Goal: Transaction & Acquisition: Purchase product/service

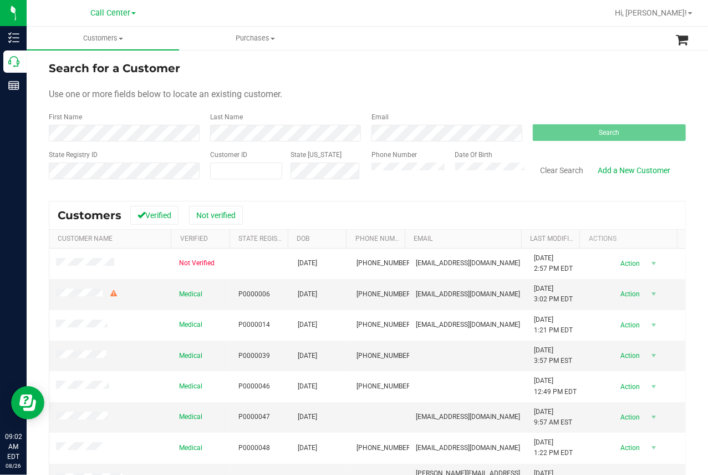
click at [559, 72] on div "Search for a Customer" at bounding box center [367, 68] width 637 height 17
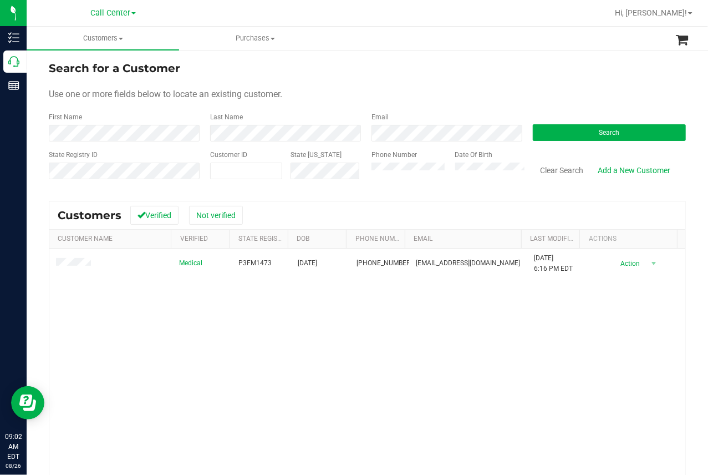
drag, startPoint x: 173, startPoint y: 358, endPoint x: 200, endPoint y: 325, distance: 42.2
click at [175, 353] on div "Medical P3FM1473 [DATE] (616) 291-6413 [EMAIL_ADDRESS][DOMAIN_NAME] [DATE] 6:16…" at bounding box center [367, 398] width 636 height 299
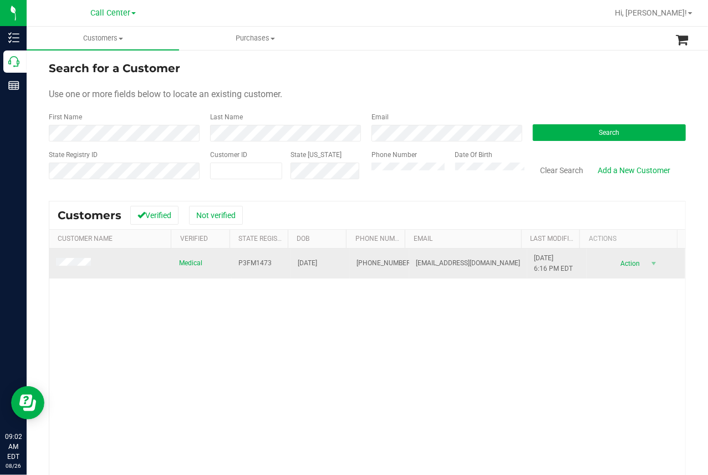
click at [239, 264] on span "P3FM1473" at bounding box center [255, 263] width 33 height 11
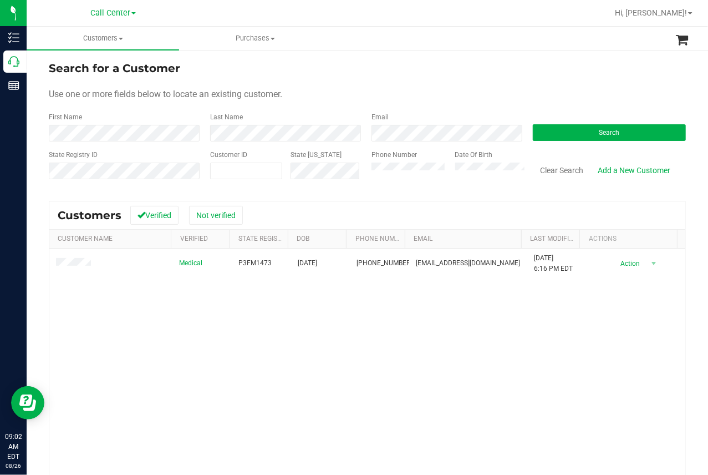
click at [234, 349] on div "Medical P3FM1473 [DATE] (616) 291-6413 [EMAIL_ADDRESS][DOMAIN_NAME] [DATE] 6:16…" at bounding box center [367, 398] width 636 height 299
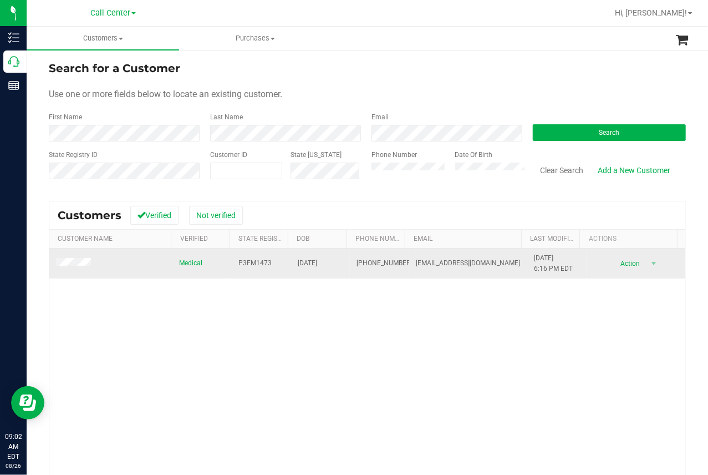
click at [305, 263] on span "[DATE]" at bounding box center [307, 263] width 19 height 11
copy span "[DATE]"
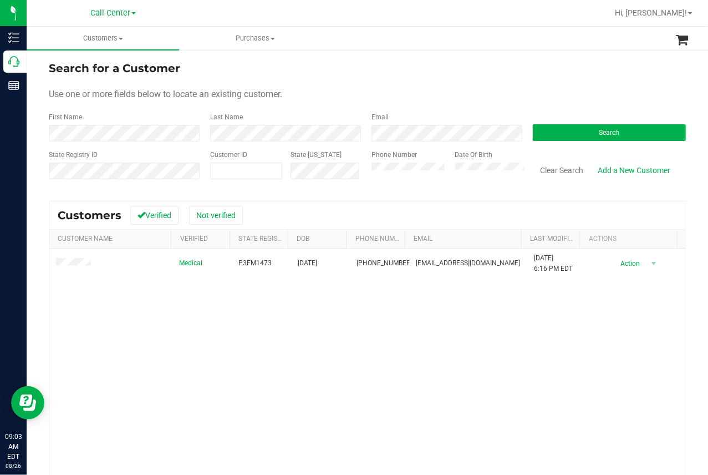
click at [237, 381] on div "Medical P3FM1473 [DATE] (616) 291-6413 [EMAIL_ADDRESS][DOMAIN_NAME] [DATE] 6:16…" at bounding box center [367, 398] width 636 height 299
click at [237, 352] on div "Medical P3FM1473 [DATE] (616) 291-6413 [EMAIL_ADDRESS][DOMAIN_NAME] [DATE] 6:16…" at bounding box center [367, 398] width 636 height 299
click at [555, 166] on button "Clear Search" at bounding box center [562, 170] width 58 height 19
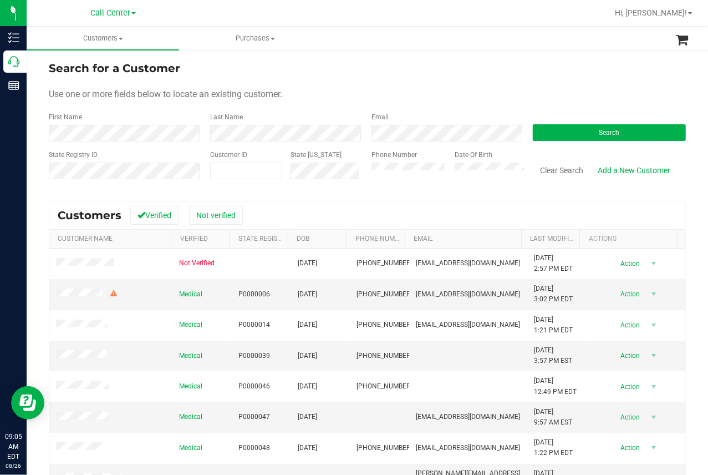
drag, startPoint x: 387, startPoint y: 54, endPoint x: 383, endPoint y: 70, distance: 16.0
click at [388, 54] on div "Search for a Customer Use one or more fields below to locate an existing custom…" at bounding box center [368, 317] width 682 height 537
click at [591, 134] on button "Search" at bounding box center [609, 132] width 153 height 17
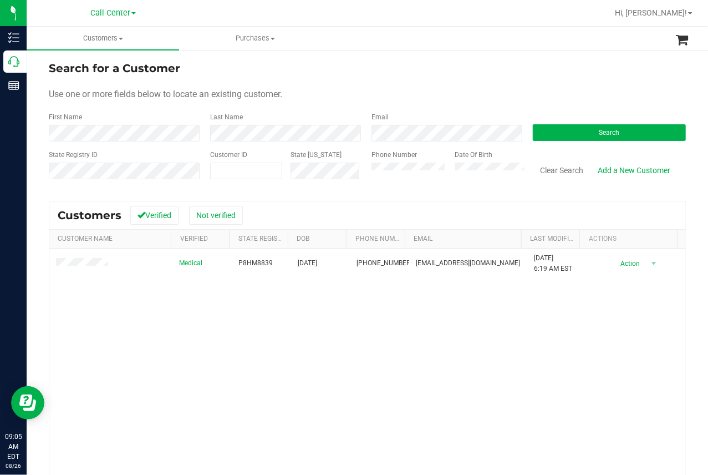
click at [272, 328] on div "Medical P8HM8839 [DATE] (941) 685-0850 [EMAIL_ADDRESS][DOMAIN_NAME] [DATE] 6:19…" at bounding box center [367, 398] width 636 height 299
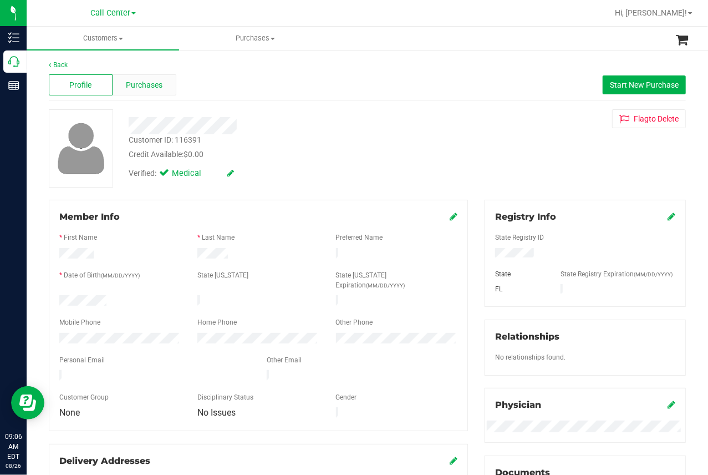
click at [148, 90] on span "Purchases" at bounding box center [144, 85] width 37 height 12
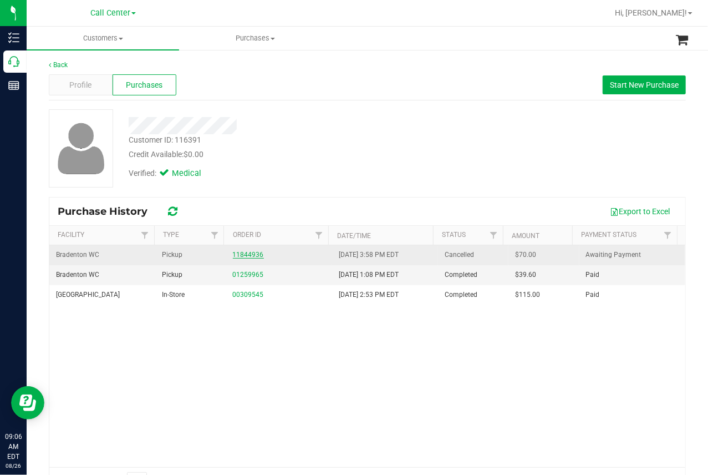
click at [240, 255] on link "11844936" at bounding box center [248, 255] width 31 height 8
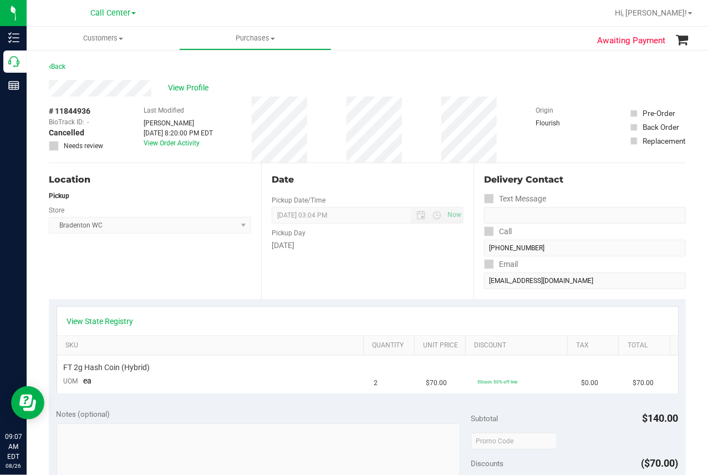
click at [119, 271] on div "Location Pickup Store Bradenton WC Select Store [PERSON_NAME][GEOGRAPHIC_DATA] …" at bounding box center [155, 231] width 212 height 136
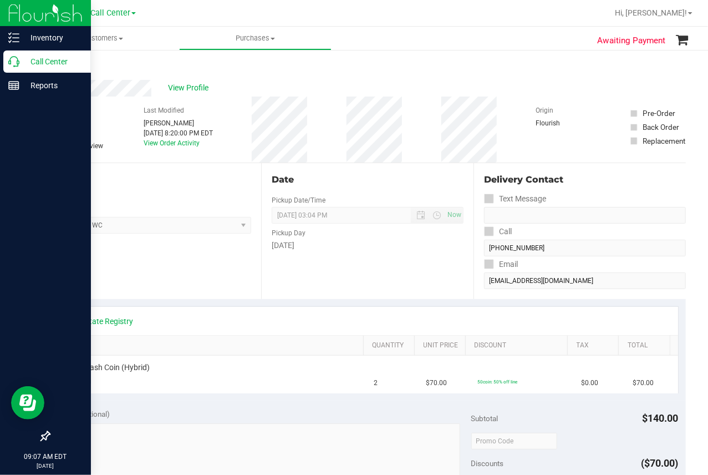
click at [12, 61] on icon at bounding box center [13, 61] width 11 height 11
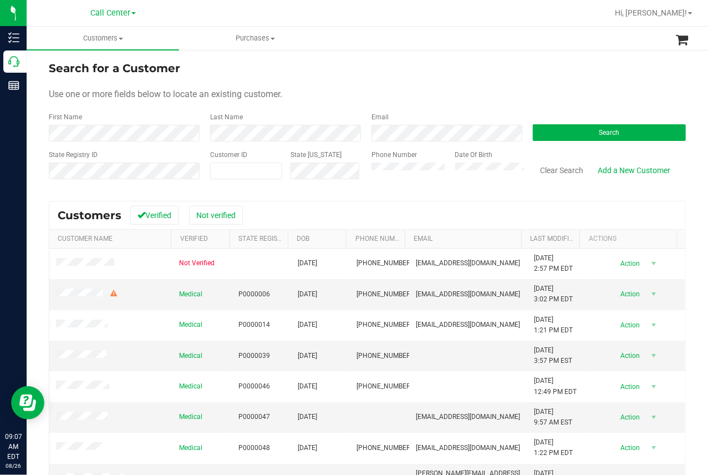
click at [314, 89] on div "Use one or more fields below to locate an existing customer." at bounding box center [367, 94] width 637 height 13
click at [589, 129] on button "Search" at bounding box center [609, 132] width 153 height 17
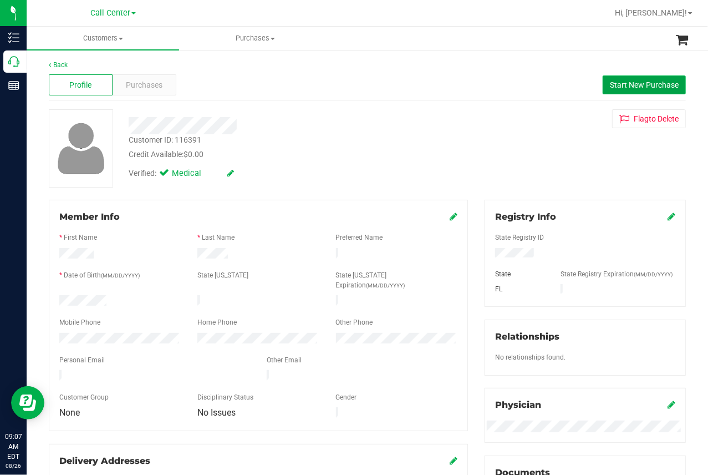
click at [622, 81] on span "Start New Purchase" at bounding box center [644, 84] width 69 height 9
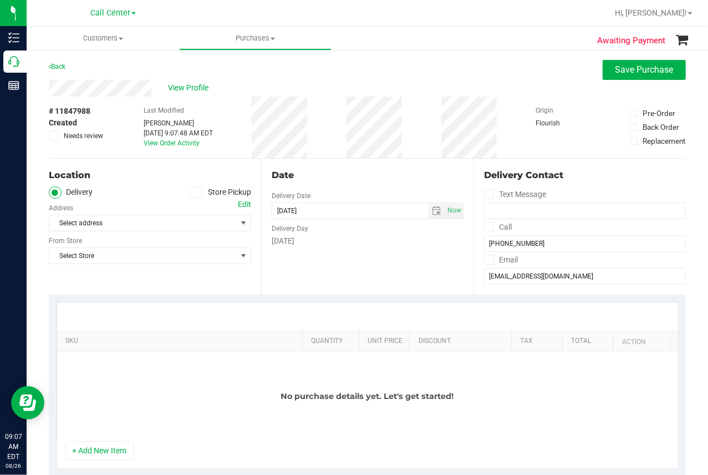
click at [194, 196] on span at bounding box center [197, 192] width 13 height 13
click at [0, 0] on input "Store Pickup" at bounding box center [0, 0] width 0 height 0
click at [111, 224] on span "Select Store" at bounding box center [142, 223] width 187 height 16
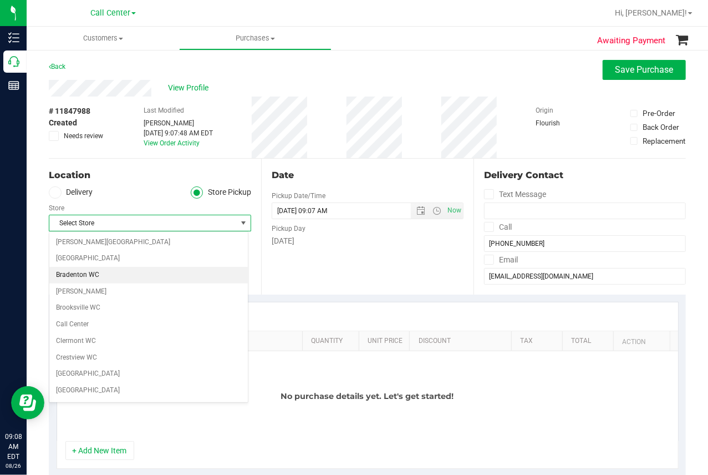
click at [77, 272] on li "Bradenton WC" at bounding box center [148, 275] width 199 height 17
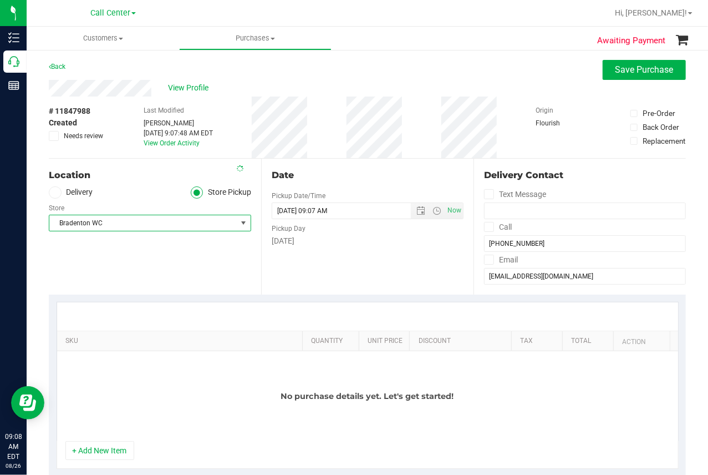
click at [124, 444] on button "+ Add New Item" at bounding box center [99, 450] width 69 height 19
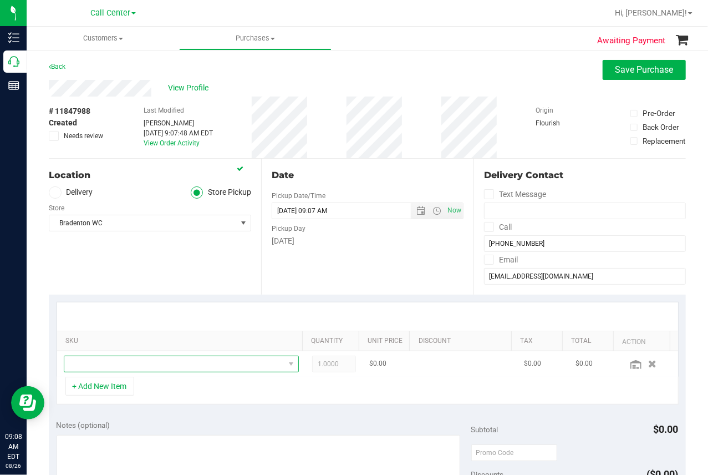
click at [102, 366] on span "NO DATA FOUND" at bounding box center [174, 364] width 220 height 16
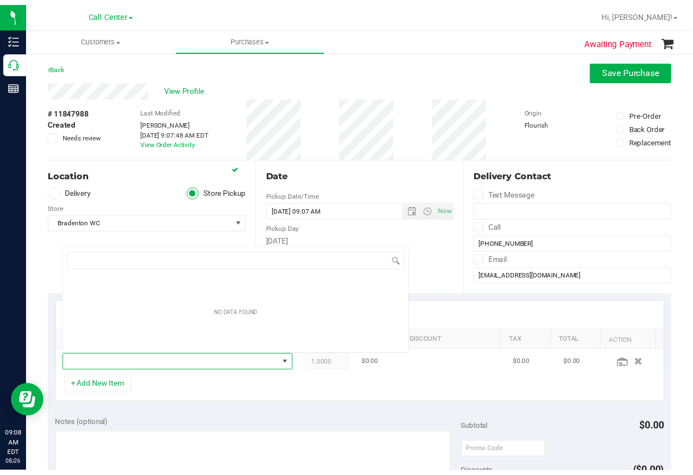
scroll to position [16, 222]
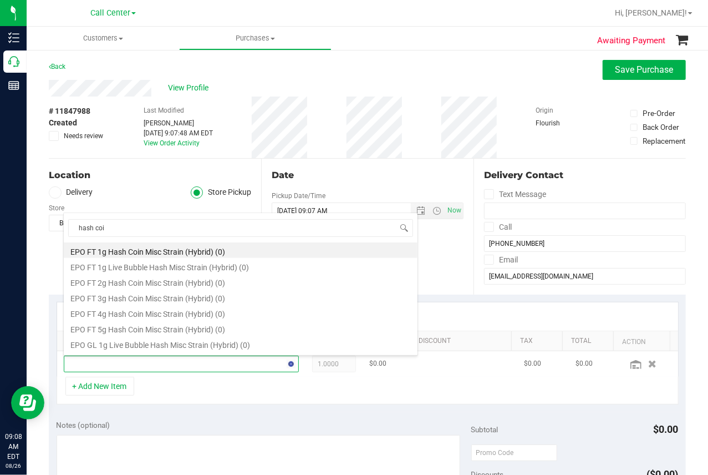
type input "hash coin"
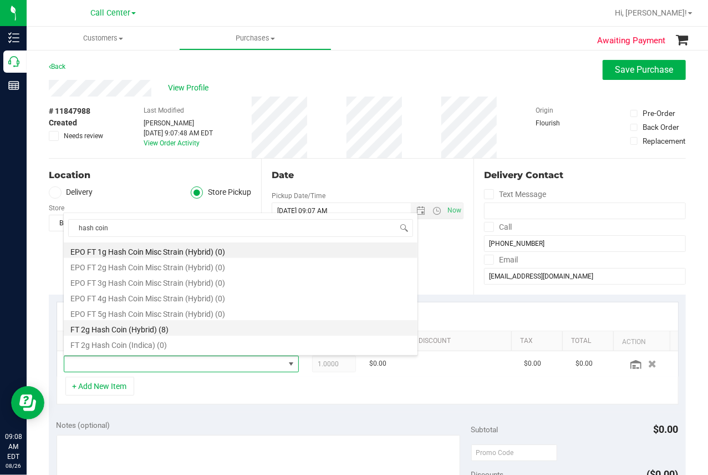
click at [121, 329] on li "FT 2g Hash Coin (Hybrid) (8)" at bounding box center [241, 328] width 354 height 16
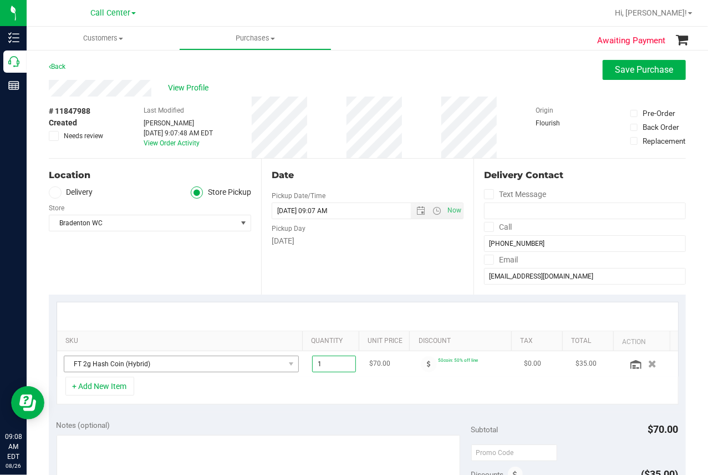
drag, startPoint x: 342, startPoint y: 362, endPoint x: 278, endPoint y: 359, distance: 63.8
click at [279, 359] on tr "FT 2g Hash Coin (Hybrid) 1.00 1 $70.00 50coin: 50% off line $0.00 $35.00" at bounding box center [367, 364] width 621 height 26
type input "3"
type input "3.00"
click at [351, 385] on div "+ Add New Item" at bounding box center [368, 391] width 622 height 28
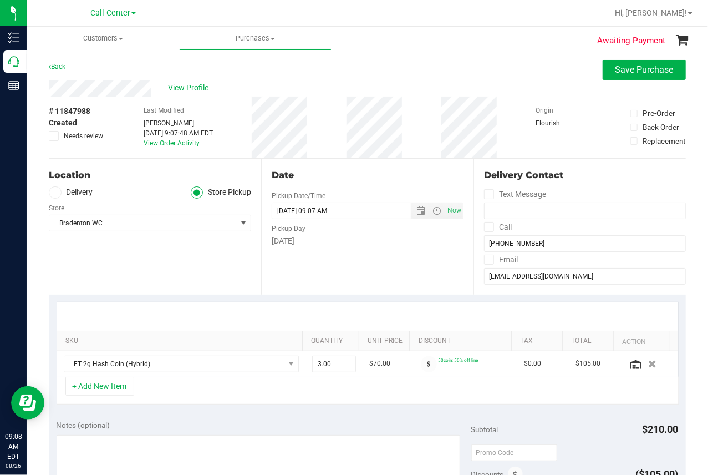
click at [209, 256] on div "Location Delivery Store Pickup Store Bradenton WC Select Store [PERSON_NAME][GE…" at bounding box center [155, 227] width 212 height 136
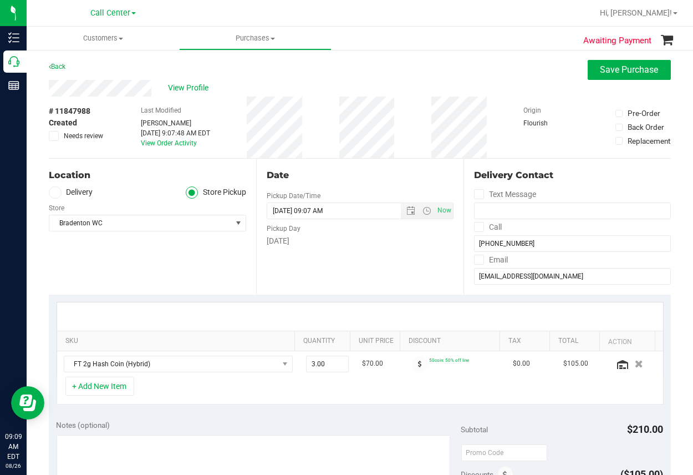
click at [173, 269] on div "Location Delivery Store Pickup Store Bradenton WC Select Store [PERSON_NAME][GE…" at bounding box center [152, 227] width 207 height 136
click at [233, 389] on div "+ Add New Item" at bounding box center [360, 391] width 607 height 28
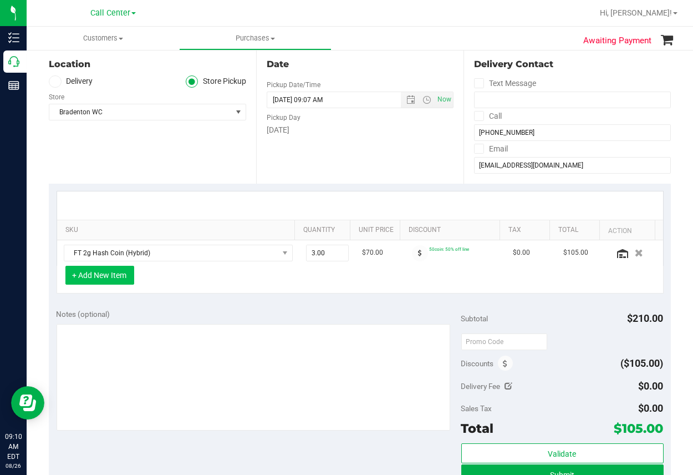
scroll to position [166, 0]
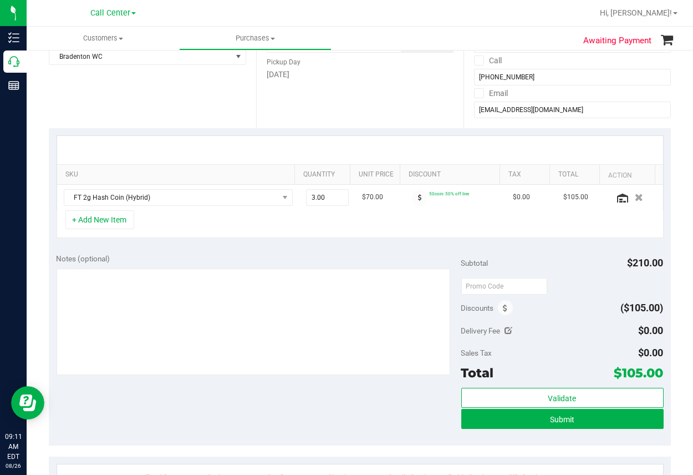
click at [356, 428] on div "Notes (optional) Subtotal $210.00 Discounts ($105.00) Delivery Fee $0.00 Sales …" at bounding box center [360, 346] width 622 height 200
click at [100, 219] on button "+ Add New Item" at bounding box center [99, 219] width 69 height 19
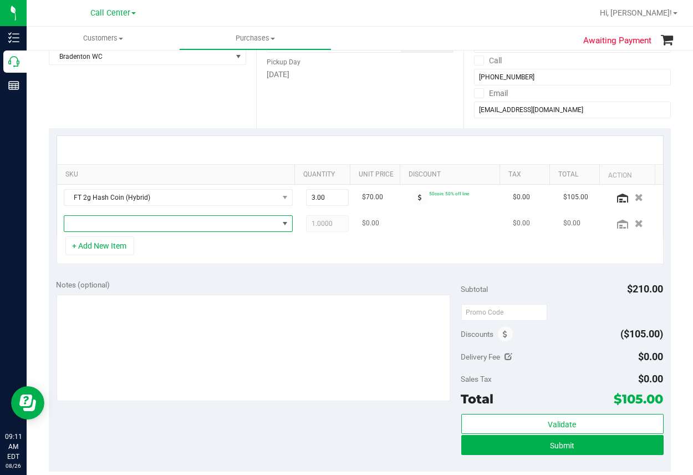
click at [100, 225] on span "NO DATA FOUND" at bounding box center [171, 224] width 214 height 16
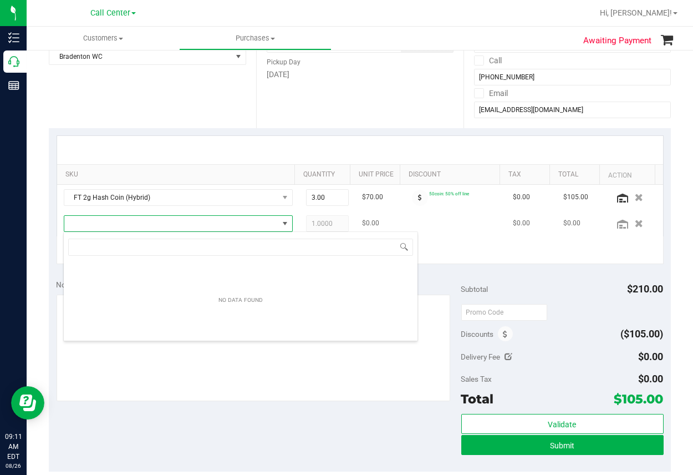
scroll to position [16, 216]
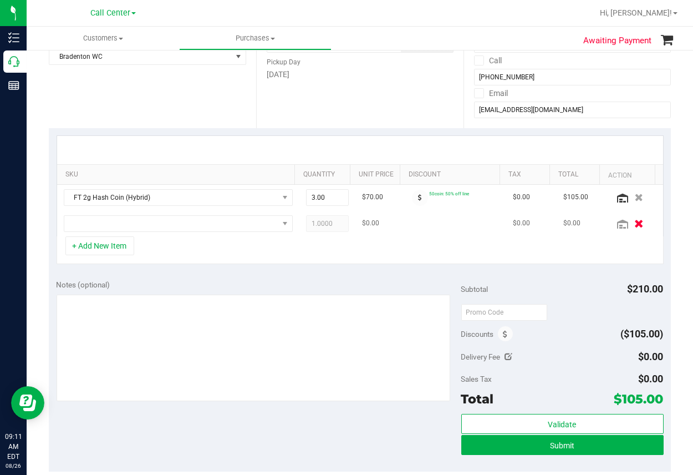
click at [635, 221] on icon "button" at bounding box center [639, 223] width 9 height 8
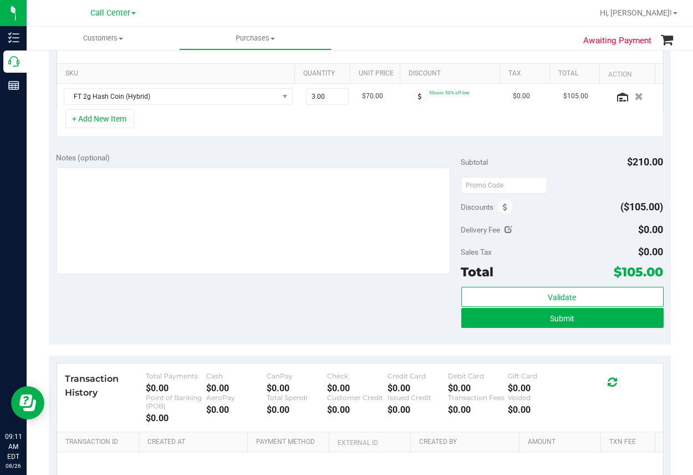
scroll to position [277, 0]
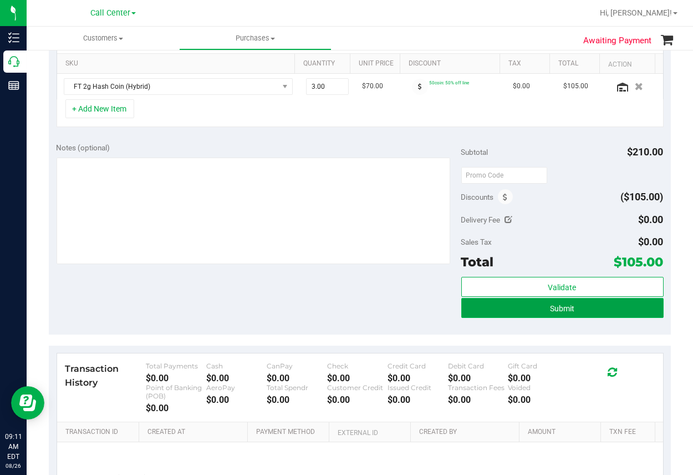
click at [550, 308] on span "Submit" at bounding box center [562, 308] width 24 height 9
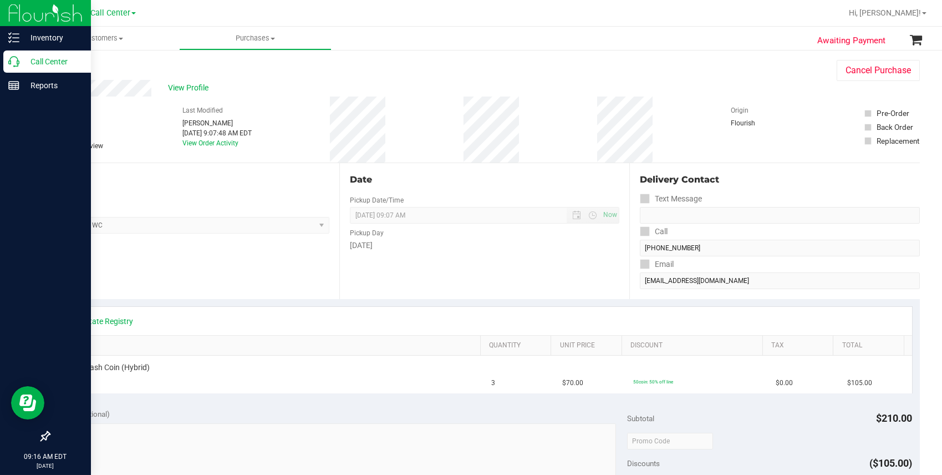
click at [15, 60] on icon at bounding box center [13, 61] width 11 height 11
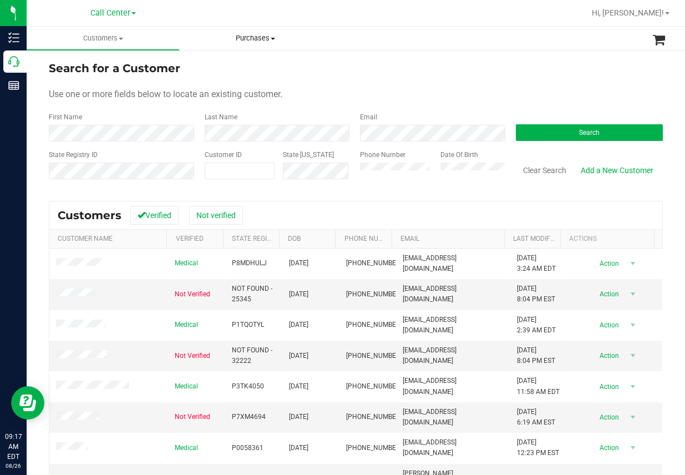
click at [303, 48] on uib-tab-heading "Purchases All purchases" at bounding box center [255, 38] width 151 height 22
click at [557, 126] on button "Search" at bounding box center [590, 132] width 148 height 17
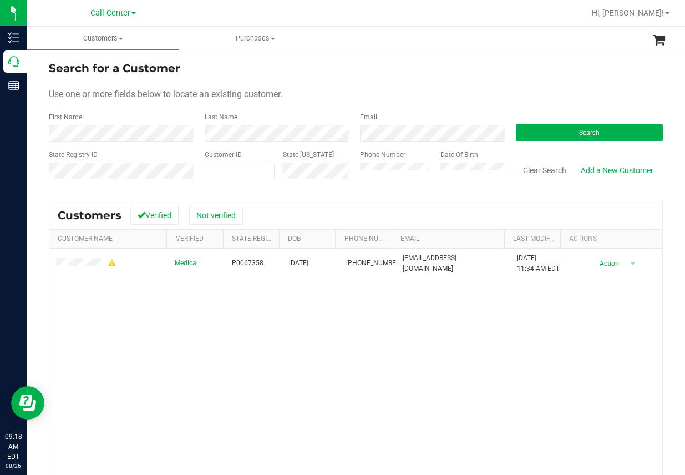
click at [538, 170] on button "Clear Search" at bounding box center [545, 170] width 58 height 19
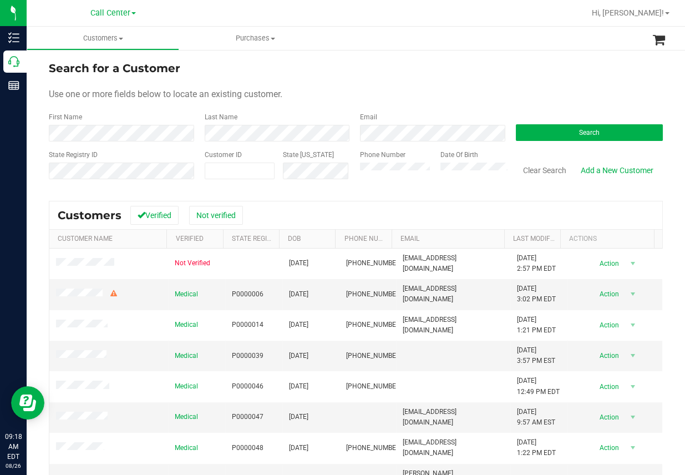
click at [306, 106] on form "Search for a Customer Use one or more fields below to locate an existing custom…" at bounding box center [356, 124] width 614 height 129
click at [551, 136] on button "Search" at bounding box center [590, 132] width 148 height 17
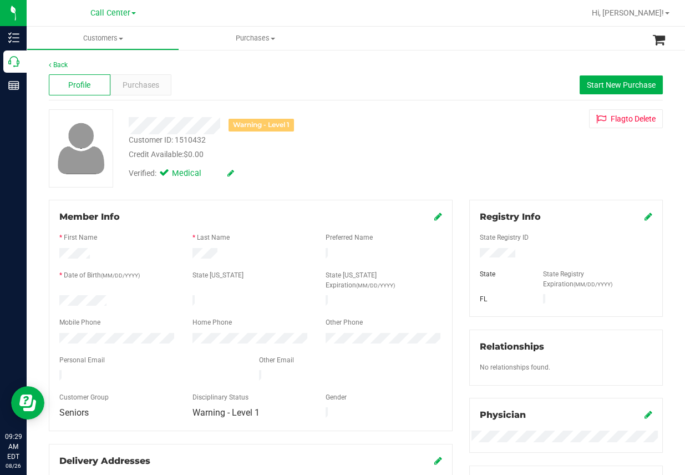
click at [286, 73] on div "Profile Purchases Start New Purchase" at bounding box center [356, 85] width 614 height 31
click at [272, 75] on div "Profile Purchases Start New Purchase" at bounding box center [356, 85] width 614 height 31
click at [139, 82] on span "Purchases" at bounding box center [141, 85] width 37 height 12
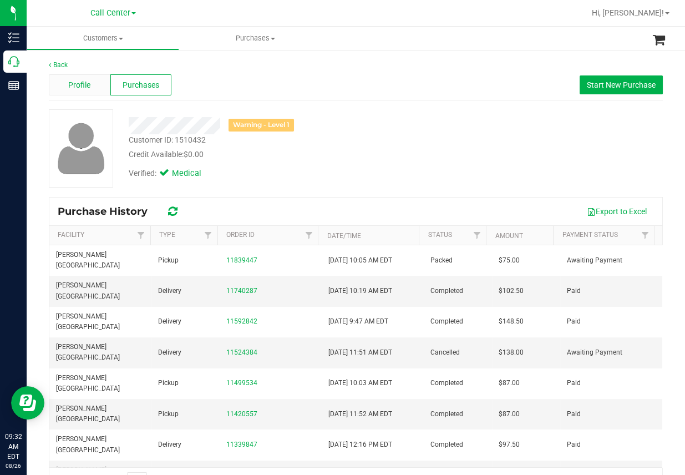
click at [74, 86] on span "Profile" at bounding box center [79, 85] width 22 height 12
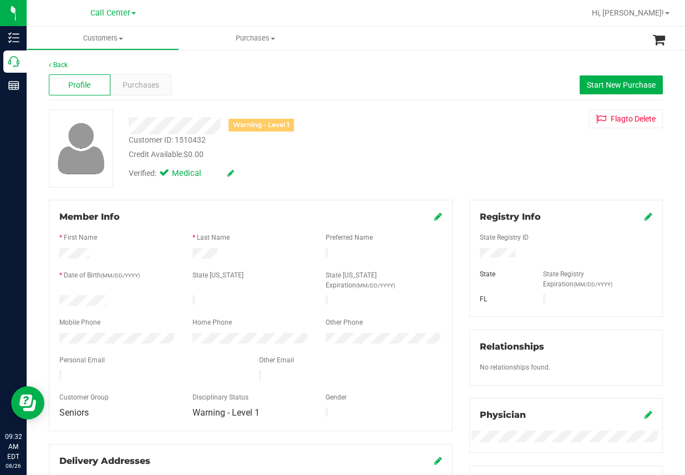
click at [268, 60] on div "Back" at bounding box center [356, 65] width 614 height 10
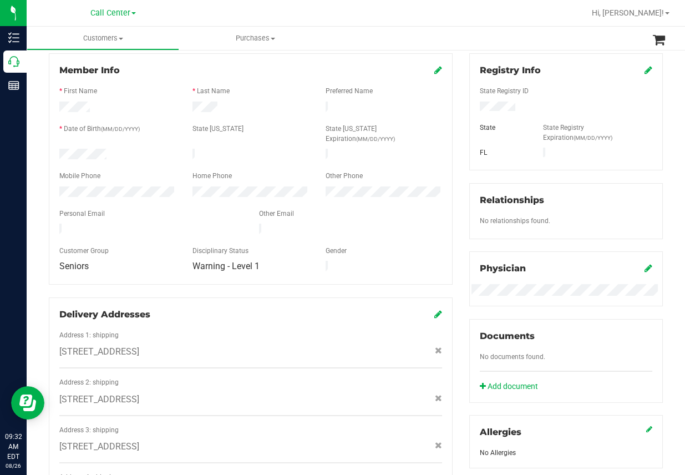
scroll to position [166, 0]
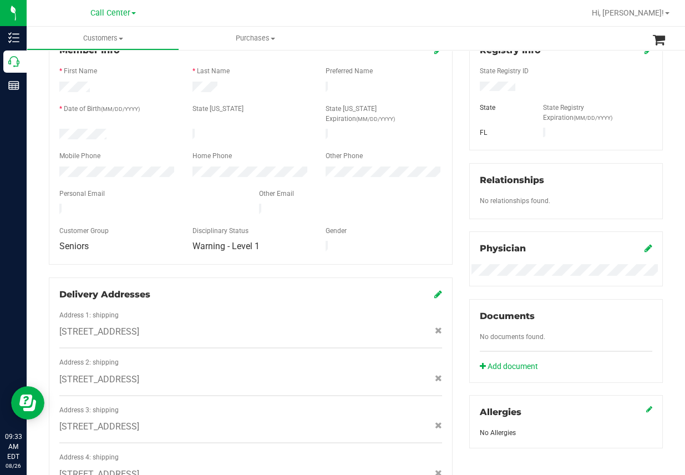
drag, startPoint x: 57, startPoint y: 308, endPoint x: 127, endPoint y: 309, distance: 70.4
click at [127, 325] on div "[STREET_ADDRESS]" at bounding box center [250, 331] width 399 height 13
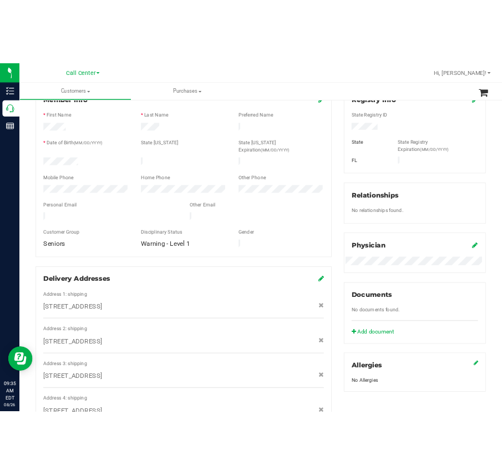
scroll to position [0, 0]
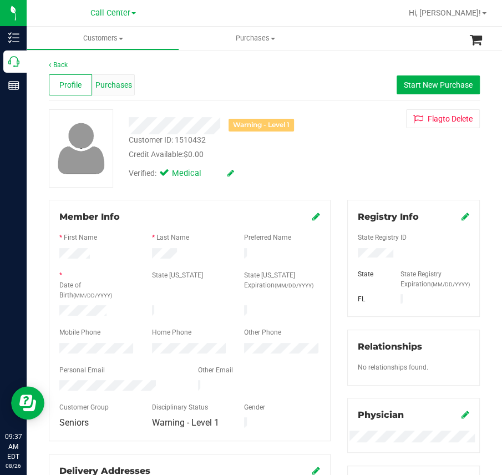
click at [130, 89] on div "Purchases" at bounding box center [113, 84] width 43 height 21
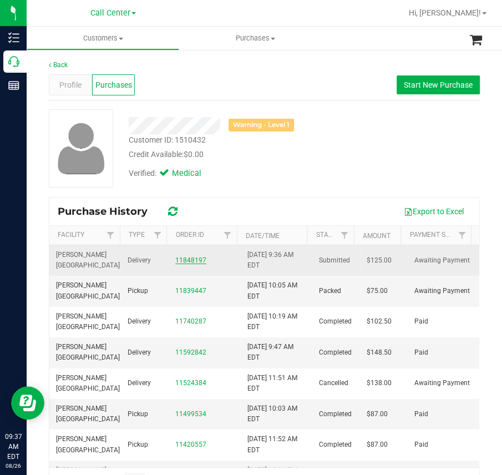
click at [181, 258] on link "11848197" at bounding box center [190, 260] width 31 height 8
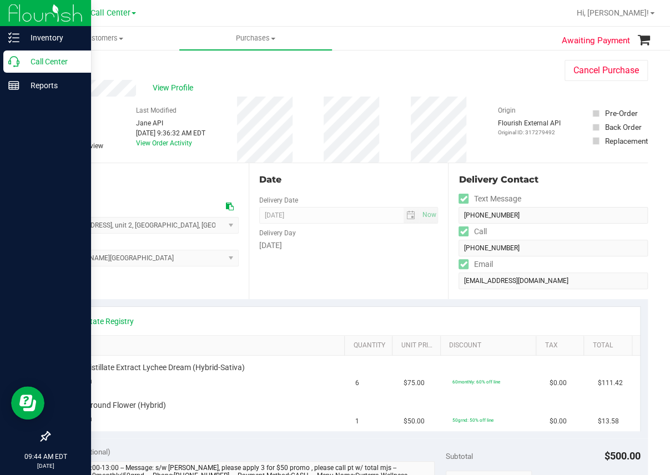
click at [15, 62] on icon at bounding box center [13, 61] width 11 height 11
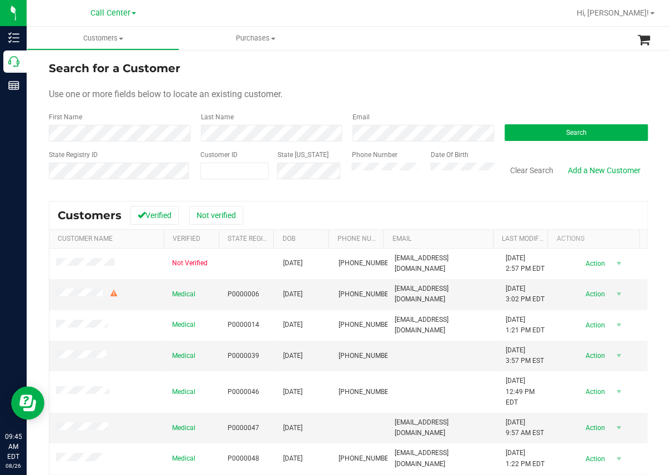
click at [282, 7] on div at bounding box center [384, 13] width 371 height 22
click at [273, 103] on form "Search for a Customer Use one or more fields below to locate an existing custom…" at bounding box center [348, 124] width 599 height 129
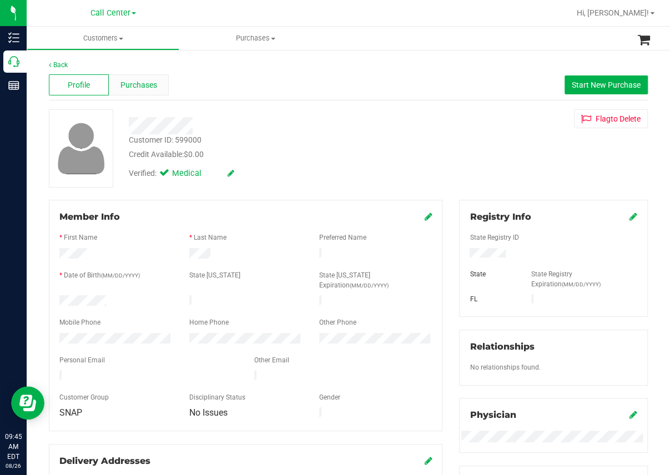
click at [156, 84] on div "Purchases" at bounding box center [139, 84] width 60 height 21
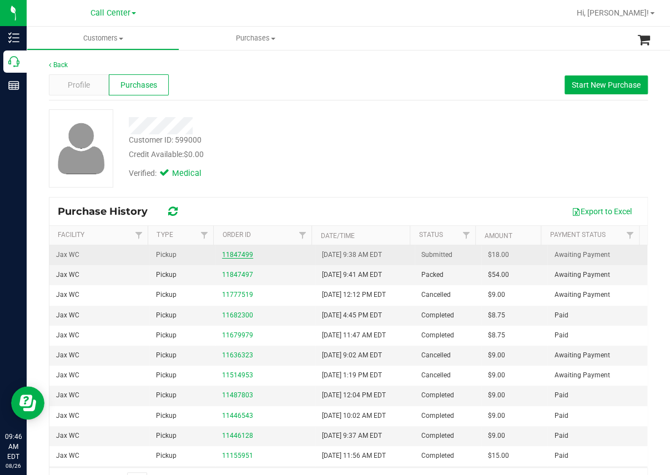
click at [240, 255] on link "11847499" at bounding box center [237, 255] width 31 height 8
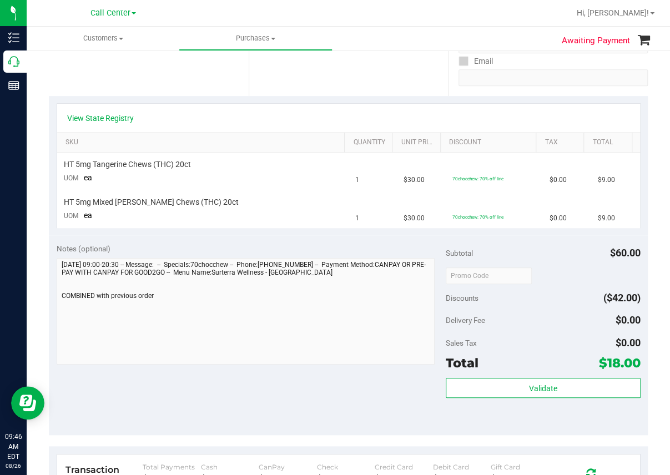
scroll to position [222, 0]
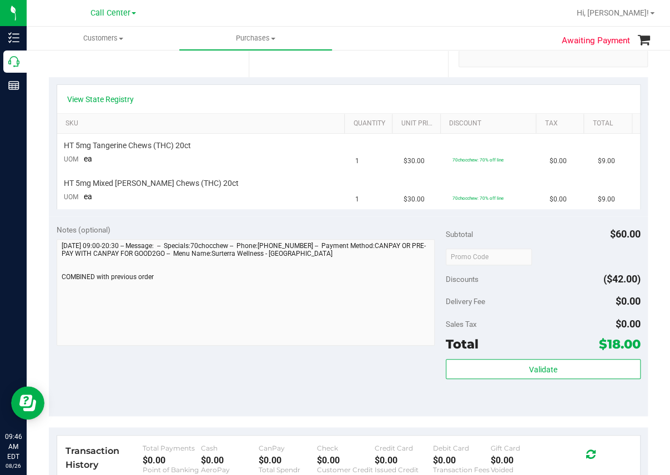
click at [75, 59] on div "Location Pickup Store Jax WC Select Store [PERSON_NAME][GEOGRAPHIC_DATA] [PERSO…" at bounding box center [149, 9] width 200 height 136
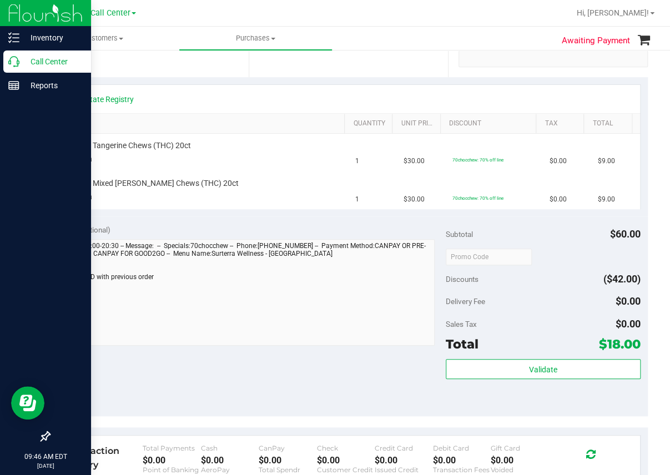
click at [17, 60] on icon at bounding box center [13, 61] width 11 height 11
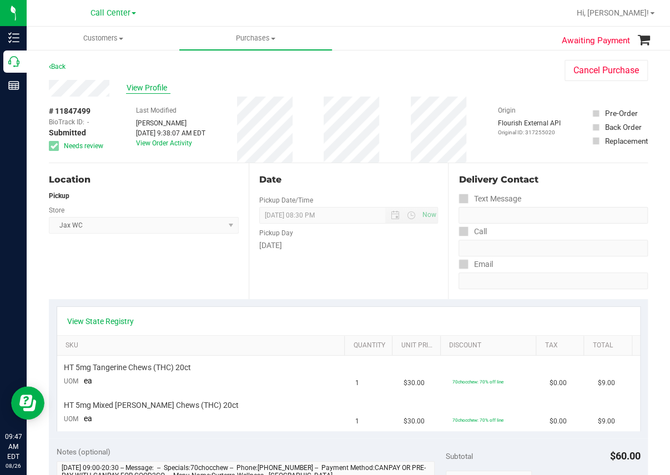
click at [156, 89] on span "View Profile" at bounding box center [148, 88] width 44 height 12
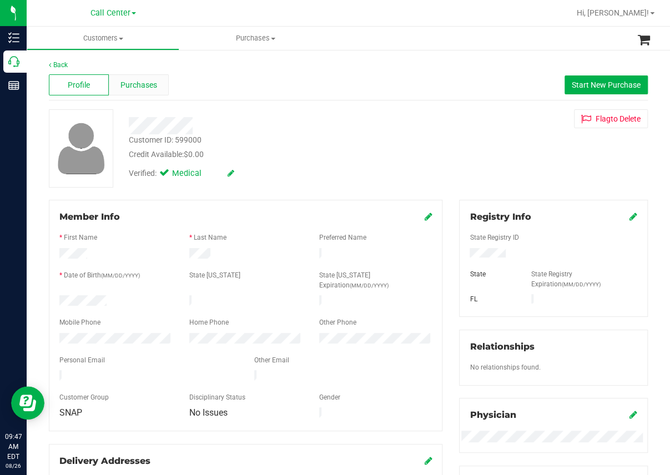
click at [145, 87] on span "Purchases" at bounding box center [138, 85] width 37 height 12
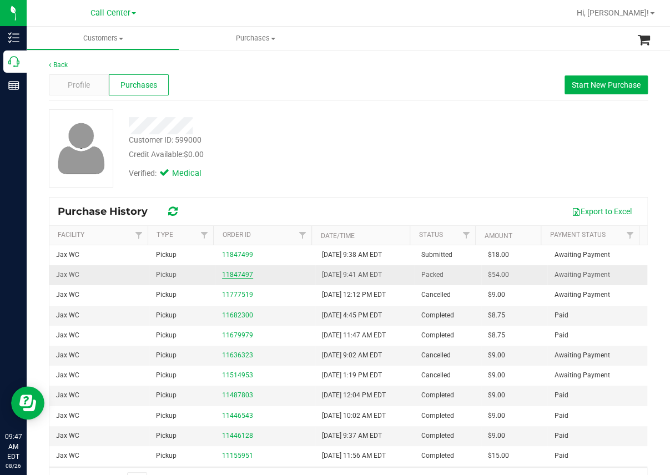
click at [230, 275] on link "11847497" at bounding box center [237, 275] width 31 height 8
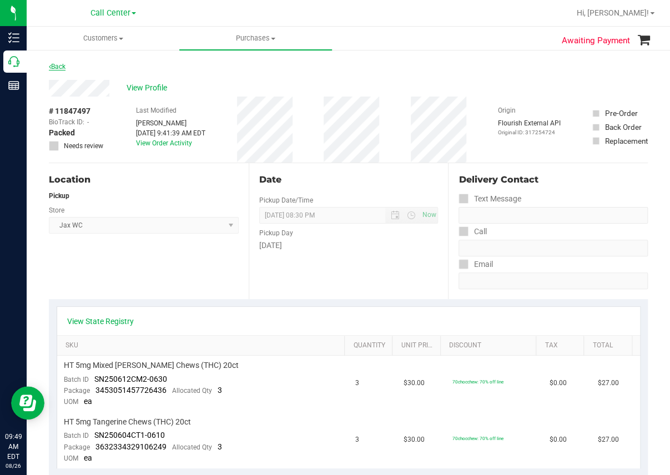
click at [62, 65] on link "Back" at bounding box center [57, 67] width 17 height 8
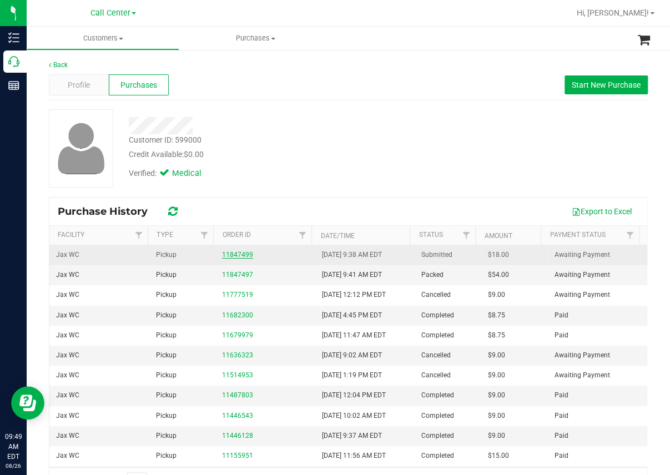
click at [233, 253] on link "11847499" at bounding box center [237, 255] width 31 height 8
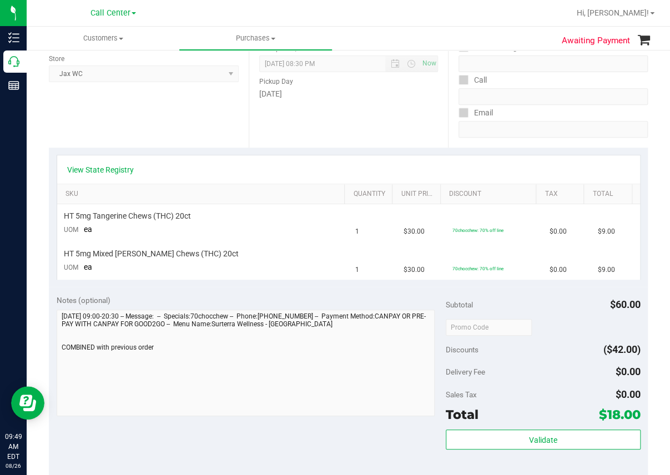
scroll to position [166, 0]
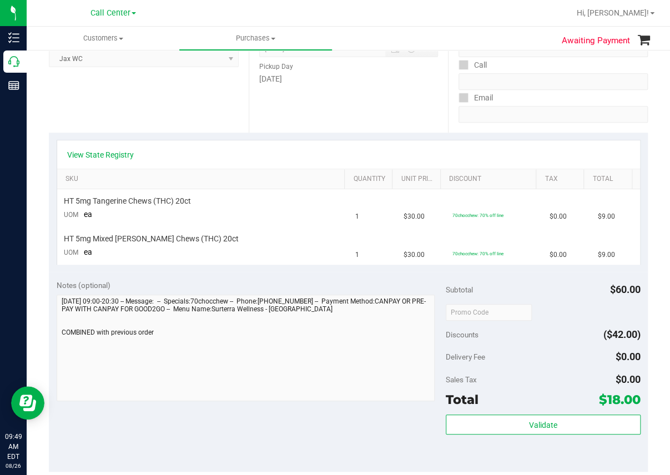
click at [250, 16] on div at bounding box center [384, 13] width 371 height 22
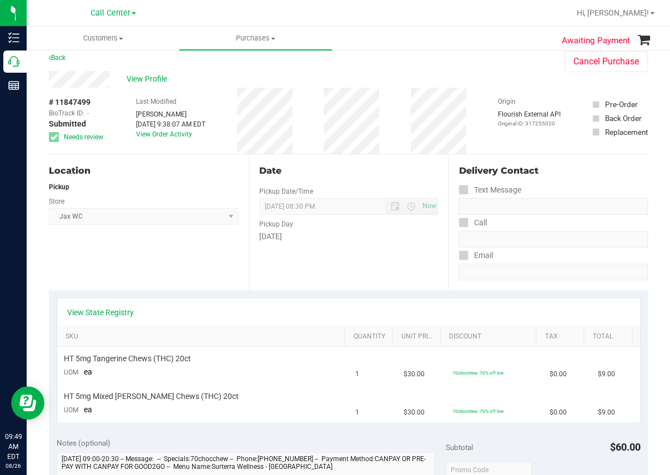
scroll to position [0, 0]
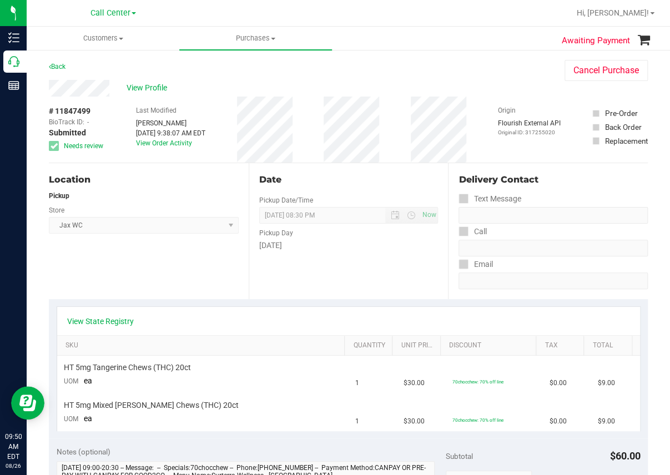
click at [410, 54] on div "Awaiting Payment Back Cancel Purchase View Profile # 11847499 BioTrack ID: - Su…" at bounding box center [348, 468] width 643 height 838
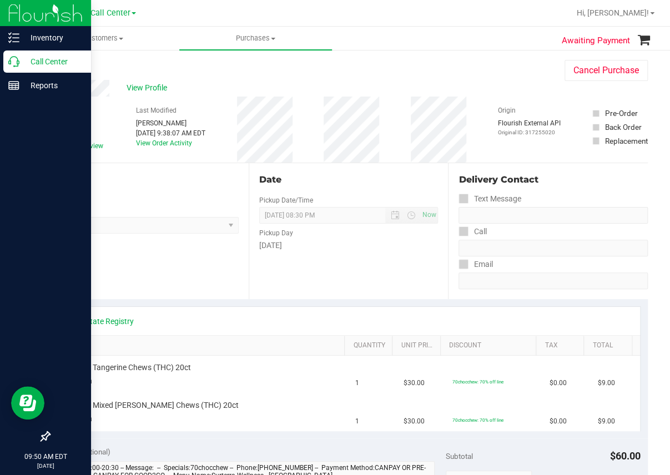
click at [19, 63] on p "Call Center" at bounding box center [52, 61] width 67 height 13
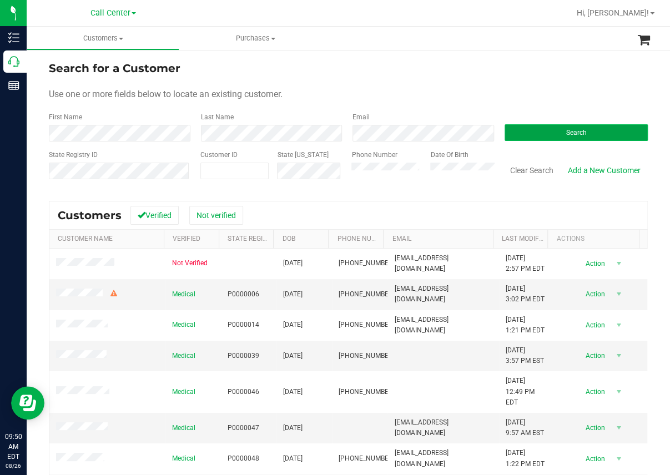
click at [554, 130] on button "Search" at bounding box center [576, 132] width 144 height 17
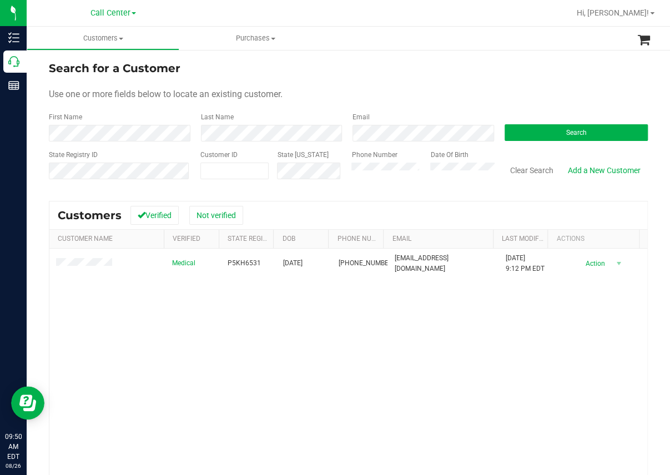
click at [344, 315] on div "Medical P5KH6531 [DATE] (863) 332-4319 [EMAIL_ADDRESS][DOMAIN_NAME] [DATE] 9:12…" at bounding box center [347, 398] width 597 height 299
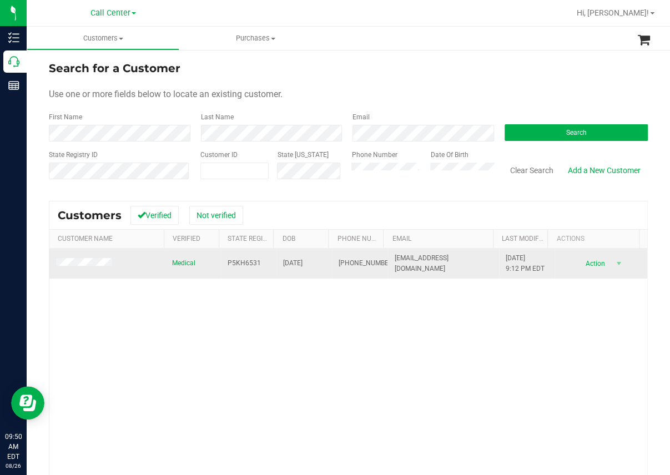
click at [231, 264] on span "P5KH6531" at bounding box center [243, 263] width 33 height 11
click at [235, 259] on span "P5KH6531" at bounding box center [243, 263] width 33 height 11
click at [234, 262] on span "P5KH6531" at bounding box center [243, 263] width 33 height 11
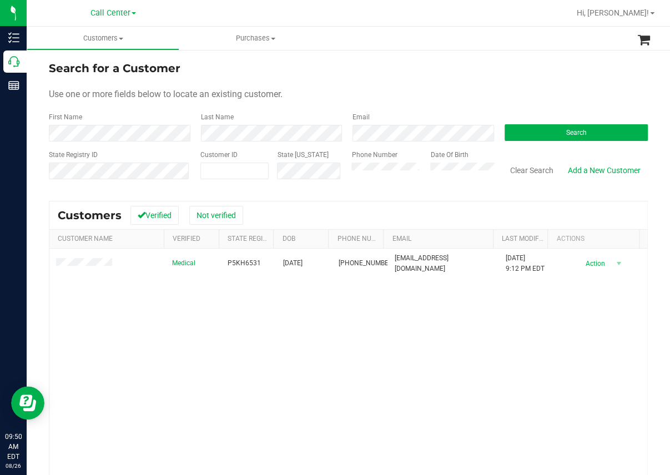
click at [231, 327] on div "Medical P5KH6531 [DATE] (863) 332-4319 [EMAIL_ADDRESS][DOMAIN_NAME] [DATE] 9:12…" at bounding box center [347, 398] width 597 height 299
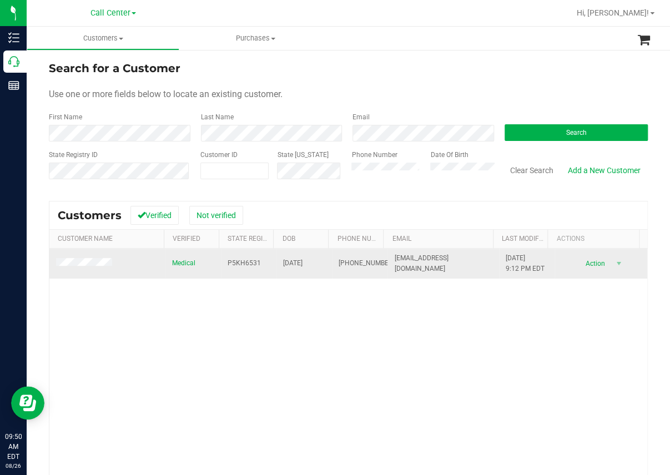
click at [294, 263] on span "[DATE]" at bounding box center [292, 263] width 19 height 11
copy span "[DATE]"
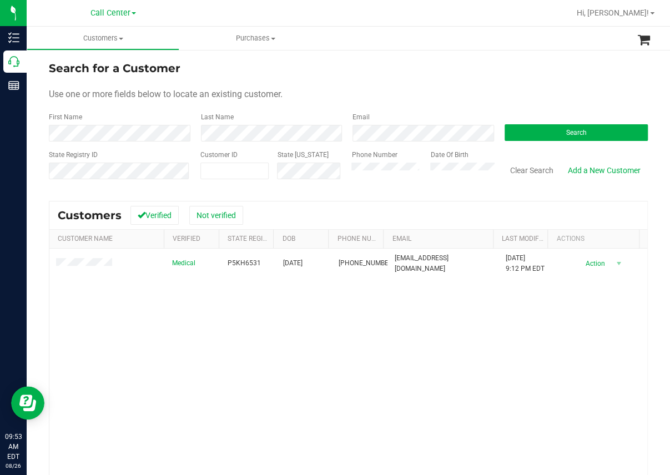
click at [191, 337] on div "Medical P5KH6531 [DATE] (863) 332-4319 [EMAIL_ADDRESS][DOMAIN_NAME] [DATE] 9:12…" at bounding box center [347, 398] width 597 height 299
click at [520, 175] on button "Clear Search" at bounding box center [532, 170] width 58 height 19
click at [261, 400] on div "Medical P1HR3667 [DATE] (727) 688-0142 [EMAIL_ADDRESS][DOMAIN_NAME] [DATE] 3:07…" at bounding box center [347, 398] width 597 height 299
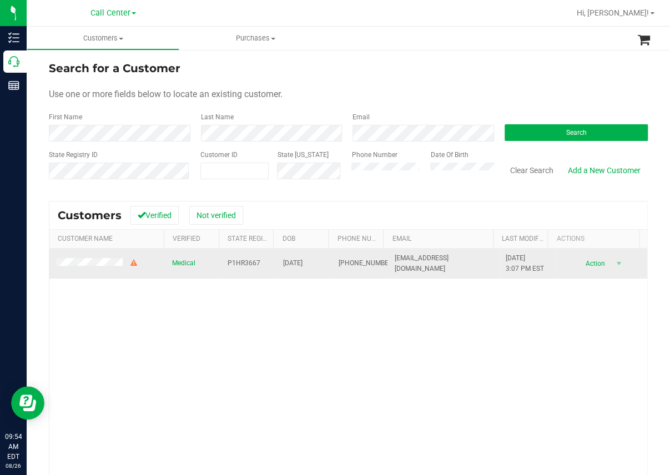
click at [230, 264] on span "P1HR3667" at bounding box center [243, 263] width 33 height 11
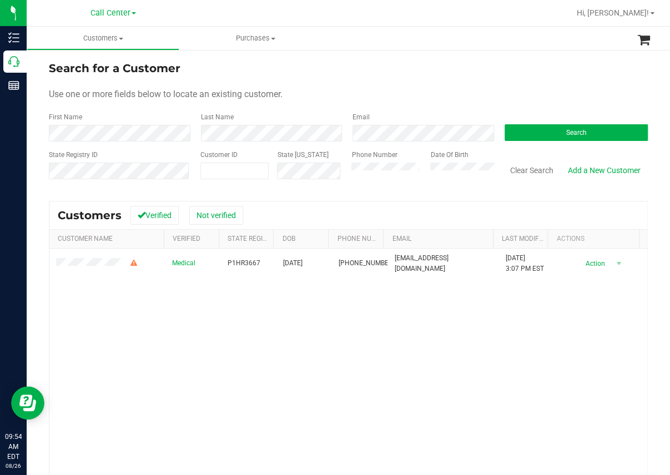
click at [225, 376] on div "Medical P1HR3667 [DATE] (727) 688-0142 [EMAIL_ADDRESS][DOMAIN_NAME] [DATE] 3:07…" at bounding box center [347, 398] width 597 height 299
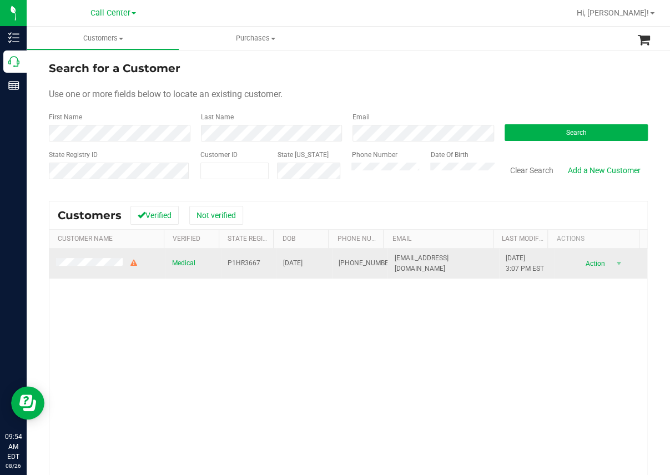
click at [285, 262] on span "[DATE]" at bounding box center [292, 263] width 19 height 11
click at [285, 263] on span "[DATE]" at bounding box center [292, 263] width 19 height 11
copy span "[DATE]"
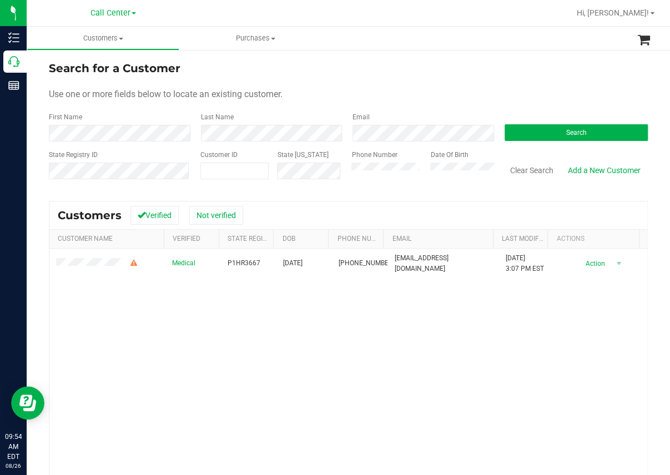
click at [205, 329] on div "Medical P1HR3667 [DATE] (727) 688-0142 [EMAIL_ADDRESS][DOMAIN_NAME] [DATE] 3:07…" at bounding box center [347, 398] width 597 height 299
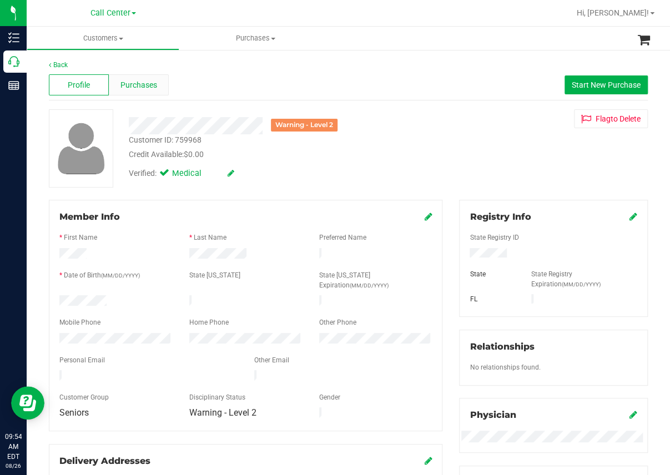
click at [141, 90] on span "Purchases" at bounding box center [138, 85] width 37 height 12
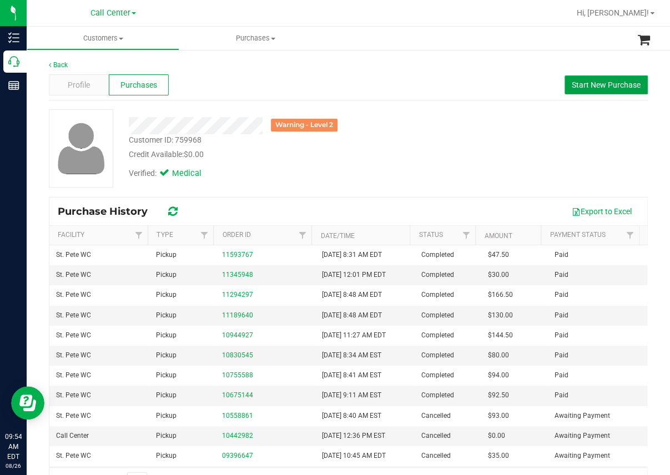
click at [578, 83] on span "Start New Purchase" at bounding box center [605, 84] width 69 height 9
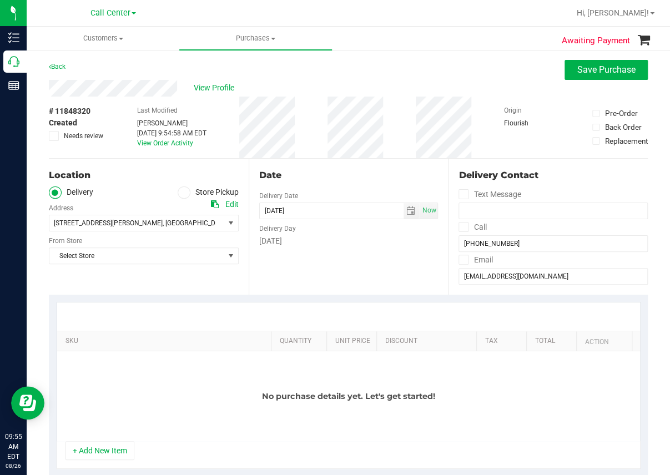
click at [172, 193] on ul "Delivery Store Pickup" at bounding box center [144, 192] width 190 height 13
click at [182, 196] on span at bounding box center [184, 192] width 13 height 13
click at [0, 0] on input "Store Pickup" at bounding box center [0, 0] width 0 height 0
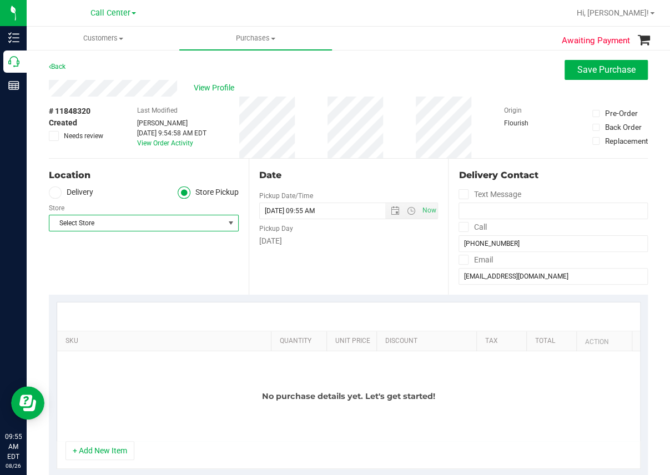
click at [136, 225] on span "Select Store" at bounding box center [136, 223] width 175 height 16
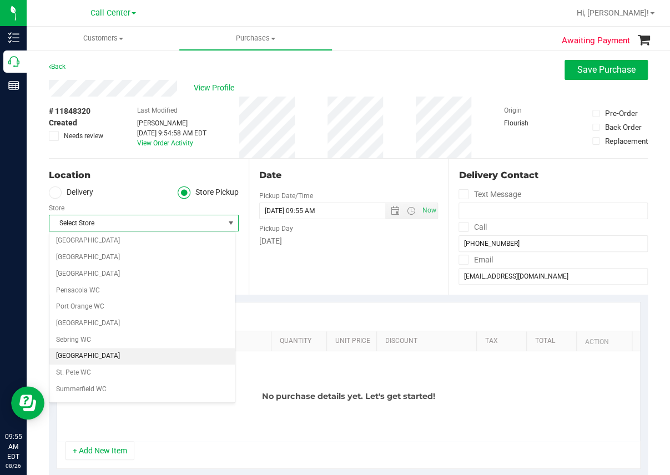
scroll to position [610, 0]
click at [75, 351] on li "St. Pete WC" at bounding box center [142, 357] width 186 height 17
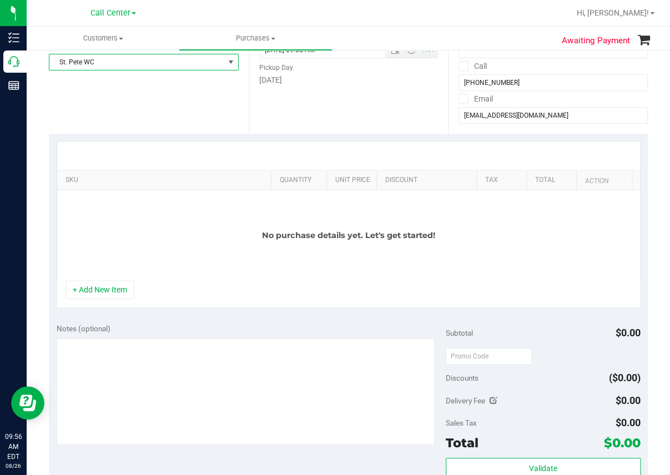
scroll to position [166, 0]
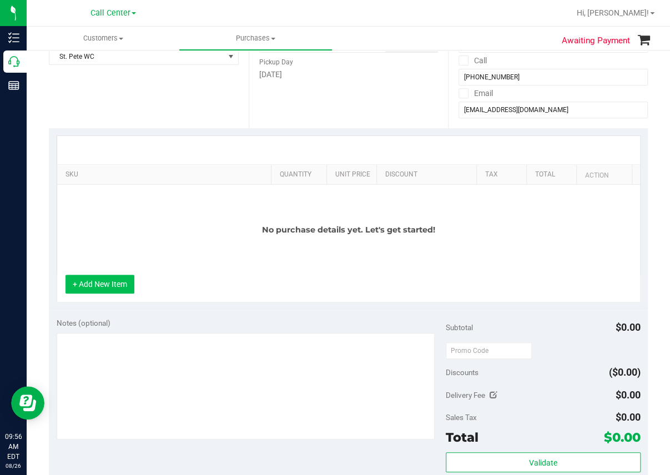
click at [99, 285] on button "+ Add New Item" at bounding box center [99, 284] width 69 height 19
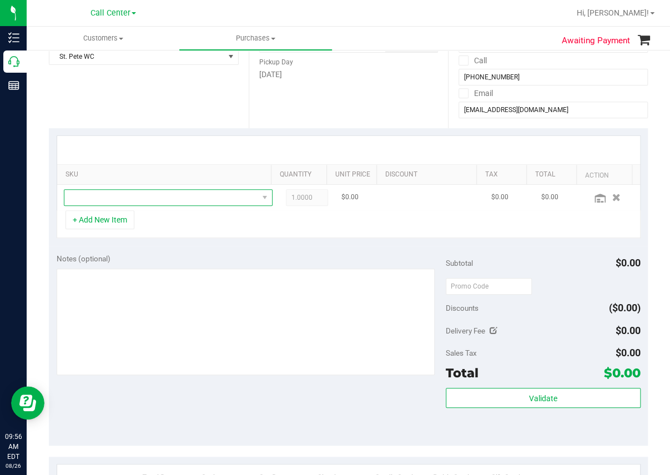
click at [119, 198] on span "NO DATA FOUND" at bounding box center [161, 198] width 194 height 16
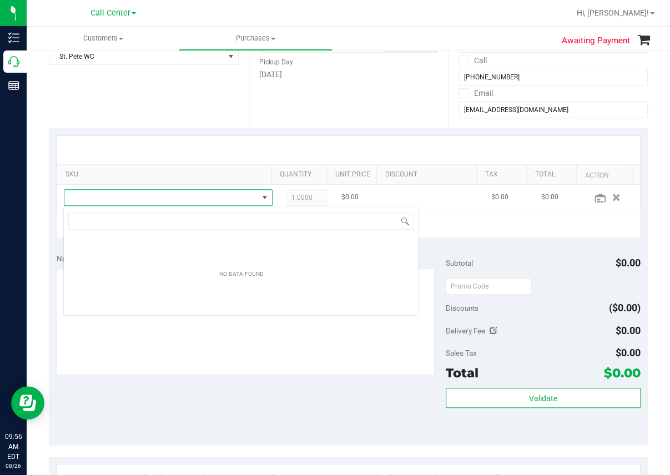
scroll to position [16, 192]
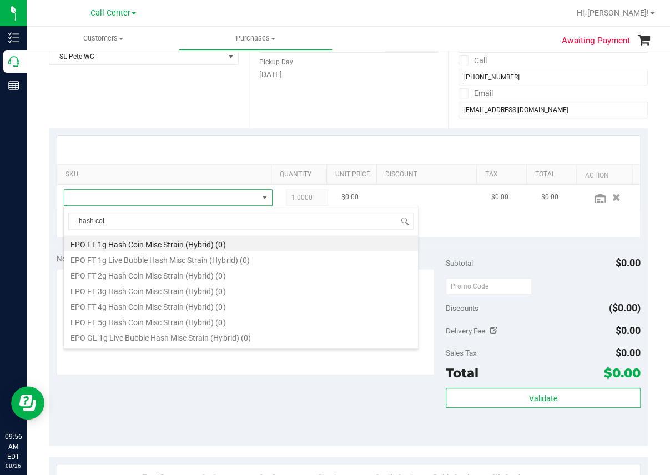
type input "hash coin"
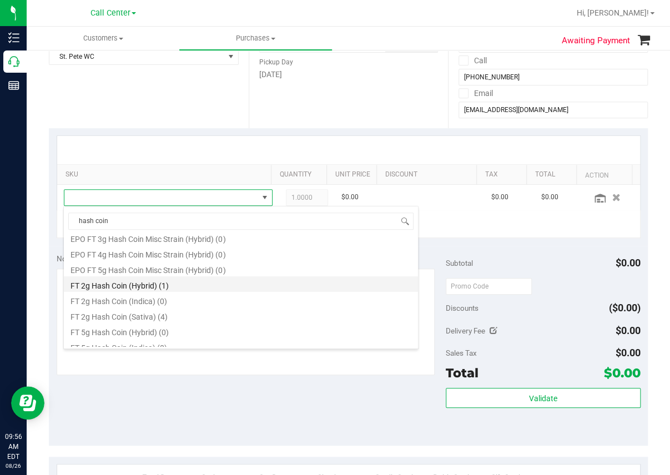
scroll to position [55, 0]
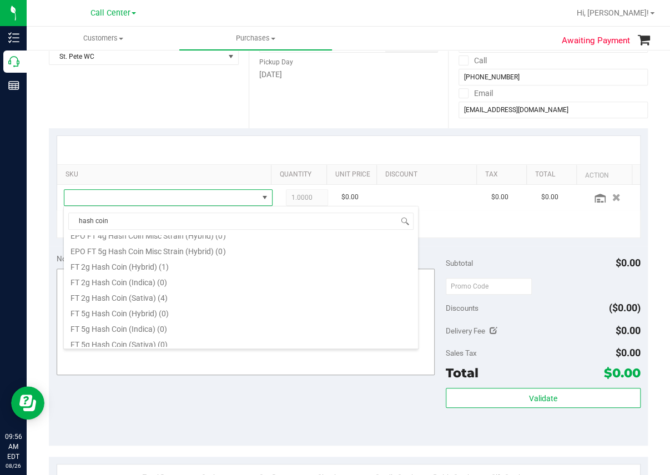
click at [125, 296] on li "FT 2g Hash Coin (Sativa) (4)" at bounding box center [241, 296] width 354 height 16
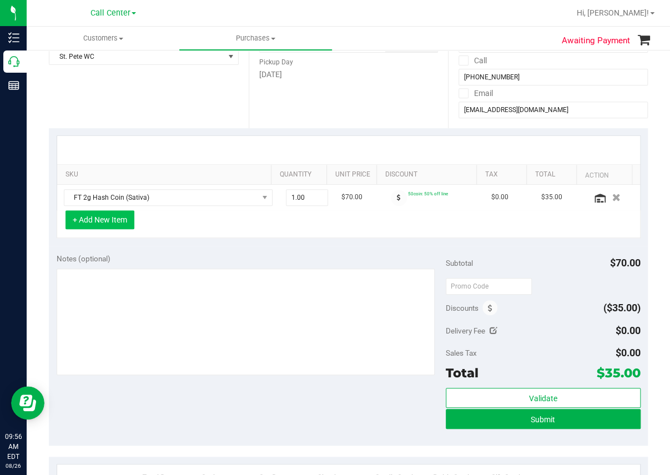
click at [99, 219] on button "+ Add New Item" at bounding box center [99, 219] width 69 height 19
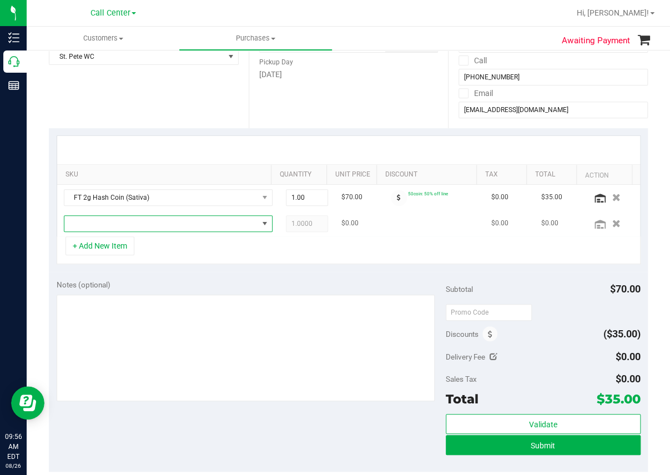
click at [125, 227] on span "NO DATA FOUND" at bounding box center [161, 224] width 194 height 16
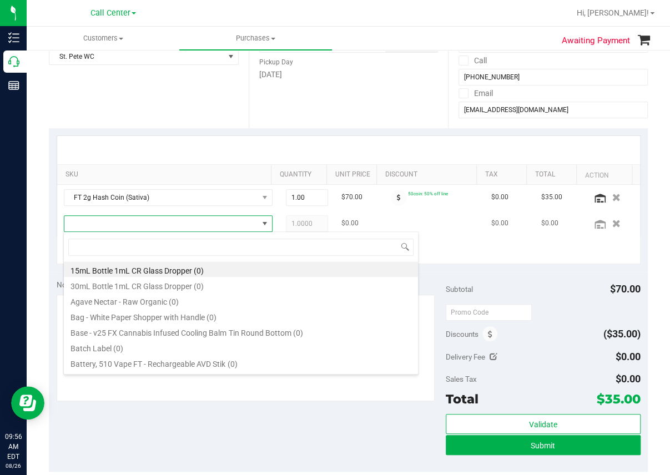
scroll to position [16, 192]
type input "hash coin"
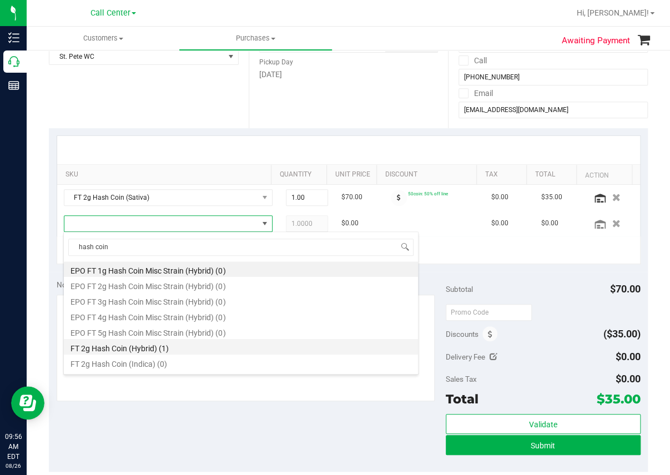
click at [130, 349] on li "FT 2g Hash Coin (Hybrid) (1)" at bounding box center [241, 347] width 354 height 16
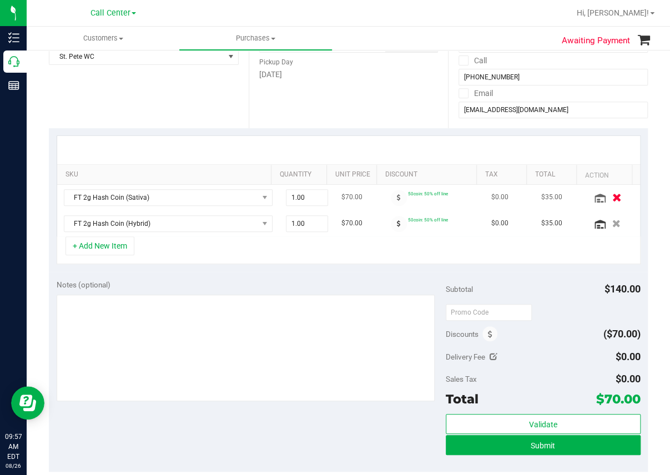
click at [611, 195] on icon "button" at bounding box center [615, 197] width 9 height 8
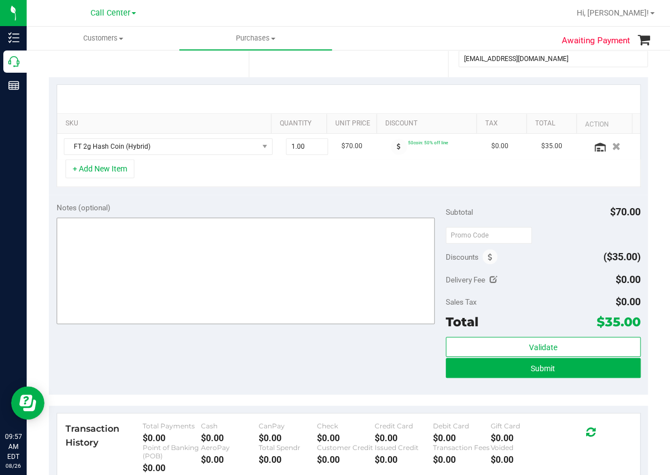
scroll to position [222, 0]
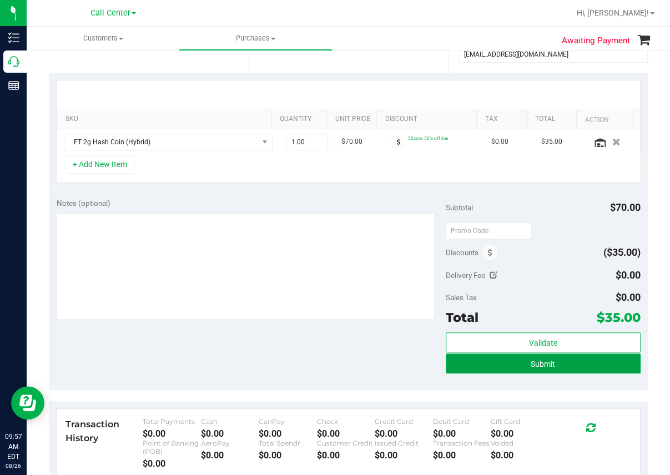
click at [530, 363] on span "Submit" at bounding box center [542, 363] width 24 height 9
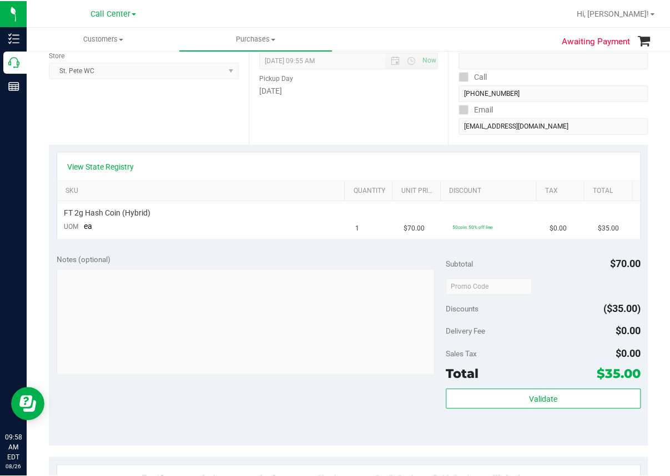
scroll to position [55, 0]
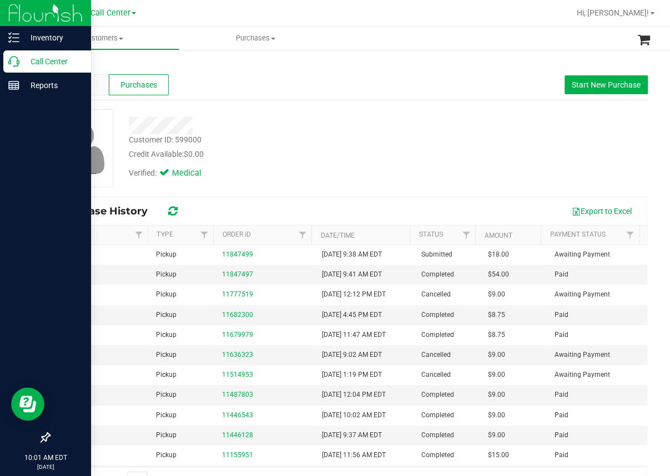
click at [18, 62] on icon at bounding box center [13, 61] width 11 height 11
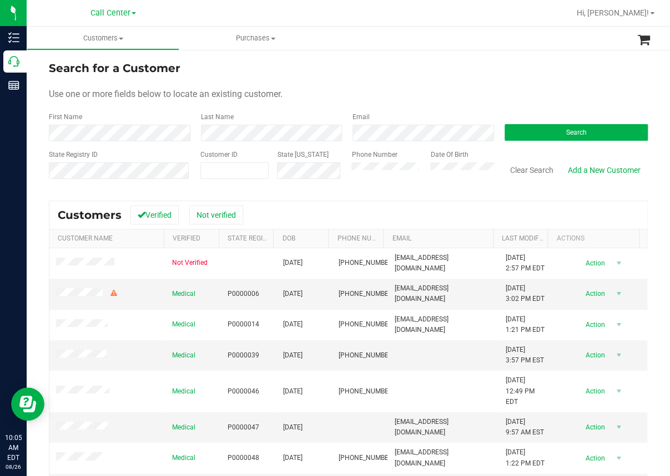
click at [32, 167] on div "Search for a Customer Use one or more fields below to locate an existing custom…" at bounding box center [348, 318] width 643 height 538
click at [454, 38] on ul "Customers All customers Add a new customer All physicians Purchases All purchas…" at bounding box center [362, 39] width 670 height 24
click at [590, 128] on button "Search" at bounding box center [576, 132] width 144 height 17
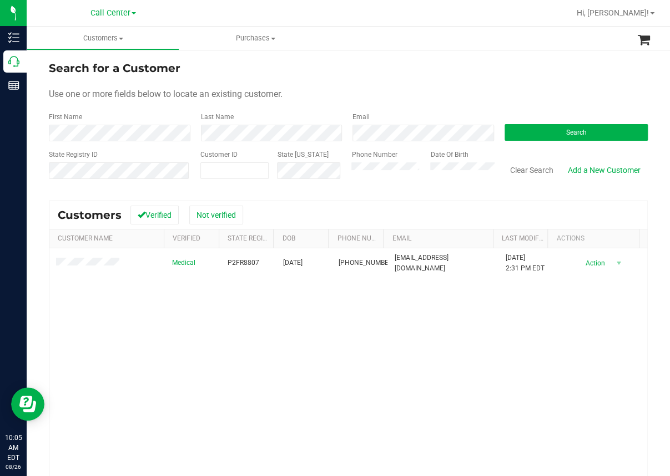
drag, startPoint x: 334, startPoint y: 368, endPoint x: 247, endPoint y: 365, distance: 87.7
click at [334, 368] on div "Medical P2FR8807 [DATE] (239) 595-9692 [EMAIL_ADDRESS][DOMAIN_NAME] [DATE] 2:31…" at bounding box center [347, 399] width 597 height 300
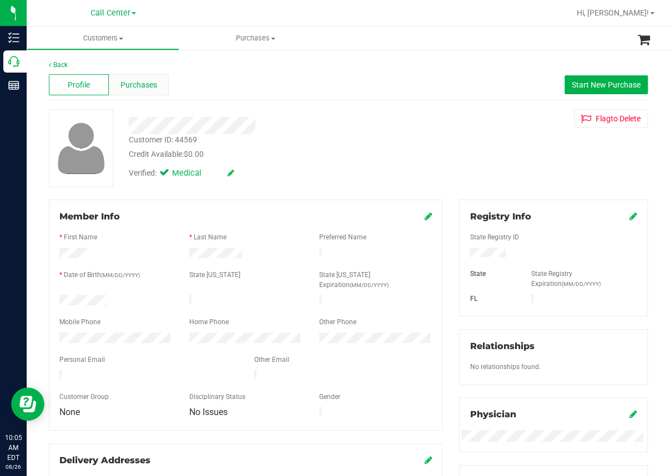
click at [145, 84] on span "Purchases" at bounding box center [138, 85] width 37 height 12
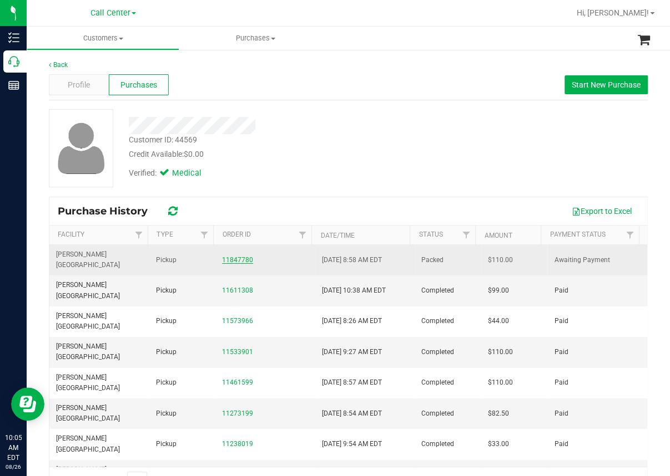
click at [233, 256] on link "11847780" at bounding box center [237, 260] width 31 height 8
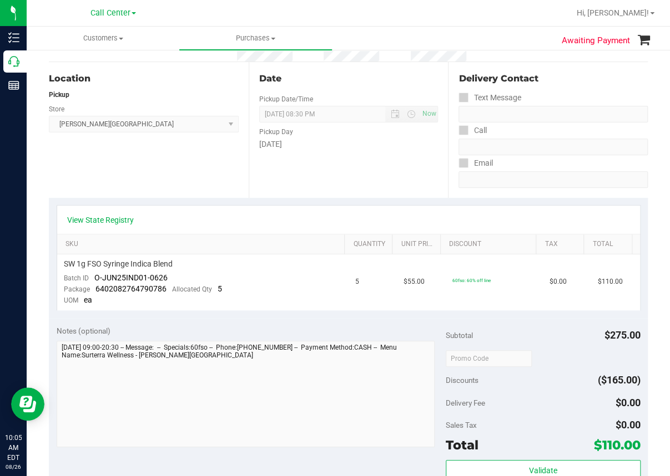
scroll to position [111, 0]
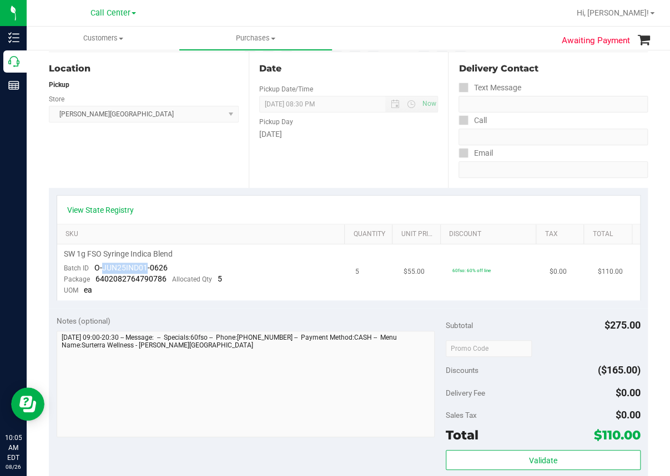
drag, startPoint x: 101, startPoint y: 267, endPoint x: 145, endPoint y: 265, distance: 44.5
click at [145, 265] on span "O-JUN25IND01-0626" at bounding box center [130, 267] width 73 height 9
copy span "JUN25IND01"
click at [194, 216] on div "View State Registry" at bounding box center [348, 210] width 582 height 28
drag, startPoint x: 92, startPoint y: 264, endPoint x: 175, endPoint y: 263, distance: 83.2
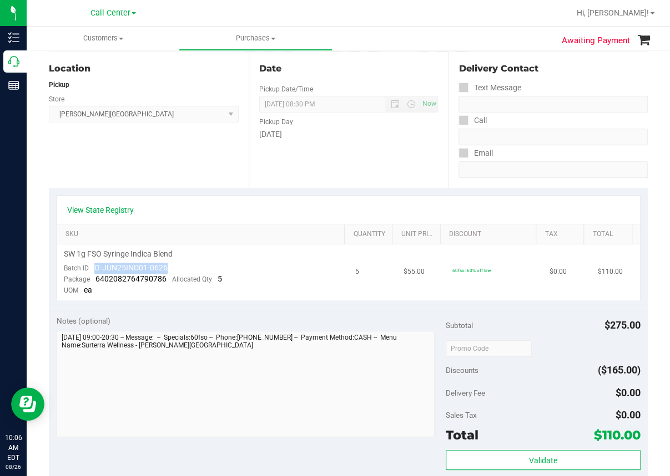
click at [175, 263] on td "SW 1g FSO Syringe Indica Blend Batch ID O-JUN25IND01-0626 Package 6402082764790…" at bounding box center [202, 273] width 291 height 56
drag, startPoint x: 149, startPoint y: 273, endPoint x: 141, endPoint y: 269, distance: 8.9
click at [141, 269] on span "O-JUN25IND01-0626" at bounding box center [130, 267] width 73 height 9
click at [141, 268] on span "O-JUN25IND01-0626" at bounding box center [130, 267] width 73 height 9
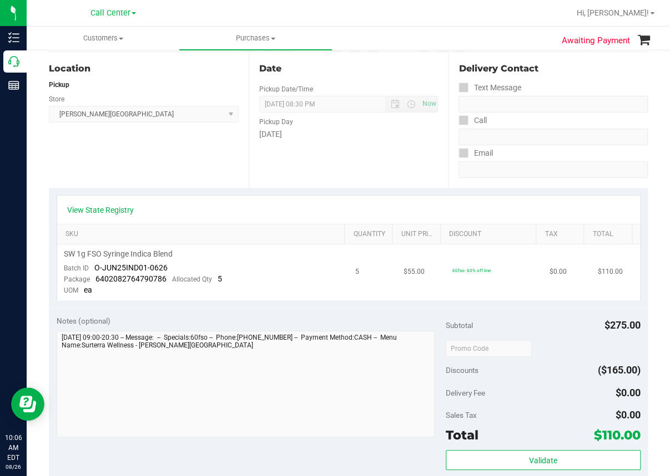
click at [201, 250] on div "SW 1g FSO Syringe Indica Blend" at bounding box center [203, 254] width 278 height 11
drag, startPoint x: 90, startPoint y: 265, endPoint x: 188, endPoint y: 261, distance: 97.7
click at [188, 261] on td "SW 1g FSO Syringe Indica Blend Batch ID O-JUN25IND01-0626 Package 6402082764790…" at bounding box center [202, 273] width 291 height 56
copy span "O-JUN25IND01-0626"
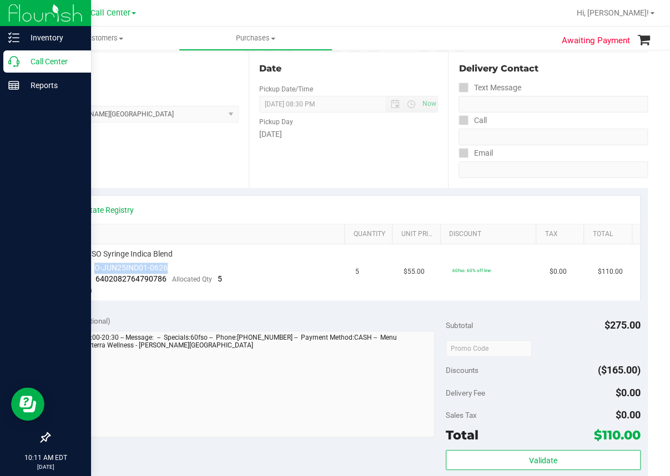
click at [13, 65] on icon at bounding box center [13, 61] width 11 height 11
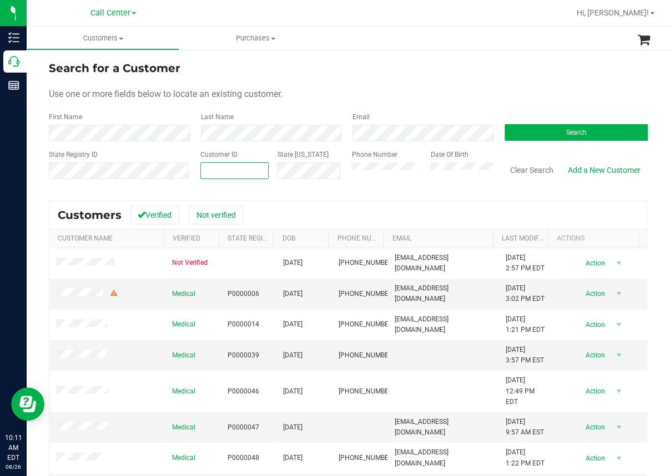
click at [207, 171] on input "text" at bounding box center [235, 171] width 68 height 16
paste input "690865"
type input "690865"
click at [535, 130] on button "Search" at bounding box center [576, 132] width 144 height 17
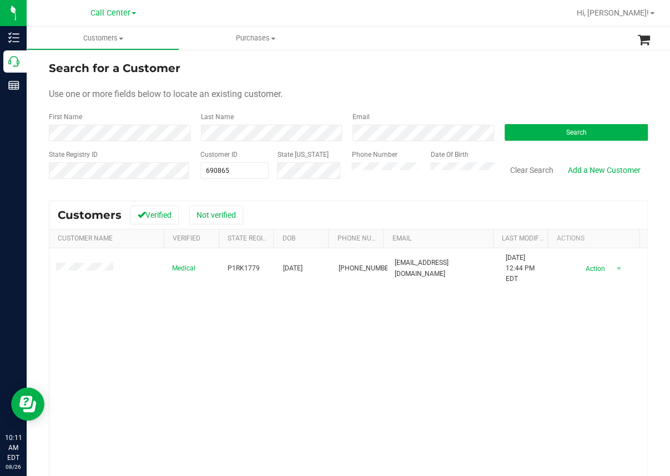
drag, startPoint x: 82, startPoint y: 323, endPoint x: 87, endPoint y: 311, distance: 13.9
click at [82, 323] on div "Medical P1RK1779 [DATE] (813) 714-2923 [EMAIL_ADDRESS][DOMAIN_NAME] [DATE] 12:4…" at bounding box center [347, 399] width 597 height 300
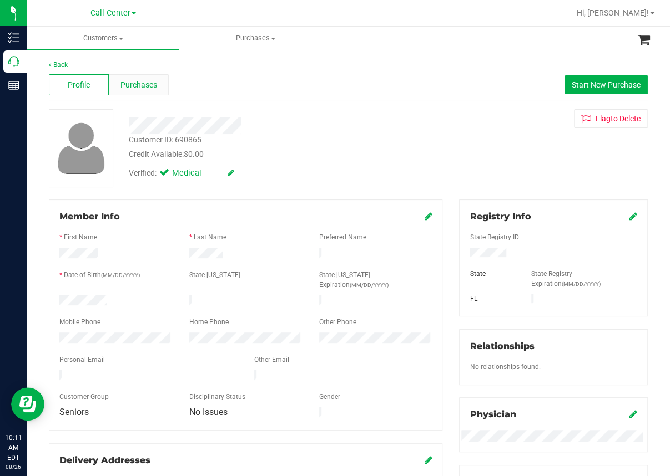
click at [147, 87] on span "Purchases" at bounding box center [138, 85] width 37 height 12
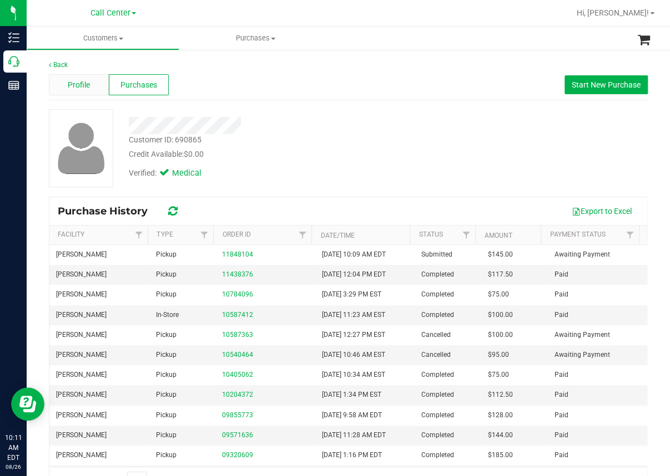
click at [88, 83] on span "Profile" at bounding box center [79, 85] width 22 height 12
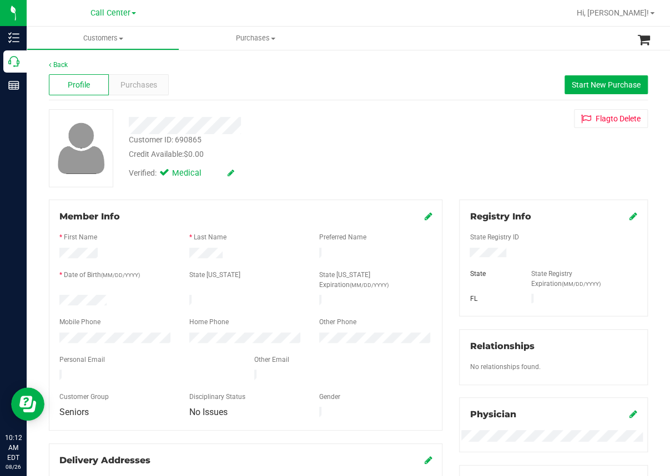
click at [31, 211] on div "Back Profile Purchases Start New Purchase Customer ID: 690865 Credit Available:…" at bounding box center [348, 431] width 643 height 764
click at [33, 191] on div "Back Profile Purchases Start New Purchase Customer ID: 690865 Credit Available:…" at bounding box center [348, 431] width 643 height 764
click at [141, 78] on div "Purchases" at bounding box center [139, 84] width 60 height 21
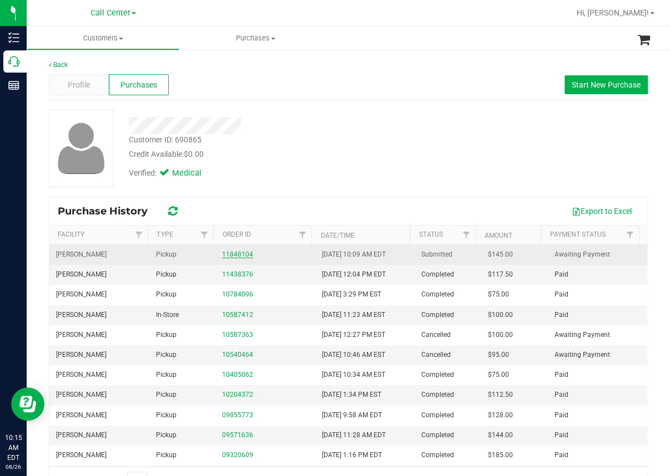
click at [231, 255] on link "11848104" at bounding box center [237, 255] width 31 height 8
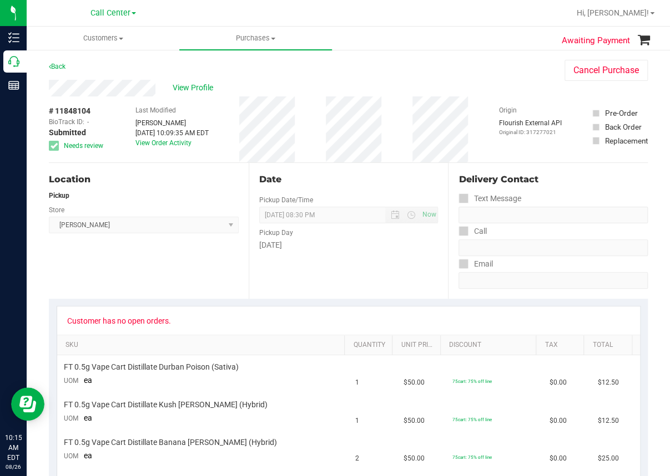
click at [277, 65] on div "Back Cancel Purchase" at bounding box center [348, 70] width 599 height 20
click at [192, 87] on span "View Profile" at bounding box center [194, 88] width 44 height 12
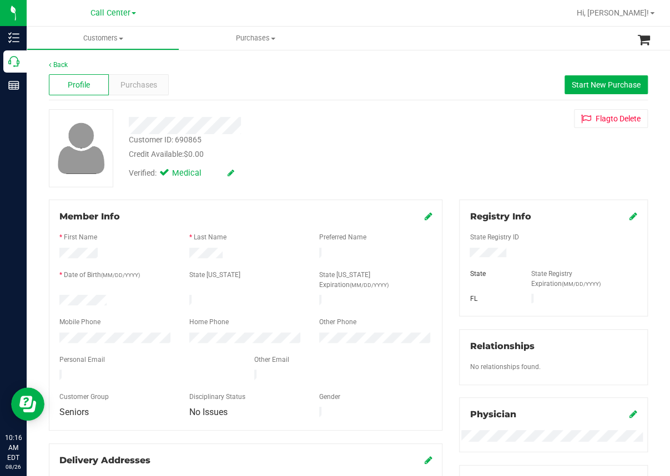
click at [231, 175] on icon at bounding box center [230, 173] width 7 height 8
click at [243, 173] on icon at bounding box center [243, 174] width 9 height 8
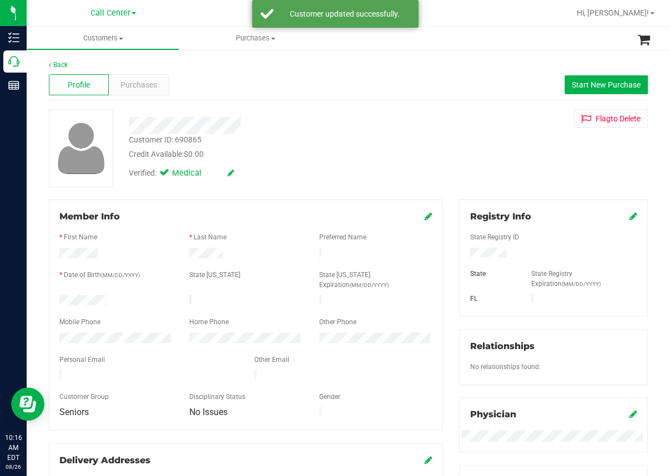
click at [424, 219] on icon at bounding box center [428, 216] width 8 height 9
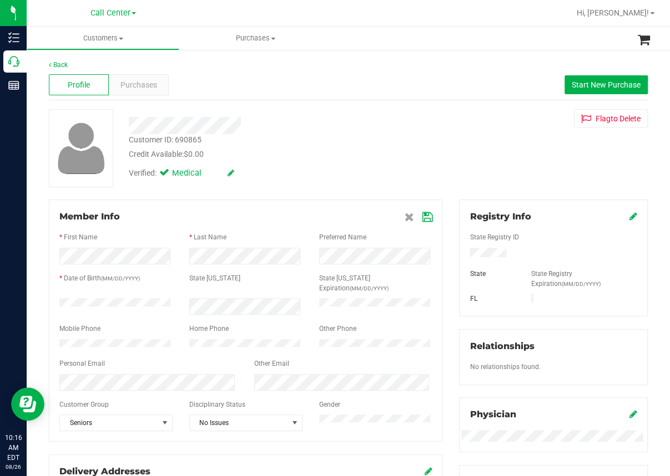
click at [422, 217] on icon at bounding box center [427, 217] width 10 height 9
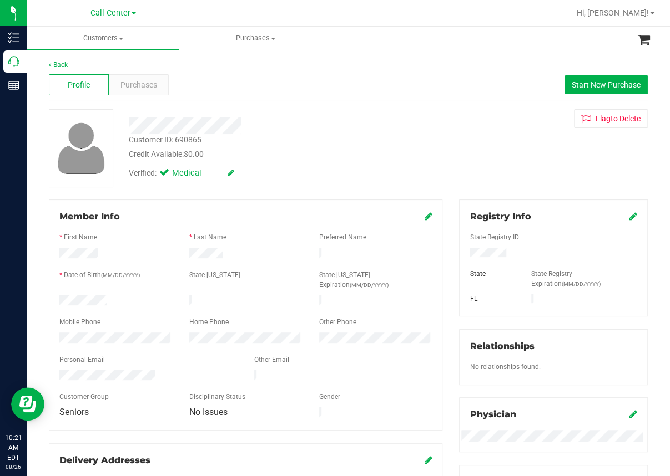
click at [288, 133] on div at bounding box center [274, 125] width 308 height 17
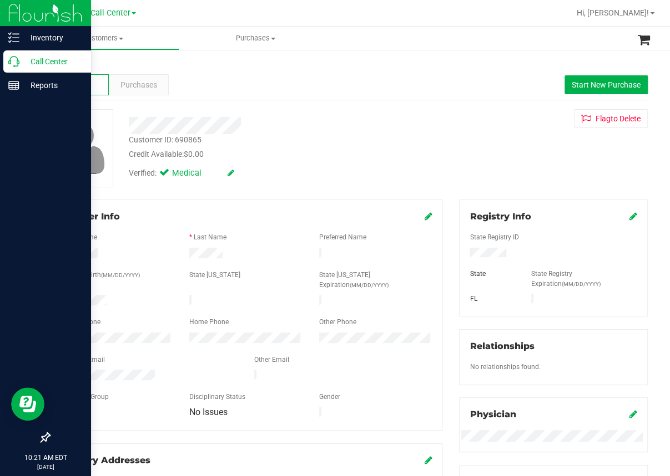
click at [18, 63] on icon at bounding box center [13, 61] width 11 height 11
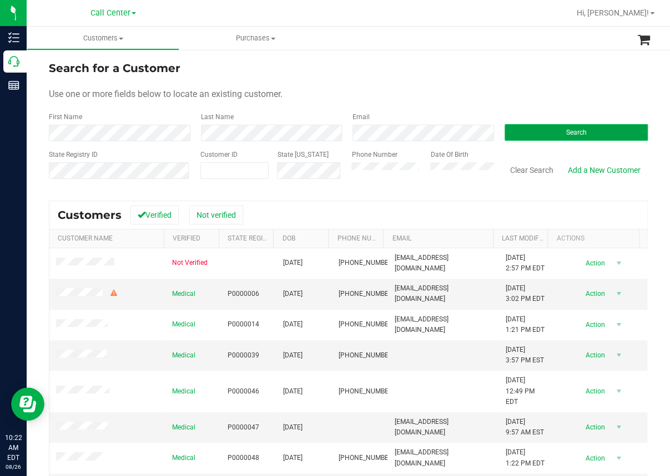
click at [533, 130] on button "Search" at bounding box center [576, 132] width 144 height 17
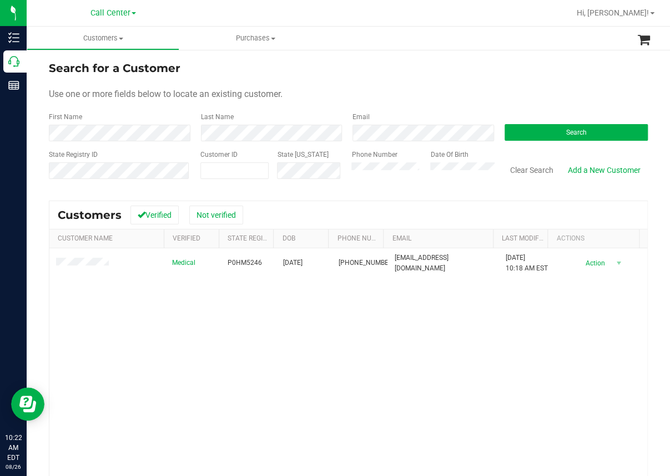
click at [252, 390] on div "Medical P0HM5246 [DATE] (352) 438-9975 [EMAIL_ADDRESS][DOMAIN_NAME] [DATE] 10:1…" at bounding box center [347, 399] width 597 height 300
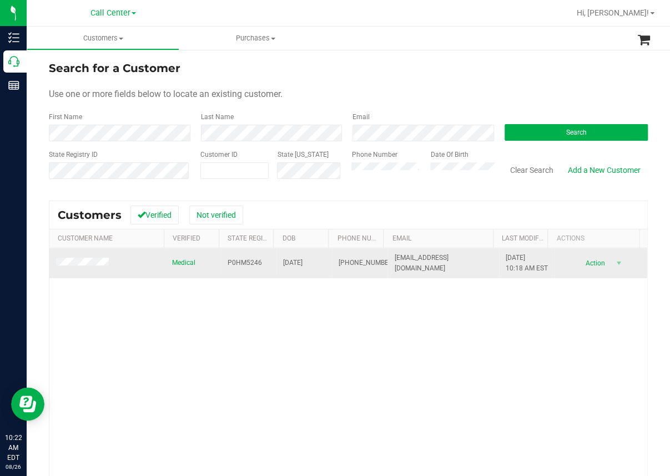
click at [239, 267] on span "P0HM5246" at bounding box center [244, 263] width 34 height 11
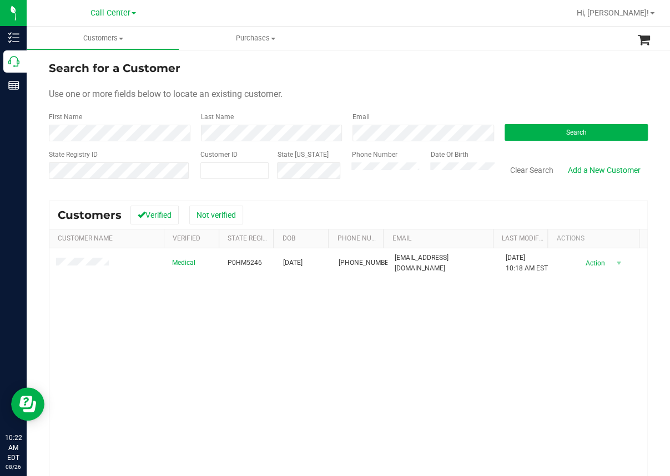
click at [258, 363] on div "Medical P0HM5246 [DATE] (352) 438-9975 [EMAIL_ADDRESS][DOMAIN_NAME] [DATE] 10:1…" at bounding box center [347, 399] width 597 height 300
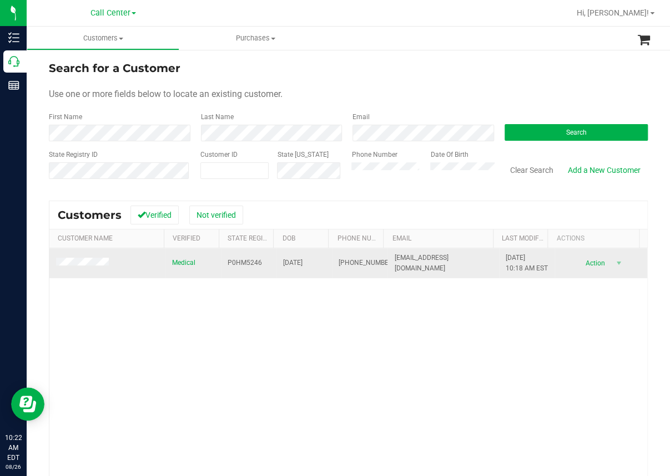
click at [290, 267] on span "[DATE]" at bounding box center [292, 263] width 19 height 11
copy span "[DATE]"
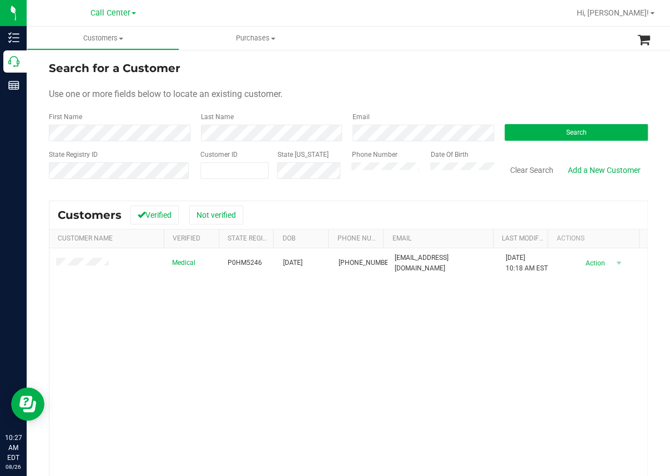
click at [79, 352] on div "Medical P0HM5246 [DATE] (352) 438-9975 [EMAIL_ADDRESS][DOMAIN_NAME] [DATE] 10:1…" at bounding box center [347, 399] width 597 height 300
click at [531, 164] on button "Clear Search" at bounding box center [532, 170] width 58 height 19
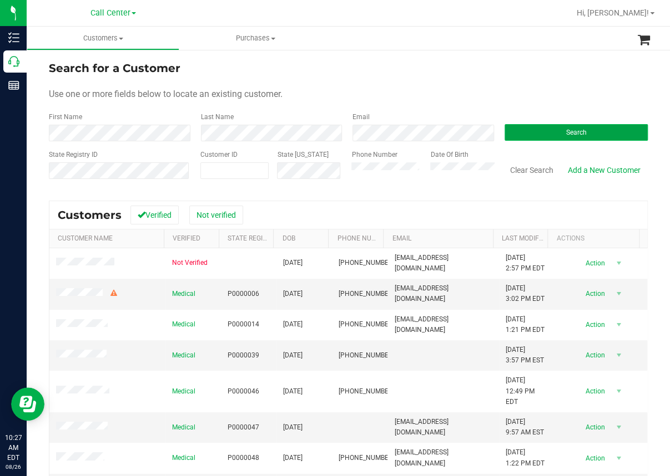
click at [566, 133] on span "Search" at bounding box center [575, 133] width 21 height 8
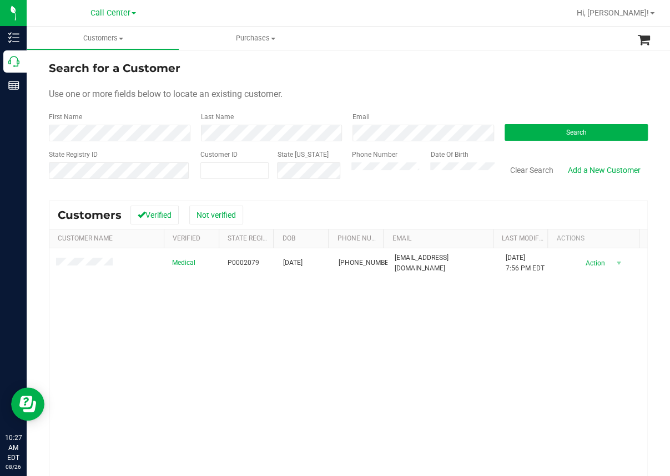
click at [268, 335] on div "Medical P0002079 [DATE] (772) 342-1509 [EMAIL_ADDRESS][DOMAIN_NAME] [DATE] 7:56…" at bounding box center [347, 399] width 597 height 300
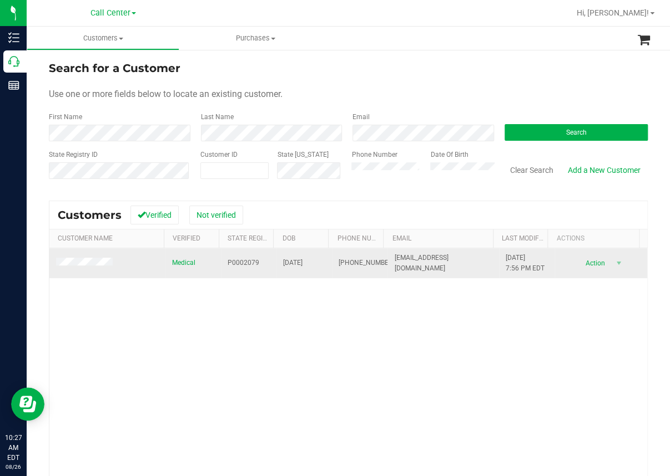
click at [340, 260] on span "[PHONE_NUMBER]" at bounding box center [365, 263] width 55 height 11
click at [241, 262] on span "P0002079" at bounding box center [243, 263] width 32 height 11
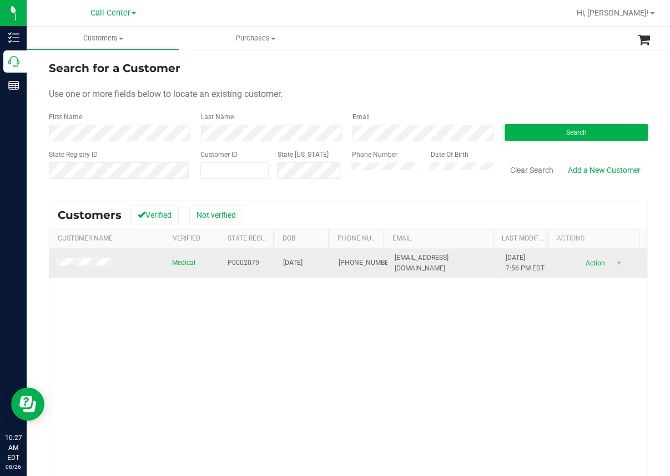
click at [289, 266] on span "[DATE]" at bounding box center [292, 263] width 19 height 11
copy span "[DATE]"
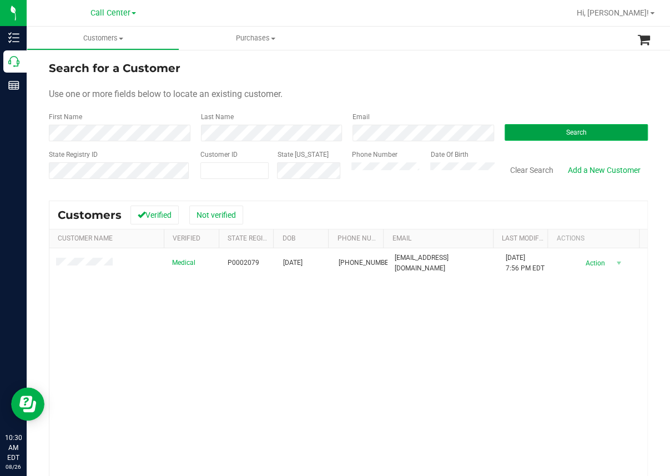
click at [541, 126] on button "Search" at bounding box center [576, 132] width 144 height 17
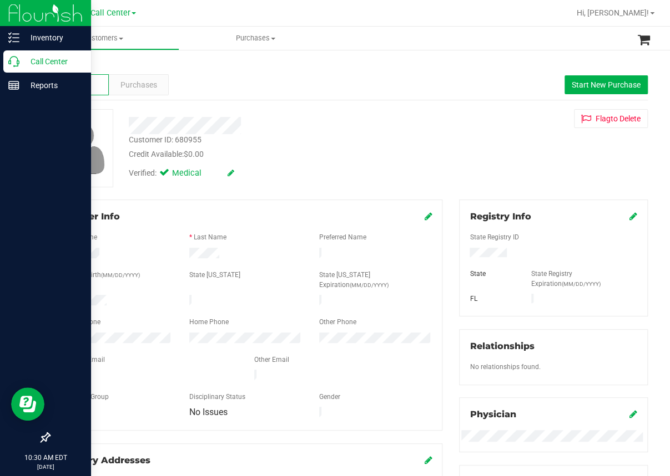
click at [47, 63] on p "Call Center" at bounding box center [52, 61] width 67 height 13
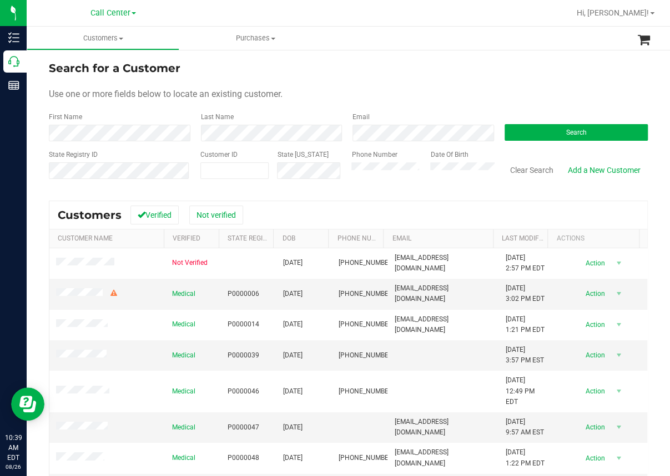
click at [76, 192] on div "Search for a Customer Use one or more fields below to locate an existing custom…" at bounding box center [348, 318] width 599 height 516
click at [215, 174] on input "text" at bounding box center [235, 171] width 68 height 16
paste input "690865"
type input "690865"
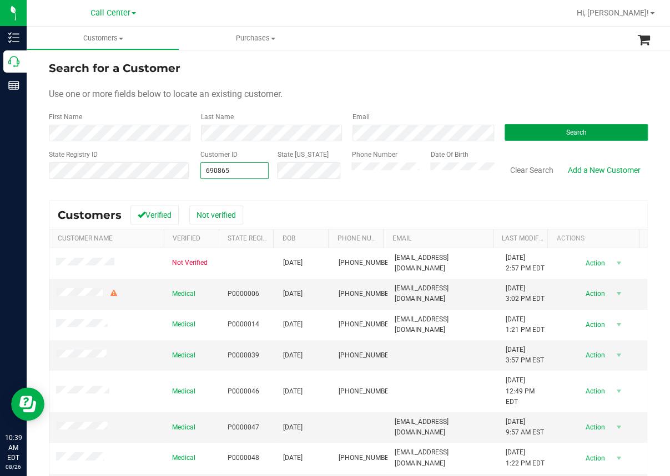
click at [564, 124] on button "Search" at bounding box center [576, 132] width 144 height 17
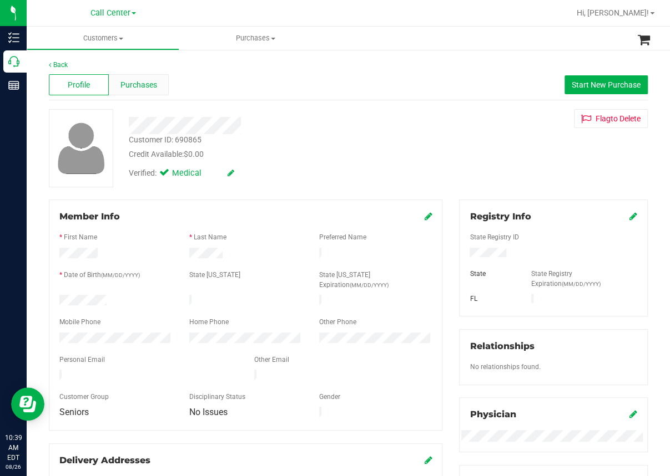
click at [135, 88] on span "Purchases" at bounding box center [138, 85] width 37 height 12
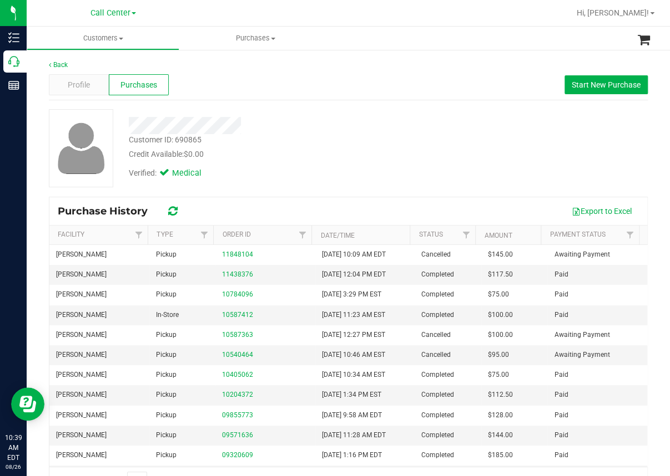
drag, startPoint x: 455, startPoint y: 115, endPoint x: 451, endPoint y: 120, distance: 6.7
click at [455, 117] on div "Customer ID: 690865 Credit Available: $0.00 Verified: Medical" at bounding box center [347, 148] width 615 height 78
click at [67, 109] on div at bounding box center [81, 148] width 64 height 78
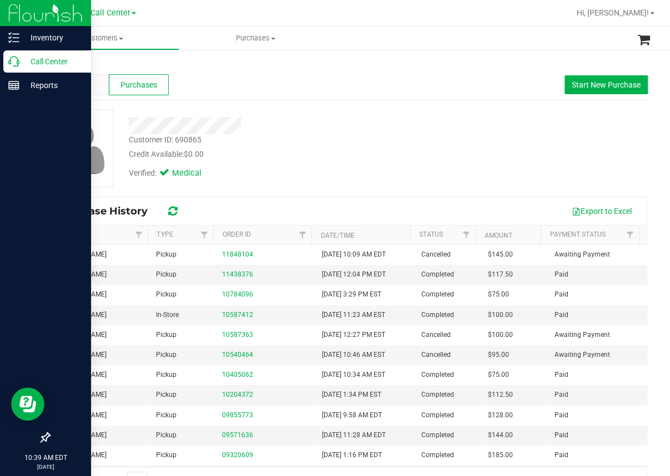
click at [14, 59] on icon at bounding box center [13, 61] width 11 height 11
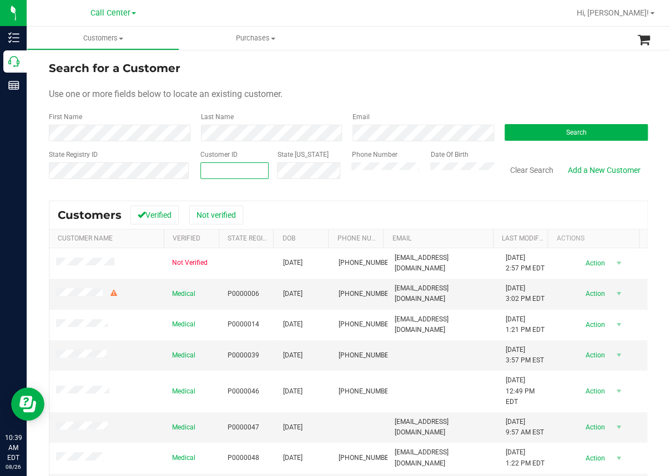
click at [206, 168] on input "text" at bounding box center [235, 171] width 68 height 16
paste input "1581162"
type input "1581162"
click at [535, 134] on button "Search" at bounding box center [576, 132] width 144 height 17
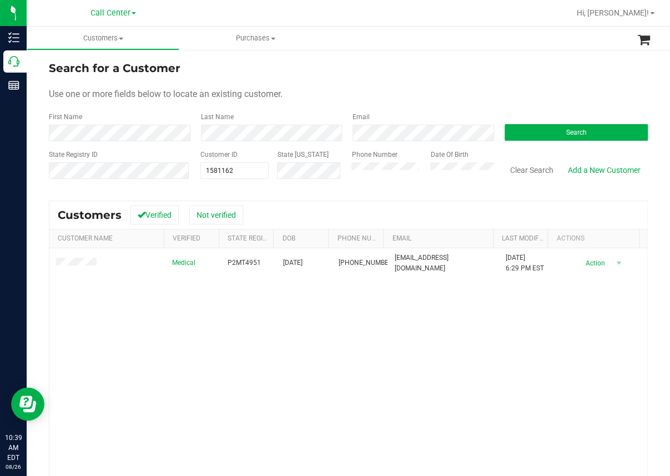
click at [83, 340] on div "Medical P2MT4951 [DATE] (407) 388-4416 [EMAIL_ADDRESS][DOMAIN_NAME] [DATE] 6:29…" at bounding box center [347, 399] width 597 height 300
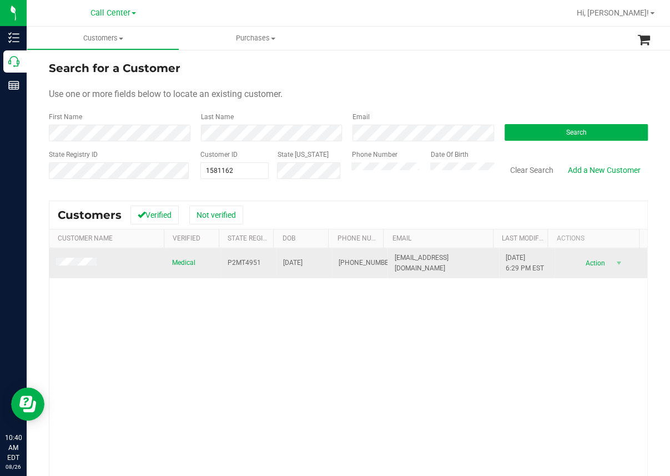
click at [338, 264] on span "[PHONE_NUMBER]" at bounding box center [365, 263] width 55 height 11
click at [338, 262] on span "[PHONE_NUMBER]" at bounding box center [365, 263] width 55 height 11
click at [339, 261] on span "[PHONE_NUMBER]" at bounding box center [365, 263] width 55 height 11
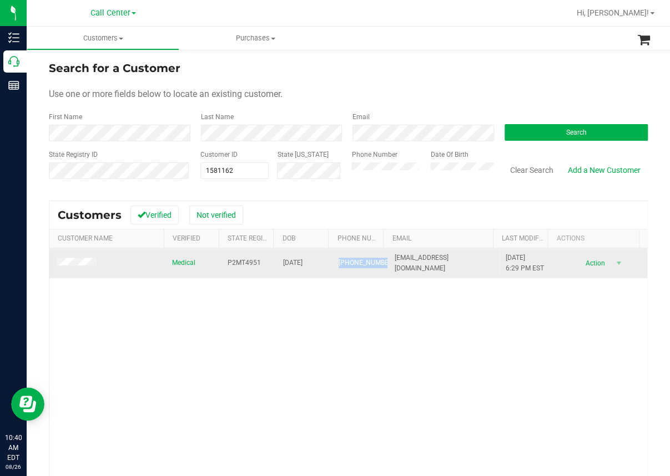
click at [339, 260] on span "[PHONE_NUMBER]" at bounding box center [365, 263] width 55 height 11
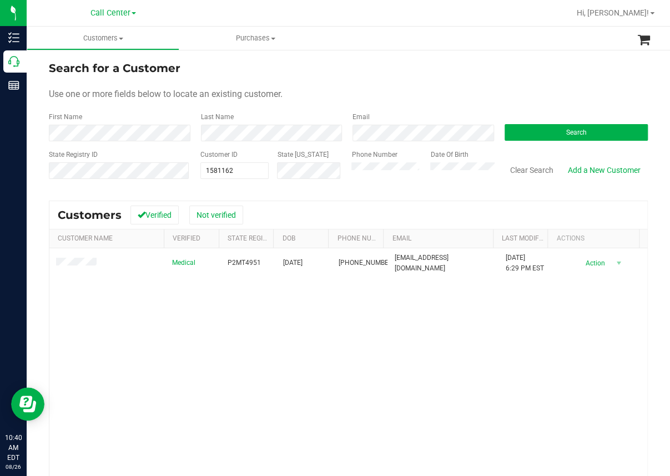
drag, startPoint x: 247, startPoint y: 346, endPoint x: 175, endPoint y: 317, distance: 77.9
click at [245, 344] on div "Medical P2MT4951 [DATE] (407) 388-4416 [EMAIL_ADDRESS][DOMAIN_NAME] [DATE] 6:29…" at bounding box center [347, 399] width 597 height 300
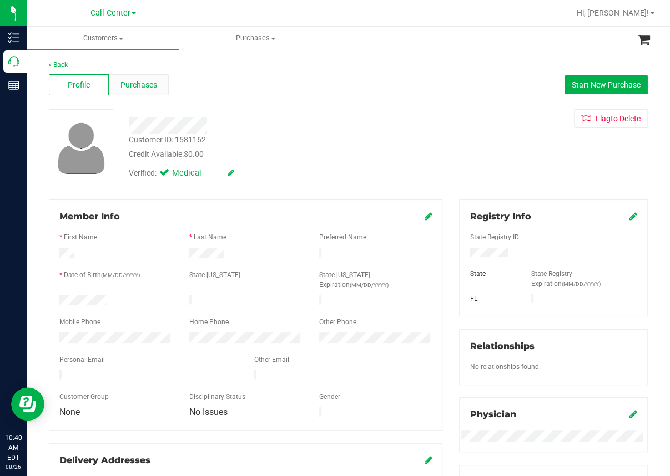
click at [148, 90] on span "Purchases" at bounding box center [138, 85] width 37 height 12
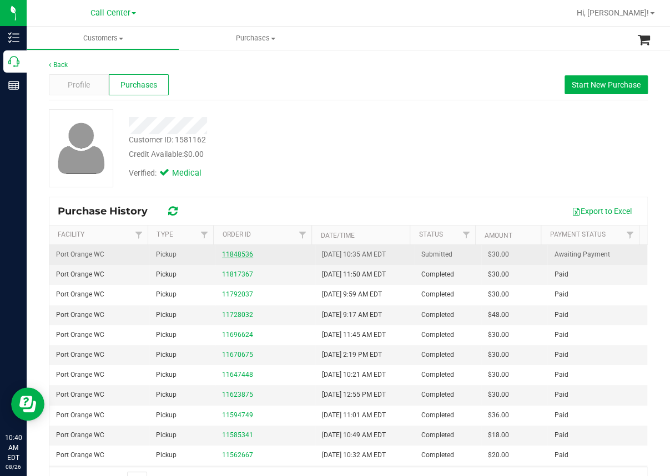
click at [241, 253] on link "11848536" at bounding box center [237, 255] width 31 height 8
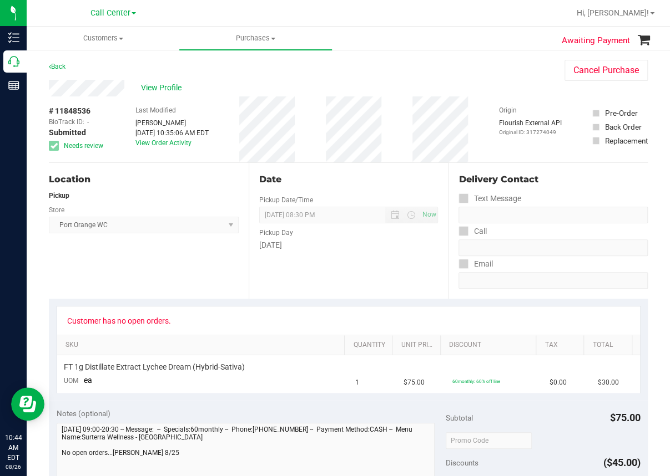
click at [67, 259] on div "Location Pickup Store [GEOGRAPHIC_DATA] WC Select Store [PERSON_NAME][GEOGRAPHI…" at bounding box center [149, 231] width 200 height 136
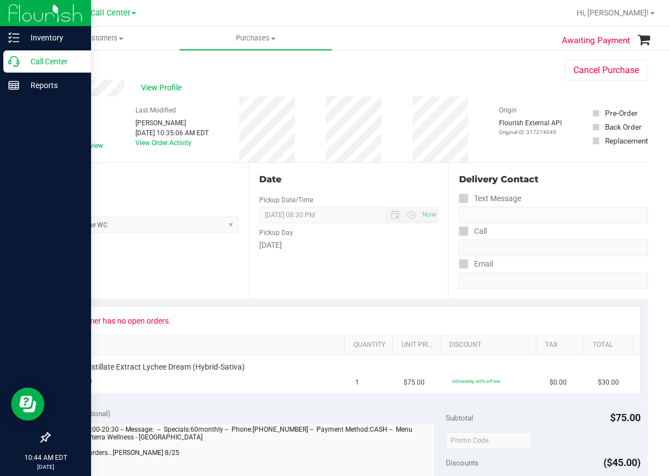
click at [13, 58] on icon at bounding box center [13, 61] width 11 height 11
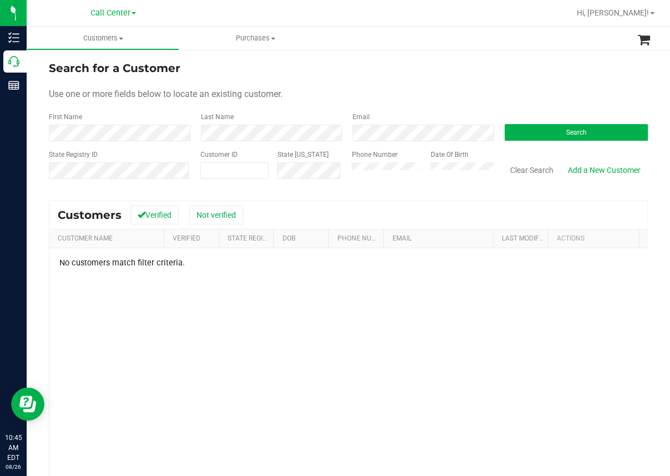
drag, startPoint x: 217, startPoint y: 317, endPoint x: 216, endPoint y: 312, distance: 5.8
click at [217, 317] on div "No customers match filter criteria." at bounding box center [347, 404] width 597 height 310
click at [670, 474] on html "Inventory Call Center Reports 10:45 AM EDT [DATE] 08/26 Call Center Hi, [PERSON…" at bounding box center [335, 238] width 670 height 476
click at [265, 315] on div "No customers match filter criteria." at bounding box center [347, 404] width 597 height 310
click at [328, 67] on div "Search for a Customer" at bounding box center [348, 68] width 599 height 17
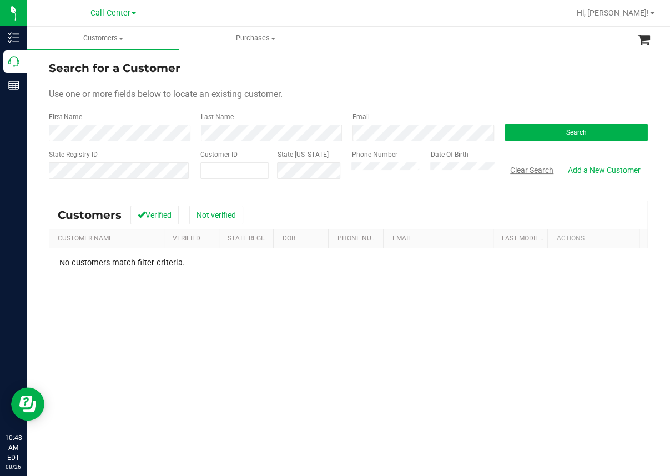
click at [528, 171] on button "Clear Search" at bounding box center [532, 170] width 58 height 19
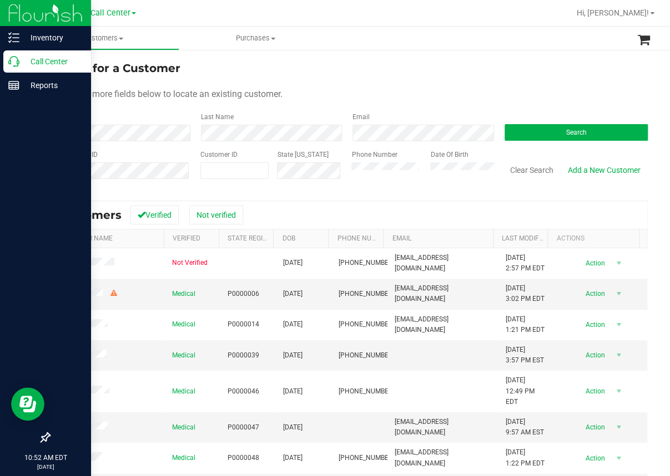
click at [27, 135] on div at bounding box center [45, 262] width 91 height 329
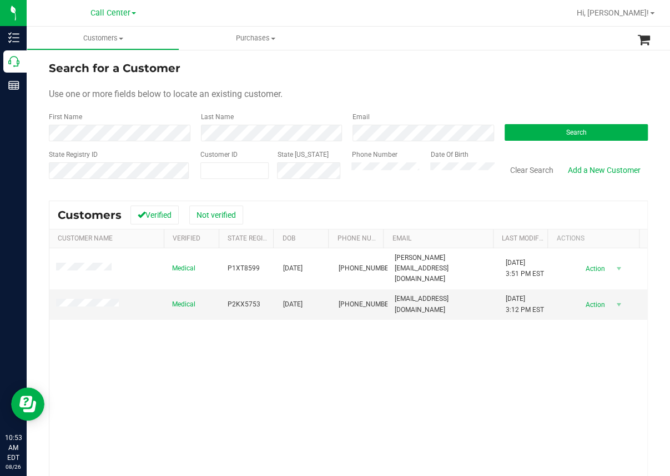
click at [280, 392] on div "Medical P1XT8599 [DATE] (850) 728-4604 [PERSON_NAME][EMAIL_ADDRESS][DOMAIN_NAME…" at bounding box center [347, 399] width 597 height 300
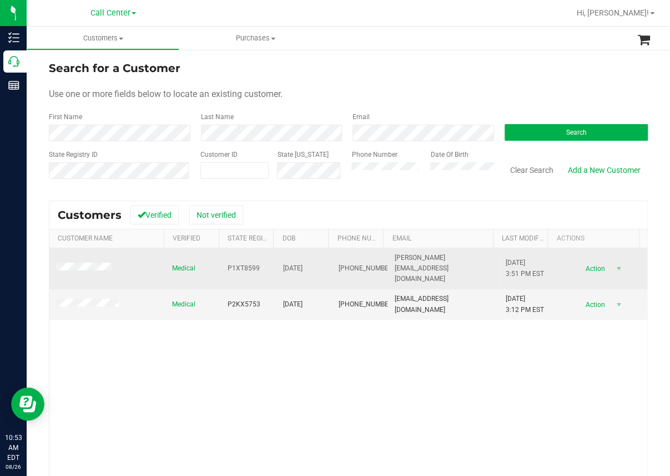
click at [236, 263] on span "P1XT8599" at bounding box center [243, 268] width 32 height 11
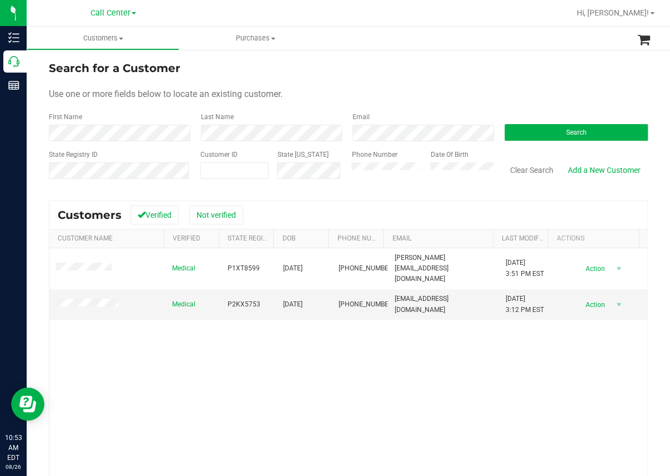
click at [280, 354] on div "Medical P1XT8599 [DATE] (850) 728-4604 [PERSON_NAME][EMAIL_ADDRESS][DOMAIN_NAME…" at bounding box center [347, 399] width 597 height 300
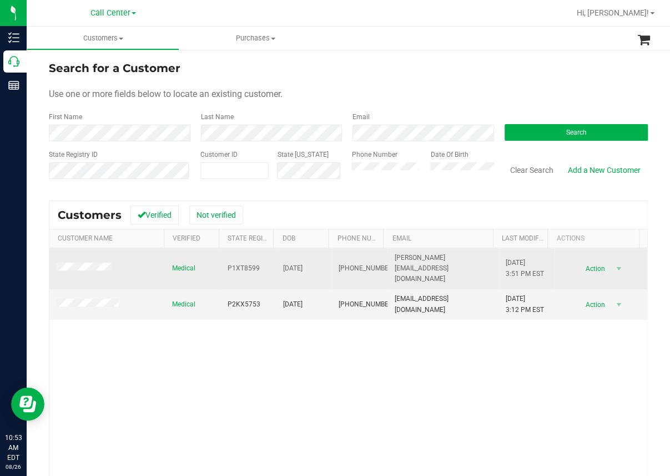
click at [295, 264] on span "[DATE]" at bounding box center [292, 268] width 19 height 11
copy span "[DATE]"
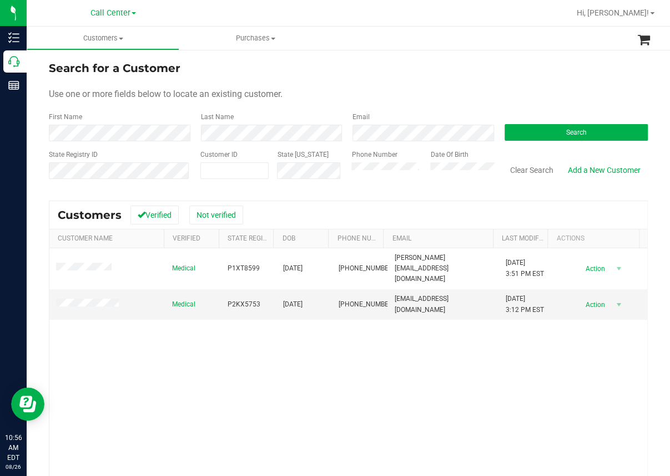
click at [314, 364] on div "Medical P1XT8599 [DATE] (850) 728-4604 [PERSON_NAME][EMAIL_ADDRESS][DOMAIN_NAME…" at bounding box center [347, 399] width 597 height 300
click at [526, 169] on button "Clear Search" at bounding box center [532, 170] width 58 height 19
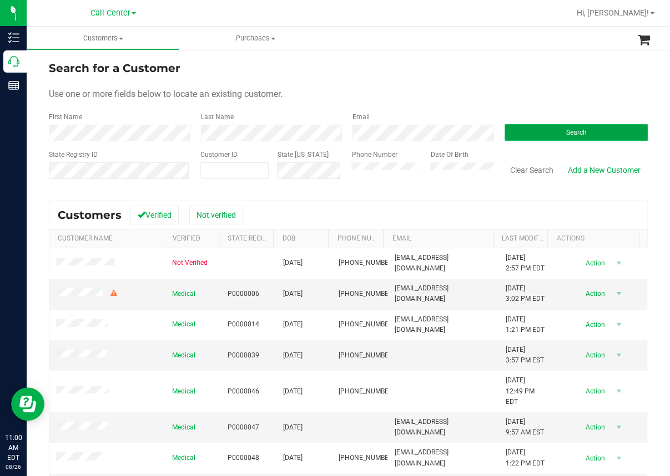
click at [534, 136] on button "Search" at bounding box center [576, 132] width 144 height 17
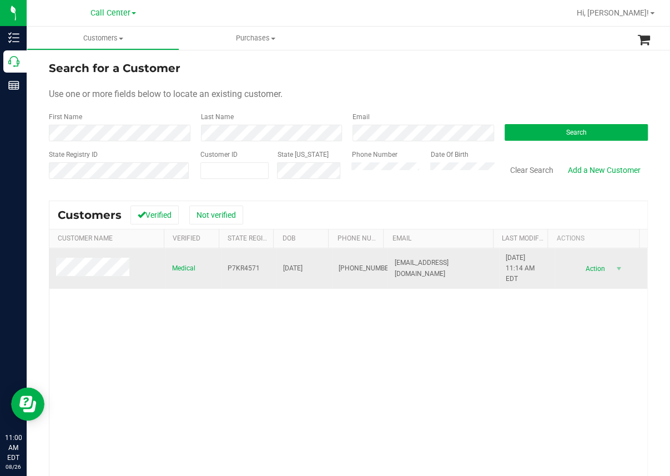
click at [73, 267] on span at bounding box center [94, 269] width 77 height 22
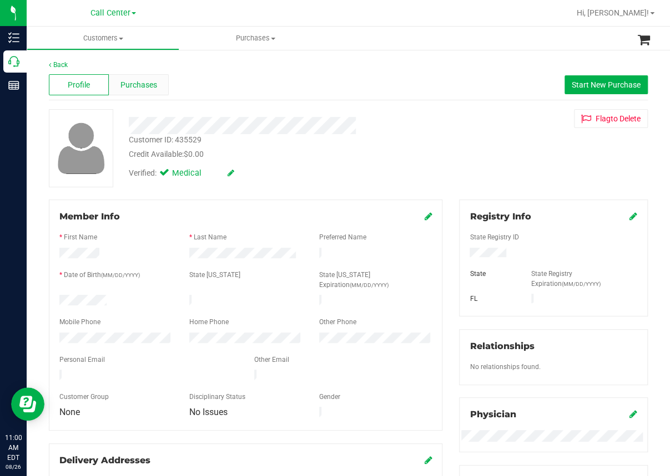
click at [145, 87] on span "Purchases" at bounding box center [138, 85] width 37 height 12
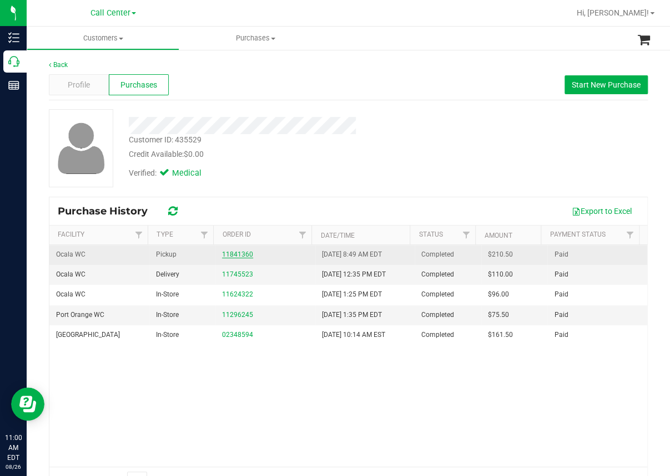
click at [241, 252] on link "11841360" at bounding box center [237, 255] width 31 height 8
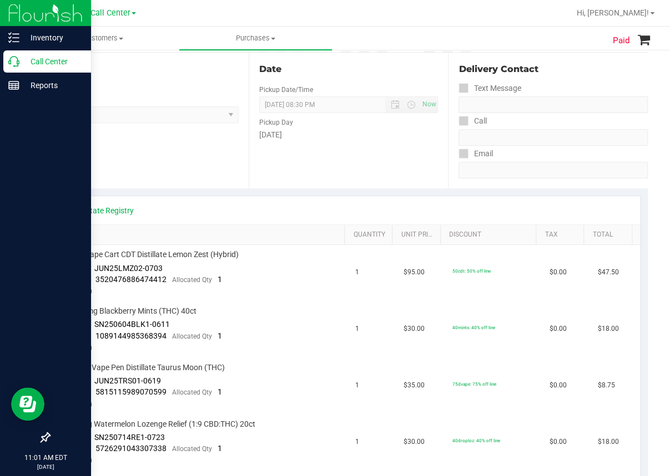
scroll to position [111, 0]
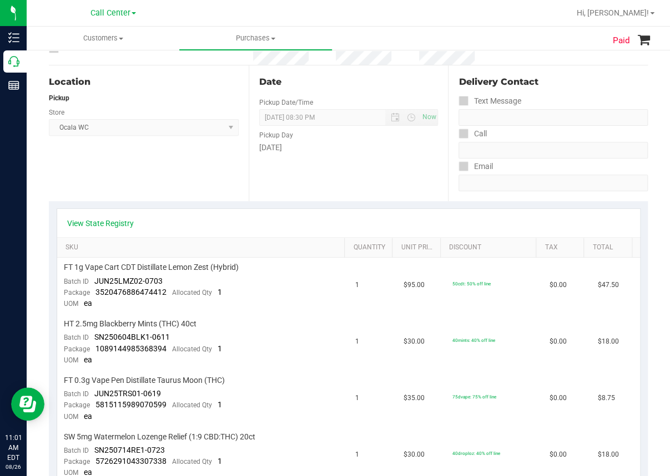
click at [201, 181] on div "Location Pickup Store Ocala WC Select Store [PERSON_NAME][GEOGRAPHIC_DATA] [PER…" at bounding box center [149, 133] width 200 height 136
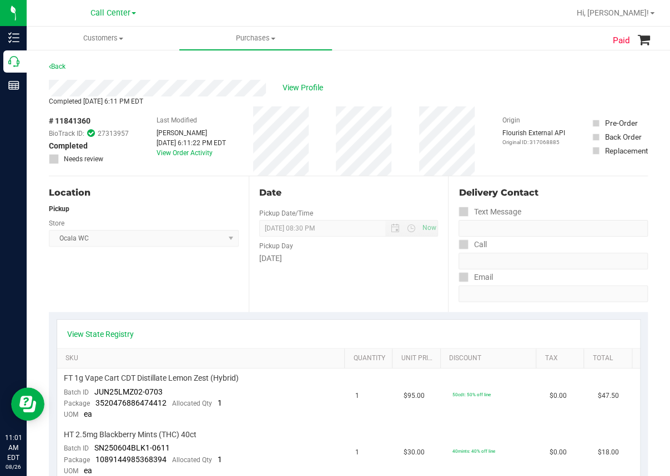
click at [61, 278] on div "Location Pickup Store Ocala WC Select Store [PERSON_NAME][GEOGRAPHIC_DATA] [PER…" at bounding box center [149, 244] width 200 height 136
click at [303, 84] on span "View Profile" at bounding box center [304, 88] width 44 height 12
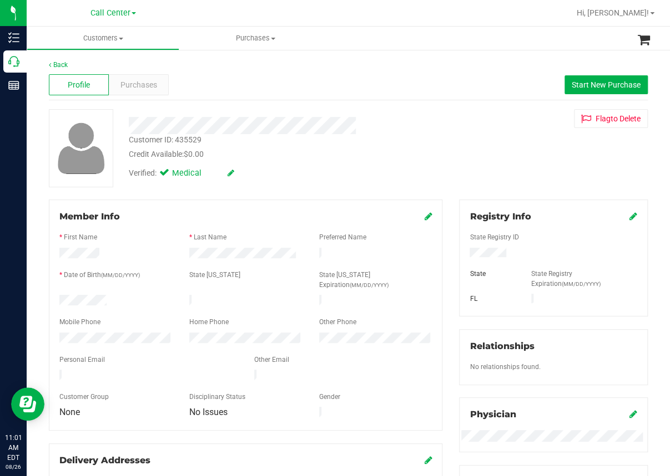
click at [163, 140] on div "Customer ID: 435529" at bounding box center [165, 140] width 73 height 12
copy div "Customer ID: 435529"
click at [36, 182] on div "Back Profile Purchases Start New Purchase Customer ID: 435529 Credit Available:…" at bounding box center [348, 431] width 643 height 764
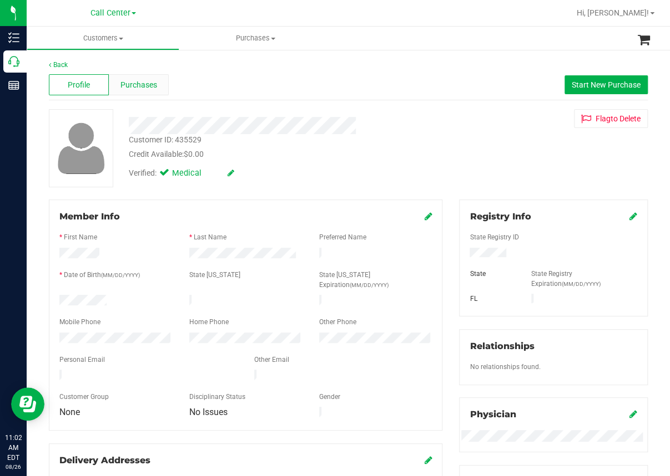
click at [138, 82] on span "Purchases" at bounding box center [138, 85] width 37 height 12
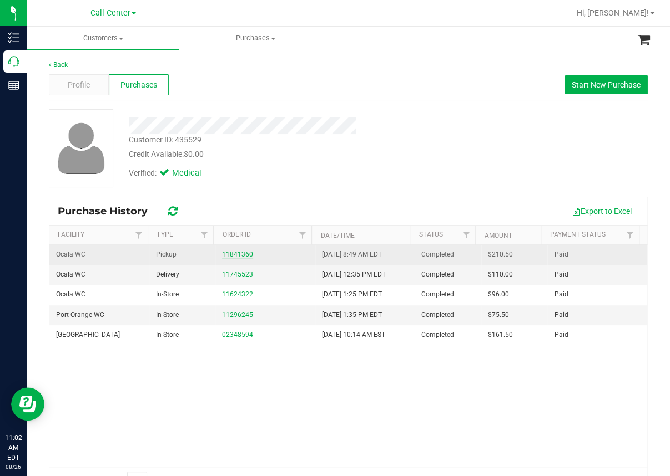
click at [231, 252] on link "11841360" at bounding box center [237, 255] width 31 height 8
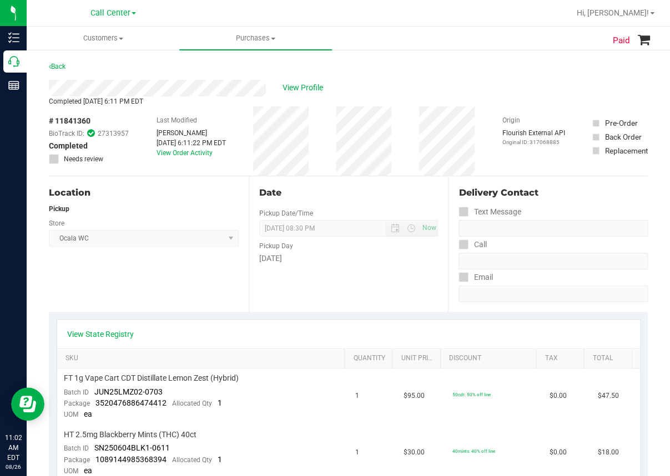
click at [70, 116] on span "# 11841360" at bounding box center [70, 121] width 42 height 12
copy div "# 11841360"
drag, startPoint x: 77, startPoint y: 281, endPoint x: 93, endPoint y: 287, distance: 17.5
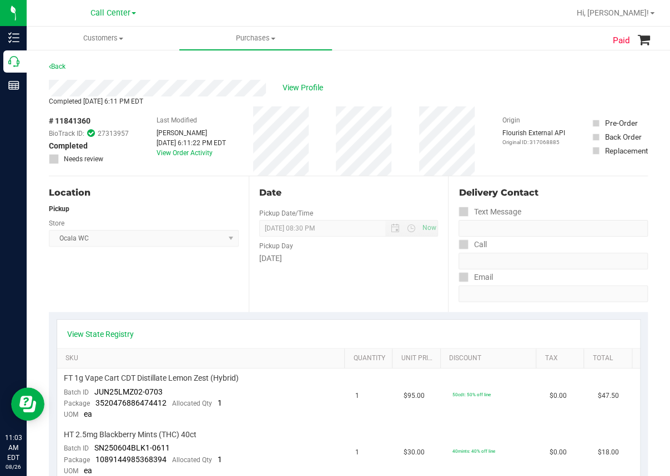
click at [27, 281] on div at bounding box center [13, 252] width 27 height 309
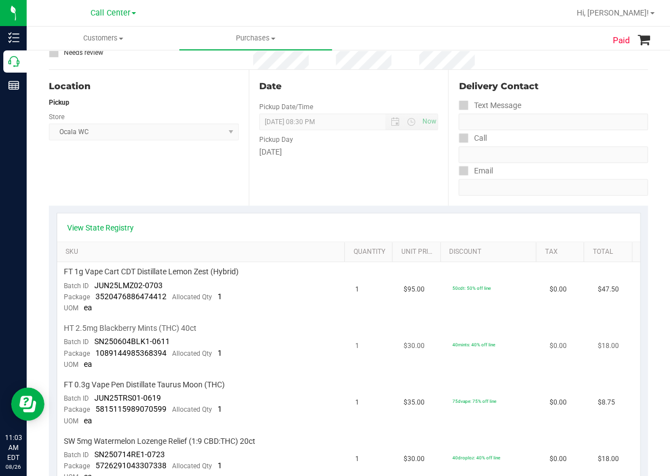
scroll to position [111, 0]
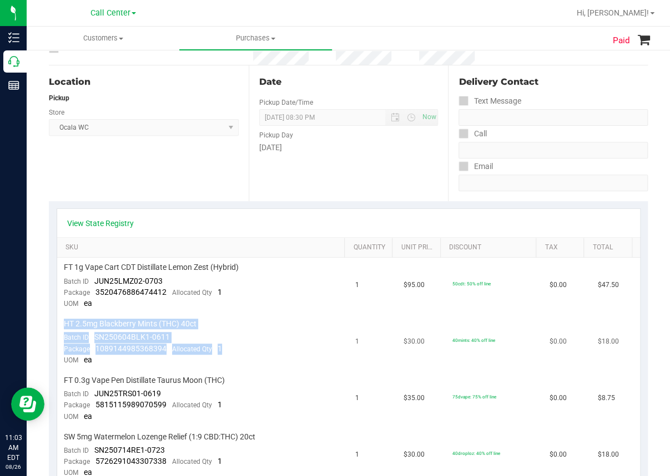
drag, startPoint x: 62, startPoint y: 322, endPoint x: 229, endPoint y: 352, distance: 169.6
click at [229, 352] on td "HT 2.5mg Blackberry Mints (THC) 40ct Batch ID SN250604BLK1-0611 Package 1089144…" at bounding box center [202, 343] width 291 height 57
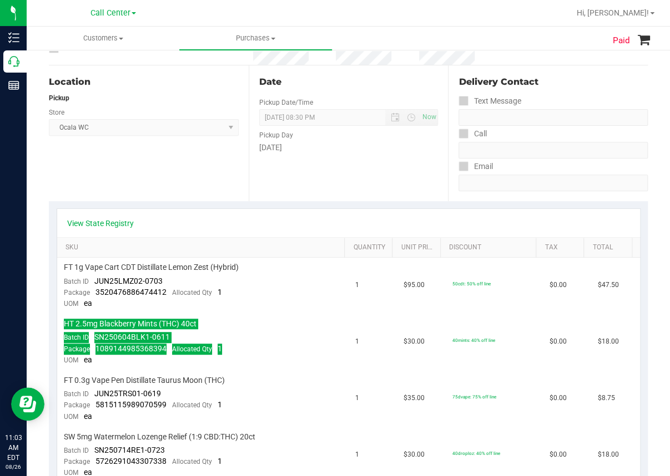
click at [67, 184] on div "Location Pickup Store Ocala WC Select Store [PERSON_NAME][GEOGRAPHIC_DATA] [PER…" at bounding box center [149, 133] width 200 height 136
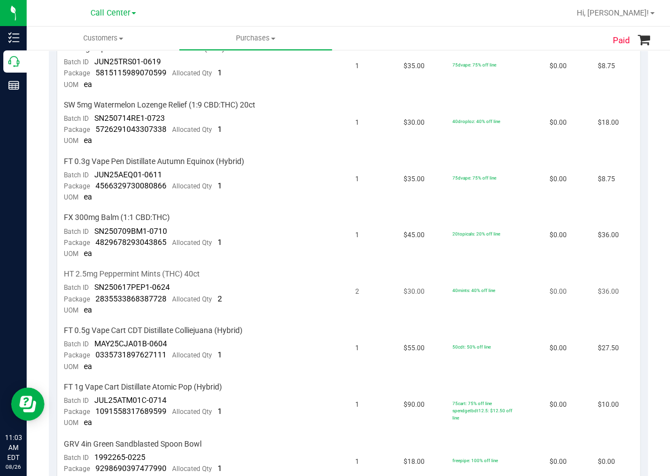
scroll to position [444, 0]
click at [120, 272] on span "HT 2.5mg Peppermint Mints (THC) 40ct" at bounding box center [132, 273] width 136 height 11
drag, startPoint x: 119, startPoint y: 272, endPoint x: 268, endPoint y: 258, distance: 149.3
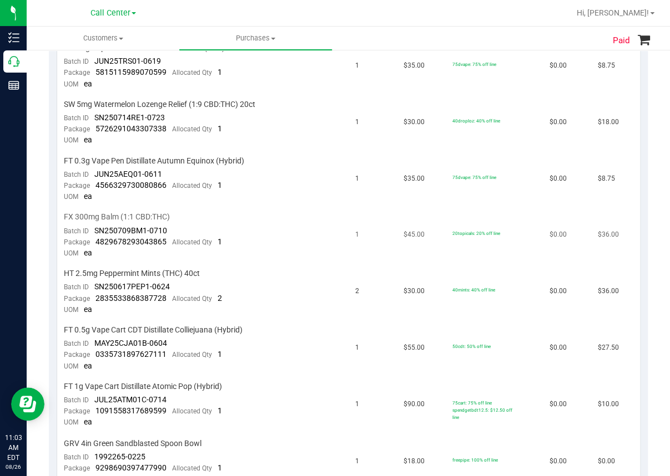
click at [268, 258] on td "FX 300mg Balm (1:1 CBD:THC) Batch ID SN250709BM1-0710 Package 4829678293043865 …" at bounding box center [202, 235] width 291 height 57
click at [134, 290] on span "SN250617PEP1-0624" at bounding box center [131, 286] width 75 height 9
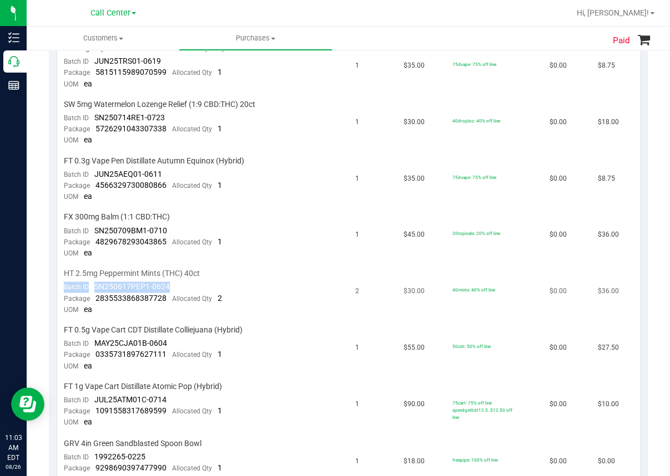
click at [134, 290] on span "SN250617PEP1-0624" at bounding box center [131, 286] width 75 height 9
drag, startPoint x: 225, startPoint y: 297, endPoint x: 64, endPoint y: 271, distance: 162.9
click at [64, 271] on td "HT 2.5mg Peppermint Mints (THC) 40ct Batch ID SN250617PEP1-0624 Package 2835533…" at bounding box center [202, 292] width 291 height 57
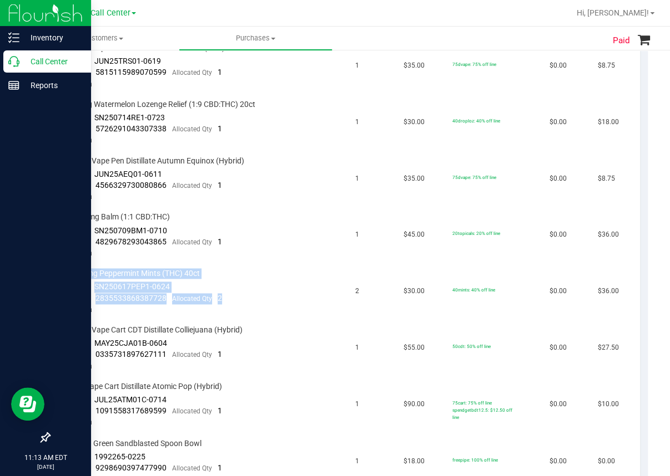
click at [22, 66] on p "Call Center" at bounding box center [52, 61] width 67 height 13
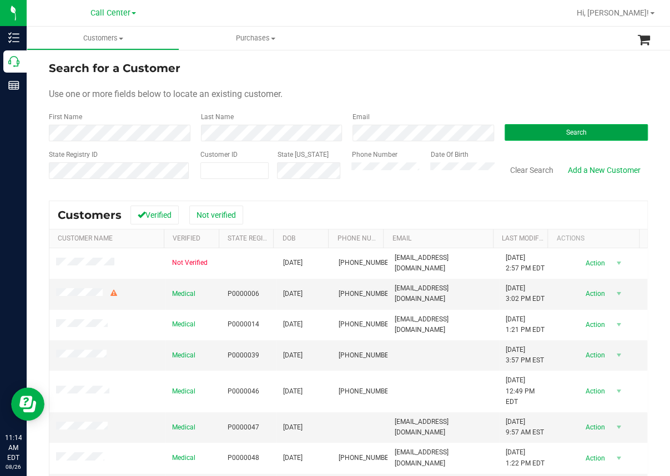
click at [545, 131] on button "Search" at bounding box center [576, 132] width 144 height 17
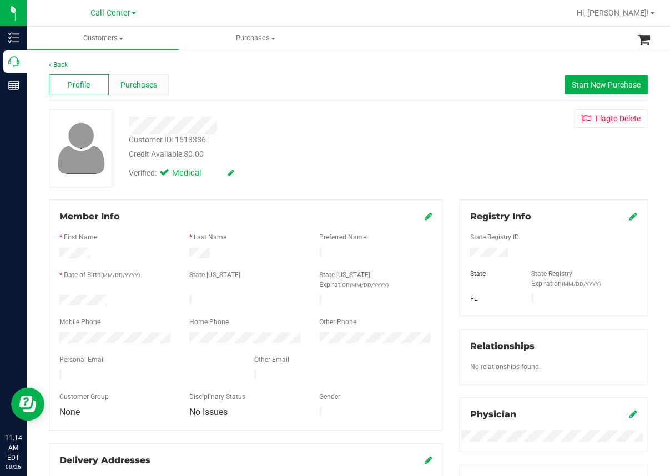
click at [150, 84] on span "Purchases" at bounding box center [138, 85] width 37 height 12
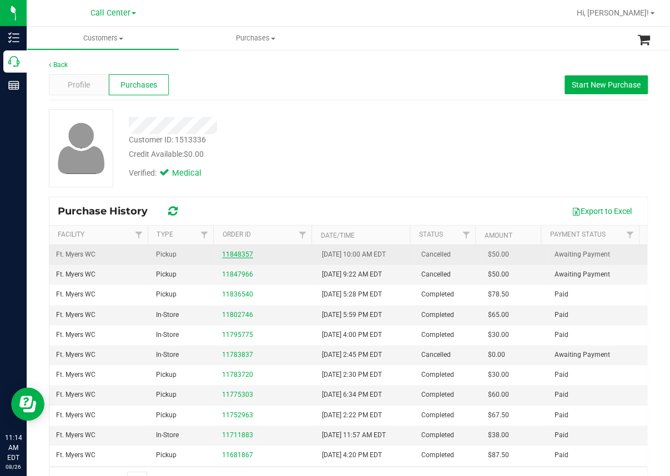
click at [225, 254] on link "11848357" at bounding box center [237, 255] width 31 height 8
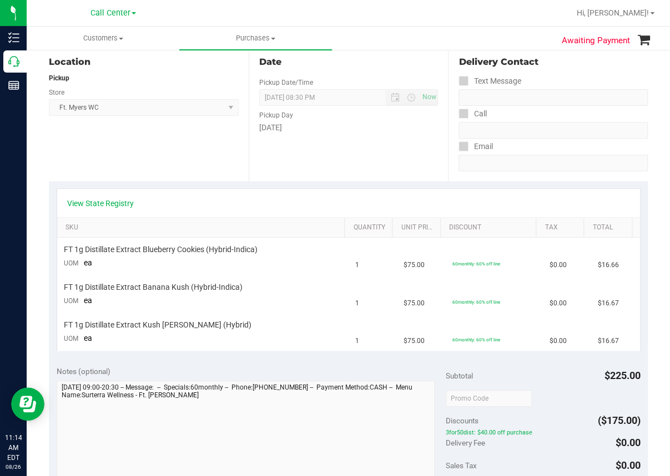
scroll to position [111, 0]
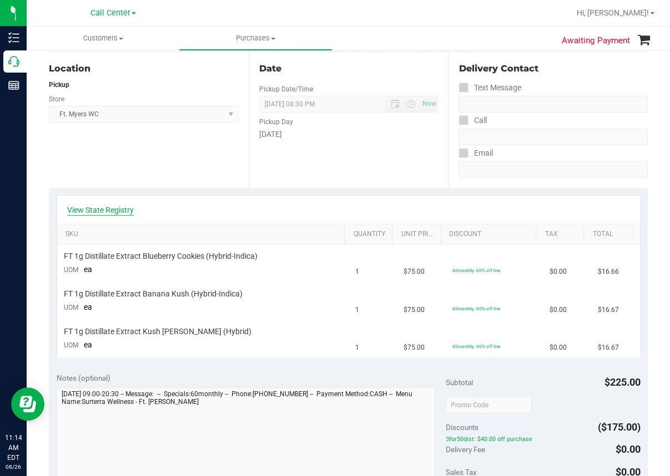
click at [103, 210] on link "View State Registry" at bounding box center [100, 210] width 67 height 11
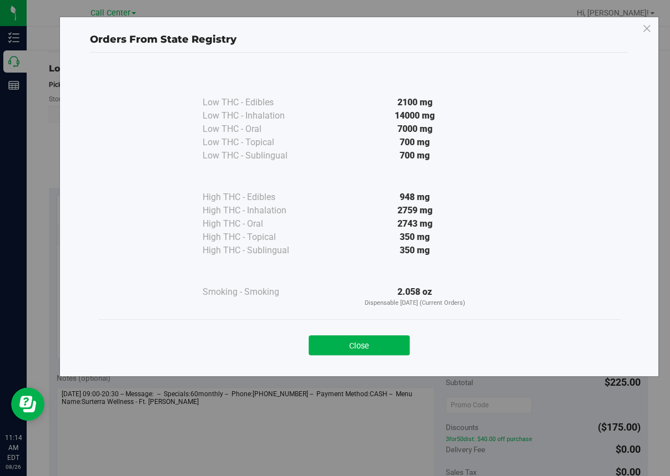
click at [379, 441] on div "Orders From State Registry Low THC - Edibles 2100 mg" at bounding box center [339, 238] width 678 height 476
click at [370, 342] on button "Close" at bounding box center [358, 346] width 101 height 20
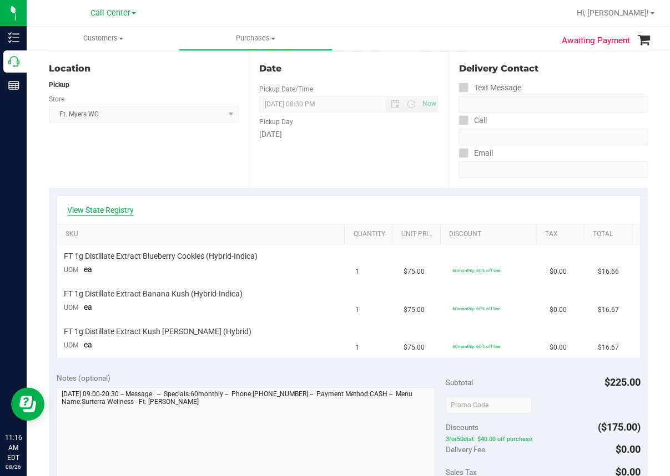
click at [98, 207] on link "View State Registry" at bounding box center [100, 210] width 67 height 11
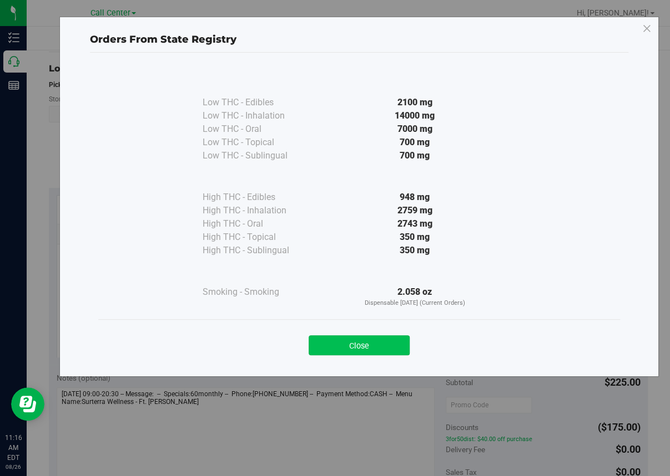
click at [372, 348] on button "Close" at bounding box center [358, 346] width 101 height 20
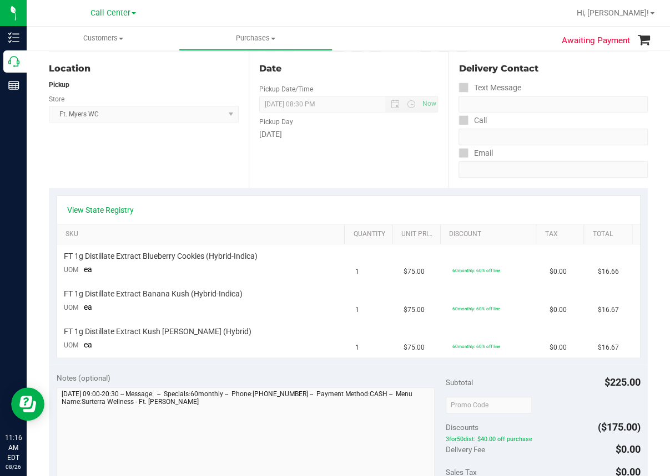
click at [187, 157] on div "Location Pickup Store Ft. [PERSON_NAME] Select Store [PERSON_NAME][GEOGRAPHIC_D…" at bounding box center [149, 120] width 200 height 136
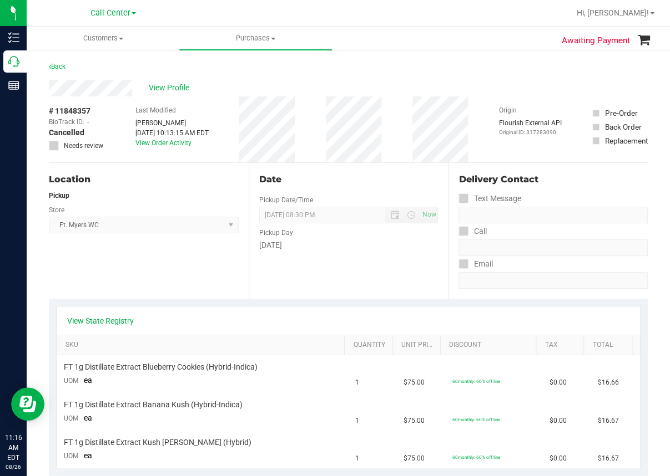
click at [332, 68] on div "Back" at bounding box center [348, 70] width 599 height 20
click at [109, 318] on link "View State Registry" at bounding box center [100, 321] width 67 height 11
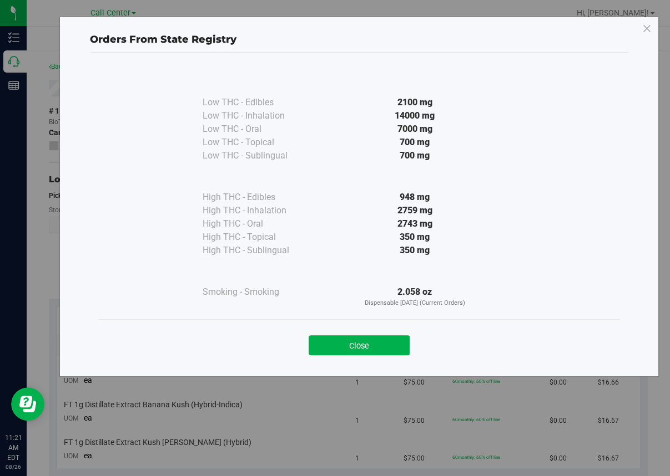
click at [558, 256] on div "Low THC - Edibles 2100 mg Low THC - Inhalation" at bounding box center [358, 194] width 521 height 252
click at [356, 339] on button "Close" at bounding box center [358, 346] width 101 height 20
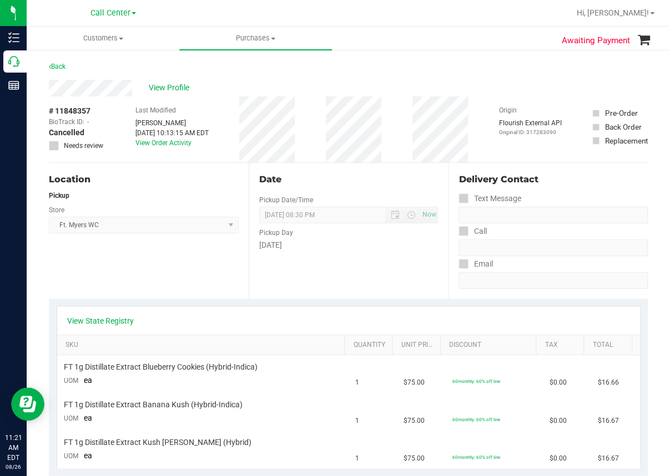
click at [67, 257] on div "Location Pickup Store Ft. [PERSON_NAME] Select Store [PERSON_NAME][GEOGRAPHIC_D…" at bounding box center [149, 231] width 200 height 136
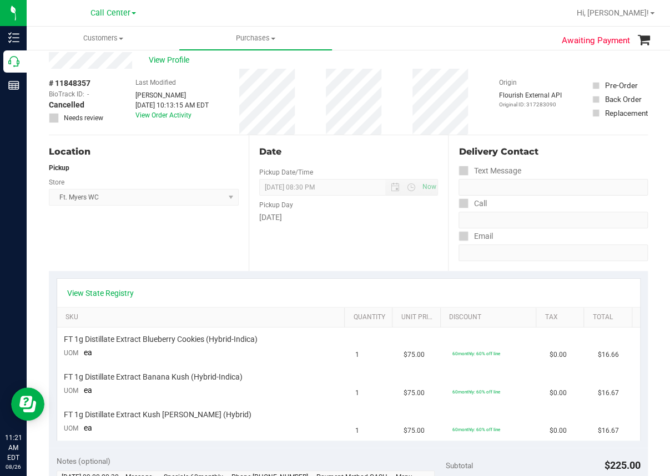
scroll to position [55, 0]
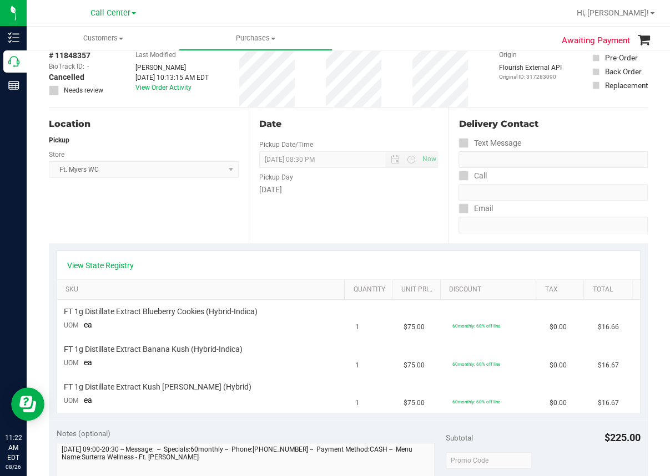
click at [89, 224] on div "Location Pickup Store Ft. [PERSON_NAME] Select Store [PERSON_NAME][GEOGRAPHIC_D…" at bounding box center [149, 176] width 200 height 136
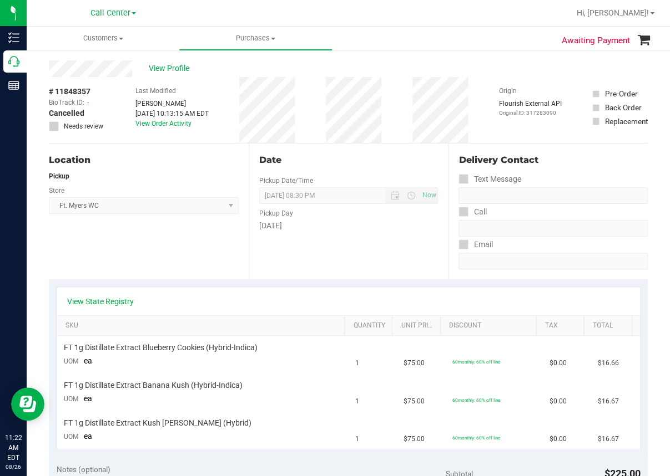
scroll to position [0, 0]
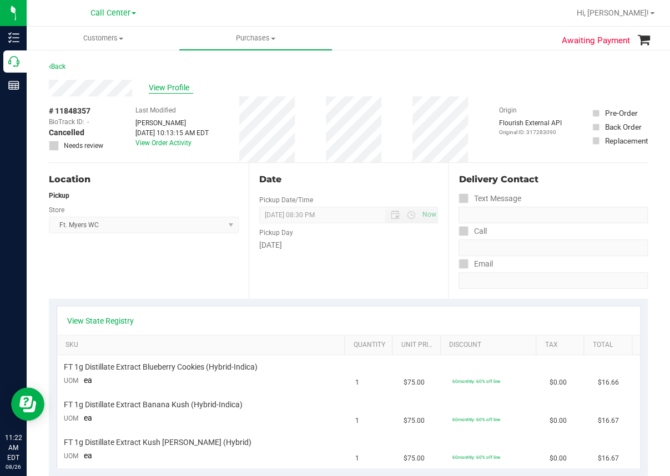
click at [170, 88] on span "View Profile" at bounding box center [171, 88] width 44 height 12
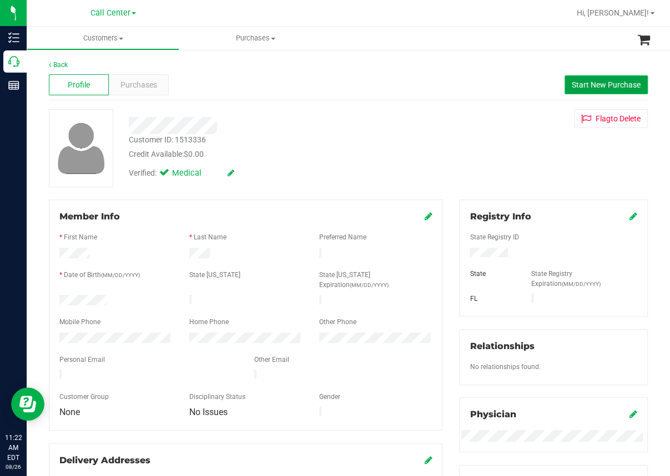
click at [589, 81] on span "Start New Purchase" at bounding box center [605, 84] width 69 height 9
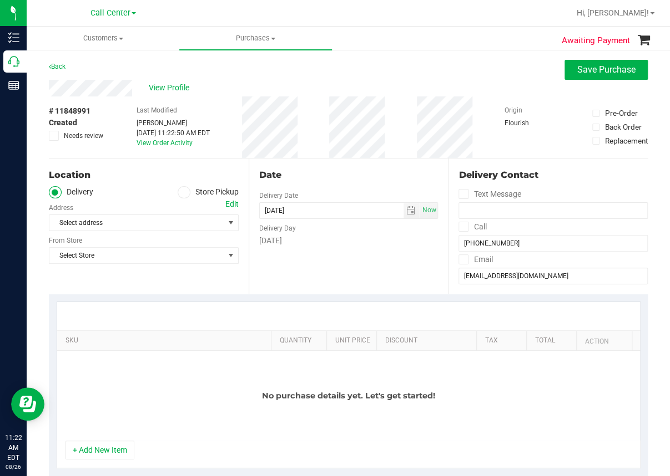
click at [181, 192] on icon at bounding box center [183, 192] width 7 height 0
click at [0, 0] on input "Store Pickup" at bounding box center [0, 0] width 0 height 0
click at [94, 220] on span "Select Store" at bounding box center [136, 223] width 175 height 16
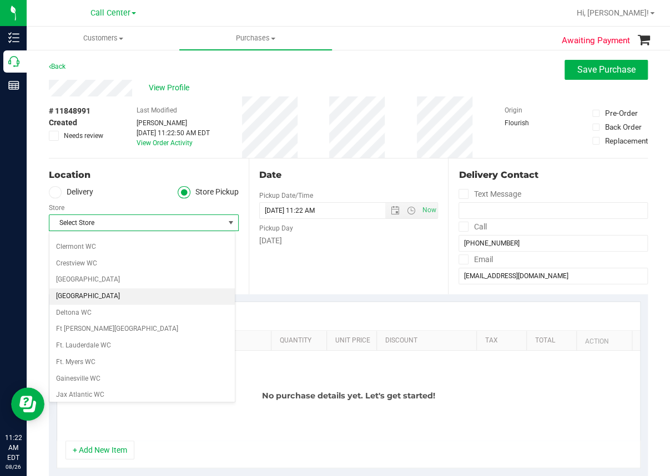
scroll to position [111, 0]
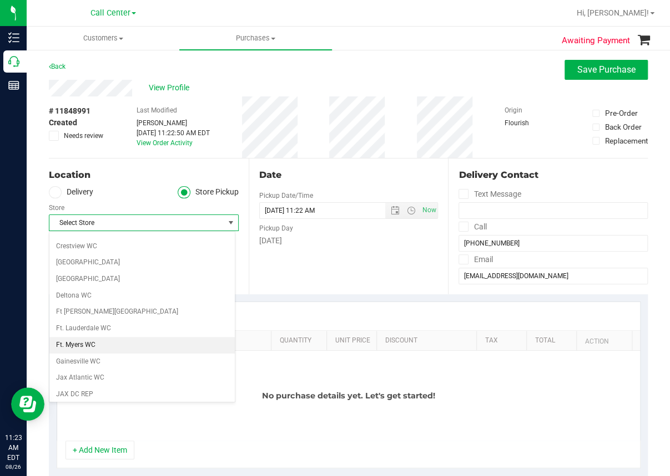
click at [82, 341] on li "Ft. Myers WC" at bounding box center [142, 345] width 186 height 17
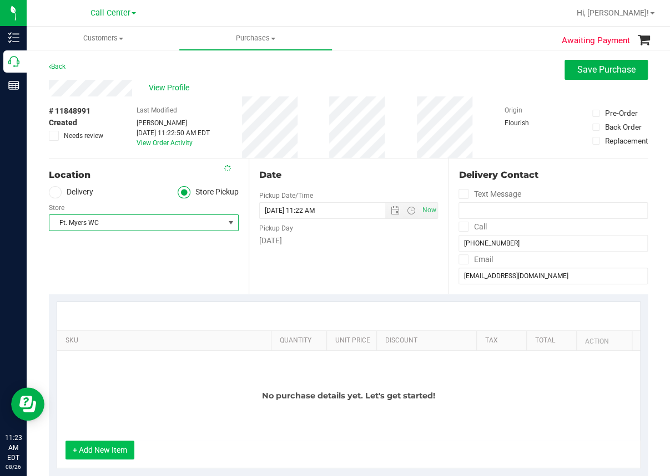
click at [111, 450] on button "+ Add New Item" at bounding box center [99, 450] width 69 height 19
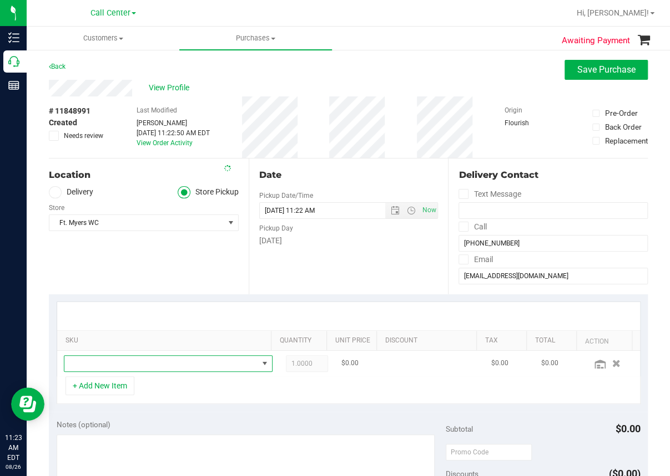
click at [105, 368] on span "NO DATA FOUND" at bounding box center [161, 364] width 194 height 16
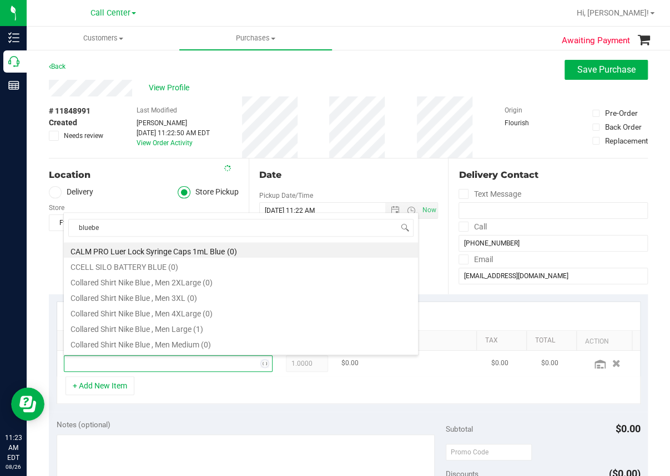
type input "blueber"
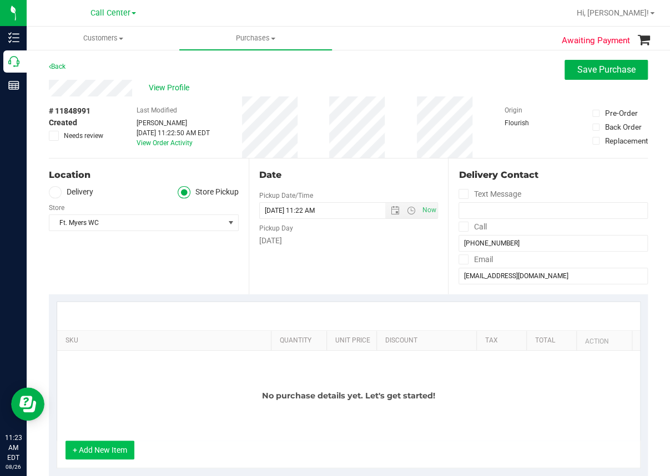
click at [84, 447] on button "+ Add New Item" at bounding box center [99, 450] width 69 height 19
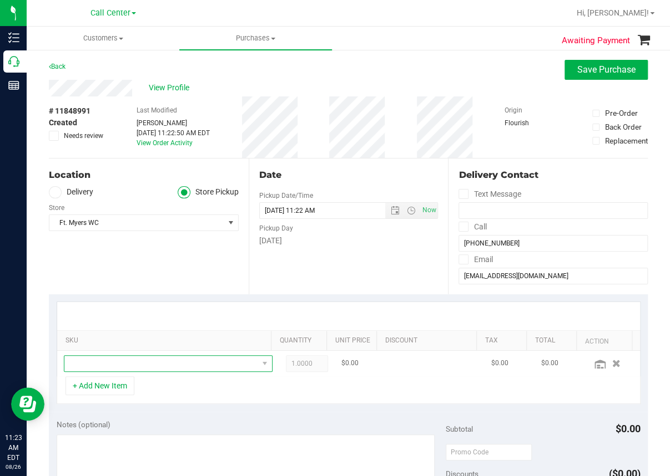
click at [116, 363] on span "NO DATA FOUND" at bounding box center [161, 364] width 194 height 16
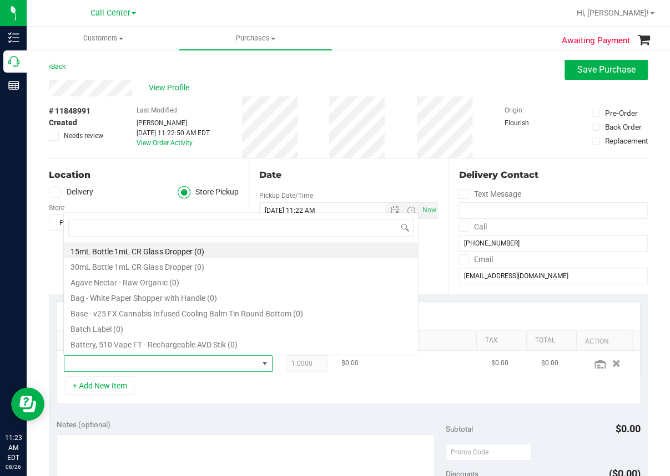
scroll to position [0, 0]
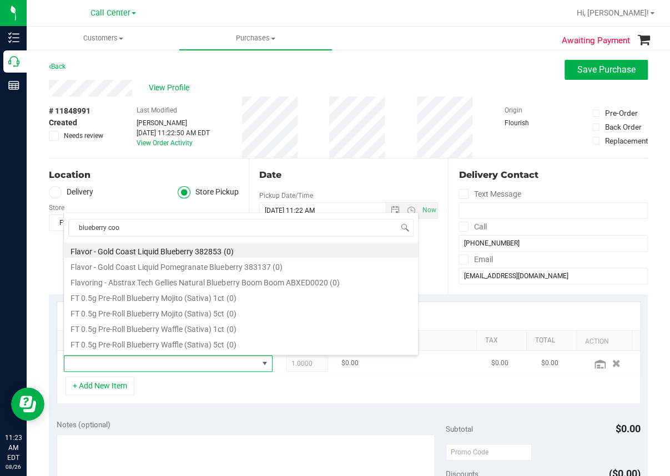
type input "blueberry cook"
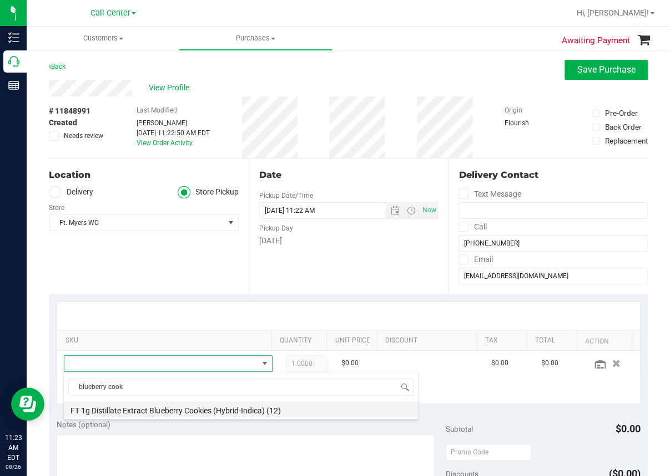
click at [179, 408] on li "FT 1g Distillate Extract Blueberry Cookies (Hybrid-Indica) (12)" at bounding box center [241, 410] width 354 height 16
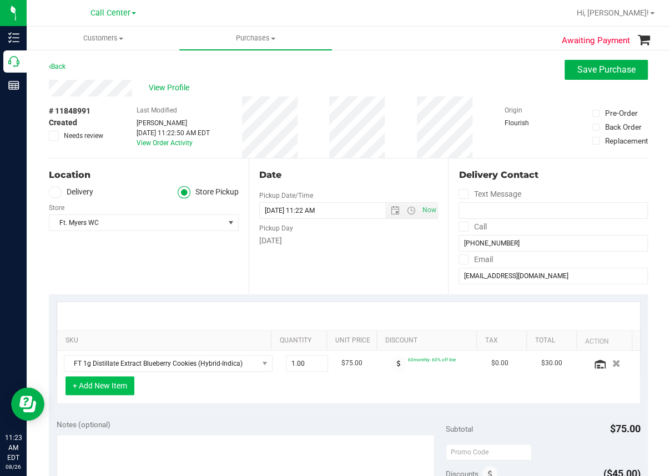
click at [94, 384] on button "+ Add New Item" at bounding box center [99, 386] width 69 height 19
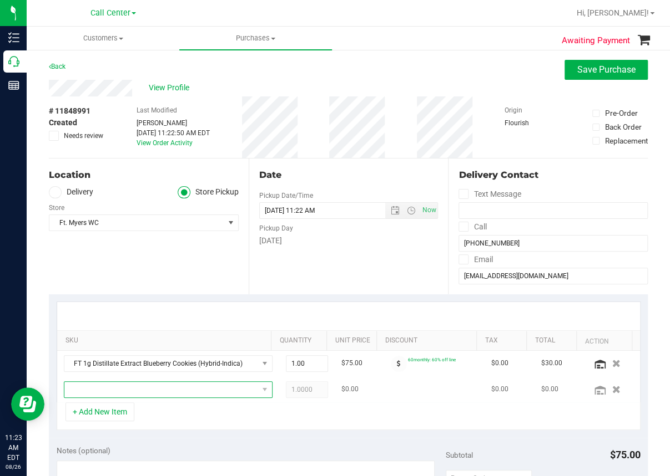
click at [92, 388] on span "NO DATA FOUND" at bounding box center [161, 390] width 194 height 16
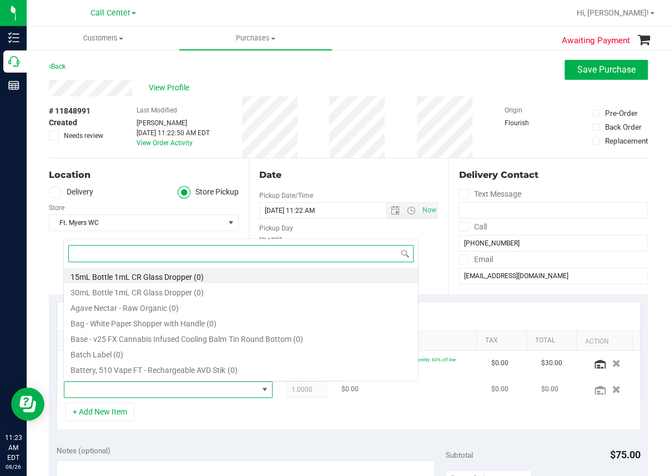
scroll to position [16, 184]
type input "banana kush"
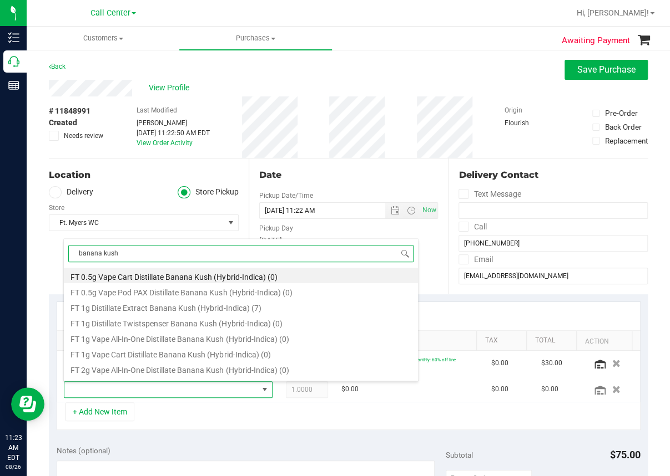
click at [176, 305] on li "FT 1g Distillate Extract Banana Kush (Hybrid-Indica) (7)" at bounding box center [241, 307] width 354 height 16
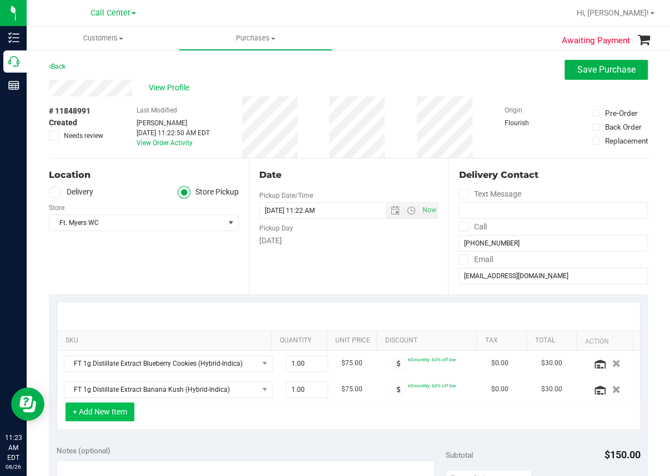
click at [110, 405] on button "+ Add New Item" at bounding box center [99, 412] width 69 height 19
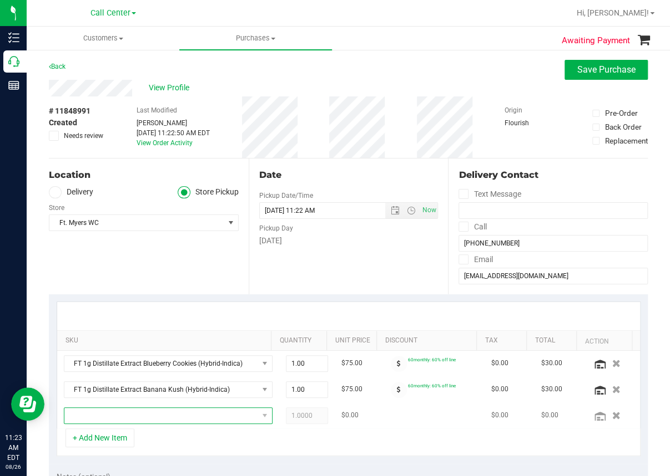
click at [107, 419] on span "NO DATA FOUND" at bounding box center [161, 416] width 194 height 16
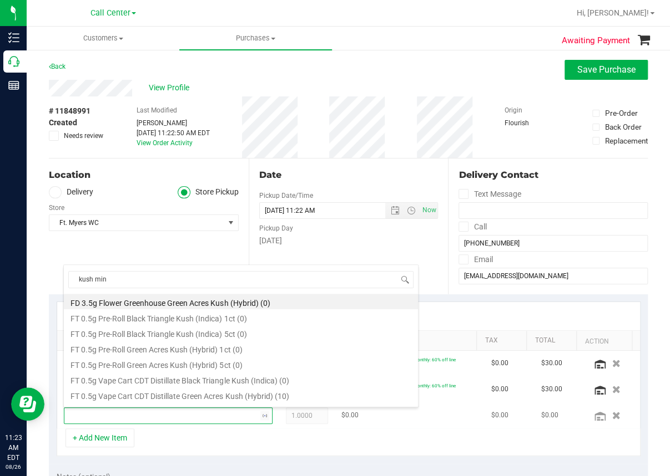
type input "kush mint"
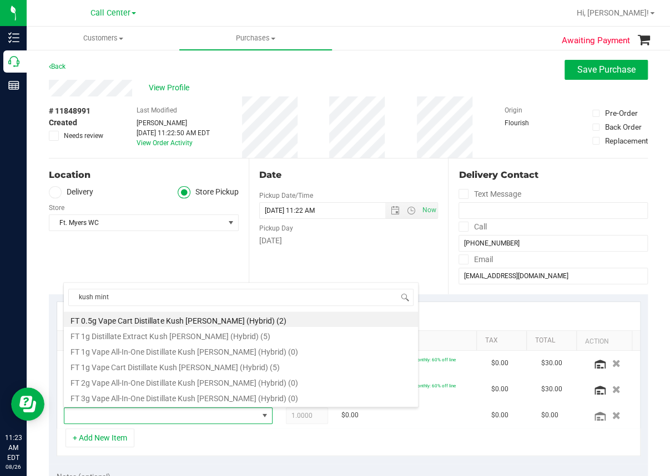
click at [176, 337] on li "FT 1g Distillate Extract Kush [PERSON_NAME] (Hybrid) (5)" at bounding box center [241, 335] width 354 height 16
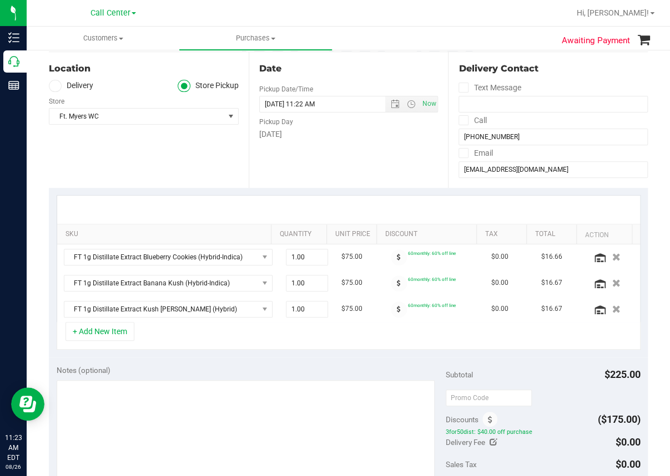
scroll to position [111, 0]
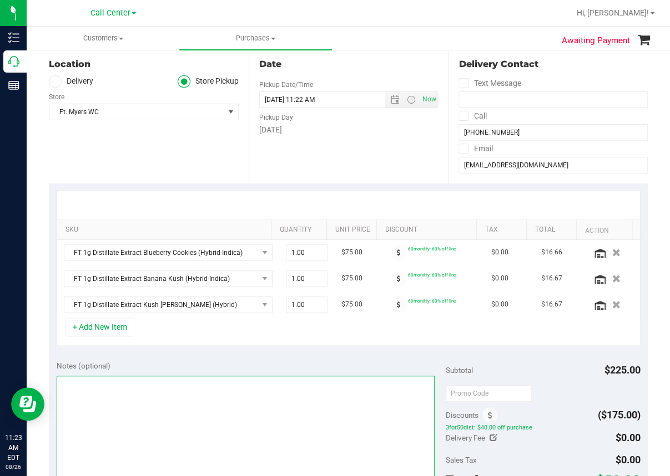
click at [86, 392] on textarea at bounding box center [246, 429] width 378 height 107
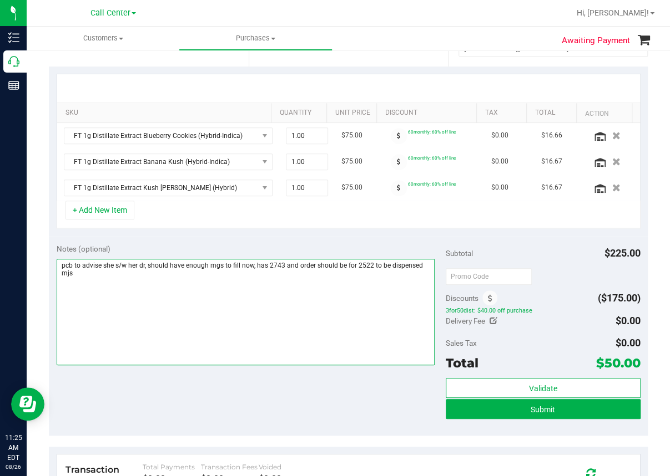
scroll to position [277, 0]
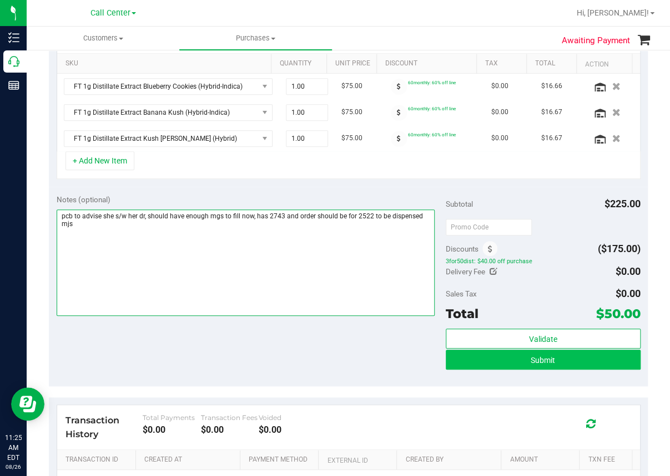
type textarea "pcb to advise she s/w her dr, should have enough mgs to fill now, has 2743 and …"
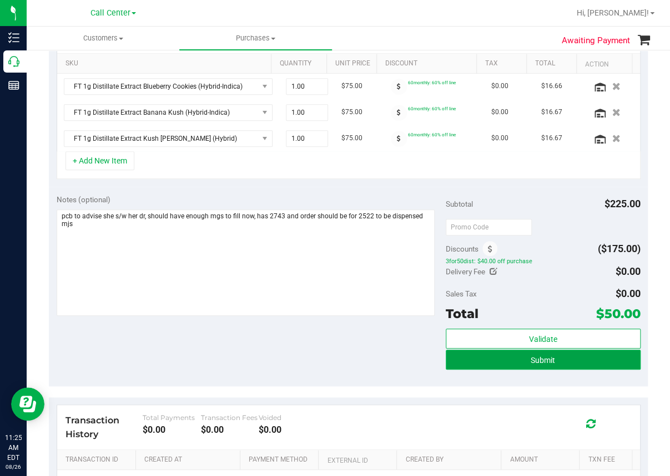
click at [531, 362] on span "Submit" at bounding box center [542, 360] width 24 height 9
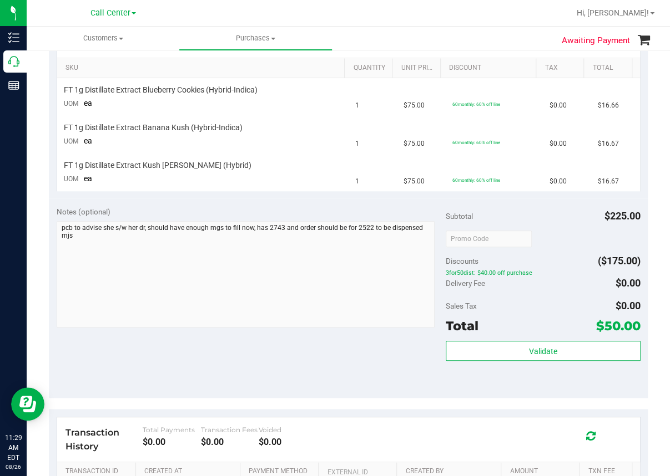
click at [82, 357] on div "Notes (optional) Subtotal $225.00 Discounts ($175.00) 3for50dist: $40.00 off pu…" at bounding box center [348, 299] width 599 height 200
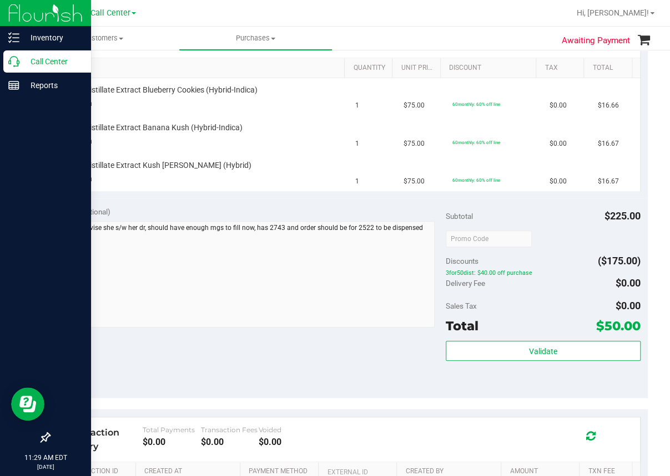
click at [14, 62] on icon at bounding box center [13, 61] width 11 height 11
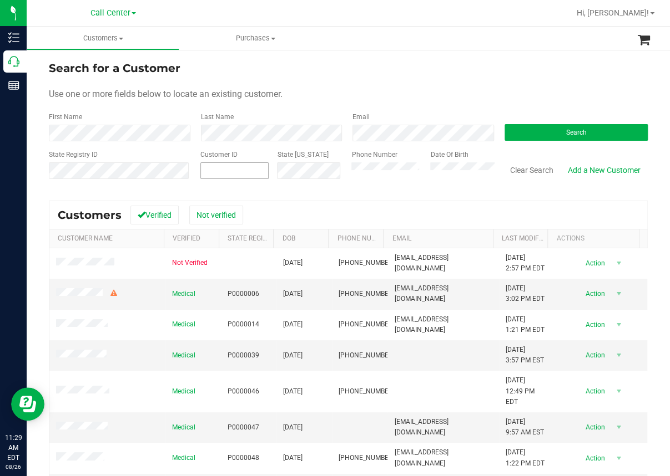
click at [0, 0] on input "text" at bounding box center [0, 0] width 0 height 0
paste input "435529"
type input "435529"
click at [545, 123] on div "Search" at bounding box center [572, 126] width 152 height 29
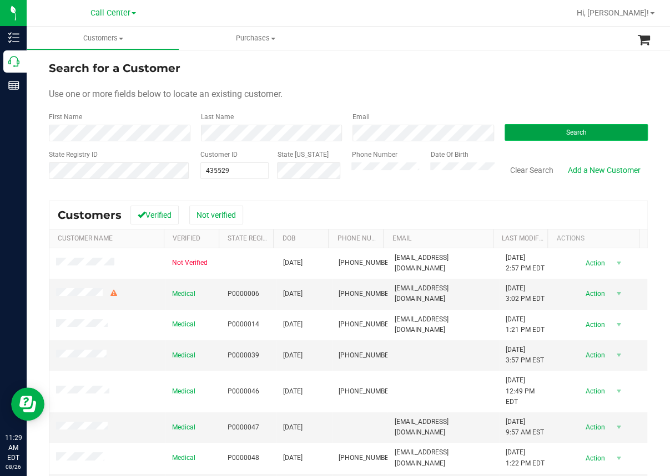
click at [540, 132] on button "Search" at bounding box center [576, 132] width 144 height 17
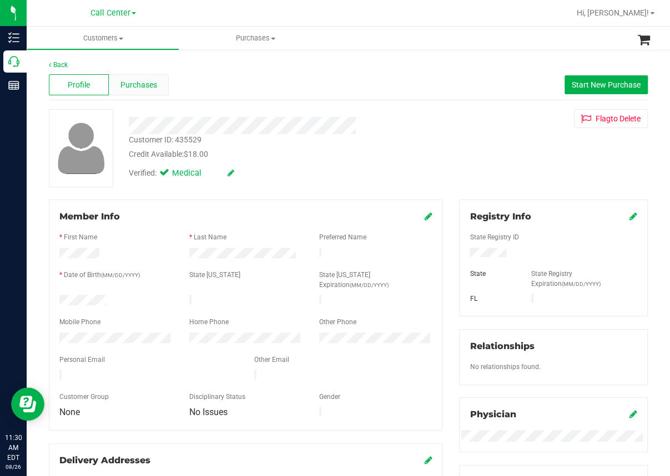
click at [149, 81] on span "Purchases" at bounding box center [138, 85] width 37 height 12
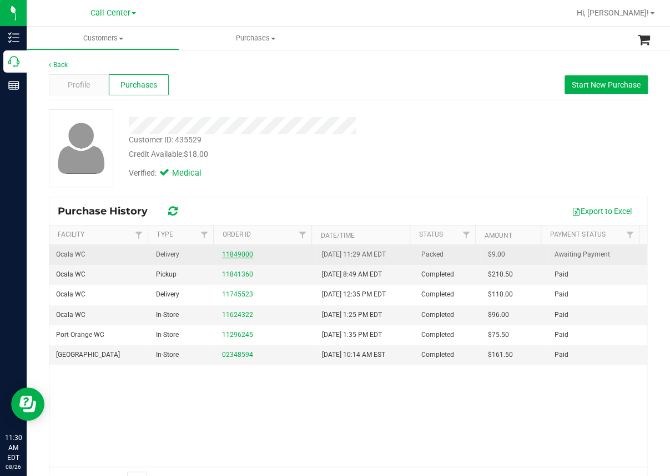
click at [225, 253] on link "11849000" at bounding box center [237, 255] width 31 height 8
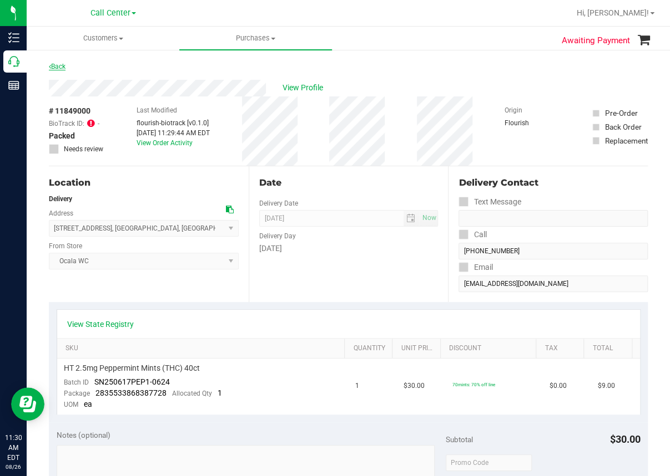
click at [57, 68] on link "Back" at bounding box center [57, 67] width 17 height 8
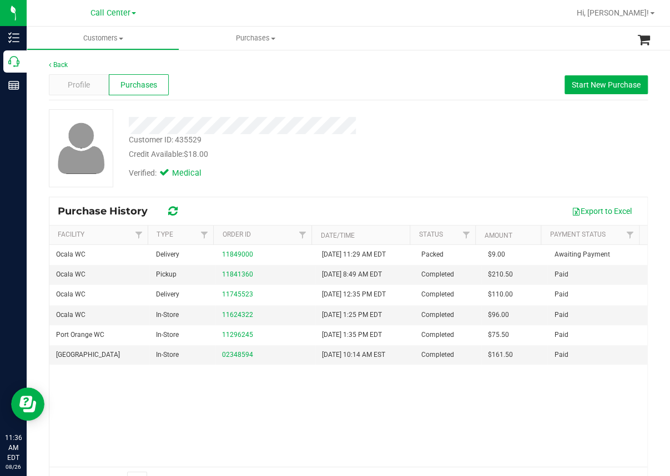
click at [308, 21] on div at bounding box center [384, 13] width 371 height 22
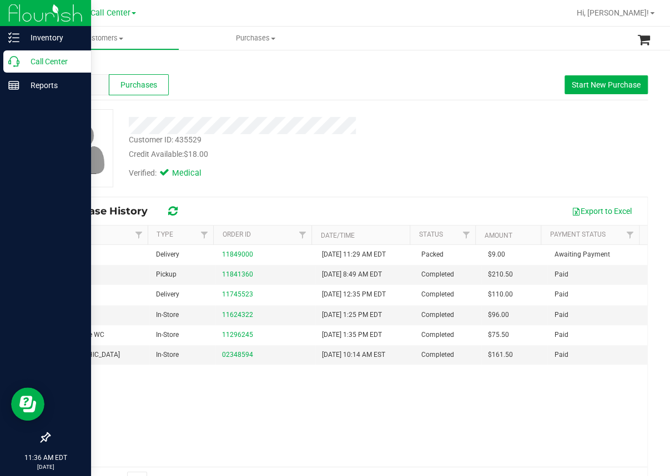
click at [16, 63] on icon at bounding box center [13, 61] width 11 height 11
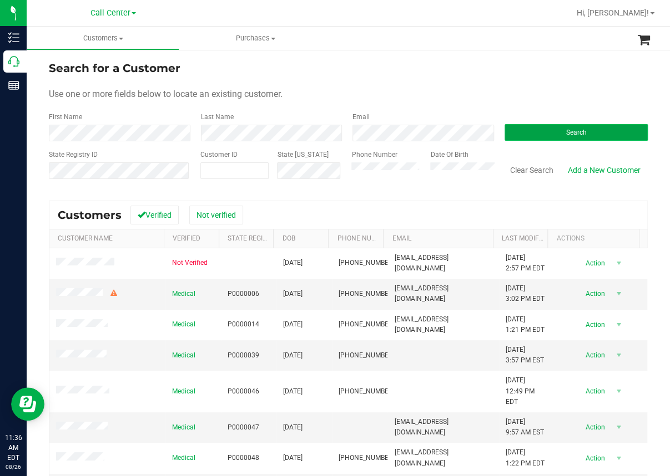
click at [535, 126] on button "Search" at bounding box center [576, 132] width 144 height 17
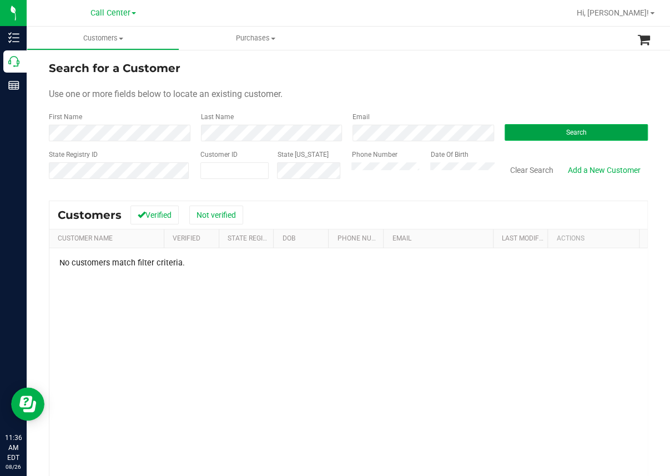
drag, startPoint x: 555, startPoint y: 133, endPoint x: 547, endPoint y: 135, distance: 7.5
click at [554, 133] on button "Search" at bounding box center [576, 132] width 144 height 17
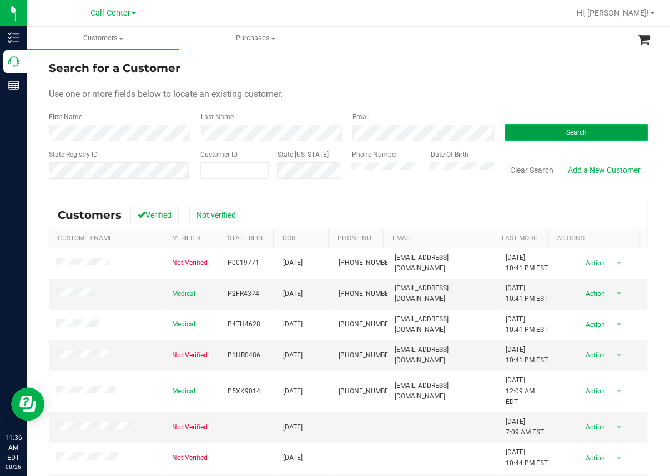
click at [549, 130] on button "Search" at bounding box center [576, 132] width 144 height 17
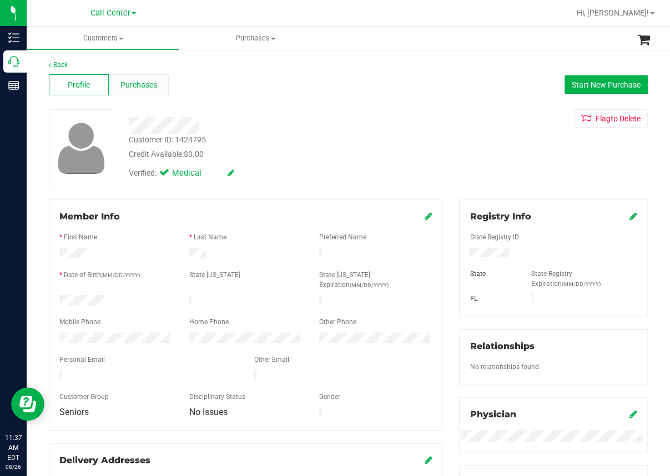
click at [141, 80] on span "Purchases" at bounding box center [138, 85] width 37 height 12
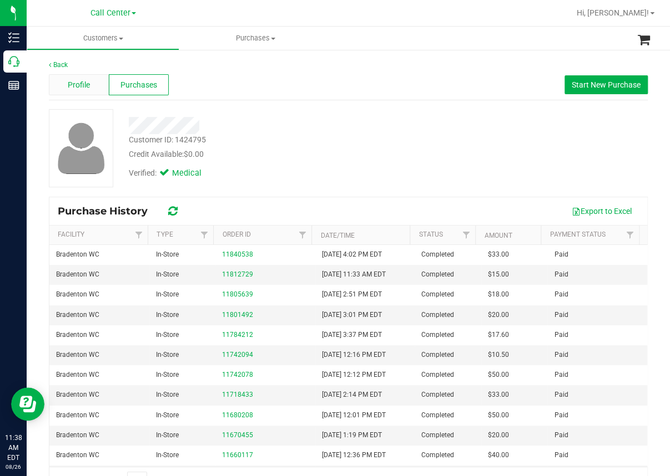
click at [74, 89] on span "Profile" at bounding box center [79, 85] width 22 height 12
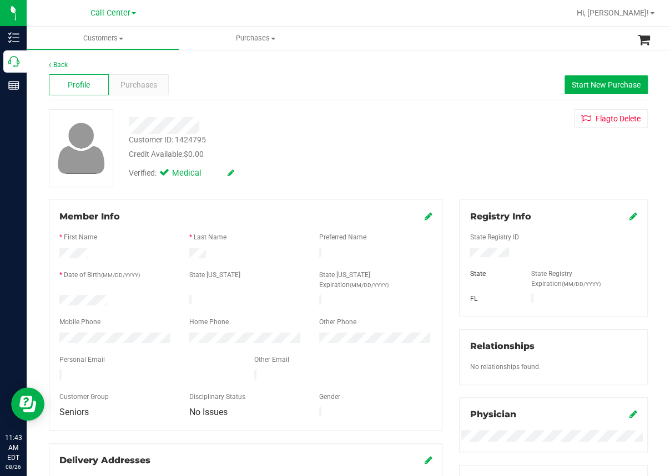
click at [36, 278] on div "Back Profile Purchases Start New Purchase Customer ID: 1424795 Credit Available…" at bounding box center [348, 431] width 643 height 764
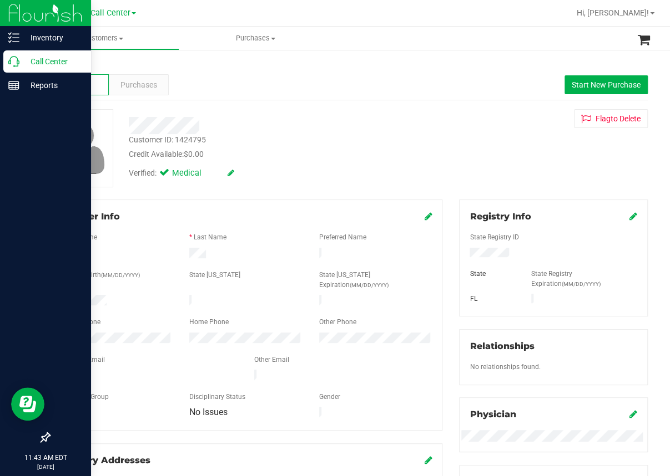
click at [13, 67] on div "Call Center" at bounding box center [47, 61] width 88 height 22
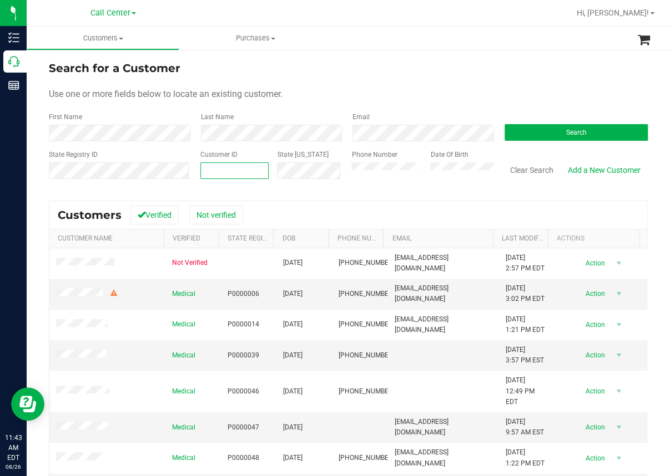
click at [216, 172] on span at bounding box center [234, 171] width 69 height 17
paste input "1609348"
type input "1609348"
click at [525, 124] on button "Search" at bounding box center [576, 132] width 144 height 17
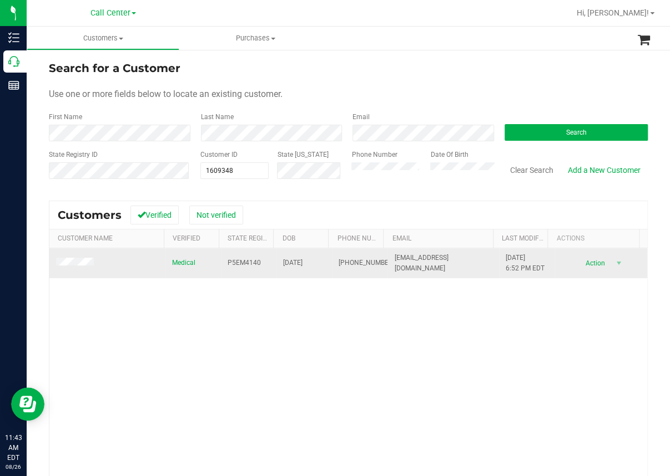
click at [338, 263] on span "[PHONE_NUMBER]" at bounding box center [365, 263] width 55 height 11
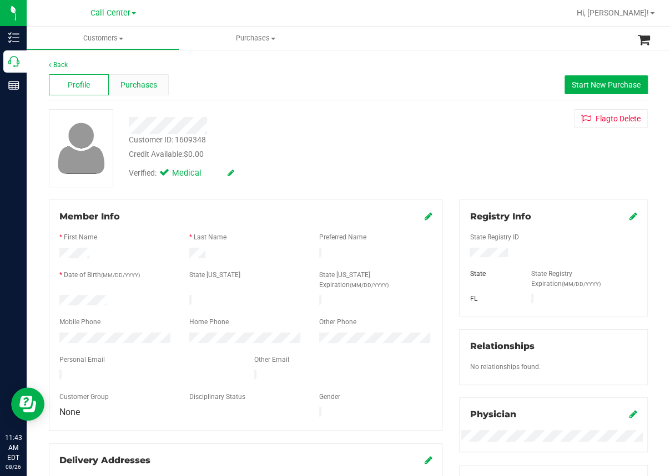
click at [141, 87] on span "Purchases" at bounding box center [138, 85] width 37 height 12
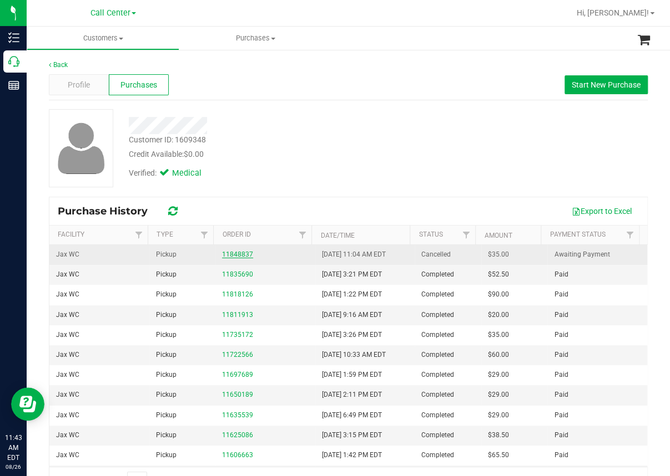
click at [232, 254] on link "11848837" at bounding box center [237, 255] width 31 height 8
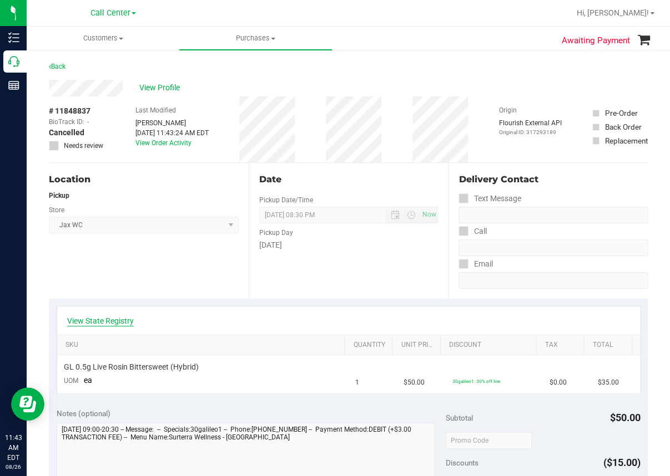
click at [109, 321] on link "View State Registry" at bounding box center [100, 321] width 67 height 11
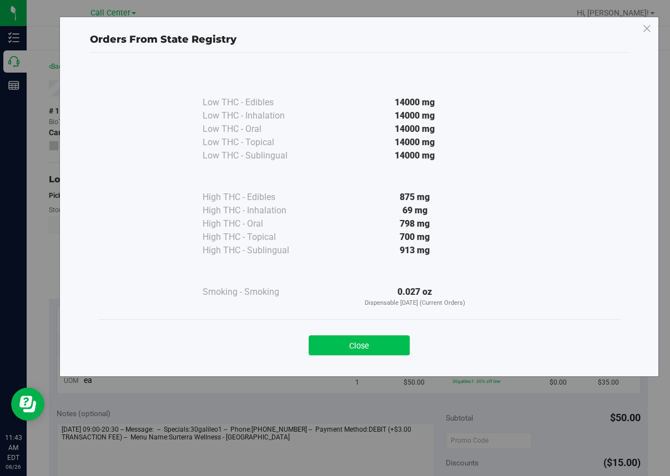
click at [359, 344] on button "Close" at bounding box center [358, 346] width 101 height 20
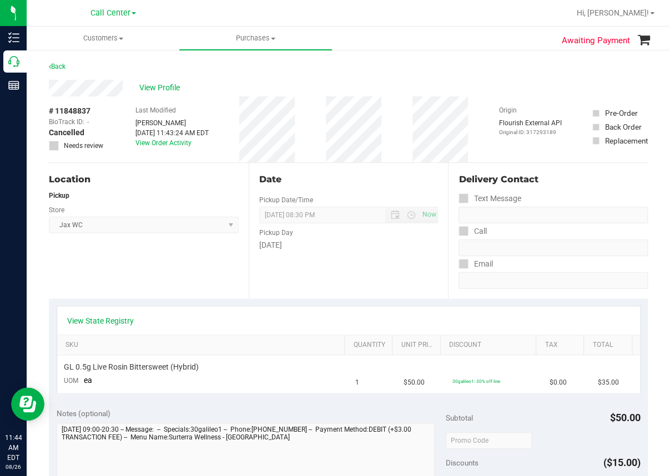
click at [438, 17] on div at bounding box center [384, 13] width 371 height 22
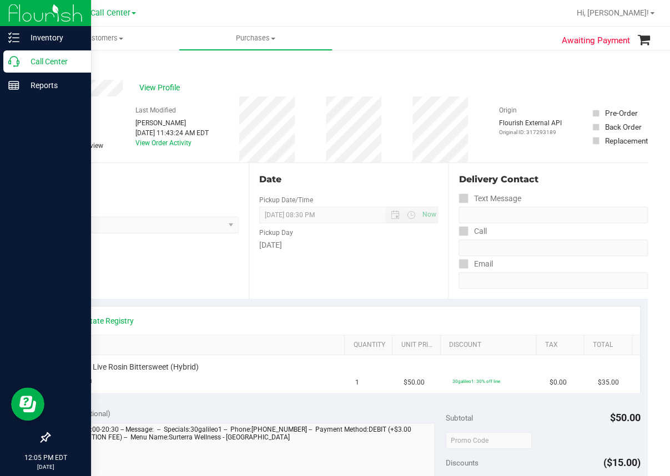
click at [13, 63] on icon at bounding box center [13, 61] width 11 height 11
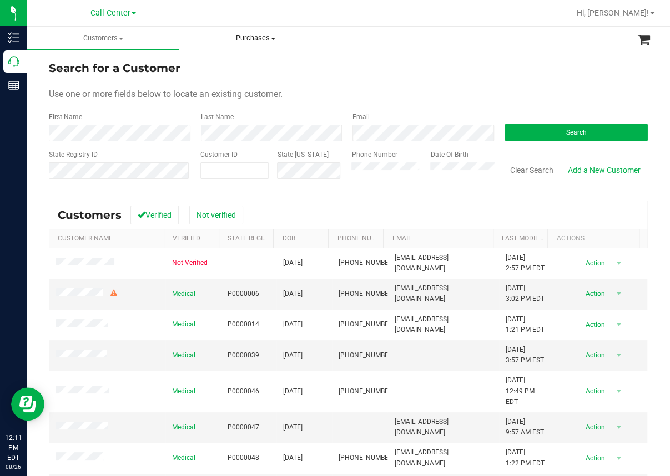
click at [320, 34] on span "Purchases" at bounding box center [255, 38] width 153 height 10
click at [291, 99] on div "Use one or more fields below to locate an existing customer." at bounding box center [348, 94] width 599 height 13
click at [544, 127] on button "Search" at bounding box center [576, 132] width 144 height 17
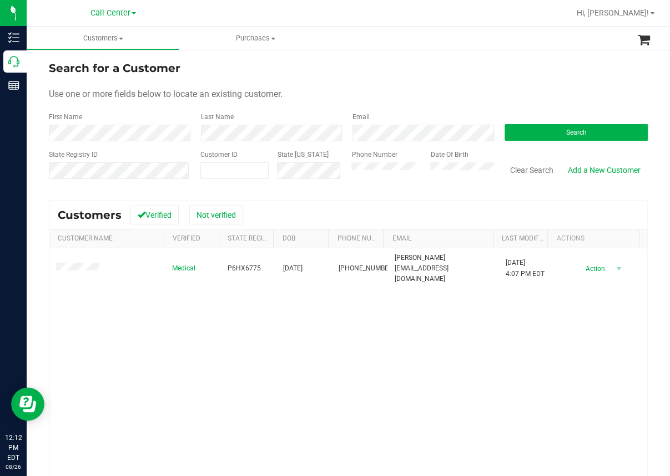
click at [348, 343] on div "Medical P6HX6775 [DATE] (772) 521-5563 [PERSON_NAME][EMAIL_ADDRESS][DOMAIN_NAME…" at bounding box center [347, 399] width 597 height 300
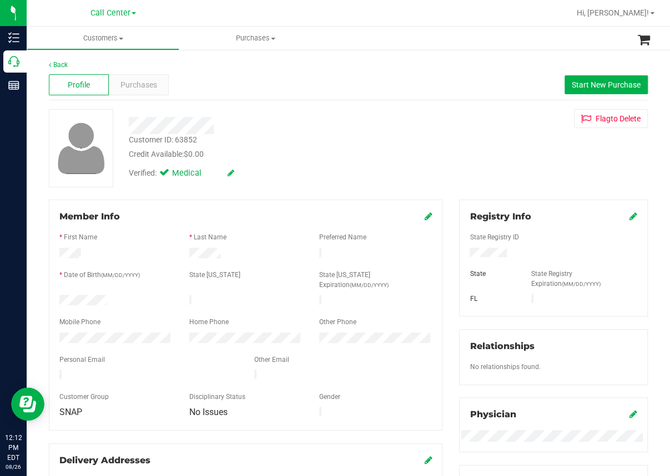
click at [474, 22] on div at bounding box center [384, 13] width 371 height 22
click at [136, 87] on span "Purchases" at bounding box center [138, 85] width 37 height 12
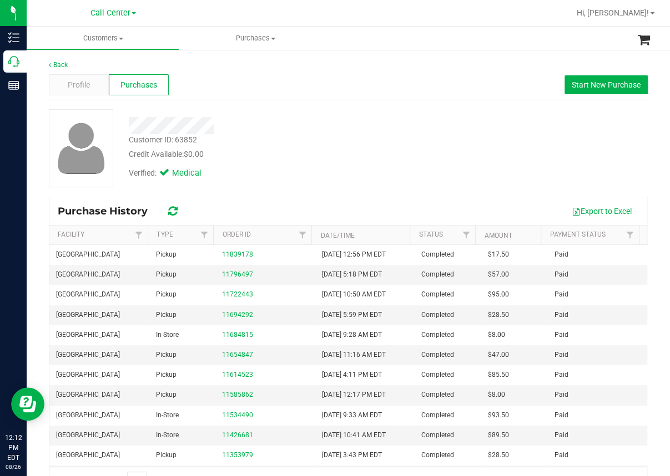
click at [408, 25] on nav "Call Center Hi, [PERSON_NAME]!" at bounding box center [348, 13] width 643 height 27
click at [592, 82] on span "Start New Purchase" at bounding box center [605, 84] width 69 height 9
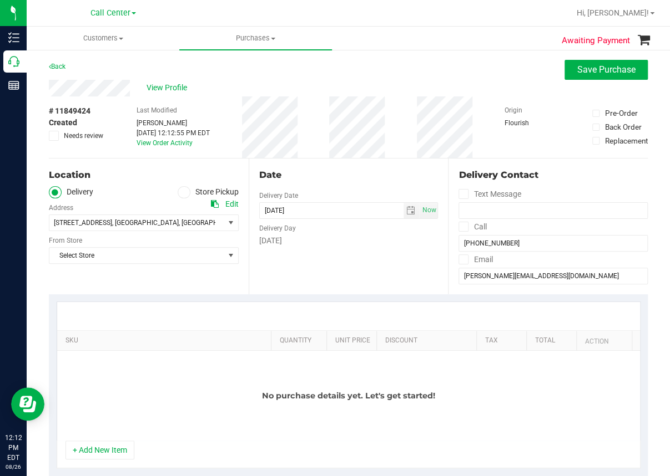
click at [180, 192] on icon at bounding box center [183, 192] width 7 height 0
click at [0, 0] on input "Store Pickup" at bounding box center [0, 0] width 0 height 0
click at [103, 221] on span "Select Store" at bounding box center [136, 223] width 175 height 16
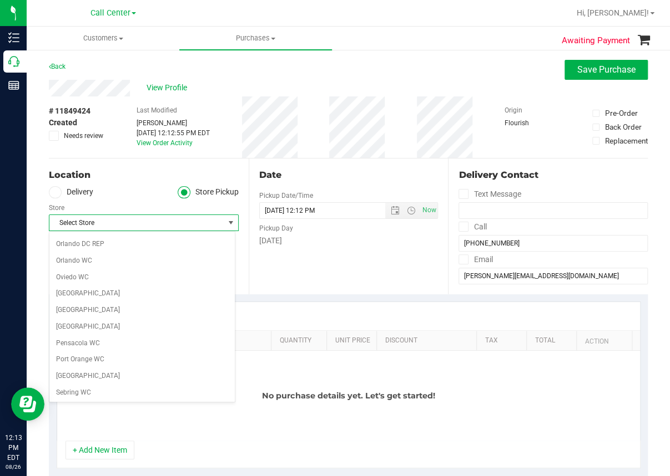
scroll to position [555, 0]
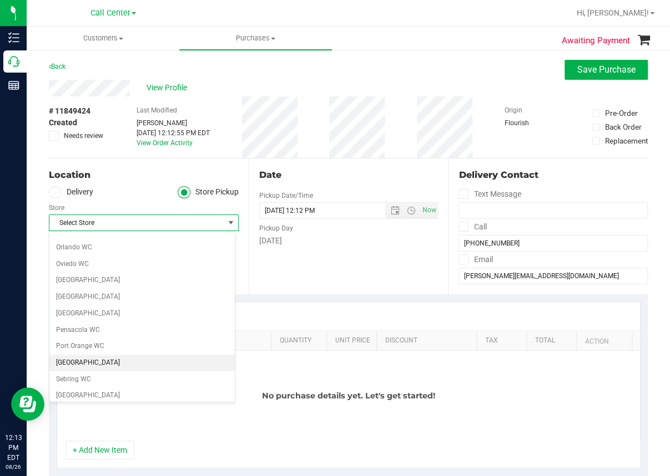
click at [76, 357] on li "[GEOGRAPHIC_DATA]" at bounding box center [142, 363] width 186 height 17
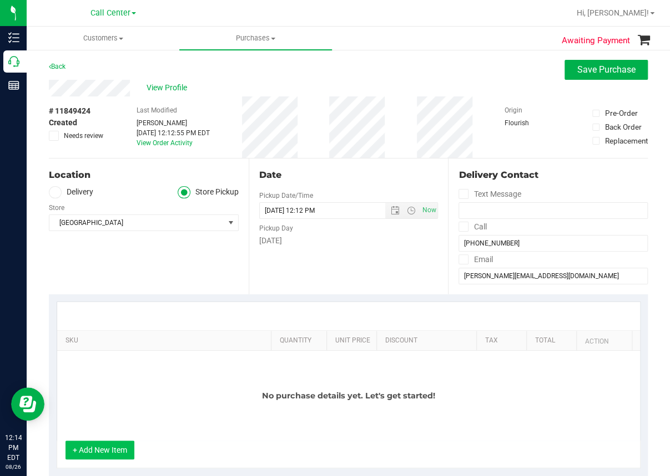
click at [107, 444] on button "+ Add New Item" at bounding box center [99, 450] width 69 height 19
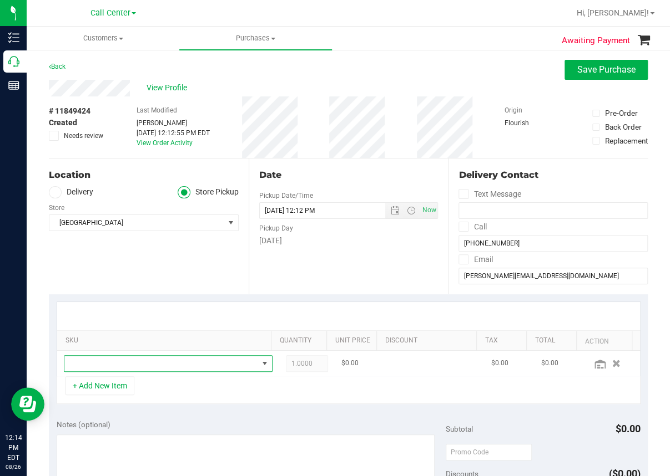
click at [109, 364] on span "NO DATA FOUND" at bounding box center [161, 364] width 194 height 16
type input "b"
click at [273, 261] on div "Date Pickup Date/Time [DATE] Now [DATE] 12:12 PM Now Pickup Day [DATE]" at bounding box center [349, 227] width 200 height 136
click at [139, 361] on span "NO DATA FOUND" at bounding box center [161, 364] width 194 height 16
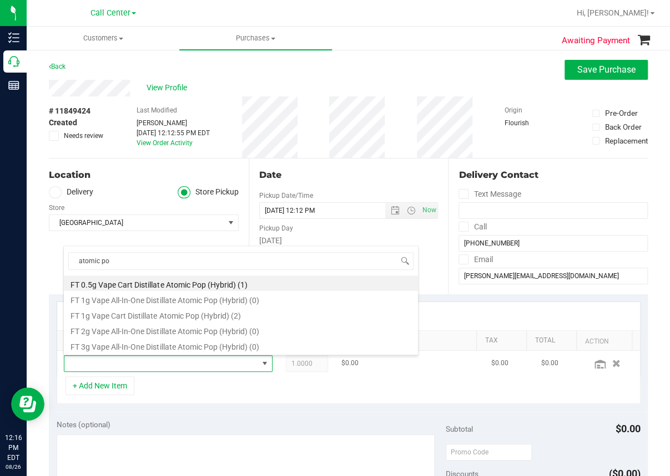
type input "atomic pop"
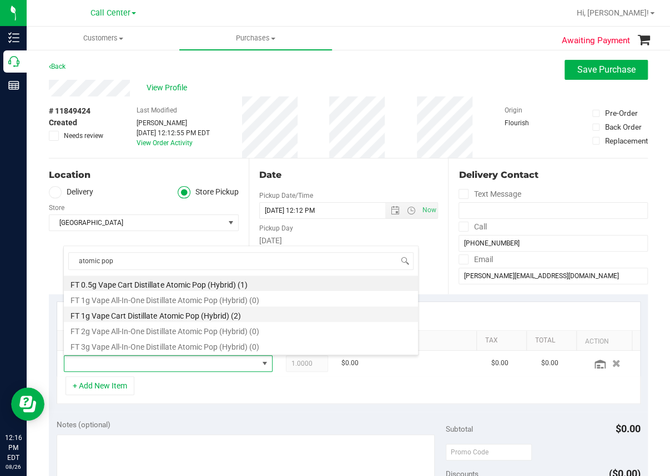
click at [143, 314] on li "FT 1g Vape Cart Distillate Atomic Pop (Hybrid) (2)" at bounding box center [241, 315] width 354 height 16
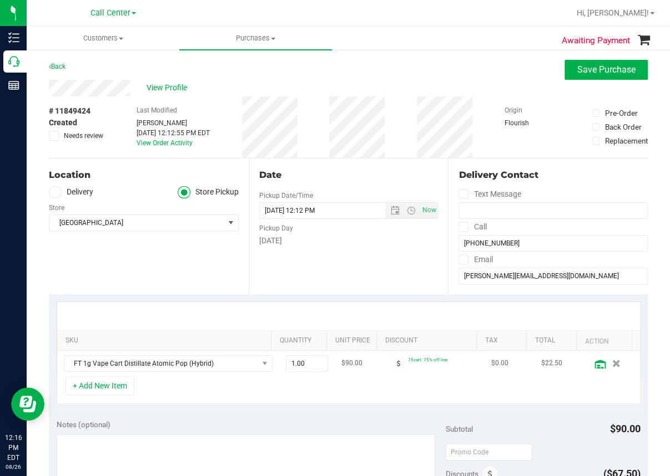
click at [594, 364] on icon at bounding box center [599, 364] width 11 height 9
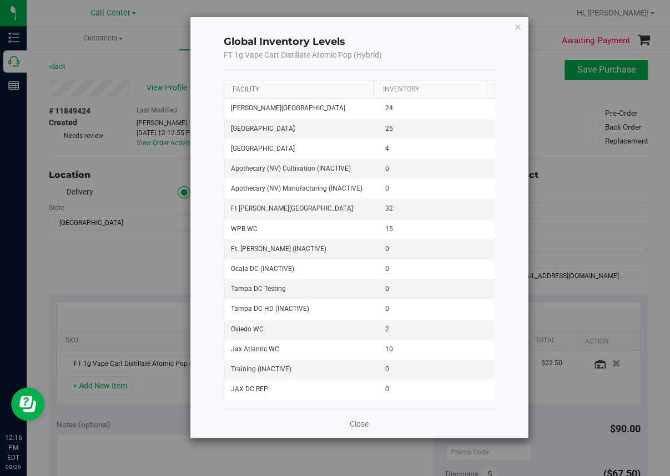
click at [250, 87] on link "Facility" at bounding box center [245, 89] width 27 height 8
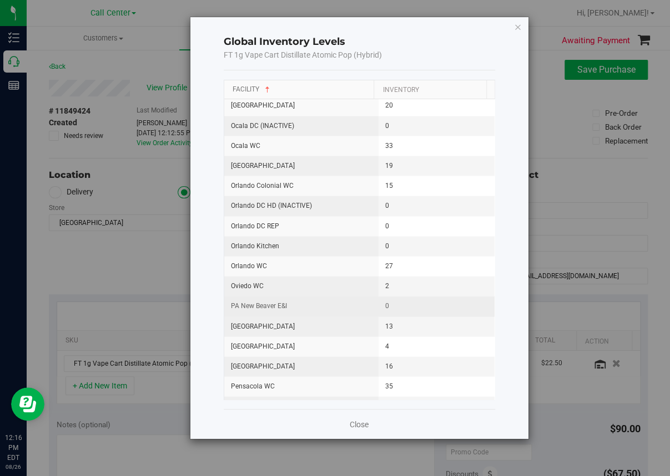
scroll to position [888, 0]
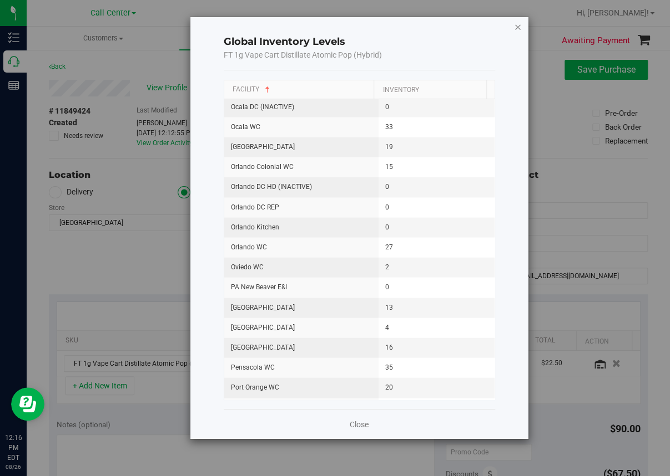
click at [516, 24] on icon "button" at bounding box center [518, 26] width 8 height 13
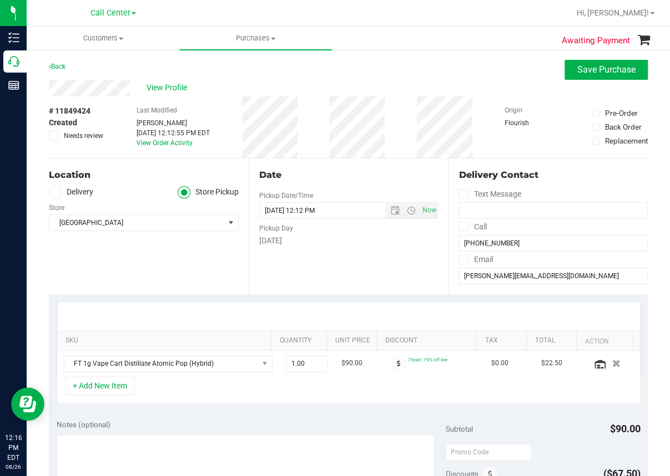
click at [471, 66] on div "Back Save Purchase" at bounding box center [348, 70] width 599 height 20
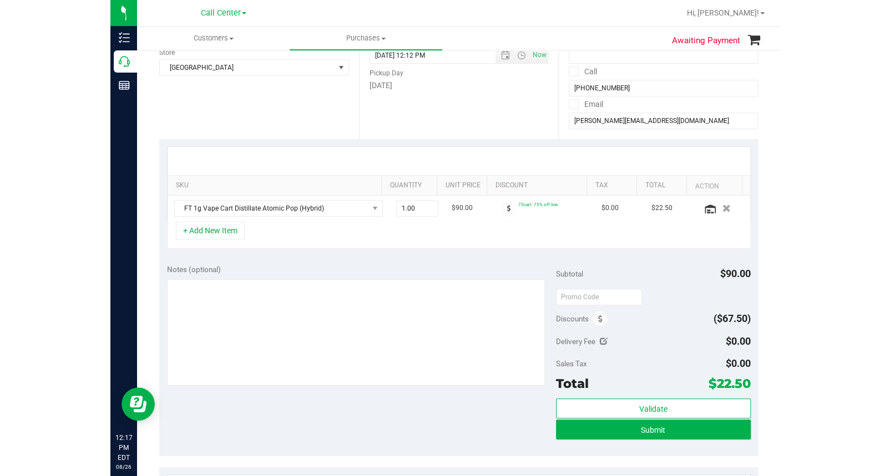
scroll to position [222, 0]
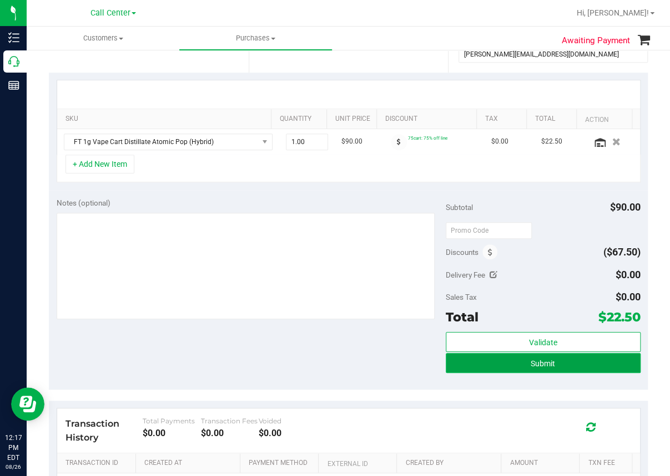
click at [499, 365] on button "Submit" at bounding box center [542, 363] width 195 height 20
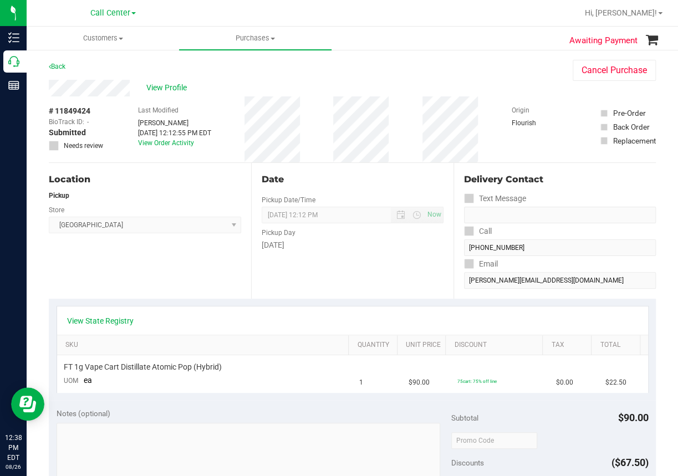
click at [287, 16] on div at bounding box center [388, 13] width 379 height 22
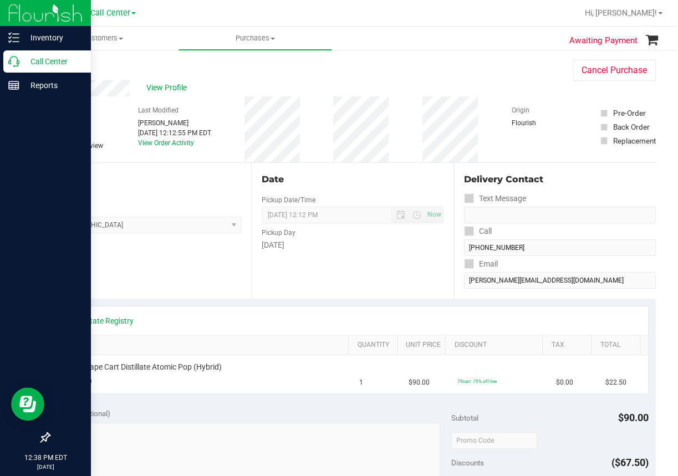
click at [12, 64] on icon at bounding box center [13, 61] width 11 height 11
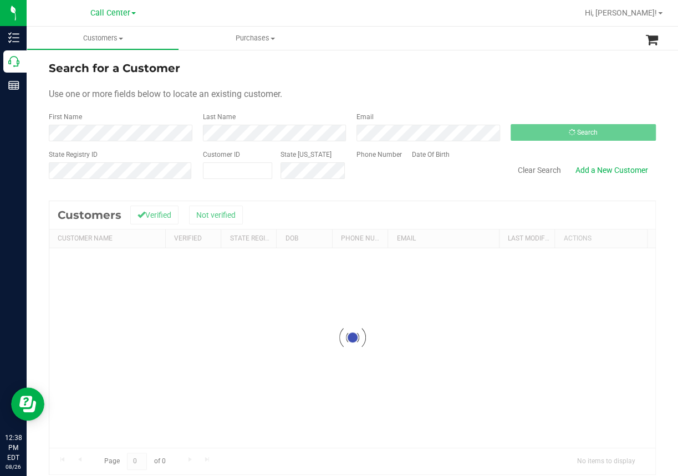
click at [473, 48] on ul "Customers All customers Add a new customer All physicians Purchases All purchas…" at bounding box center [366, 39] width 678 height 24
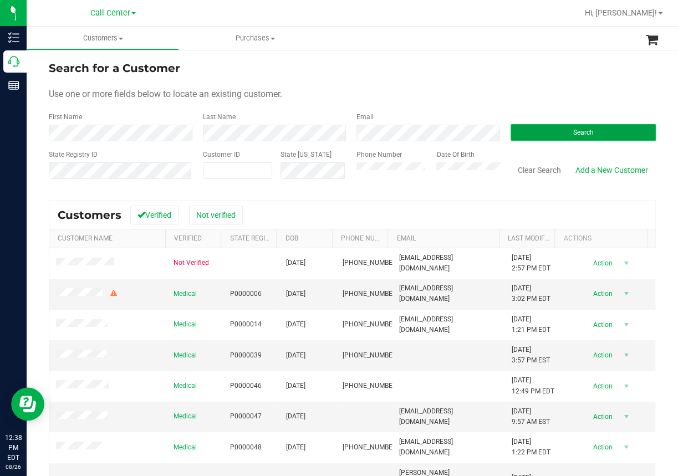
click at [573, 135] on span "Search" at bounding box center [583, 133] width 21 height 8
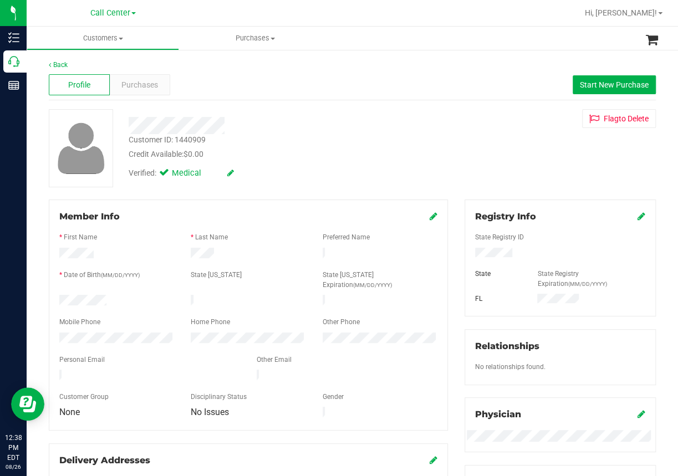
click at [399, 110] on div at bounding box center [276, 121] width 312 height 25
click at [148, 84] on span "Purchases" at bounding box center [139, 85] width 37 height 12
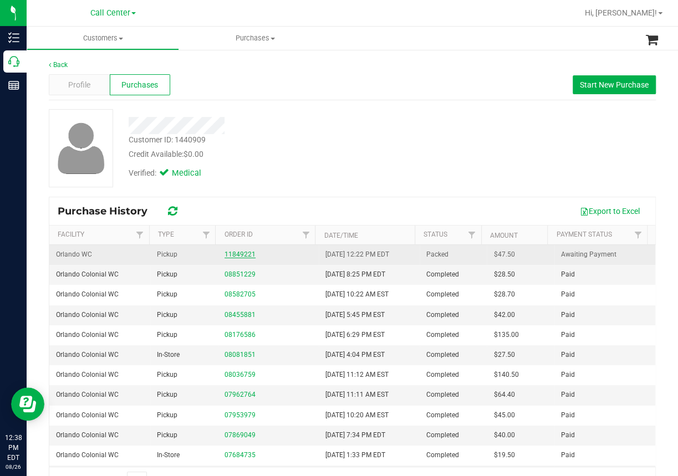
click at [233, 252] on link "11849221" at bounding box center [240, 255] width 31 height 8
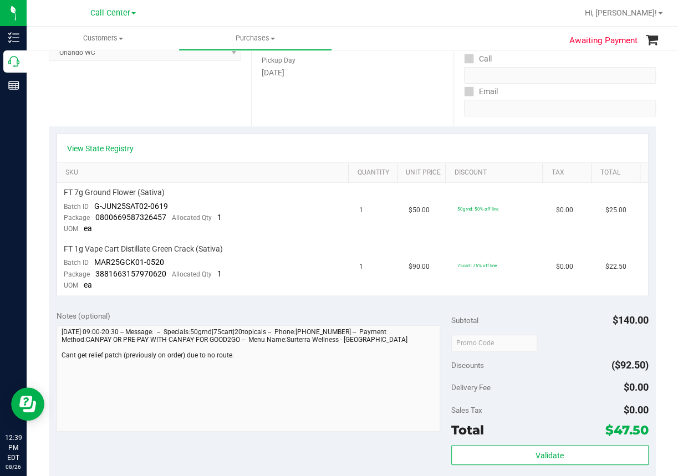
scroll to position [55, 0]
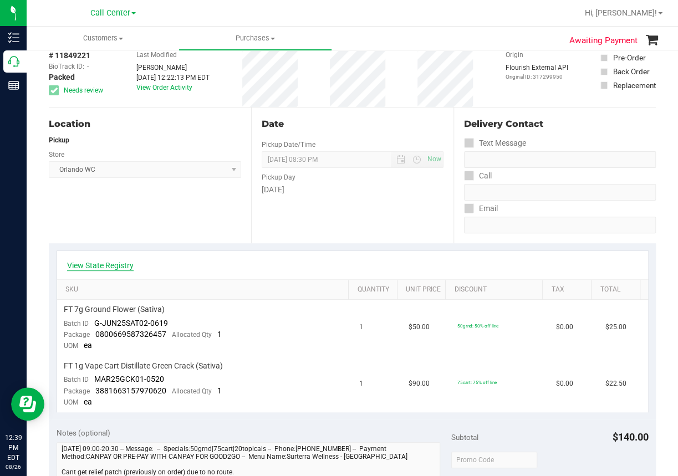
click at [119, 266] on link "View State Registry" at bounding box center [100, 265] width 67 height 11
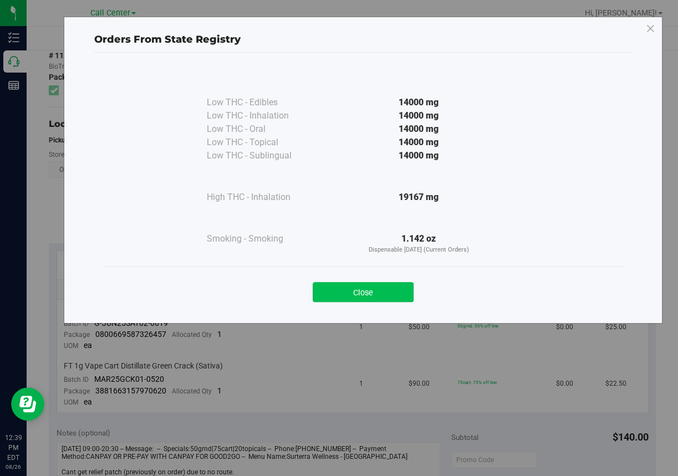
click at [380, 291] on button "Close" at bounding box center [363, 292] width 101 height 20
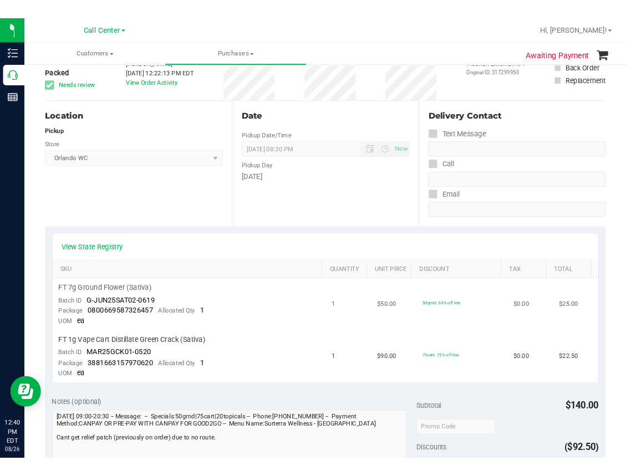
scroll to position [0, 0]
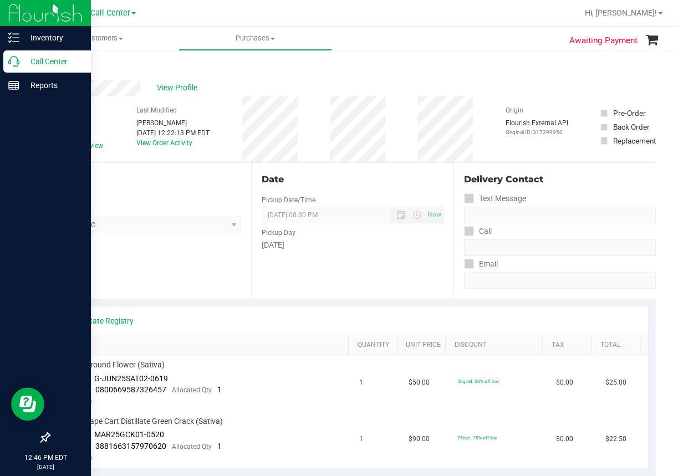
click at [12, 60] on icon at bounding box center [13, 61] width 11 height 11
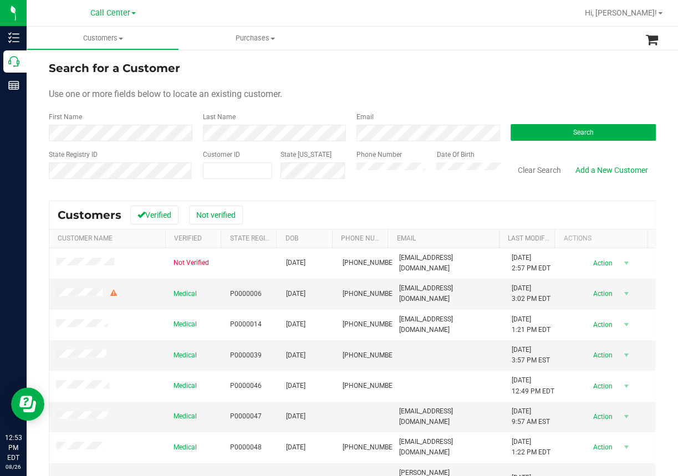
click at [281, 94] on span "Use one or more fields below to locate an existing customer." at bounding box center [166, 94] width 234 height 11
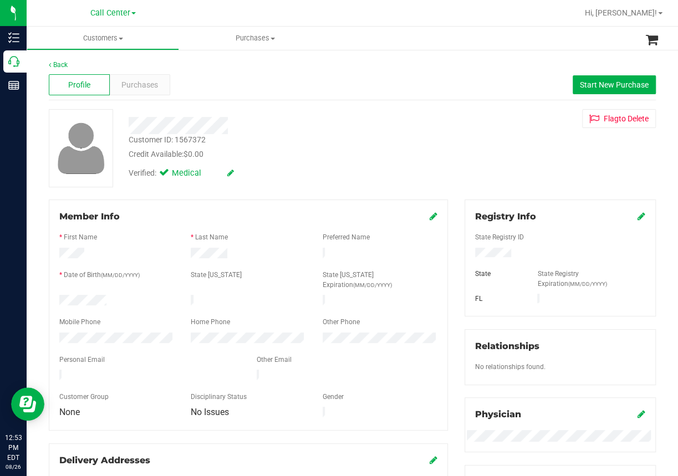
click at [291, 109] on div at bounding box center [276, 121] width 312 height 25
click at [331, 129] on div at bounding box center [276, 125] width 312 height 17
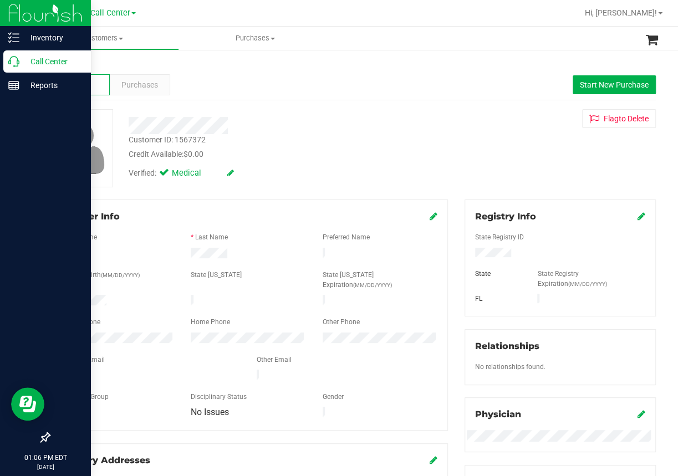
click at [17, 61] on icon at bounding box center [13, 61] width 11 height 11
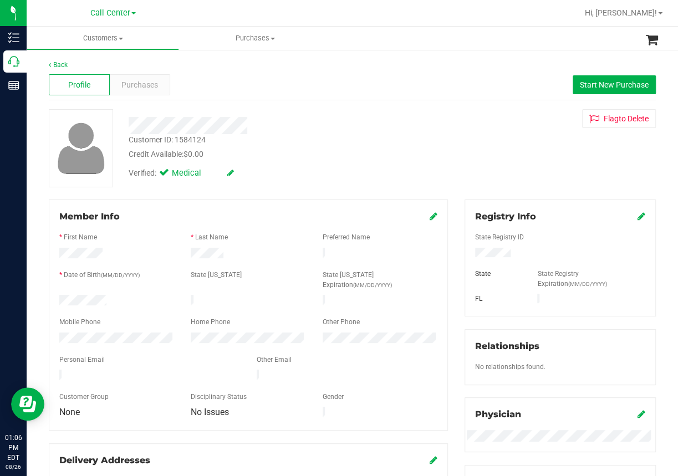
click at [289, 175] on div "Verified: Medical" at bounding box center [276, 172] width 312 height 24
click at [305, 115] on div at bounding box center [276, 121] width 312 height 25
click at [168, 136] on div "Customer ID: 1584124" at bounding box center [167, 140] width 77 height 12
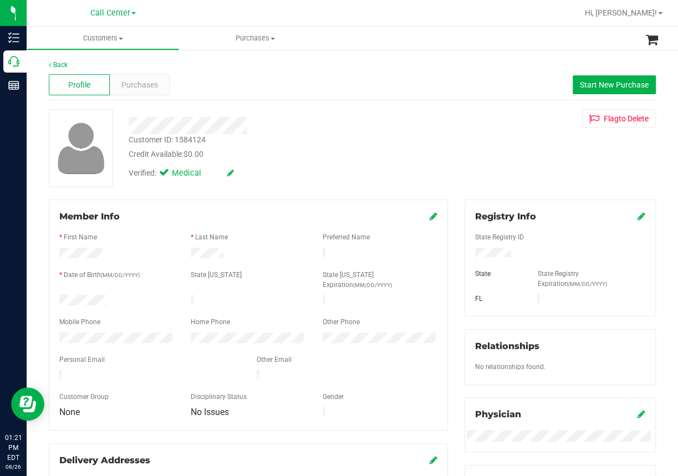
click at [240, 17] on div at bounding box center [388, 13] width 379 height 22
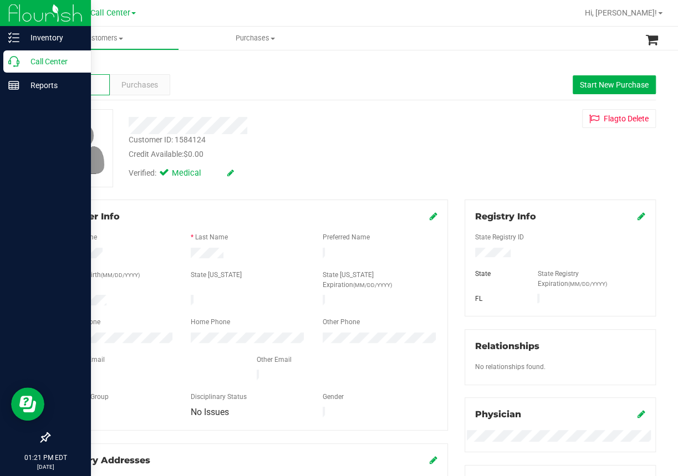
click at [12, 63] on icon at bounding box center [13, 61] width 11 height 11
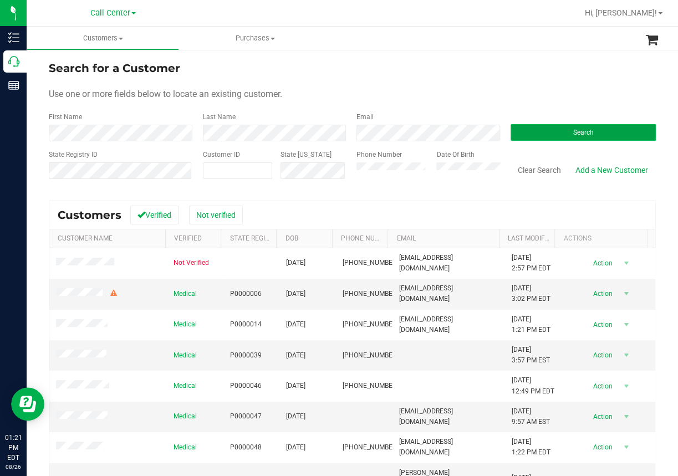
click at [556, 126] on button "Search" at bounding box center [584, 132] width 146 height 17
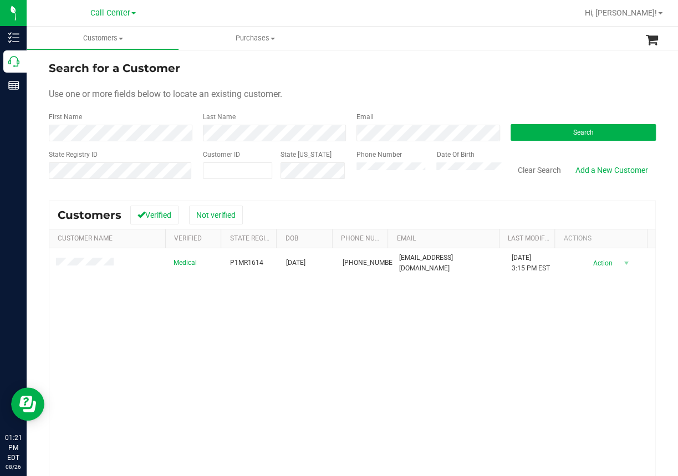
click at [119, 288] on div "Medical P1MR1614 [DATE] (727) 479-4222 [EMAIL_ADDRESS][DOMAIN_NAME] [DATE] 3:15…" at bounding box center [352, 399] width 606 height 300
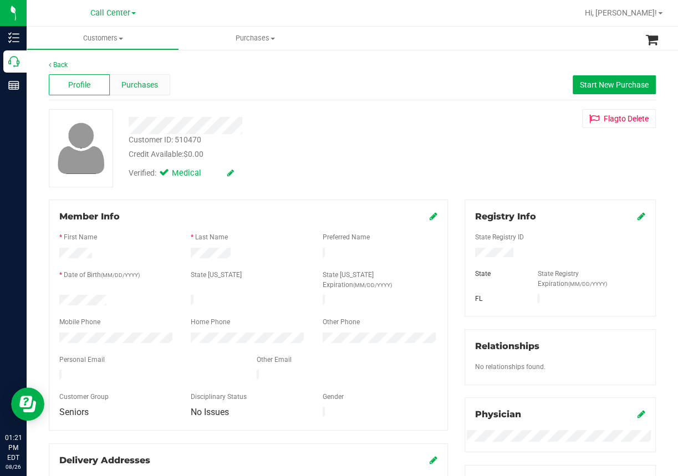
click at [131, 88] on span "Purchases" at bounding box center [139, 85] width 37 height 12
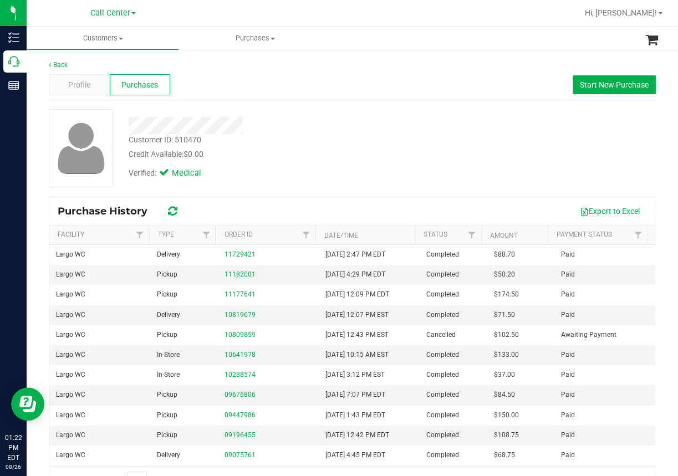
click at [331, 165] on div "Verified: Medical" at bounding box center [276, 172] width 312 height 24
click at [72, 85] on span "Profile" at bounding box center [79, 85] width 22 height 12
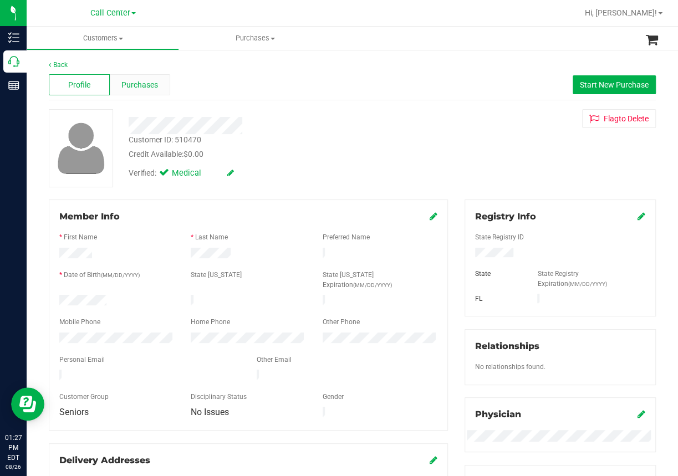
click at [150, 88] on span "Purchases" at bounding box center [139, 85] width 37 height 12
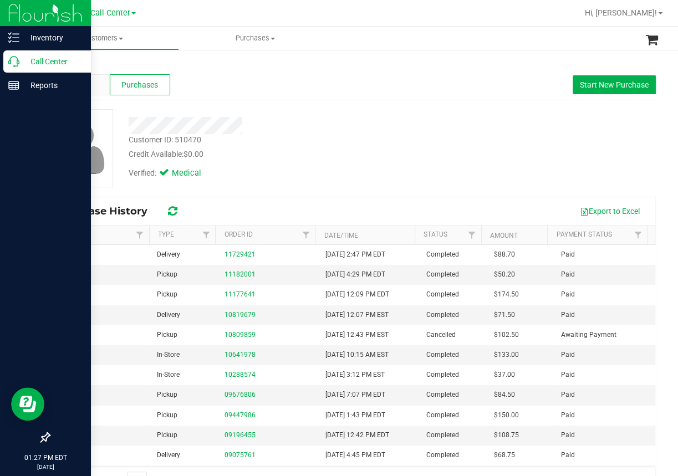
click at [13, 64] on icon at bounding box center [13, 61] width 11 height 11
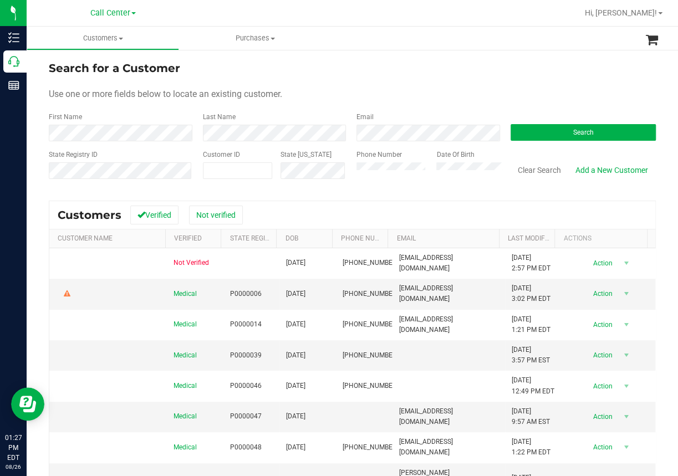
click at [511, 71] on div "Search for a Customer" at bounding box center [352, 68] width 607 height 17
click at [210, 8] on div at bounding box center [388, 13] width 379 height 22
click at [541, 169] on button "Clear Search" at bounding box center [540, 170] width 58 height 19
click at [459, 62] on div "Search for a Customer" at bounding box center [352, 68] width 607 height 17
click at [305, 81] on form "Search for a Customer Use one or more fields below to locate an existing custom…" at bounding box center [352, 124] width 607 height 129
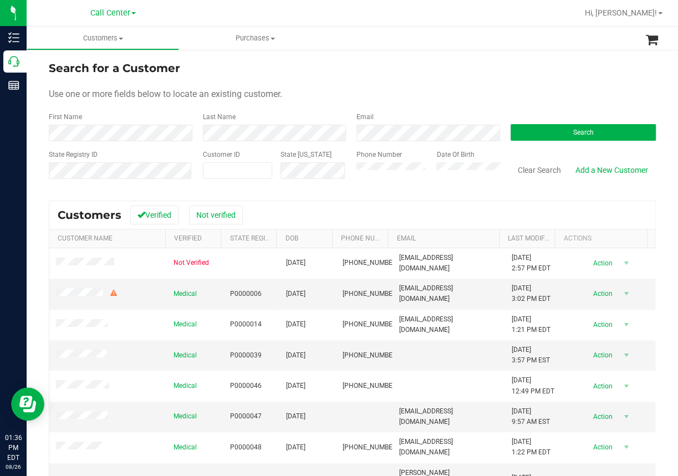
click at [542, 122] on div "Search" at bounding box center [580, 126] width 154 height 29
click at [540, 127] on button "Search" at bounding box center [584, 132] width 146 height 17
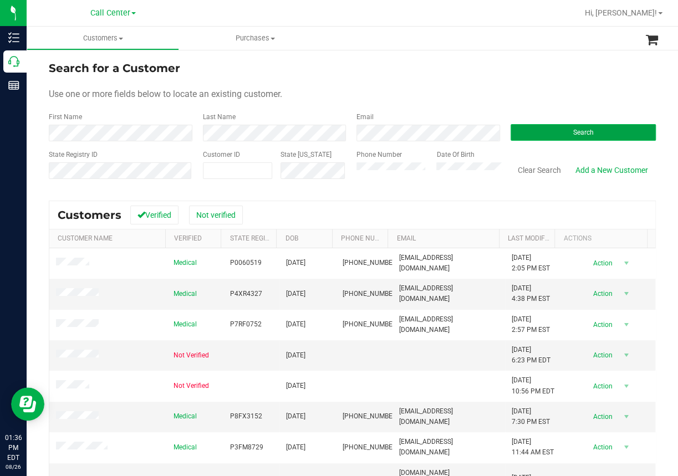
click at [581, 129] on span "Search" at bounding box center [583, 133] width 21 height 8
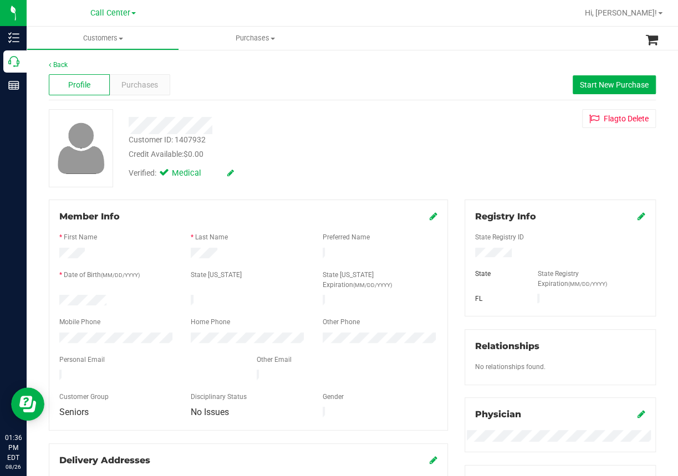
click at [235, 106] on div "Back Profile Purchases Start New Purchase Customer ID: 1407932 Credit Available…" at bounding box center [352, 418] width 607 height 717
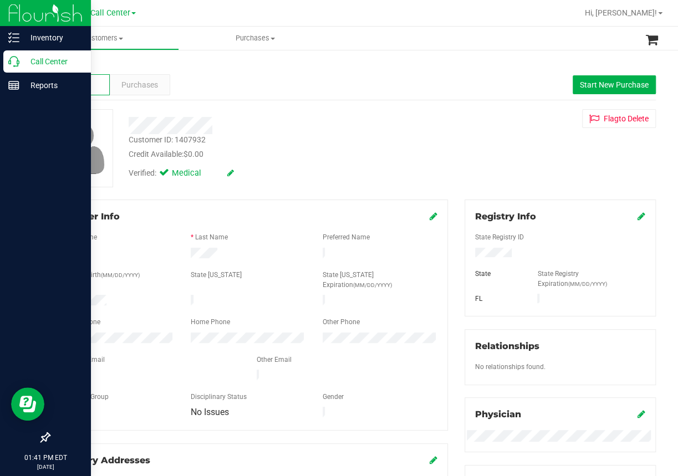
click at [33, 224] on div at bounding box center [45, 262] width 91 height 329
click at [17, 62] on icon at bounding box center [13, 61] width 11 height 11
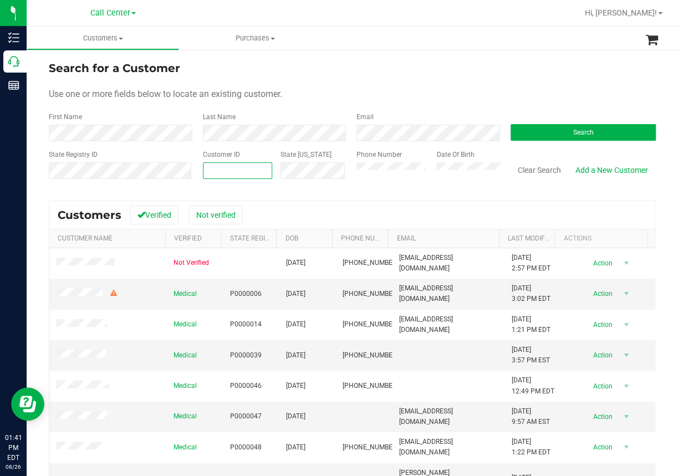
click at [211, 175] on span at bounding box center [237, 171] width 69 height 17
paste input "1594234"
type input "1594234"
click at [531, 126] on button "Search" at bounding box center [584, 132] width 146 height 17
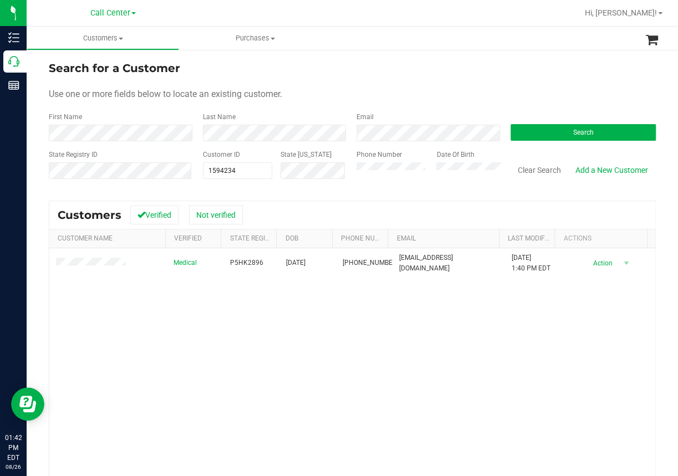
drag, startPoint x: 97, startPoint y: 299, endPoint x: 93, endPoint y: 280, distance: 19.4
click at [97, 299] on div "Medical P5HK2896 [DATE] (850) 585-3096 [EMAIL_ADDRESS][DOMAIN_NAME] [DATE] 1:40…" at bounding box center [352, 399] width 606 height 300
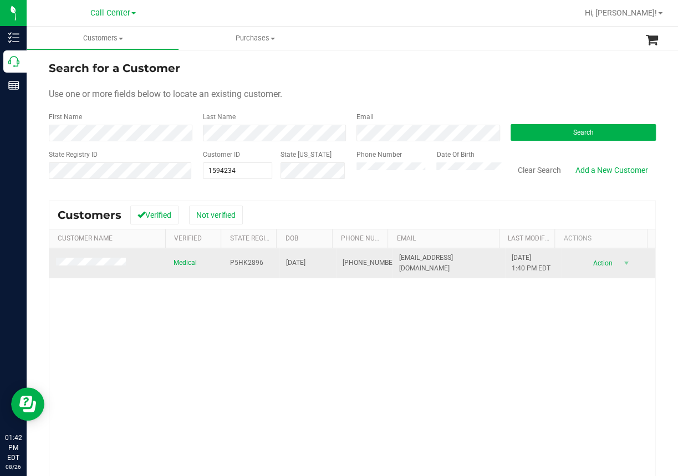
click at [84, 258] on span at bounding box center [92, 263] width 73 height 11
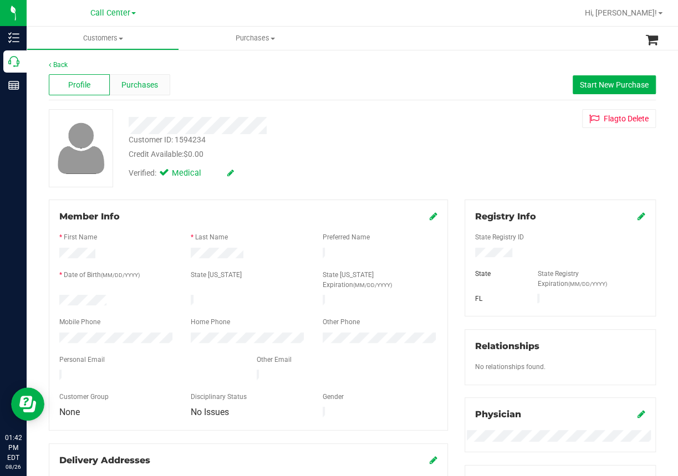
click at [154, 84] on span "Purchases" at bounding box center [139, 85] width 37 height 12
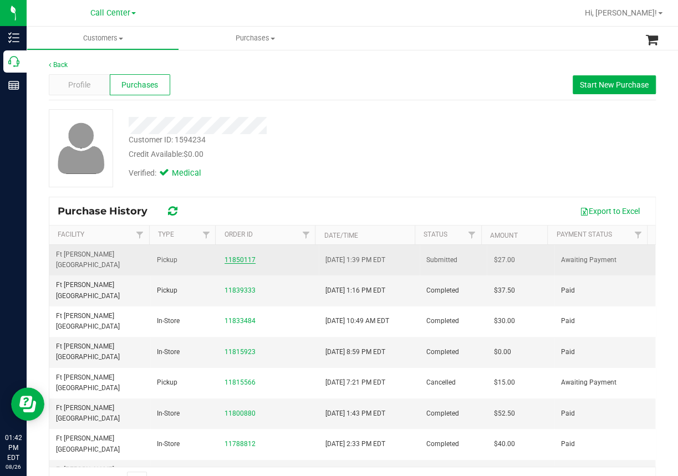
click at [245, 256] on link "11850117" at bounding box center [240, 260] width 31 height 8
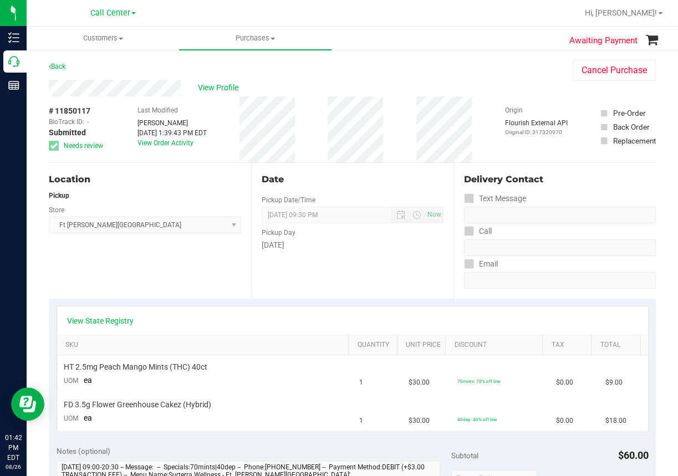
click at [92, 271] on div "Location Pickup Store [GEOGRAPHIC_DATA][PERSON_NAME] WC Select Store [PERSON_NA…" at bounding box center [150, 231] width 202 height 136
click at [53, 257] on div "Location Pickup Store [GEOGRAPHIC_DATA][PERSON_NAME] WC Select Store [PERSON_NA…" at bounding box center [150, 231] width 202 height 136
click at [119, 320] on link "View State Registry" at bounding box center [100, 321] width 67 height 11
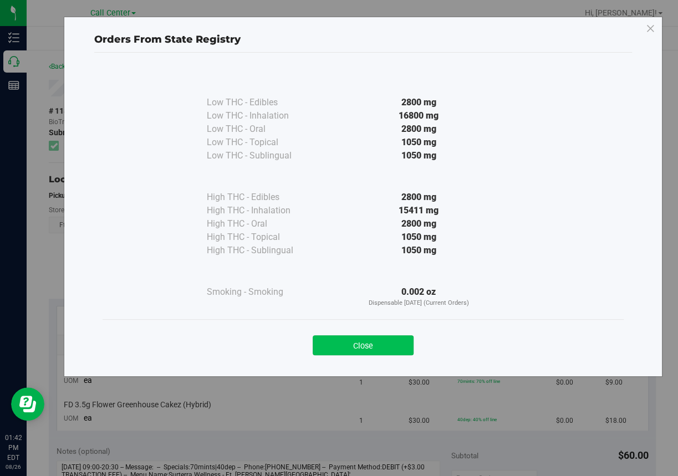
click at [366, 349] on button "Close" at bounding box center [363, 346] width 101 height 20
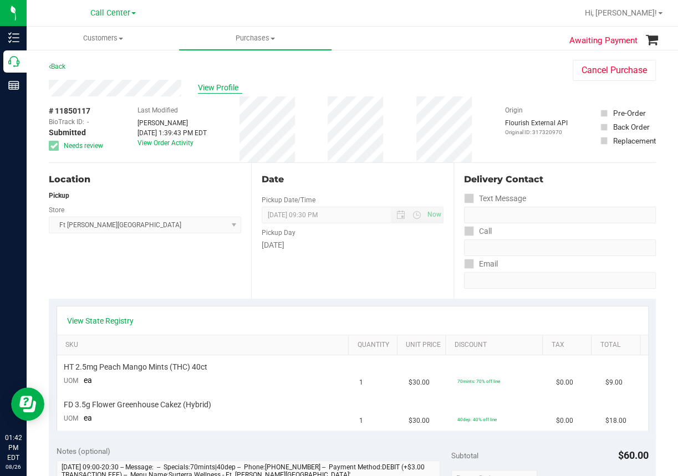
click at [222, 87] on span "View Profile" at bounding box center [220, 88] width 44 height 12
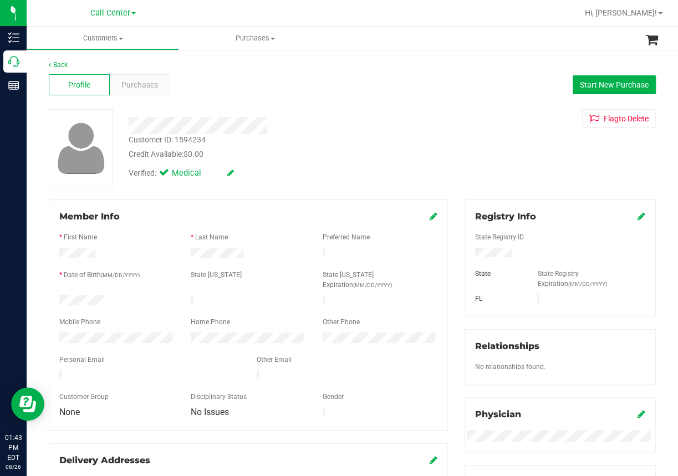
click at [51, 182] on div at bounding box center [81, 148] width 64 height 78
click at [148, 83] on span "Purchases" at bounding box center [139, 85] width 37 height 12
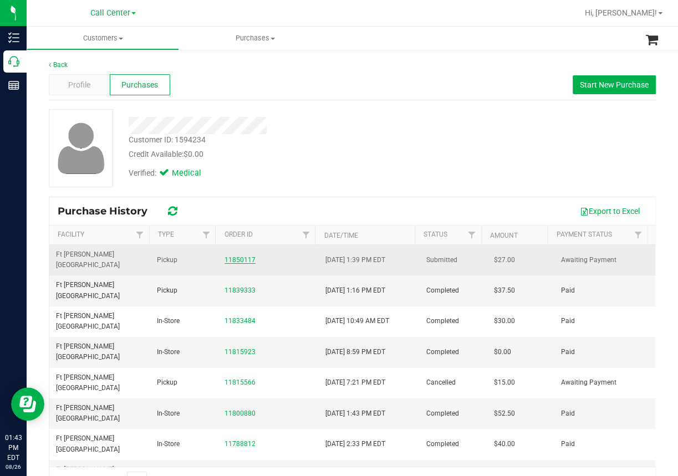
click at [241, 256] on link "11850117" at bounding box center [240, 260] width 31 height 8
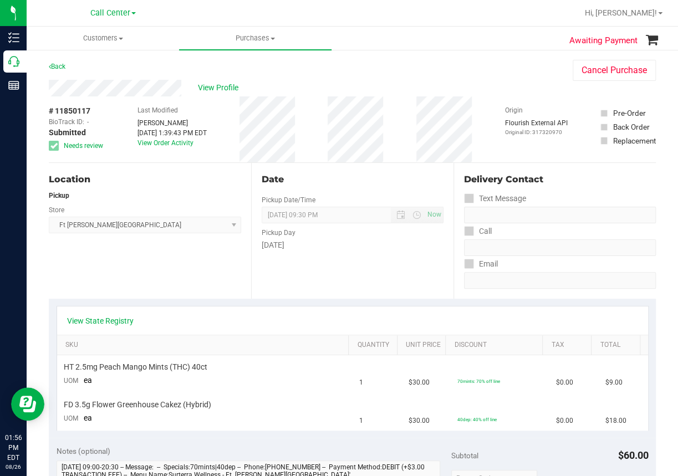
click at [39, 261] on div "Awaiting Payment Back Cancel Purchase View Profile # 11850117 BioTrack ID: - Su…" at bounding box center [353, 456] width 652 height 814
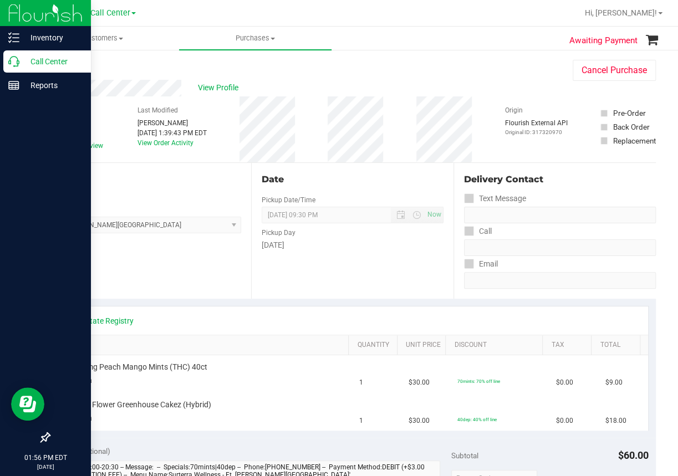
click at [20, 67] on p "Call Center" at bounding box center [52, 61] width 67 height 13
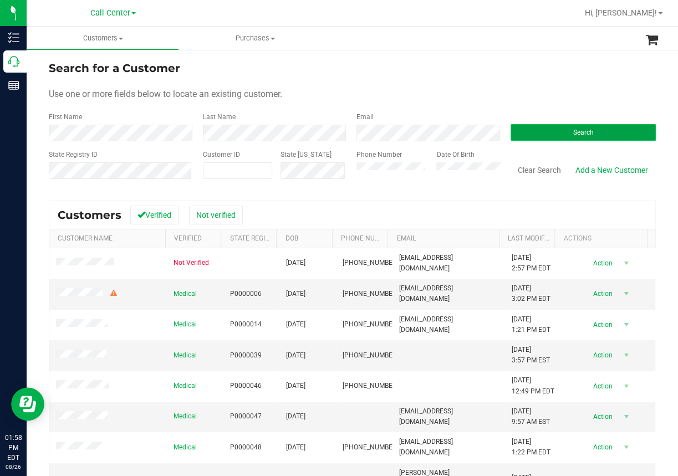
click at [573, 124] on button "Search" at bounding box center [584, 132] width 146 height 17
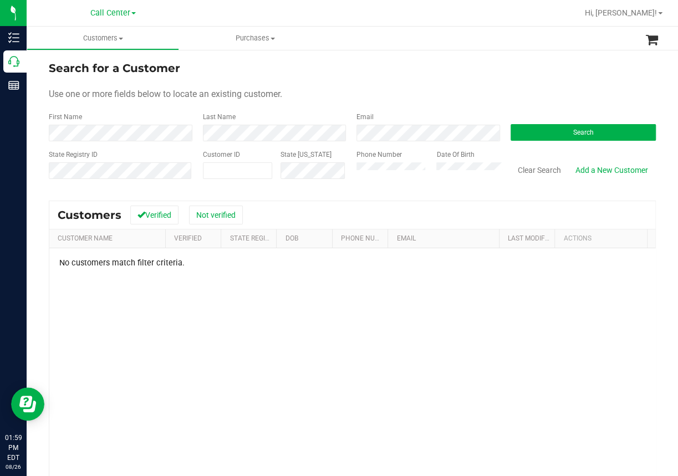
click at [133, 342] on div "No customers match filter criteria." at bounding box center [352, 404] width 606 height 310
click at [540, 171] on button "Clear Search" at bounding box center [540, 170] width 58 height 19
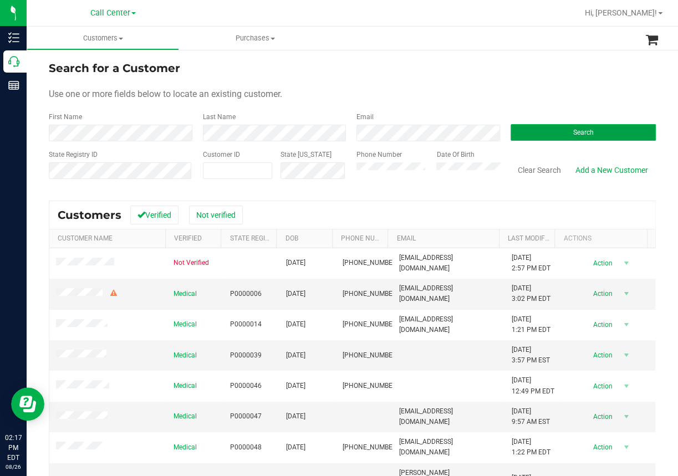
click at [577, 131] on span "Search" at bounding box center [583, 133] width 21 height 8
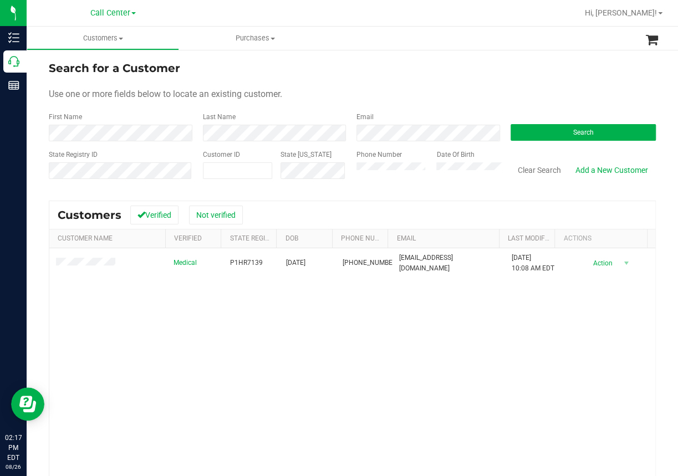
click at [194, 337] on div "Medical P1HR7139 [DATE] (516) 528-4800 [EMAIL_ADDRESS][DOMAIN_NAME] [DATE] 10:0…" at bounding box center [352, 399] width 606 height 300
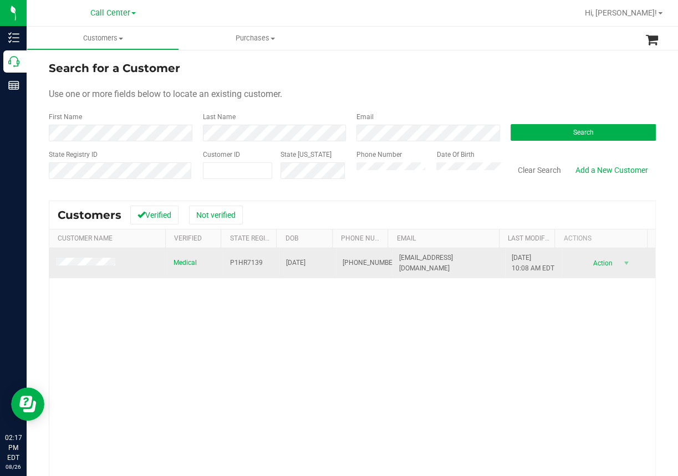
click at [419, 271] on span "[EMAIL_ADDRESS][DOMAIN_NAME]" at bounding box center [448, 263] width 99 height 21
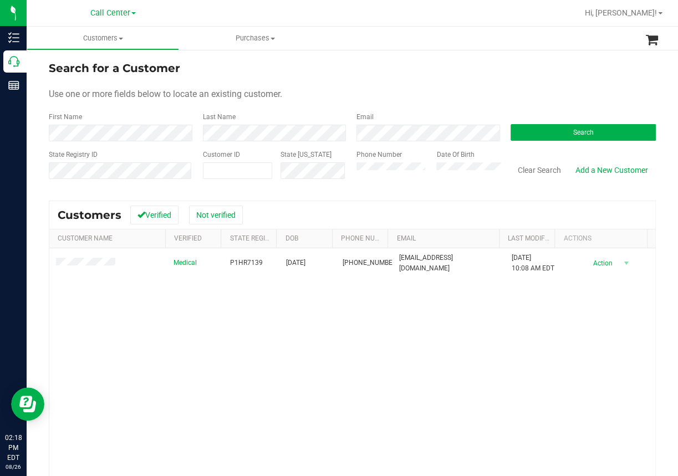
click at [178, 366] on div "Medical P1HR7139 [DATE] (516) 528-4800 [EMAIL_ADDRESS][DOMAIN_NAME] [DATE] 10:0…" at bounding box center [352, 399] width 606 height 300
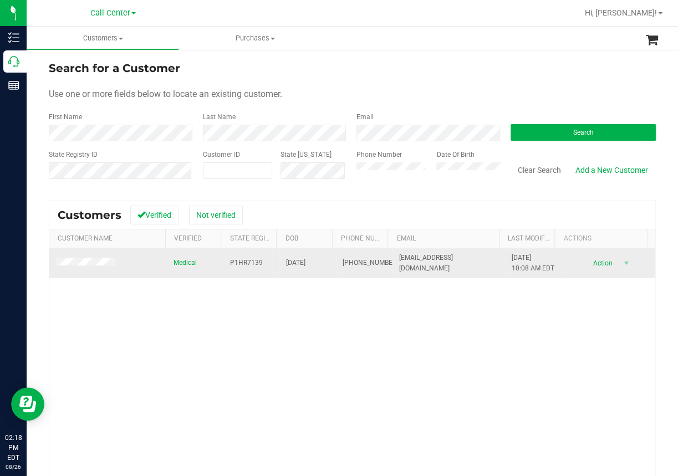
click at [423, 272] on span "[EMAIL_ADDRESS][DOMAIN_NAME]" at bounding box center [448, 263] width 99 height 21
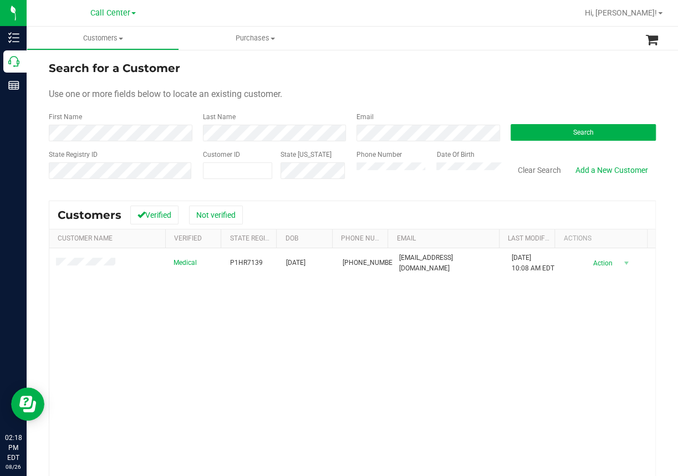
click at [123, 386] on div "Medical P1HR7139 [DATE] (516) 528-4800 [EMAIL_ADDRESS][DOMAIN_NAME] [DATE] 10:0…" at bounding box center [352, 399] width 606 height 300
click at [371, 17] on div at bounding box center [388, 13] width 379 height 22
click at [535, 169] on button "Clear Search" at bounding box center [540, 170] width 58 height 19
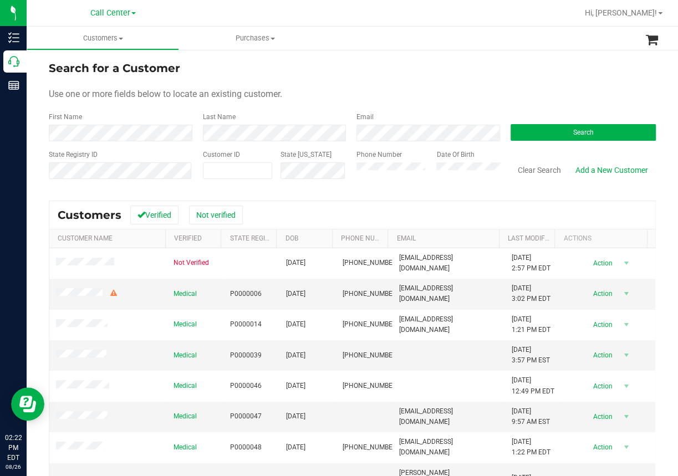
click at [354, 90] on div "Use one or more fields below to locate an existing customer." at bounding box center [352, 94] width 607 height 13
click at [574, 130] on span "Search" at bounding box center [583, 133] width 21 height 8
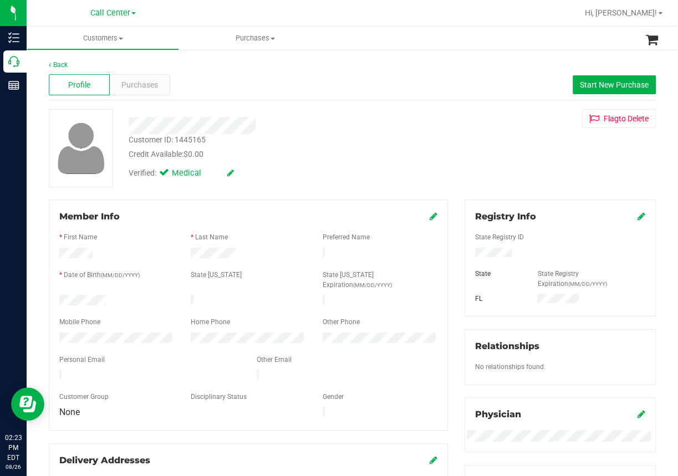
click at [227, 93] on div "Profile Purchases Start New Purchase" at bounding box center [352, 85] width 607 height 31
click at [222, 190] on div "Back Profile Purchases Start New Purchase Customer ID: 1445165 Credit Available…" at bounding box center [352, 418] width 607 height 717
click at [491, 248] on div at bounding box center [560, 254] width 187 height 12
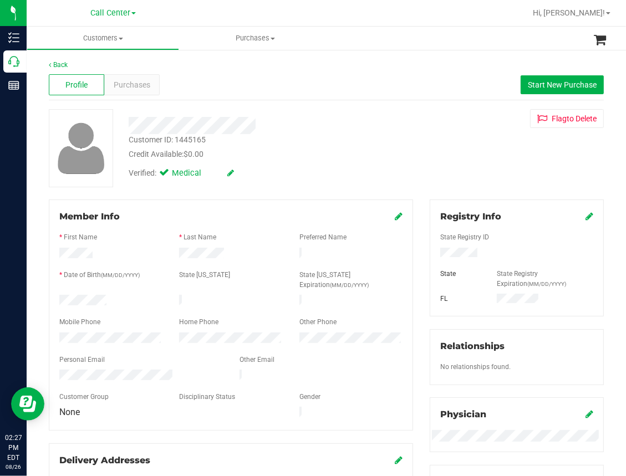
click at [225, 69] on div "Back" at bounding box center [326, 65] width 555 height 10
click at [63, 65] on link "Back" at bounding box center [58, 65] width 19 height 8
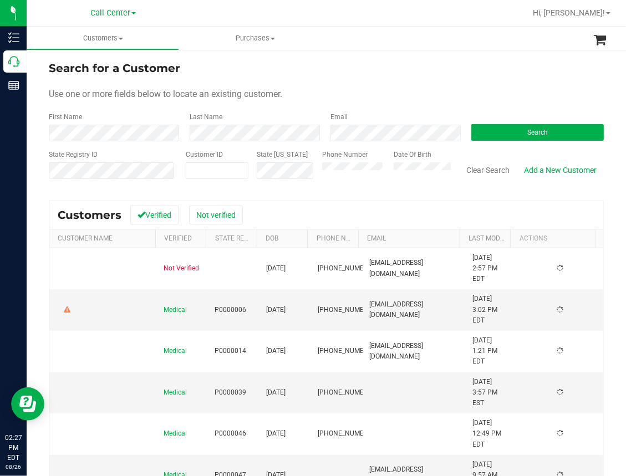
drag, startPoint x: 421, startPoint y: 80, endPoint x: 50, endPoint y: 90, distance: 370.7
click at [424, 80] on form "Search for a Customer Use one or more fields below to locate an existing custom…" at bounding box center [326, 124] width 555 height 129
click at [37, 184] on div "Search for a Customer Use one or more fields below to locate an existing custom…" at bounding box center [327, 319] width 600 height 540
click at [203, 172] on input "text" at bounding box center [217, 171] width 62 height 16
paste input "1544704"
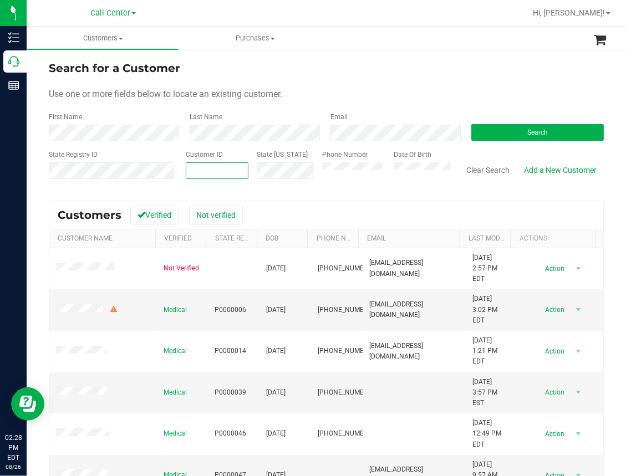
type input "1544704"
drag, startPoint x: 506, startPoint y: 130, endPoint x: 333, endPoint y: 161, distance: 175.7
click at [505, 130] on button "Search" at bounding box center [537, 132] width 133 height 17
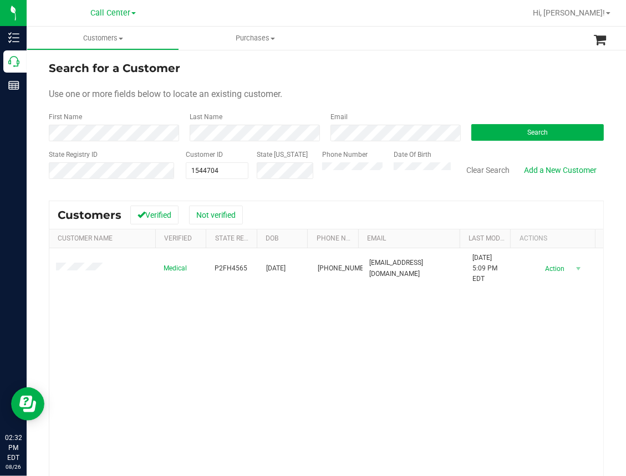
click at [301, 105] on form "Search for a Customer Use one or more fields below to locate an existing custom…" at bounding box center [326, 124] width 555 height 129
click at [506, 127] on button "Search" at bounding box center [537, 132] width 133 height 17
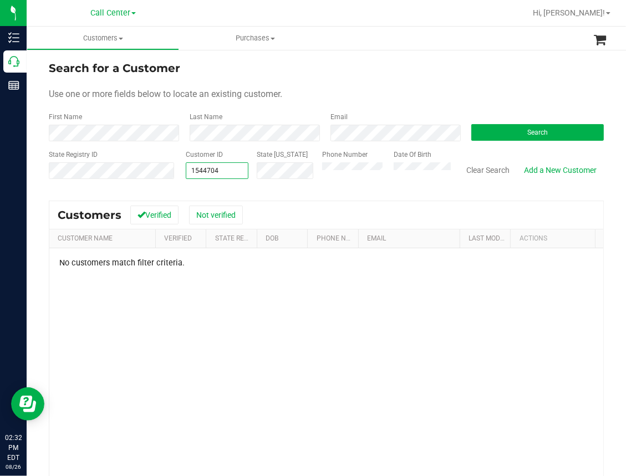
click at [232, 168] on span "1544704 1544704" at bounding box center [217, 171] width 63 height 17
type input "1"
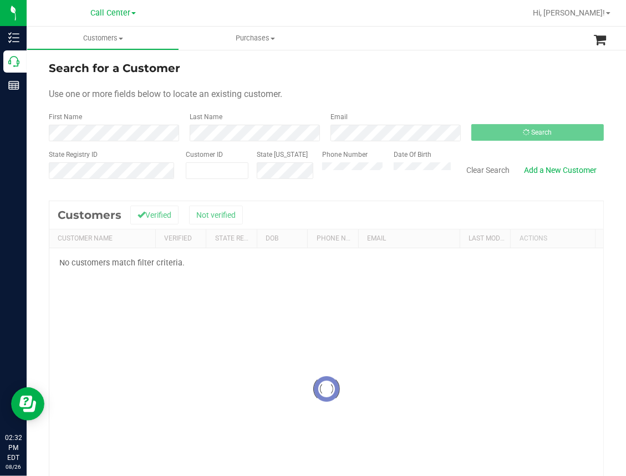
click at [314, 302] on div at bounding box center [326, 389] width 554 height 376
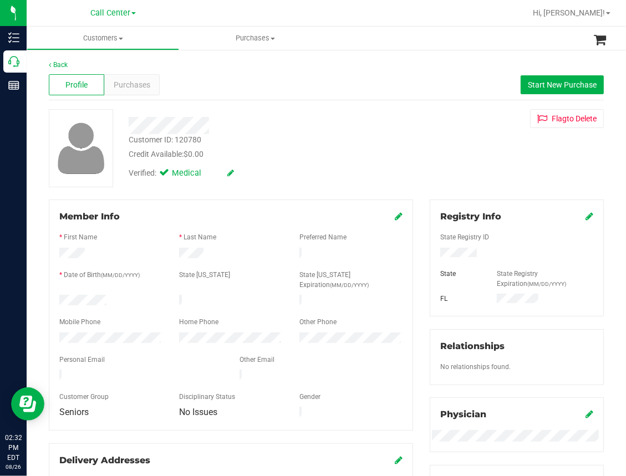
drag, startPoint x: 223, startPoint y: 90, endPoint x: 229, endPoint y: 90, distance: 6.1
click at [223, 90] on div "Profile Purchases Start New Purchase" at bounding box center [326, 85] width 555 height 31
click at [205, 73] on div "Profile Purchases Start New Purchase" at bounding box center [326, 85] width 555 height 31
click at [545, 86] on span "Start New Purchase" at bounding box center [562, 84] width 69 height 9
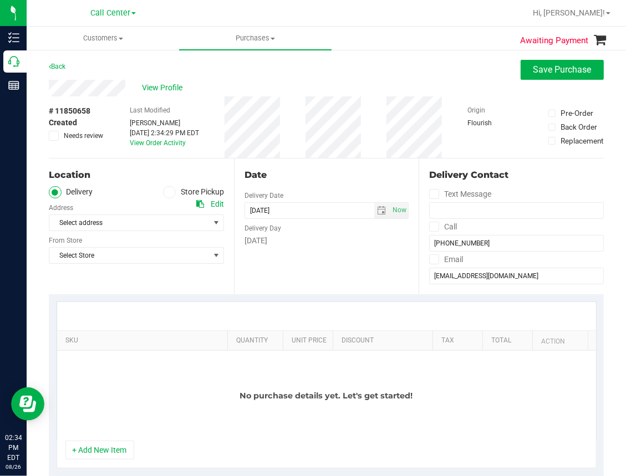
click at [166, 192] on icon at bounding box center [169, 192] width 7 height 0
click at [0, 0] on input "Store Pickup" at bounding box center [0, 0] width 0 height 0
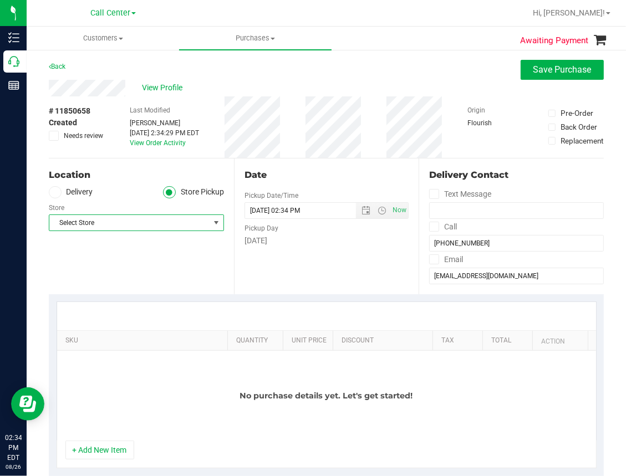
click at [130, 219] on span "Select Store" at bounding box center [129, 223] width 160 height 16
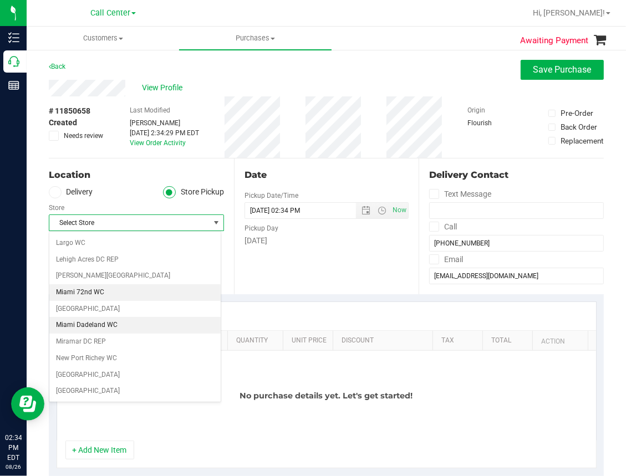
scroll to position [333, 0]
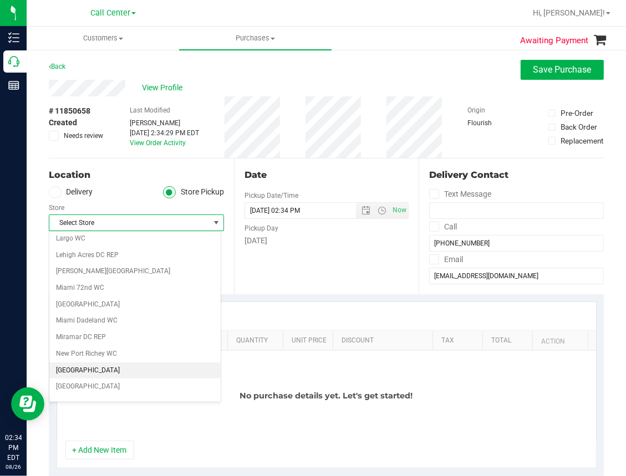
click at [90, 367] on li "[GEOGRAPHIC_DATA]" at bounding box center [134, 371] width 171 height 17
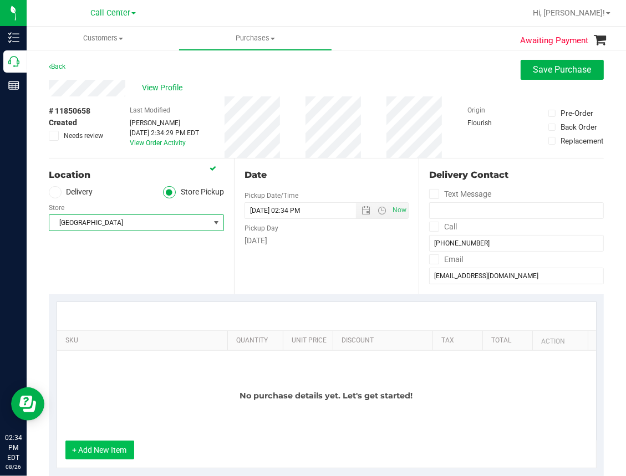
click at [105, 448] on button "+ Add New Item" at bounding box center [99, 450] width 69 height 19
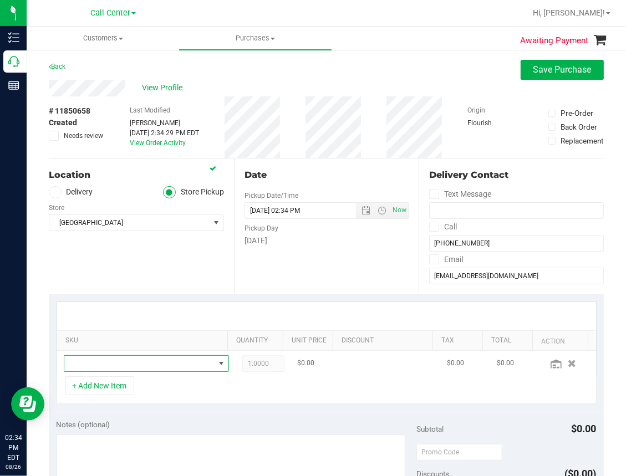
click at [93, 366] on span "NO DATA FOUND" at bounding box center [139, 364] width 150 height 16
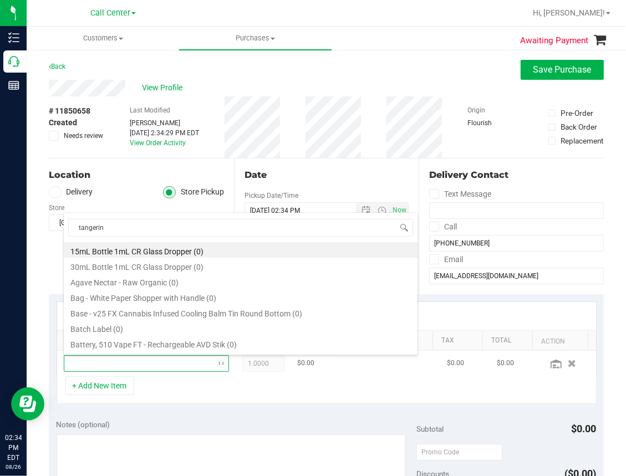
type input "tangerine"
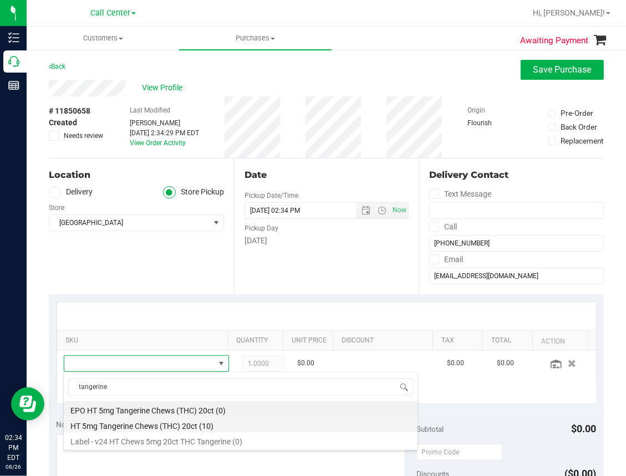
click at [178, 424] on li "HT 5mg Tangerine Chews (THC) 20ct (10)" at bounding box center [241, 425] width 354 height 16
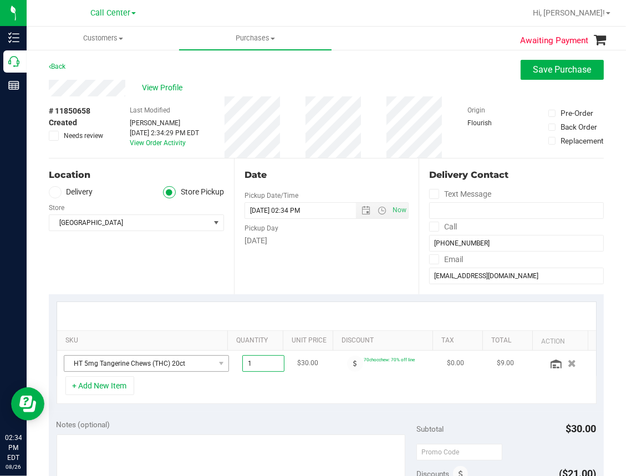
drag, startPoint x: 257, startPoint y: 362, endPoint x: 167, endPoint y: 363, distance: 90.4
click at [167, 363] on tr "HT 5mg Tangerine Chews (THC) 20ct 1.00 1 $30.00 70chocchew: 70% off line $0.00 …" at bounding box center [326, 364] width 539 height 26
type input "3"
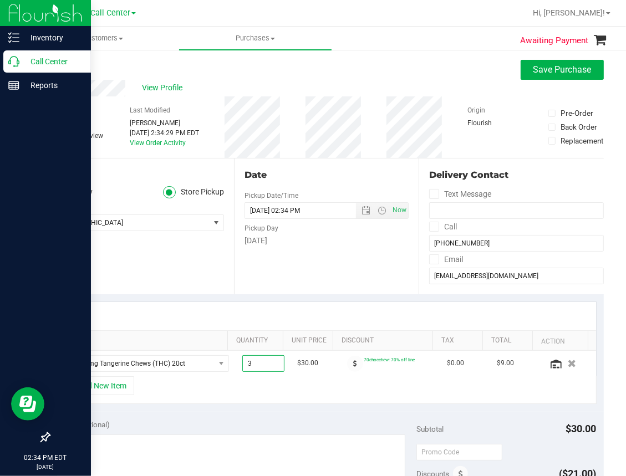
type input "3.00"
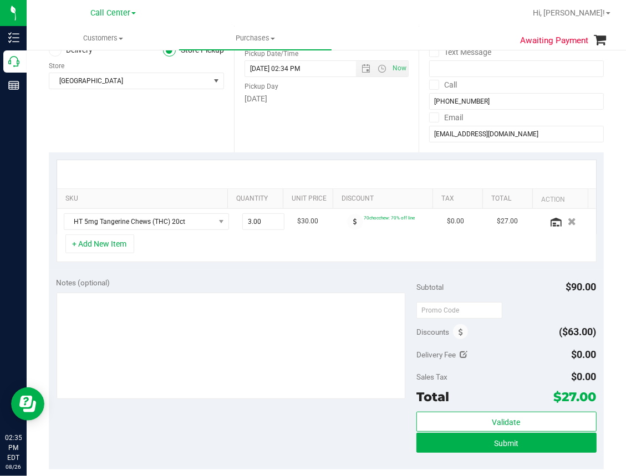
scroll to position [222, 0]
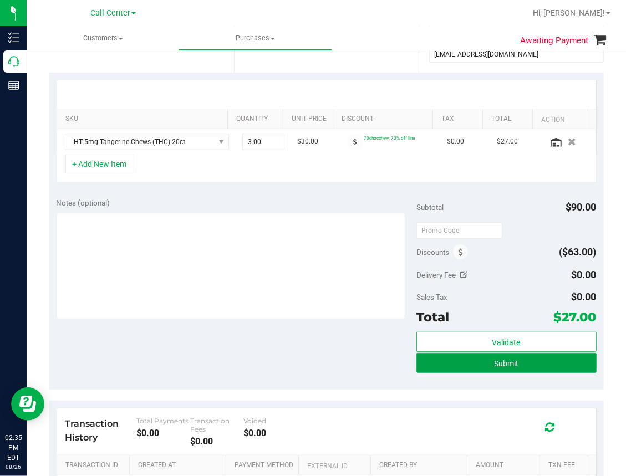
click at [498, 362] on span "Submit" at bounding box center [506, 363] width 24 height 9
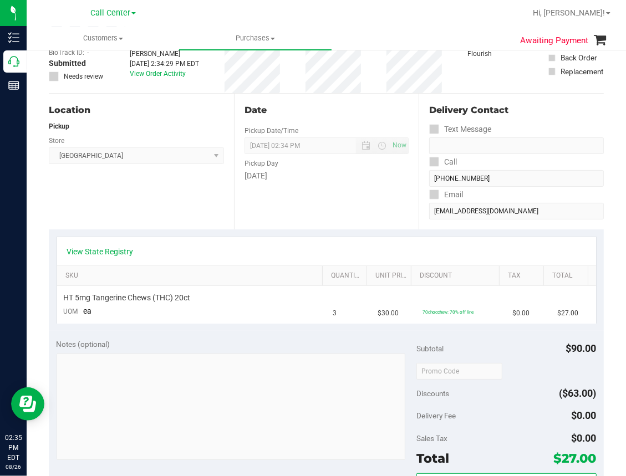
scroll to position [55, 0]
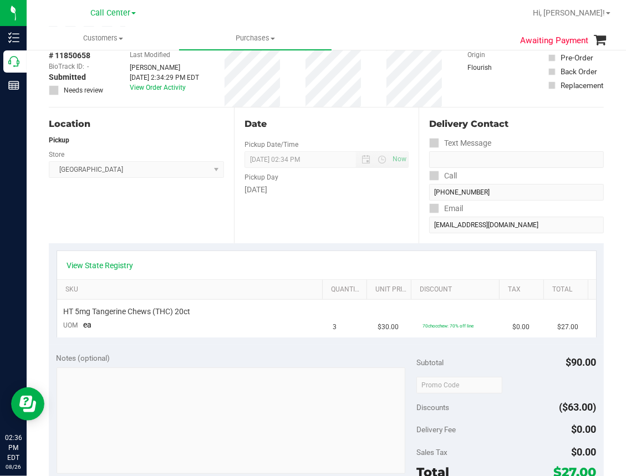
click at [80, 216] on div "Location Pickup Store [GEOGRAPHIC_DATA] WC Select Store [PERSON_NAME][GEOGRAPHI…" at bounding box center [141, 176] width 185 height 136
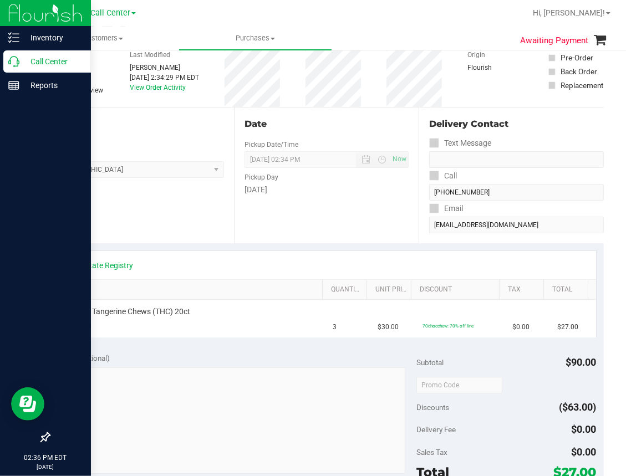
click at [8, 67] on icon at bounding box center [13, 61] width 11 height 11
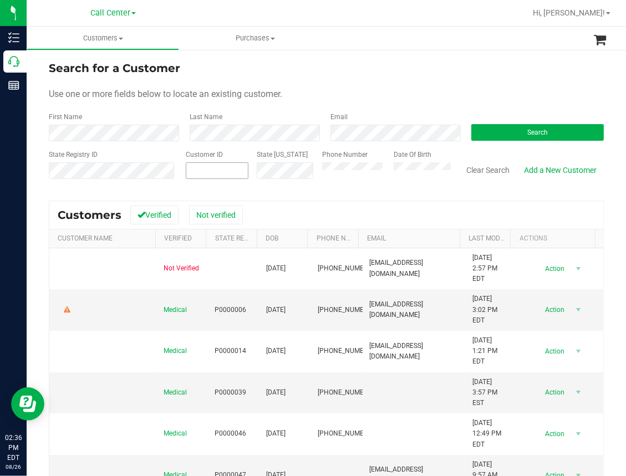
click at [198, 172] on span at bounding box center [217, 171] width 63 height 17
paste input "1615948"
type input "1615948"
click at [531, 127] on button "Search" at bounding box center [537, 132] width 133 height 17
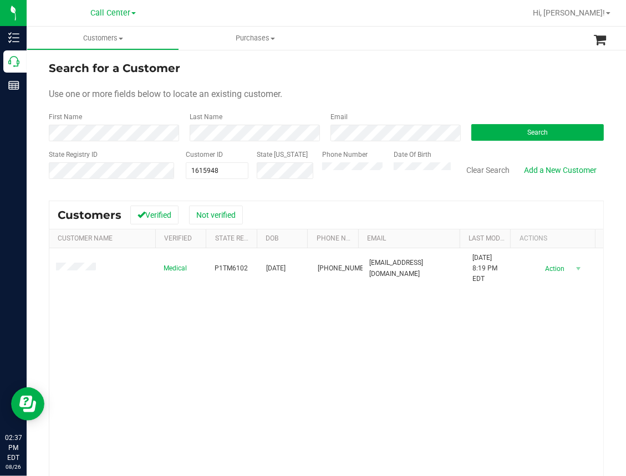
click at [80, 333] on div "Medical P1TM6102 [DATE] (516) 808-3522 [EMAIL_ADDRESS][DOMAIN_NAME] [DATE] 8:19…" at bounding box center [326, 399] width 554 height 300
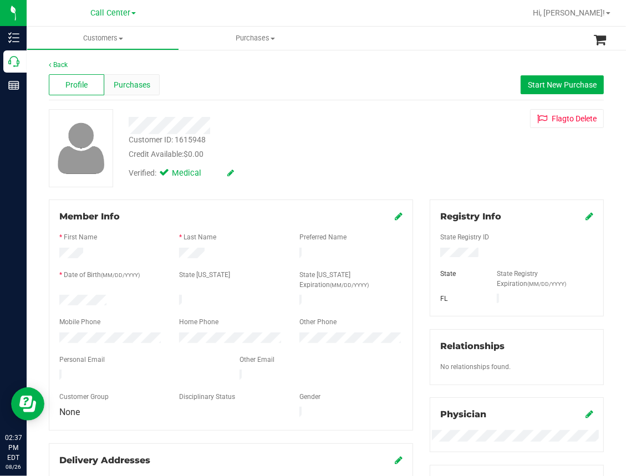
click at [132, 83] on span "Purchases" at bounding box center [132, 85] width 37 height 12
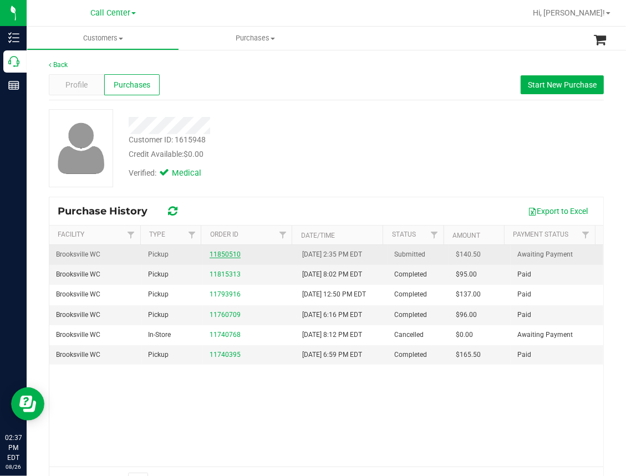
click at [218, 253] on link "11850510" at bounding box center [225, 255] width 31 height 8
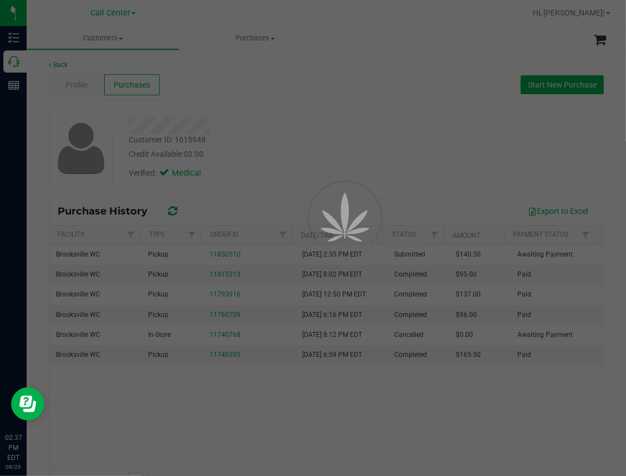
click at [397, 103] on div at bounding box center [313, 238] width 626 height 476
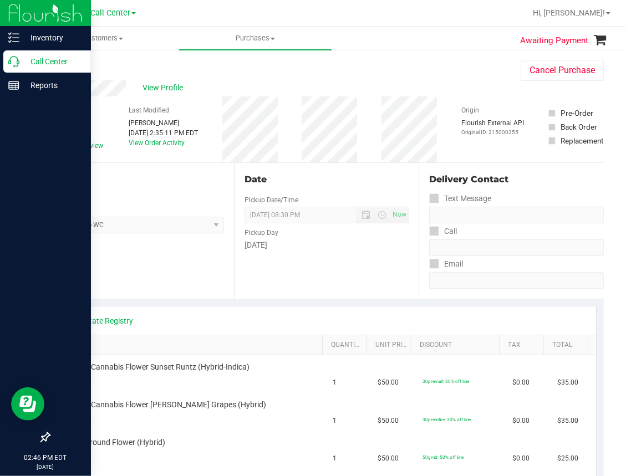
click at [19, 63] on p "Call Center" at bounding box center [52, 61] width 67 height 13
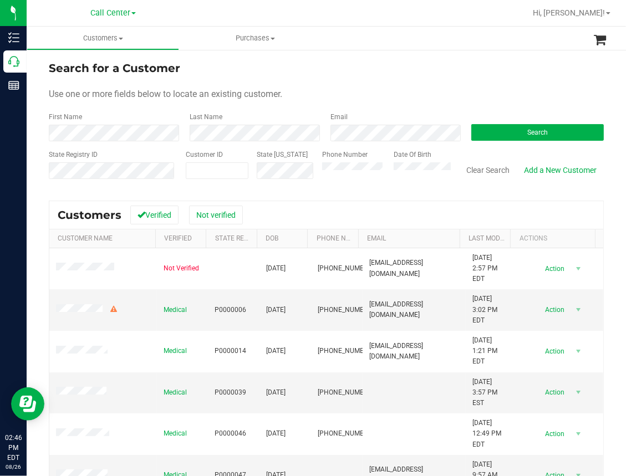
click at [369, 67] on div "Search for a Customer" at bounding box center [326, 68] width 555 height 17
click at [499, 126] on button "Search" at bounding box center [537, 132] width 133 height 17
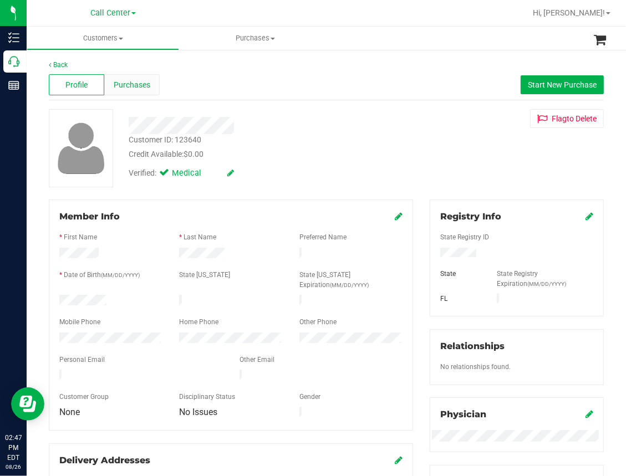
click at [135, 83] on span "Purchases" at bounding box center [132, 85] width 37 height 12
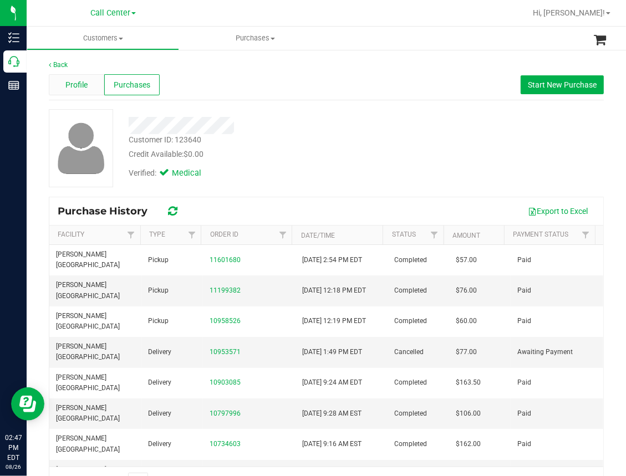
click at [67, 87] on span "Profile" at bounding box center [76, 85] width 22 height 12
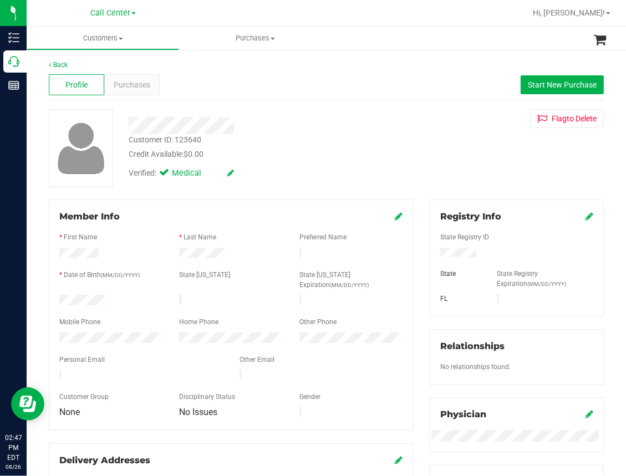
click at [235, 76] on div "Profile Purchases Start New Purchase" at bounding box center [326, 85] width 555 height 31
click at [557, 84] on span "Start New Purchase" at bounding box center [562, 84] width 69 height 9
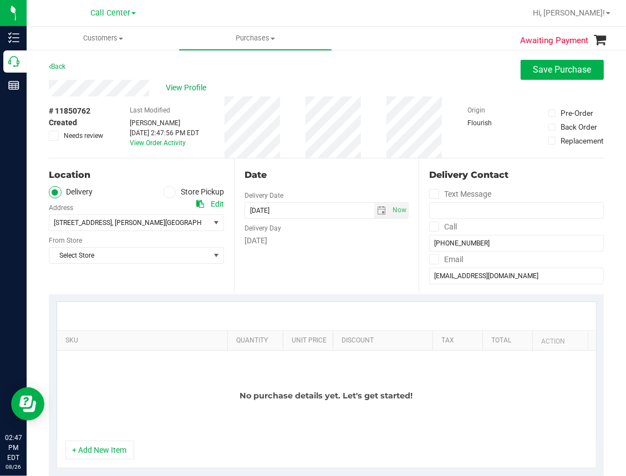
click at [166, 192] on icon at bounding box center [169, 192] width 7 height 0
click at [0, 0] on input "Store Pickup" at bounding box center [0, 0] width 0 height 0
click at [88, 225] on span "Select Store" at bounding box center [129, 223] width 160 height 16
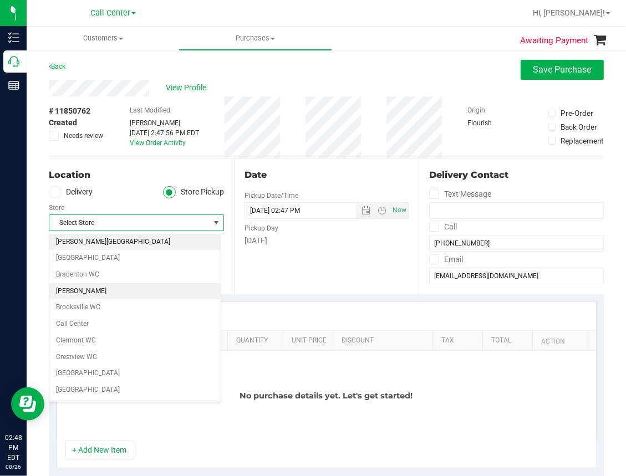
click at [99, 239] on li "[PERSON_NAME][GEOGRAPHIC_DATA]" at bounding box center [134, 242] width 171 height 17
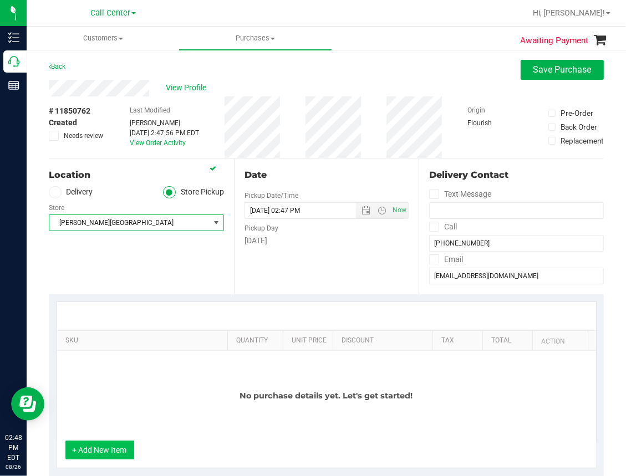
click at [111, 450] on button "+ Add New Item" at bounding box center [99, 450] width 69 height 19
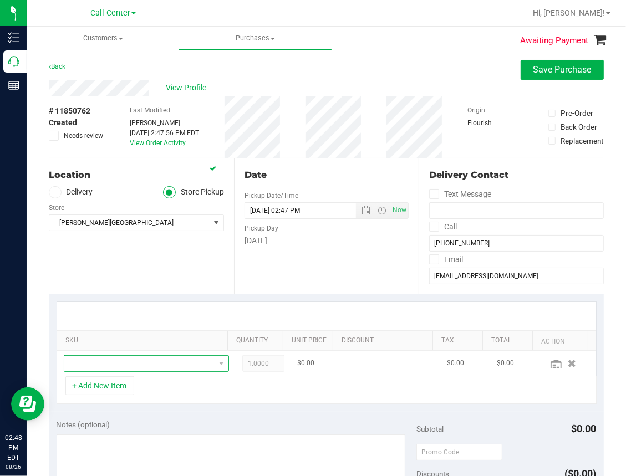
click at [100, 363] on span "NO DATA FOUND" at bounding box center [139, 364] width 150 height 16
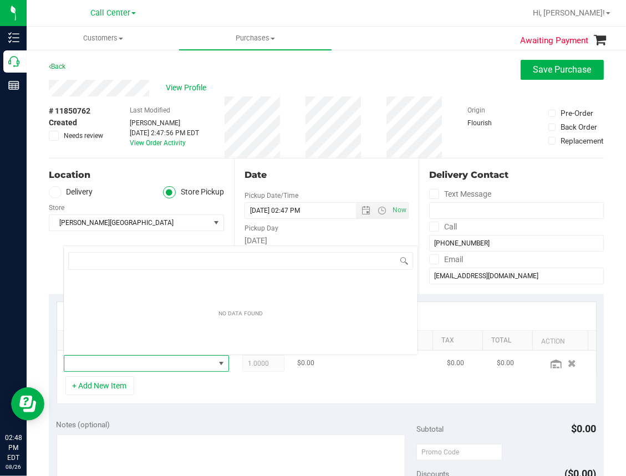
scroll to position [16, 140]
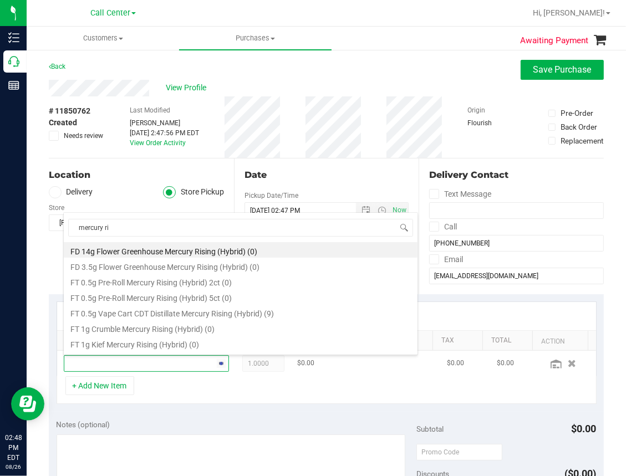
type input "mercury ris"
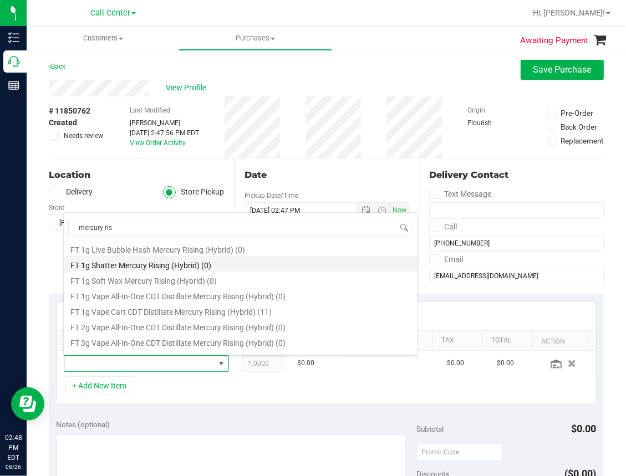
scroll to position [111, 0]
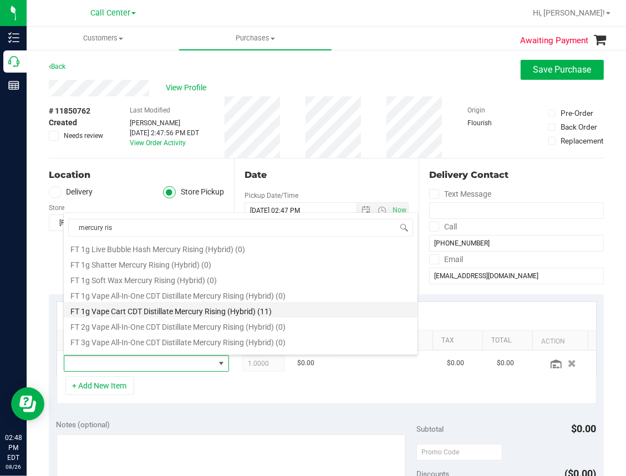
click at [230, 311] on li "FT 1g Vape Cart CDT Distillate Mercury Rising (Hybrid) (11)" at bounding box center [241, 310] width 354 height 16
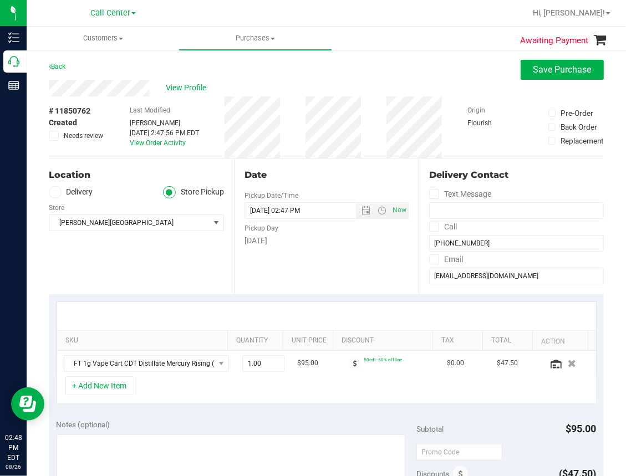
click at [300, 275] on div "Date Pickup Date/Time [DATE] Now [DATE] 02:47 PM Now Pickup Day [DATE]" at bounding box center [326, 227] width 185 height 136
drag, startPoint x: 253, startPoint y: 363, endPoint x: 214, endPoint y: 363, distance: 38.8
click at [214, 363] on tr "FT 1g Vape Cart CDT Distillate Mercury Rising (Hybrid) 1.00 1 $95.00 50cdt: 50%…" at bounding box center [326, 364] width 539 height 26
type input "2"
type input "2.00"
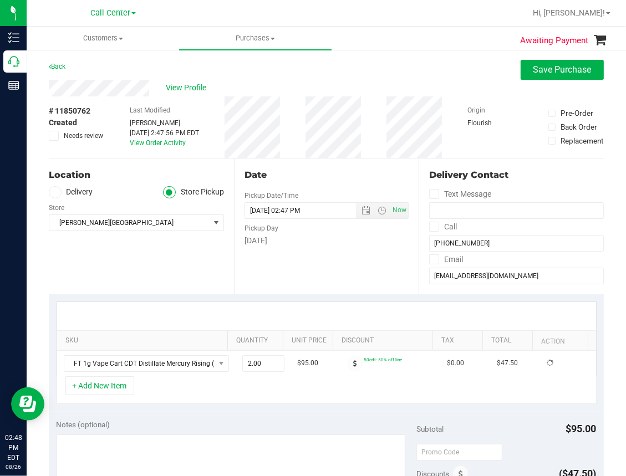
click at [373, 402] on div "+ Add New Item" at bounding box center [327, 391] width 540 height 28
click at [551, 367] on icon at bounding box center [556, 364] width 11 height 9
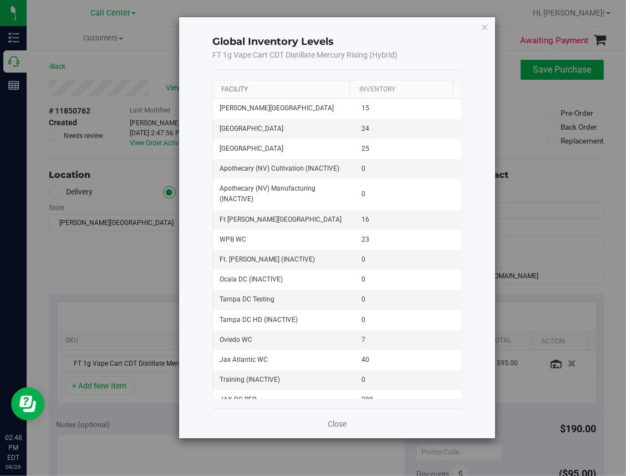
click at [237, 89] on link "Facility" at bounding box center [234, 89] width 27 height 8
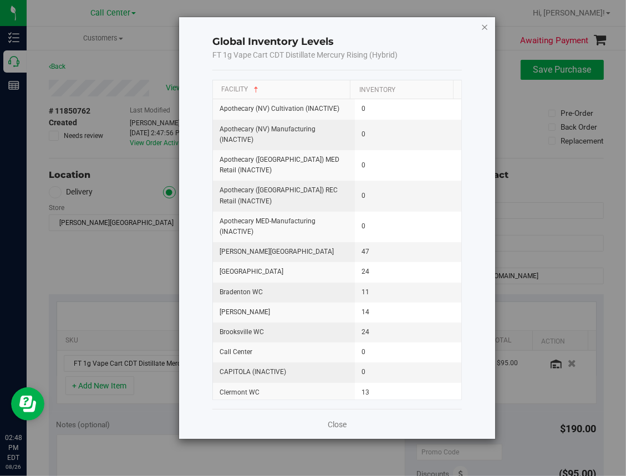
click at [484, 27] on icon "button" at bounding box center [485, 26] width 8 height 13
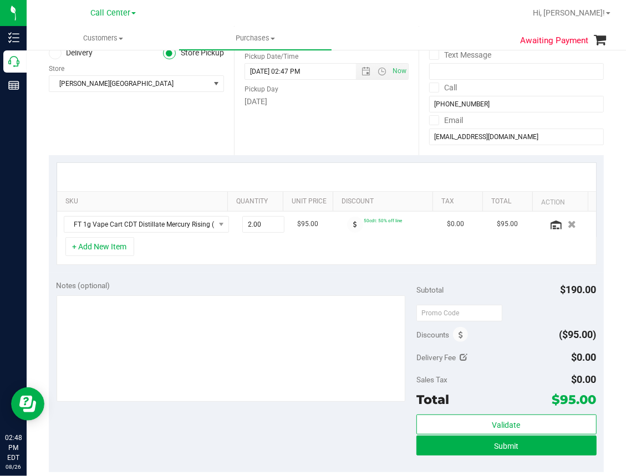
scroll to position [166, 0]
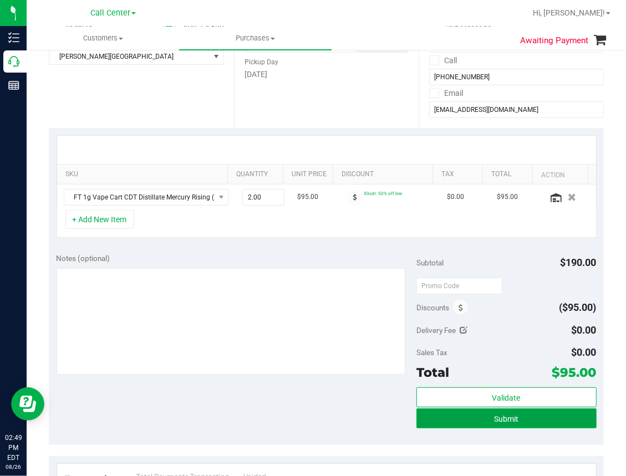
click at [480, 422] on button "Submit" at bounding box center [507, 419] width 180 height 20
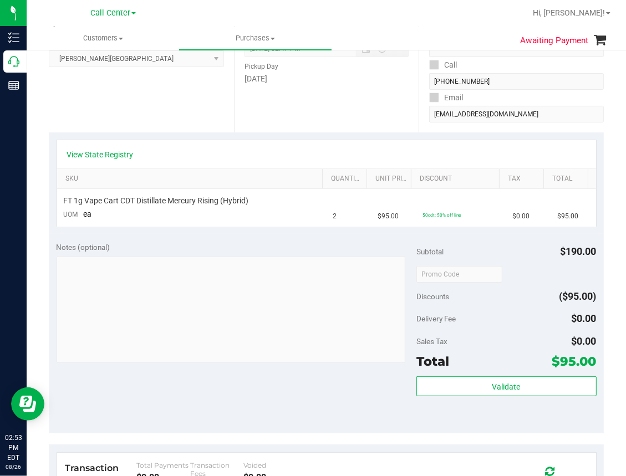
click at [207, 106] on div "Location Pickup Store [PERSON_NAME][GEOGRAPHIC_DATA] WC Select Store [PERSON_NA…" at bounding box center [141, 65] width 185 height 136
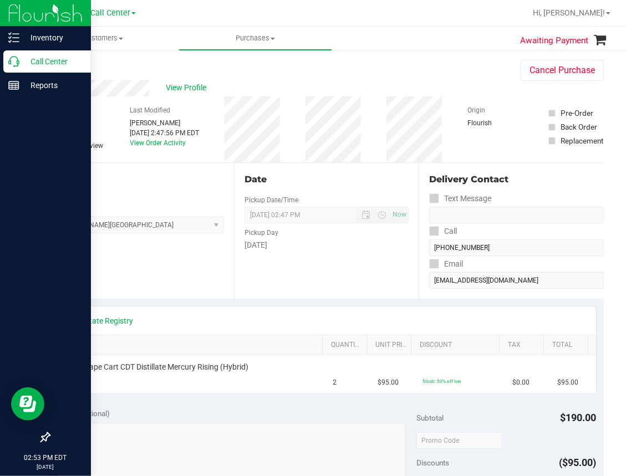
click at [14, 65] on icon at bounding box center [13, 61] width 11 height 11
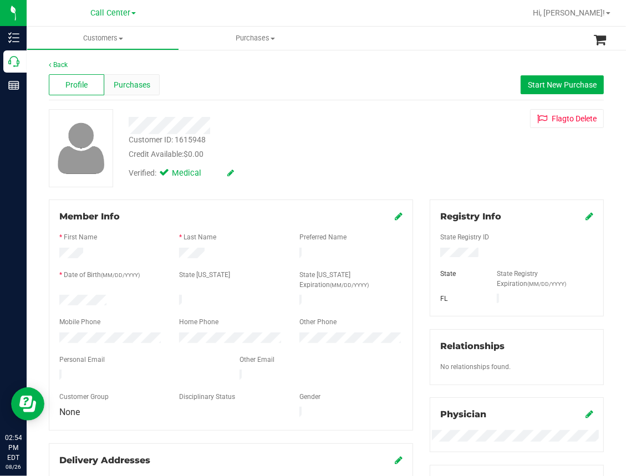
click at [133, 85] on span "Purchases" at bounding box center [132, 85] width 37 height 12
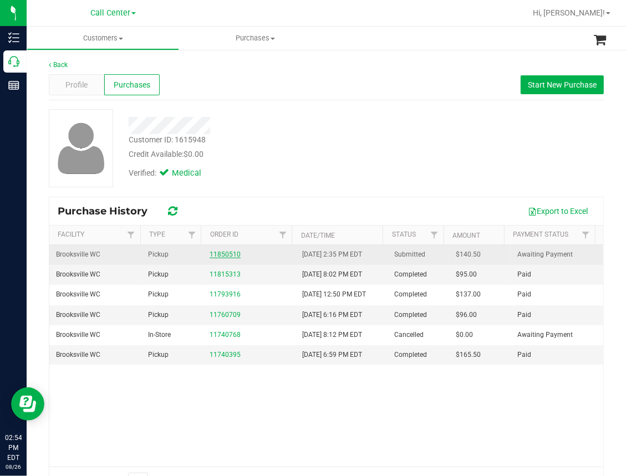
click at [219, 252] on link "11850510" at bounding box center [225, 255] width 31 height 8
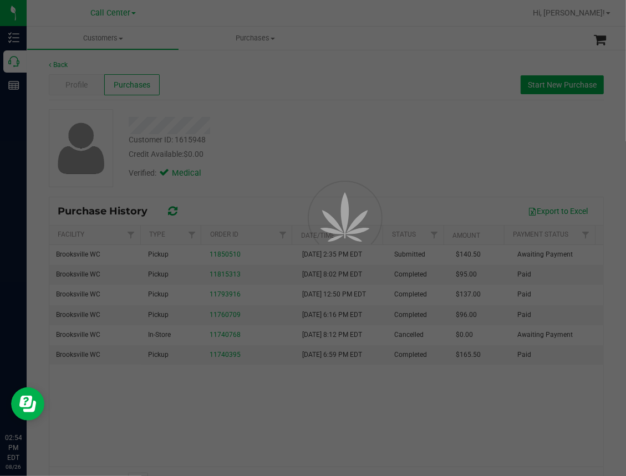
click at [342, 117] on div at bounding box center [313, 238] width 626 height 476
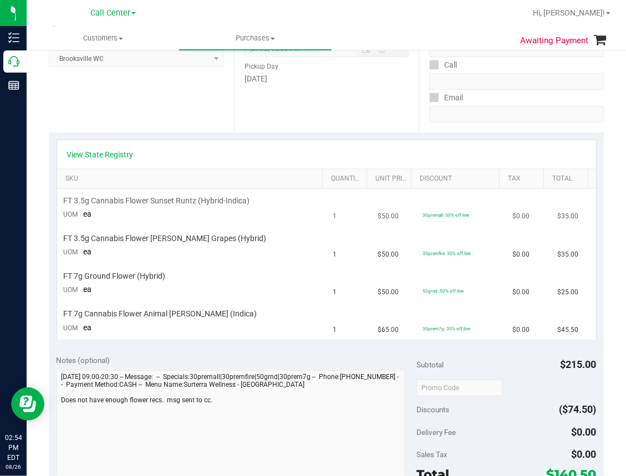
scroll to position [166, 0]
click at [86, 155] on link "View State Registry" at bounding box center [100, 154] width 67 height 11
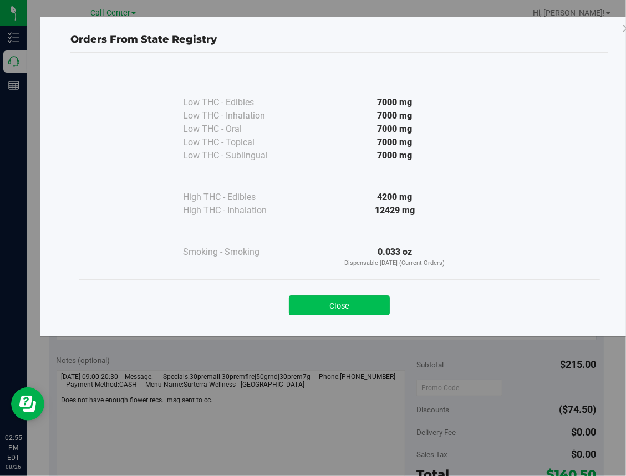
click at [339, 299] on button "Close" at bounding box center [339, 306] width 101 height 20
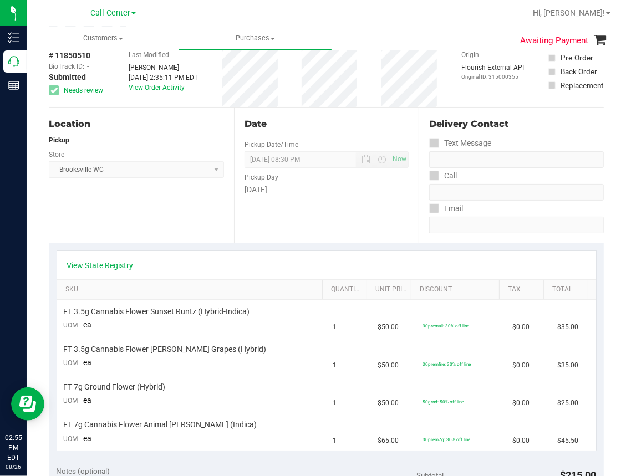
scroll to position [0, 0]
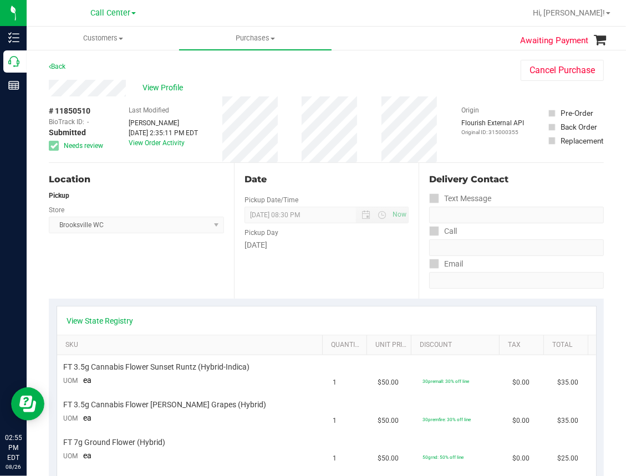
click at [230, 266] on div "Location Pickup Store [GEOGRAPHIC_DATA] WC Select Store [PERSON_NAME][GEOGRAPHI…" at bounding box center [141, 231] width 185 height 136
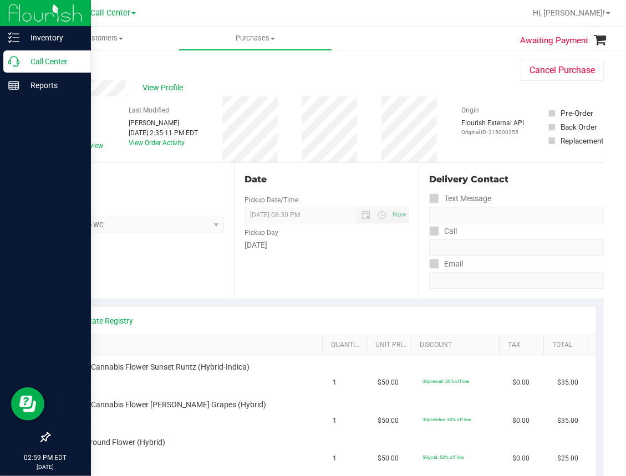
click at [17, 68] on div "Call Center" at bounding box center [47, 61] width 88 height 22
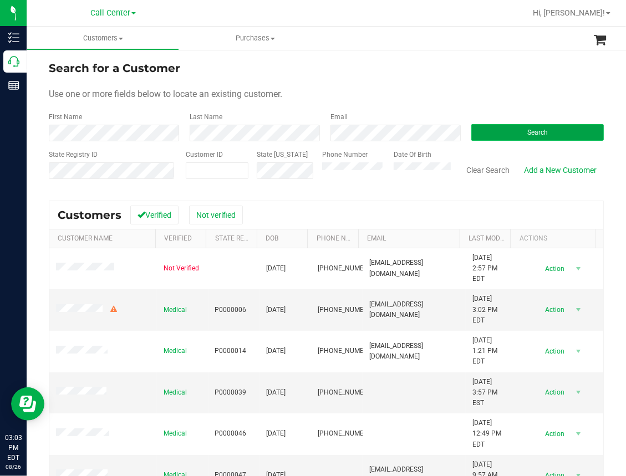
click at [498, 131] on button "Search" at bounding box center [537, 132] width 133 height 17
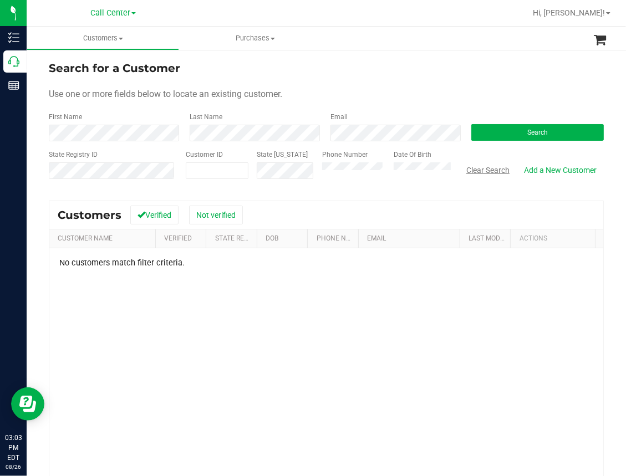
click at [463, 172] on button "Clear Search" at bounding box center [488, 170] width 58 height 19
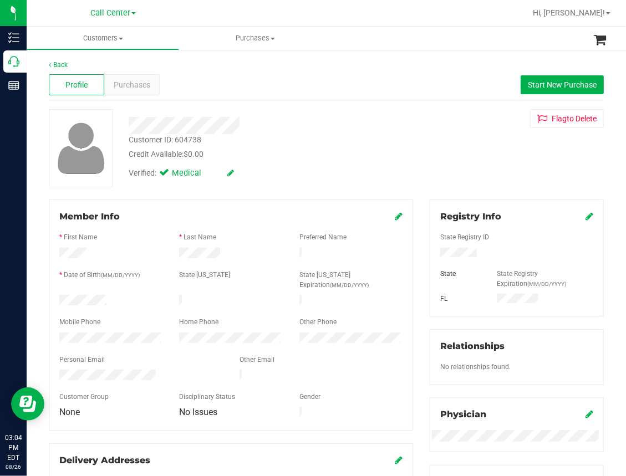
click at [253, 72] on div "Profile Purchases Start New Purchase" at bounding box center [326, 85] width 555 height 31
click at [149, 89] on div "Purchases" at bounding box center [131, 84] width 55 height 21
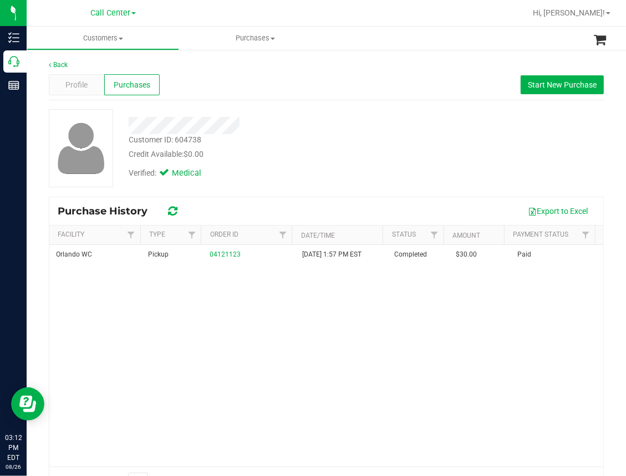
click at [74, 336] on div "Orlando WC Pickup 04121123 [DATE] 1:57 PM EST Completed $30.00 Paid" at bounding box center [326, 356] width 554 height 222
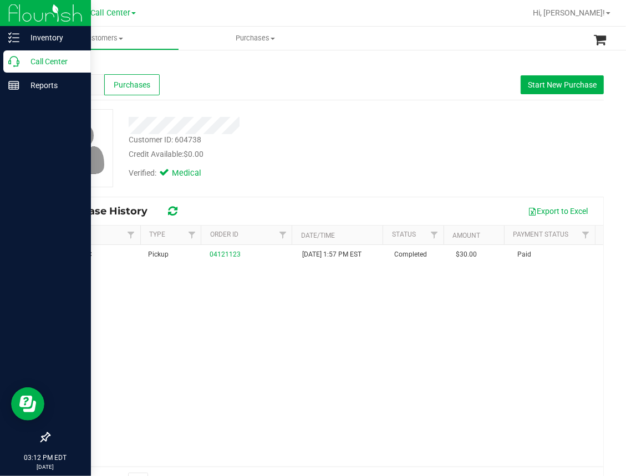
click at [17, 62] on icon at bounding box center [13, 61] width 11 height 11
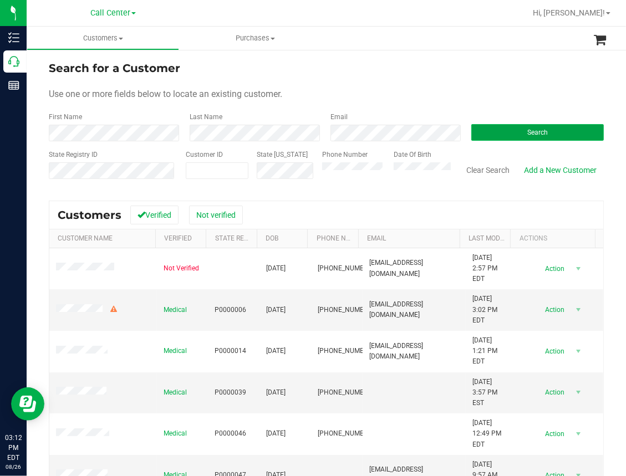
click at [513, 133] on button "Search" at bounding box center [537, 132] width 133 height 17
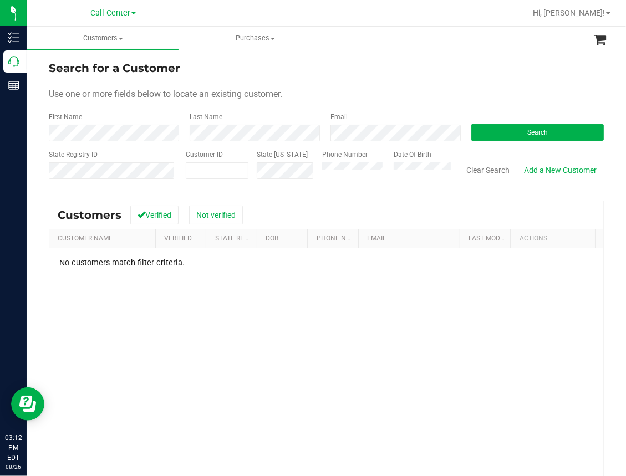
drag, startPoint x: 187, startPoint y: 338, endPoint x: 110, endPoint y: 267, distance: 105.2
click at [186, 338] on div "No customers match filter criteria." at bounding box center [326, 404] width 554 height 310
click at [198, 307] on div "No customers match filter criteria." at bounding box center [326, 404] width 554 height 310
click at [204, 329] on div "No customers match filter criteria." at bounding box center [326, 404] width 554 height 310
click at [480, 168] on button "Clear Search" at bounding box center [488, 170] width 58 height 19
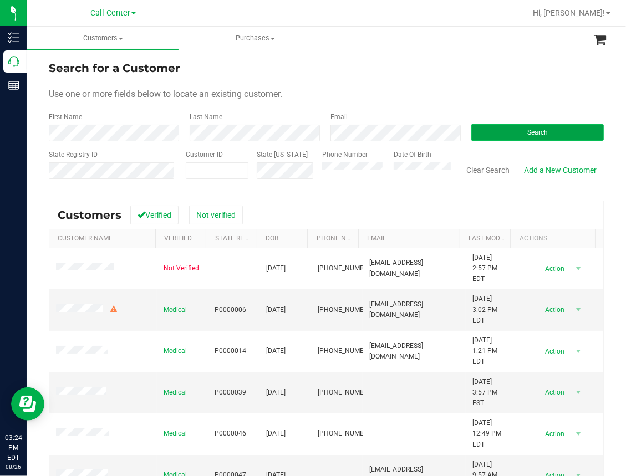
click at [486, 131] on button "Search" at bounding box center [537, 132] width 133 height 17
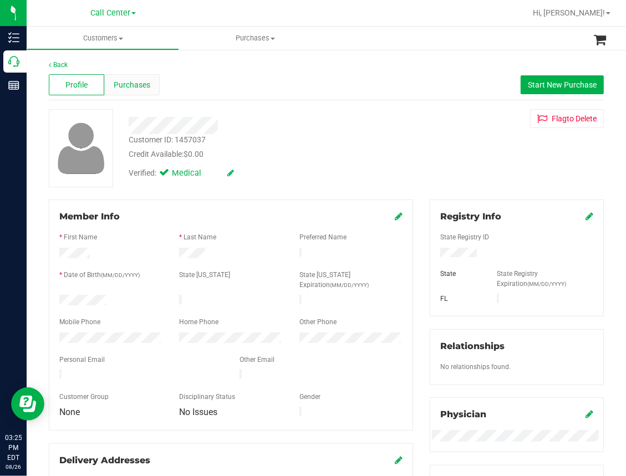
click at [140, 85] on span "Purchases" at bounding box center [132, 85] width 37 height 12
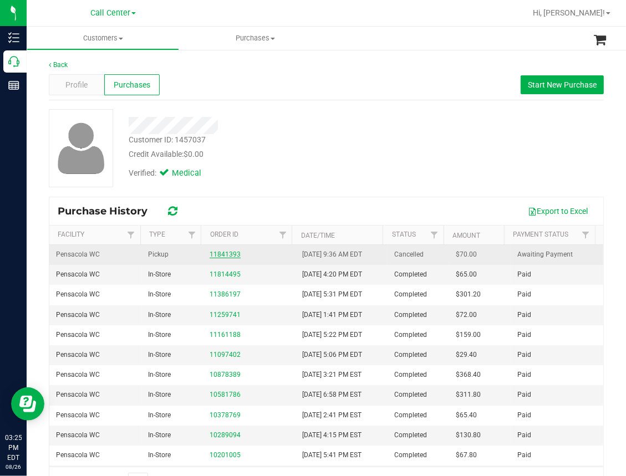
click at [220, 252] on link "11841393" at bounding box center [225, 255] width 31 height 8
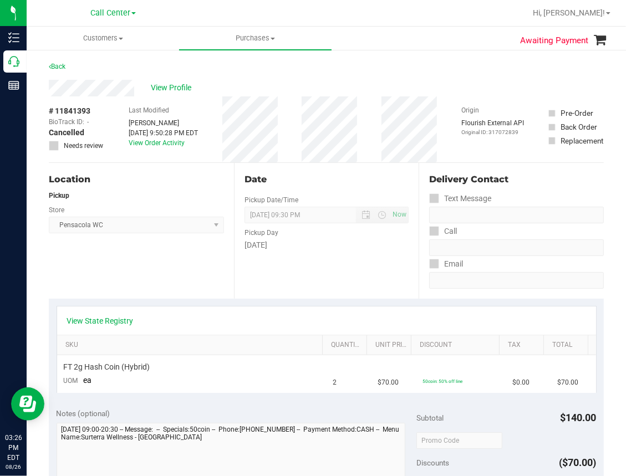
click at [199, 270] on div "Location Pickup Store Pensacola WC Select Store [PERSON_NAME][GEOGRAPHIC_DATA] …" at bounding box center [141, 231] width 185 height 136
click at [57, 68] on link "Back" at bounding box center [57, 67] width 17 height 8
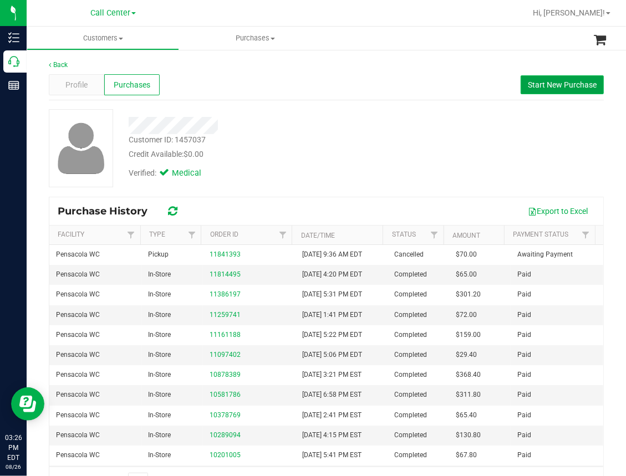
click at [545, 84] on span "Start New Purchase" at bounding box center [562, 84] width 69 height 9
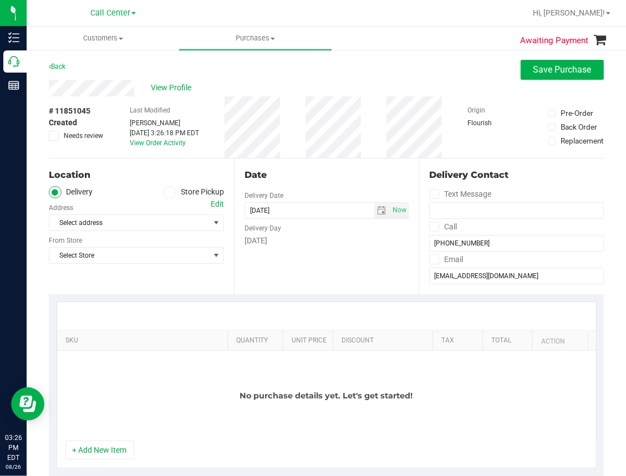
click at [169, 192] on span at bounding box center [169, 192] width 13 height 13
click at [0, 0] on input "Store Pickup" at bounding box center [0, 0] width 0 height 0
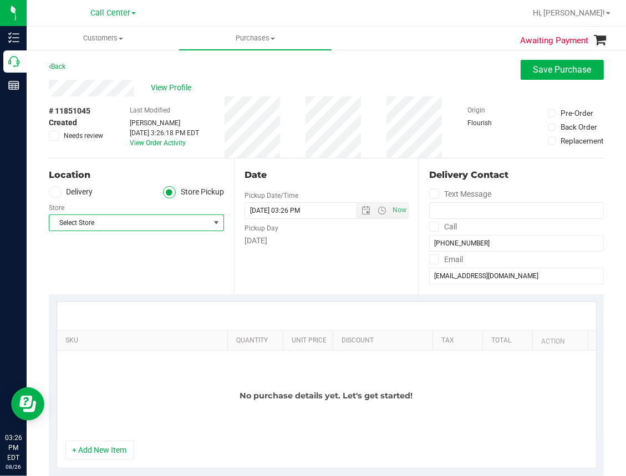
click at [134, 223] on span "Select Store" at bounding box center [129, 223] width 160 height 16
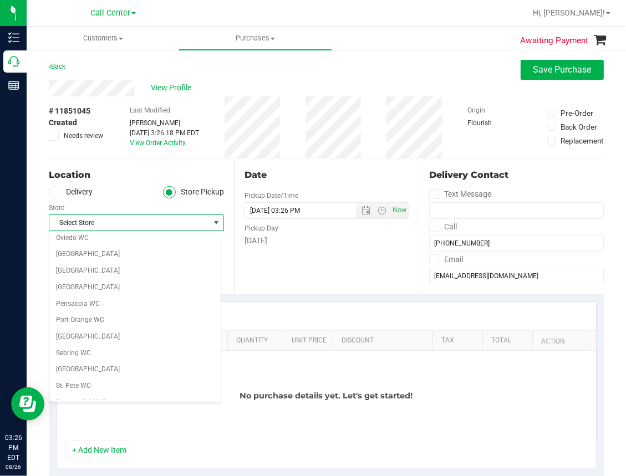
scroll to position [580, 0]
click at [79, 302] on li "Pensacola WC" at bounding box center [134, 305] width 171 height 17
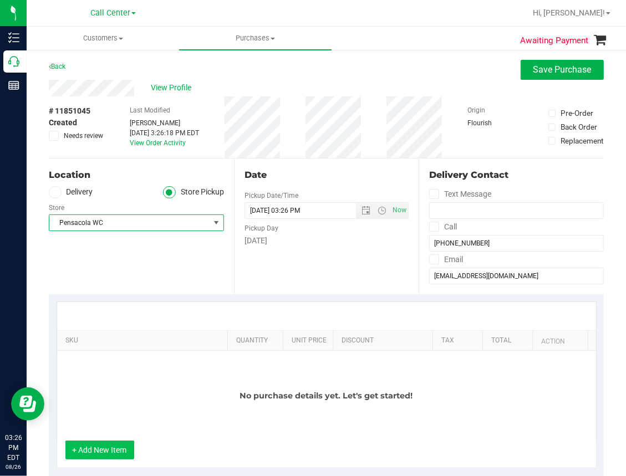
click at [107, 445] on button "+ Add New Item" at bounding box center [99, 450] width 69 height 19
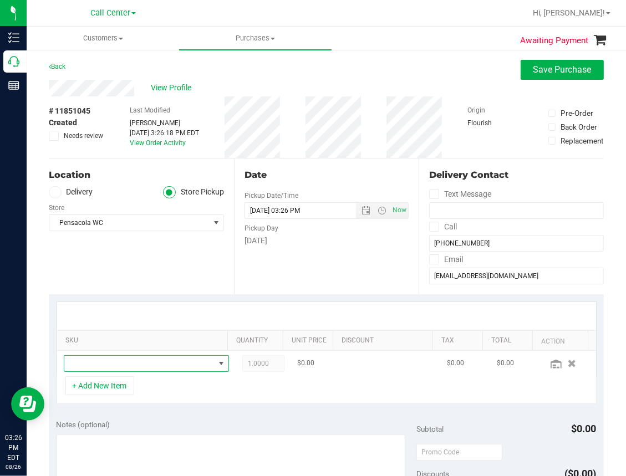
click at [100, 364] on span "NO DATA FOUND" at bounding box center [139, 364] width 150 height 16
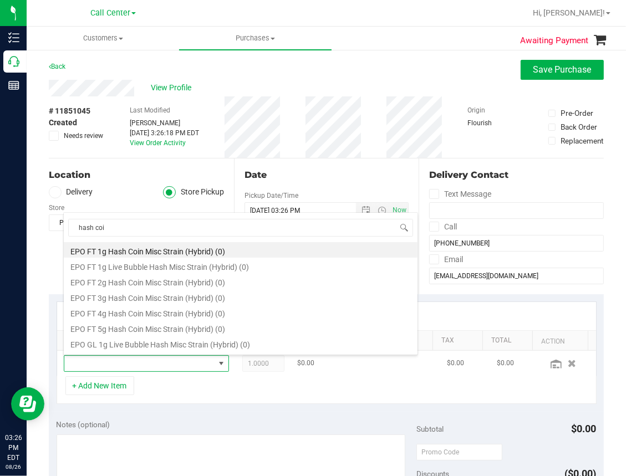
type input "hash coin"
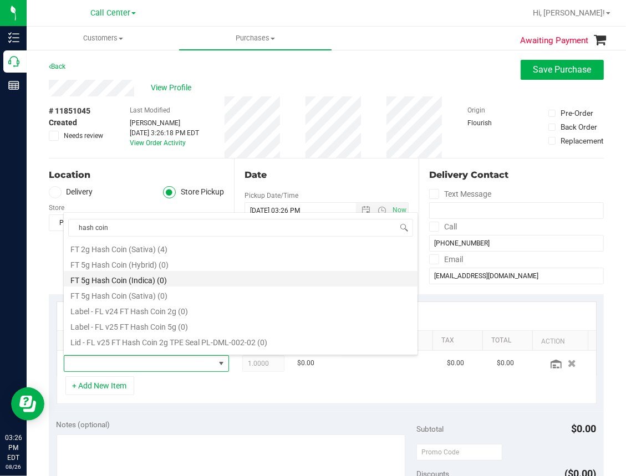
scroll to position [55, 0]
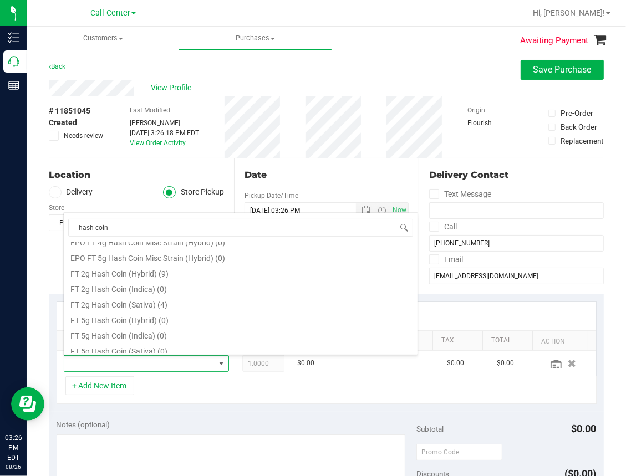
click at [138, 268] on li "FT 2g Hash Coin (Hybrid) (9)" at bounding box center [241, 273] width 354 height 16
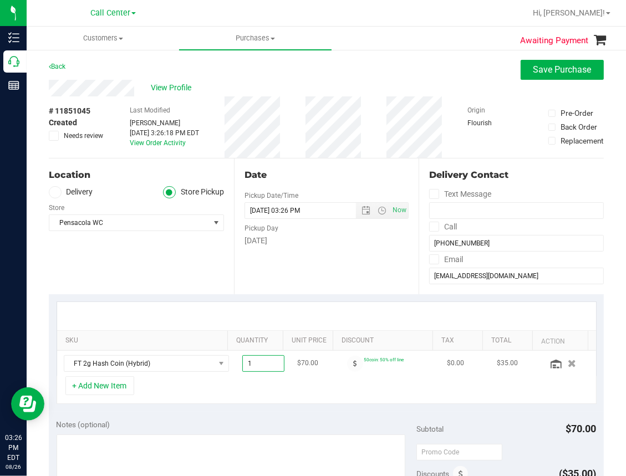
drag, startPoint x: 253, startPoint y: 364, endPoint x: 225, endPoint y: 371, distance: 28.7
click at [242, 371] on span "1.00 1" at bounding box center [263, 364] width 42 height 17
type input "2"
type input "2.00"
click at [289, 390] on div "+ Add New Item" at bounding box center [327, 391] width 540 height 28
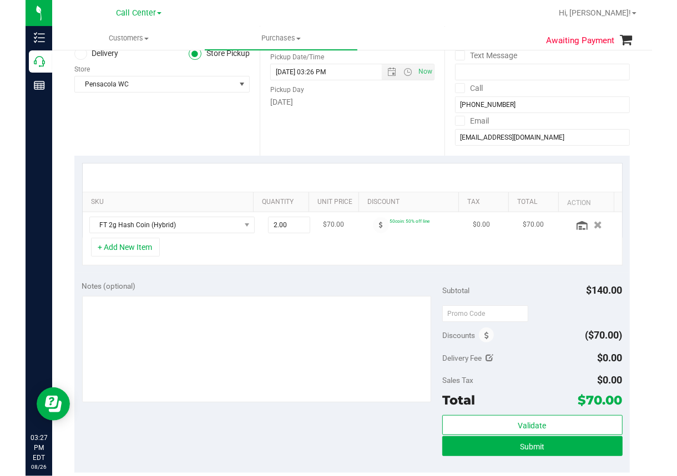
scroll to position [166, 0]
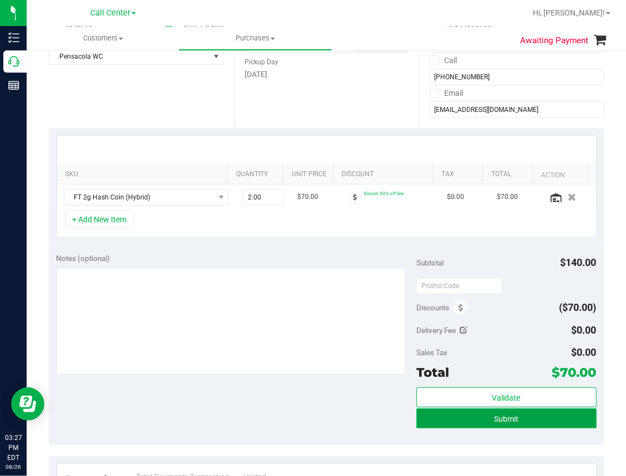
click at [494, 419] on span "Submit" at bounding box center [506, 419] width 24 height 9
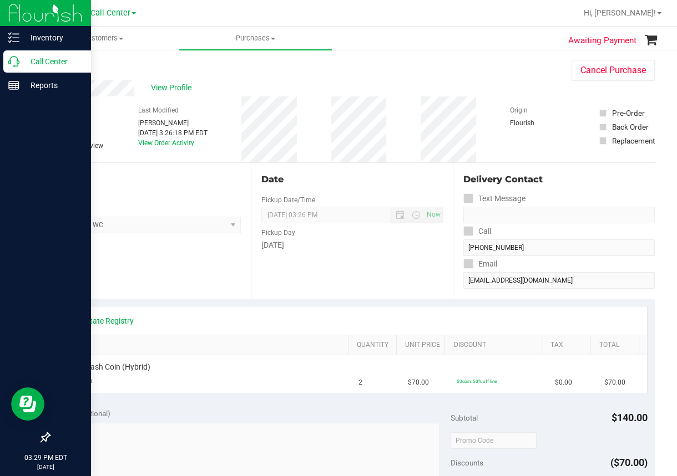
click at [17, 62] on icon at bounding box center [13, 61] width 11 height 11
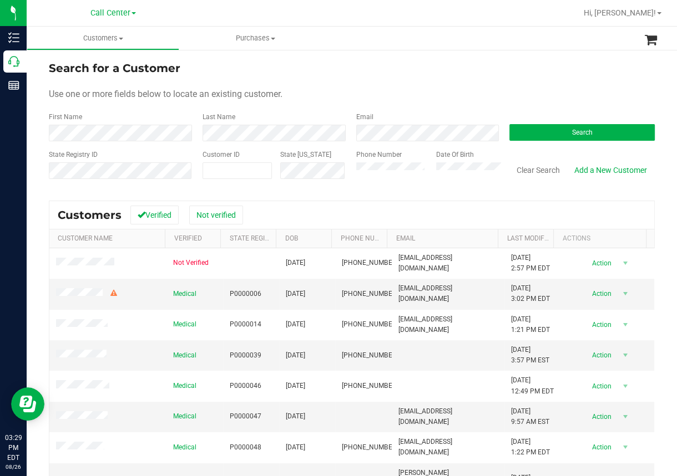
click at [484, 53] on div "Search for a Customer Use one or more fields below to locate an existing custom…" at bounding box center [352, 318] width 650 height 538
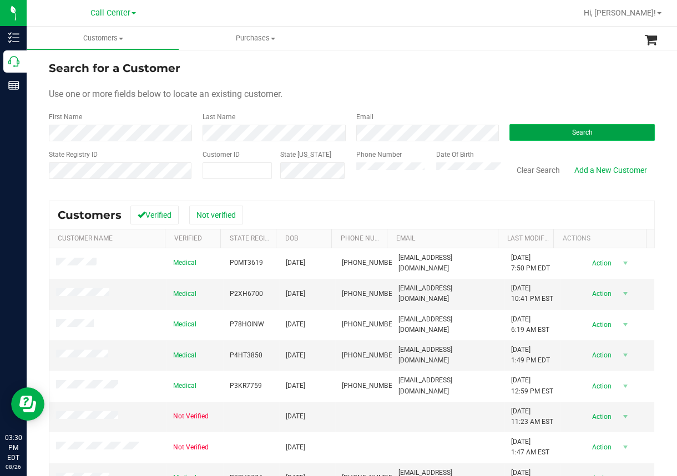
click at [521, 136] on button "Search" at bounding box center [581, 132] width 145 height 17
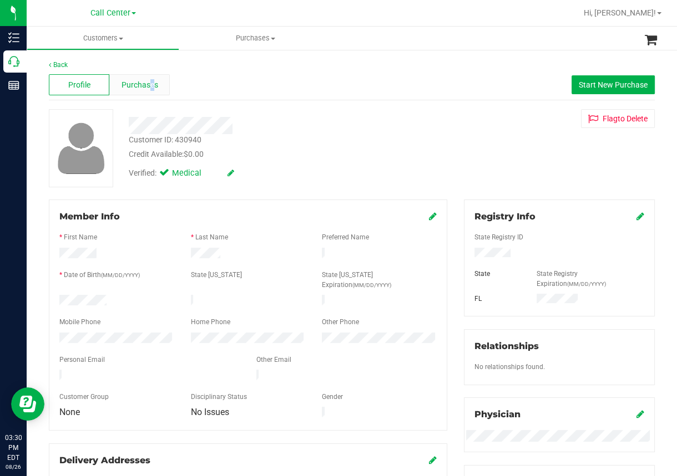
click at [150, 81] on span "Purchases" at bounding box center [139, 85] width 37 height 12
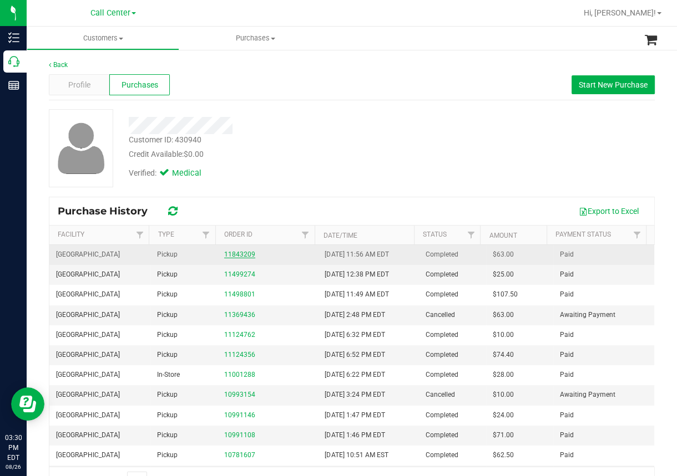
click at [241, 254] on link "11843209" at bounding box center [239, 255] width 31 height 8
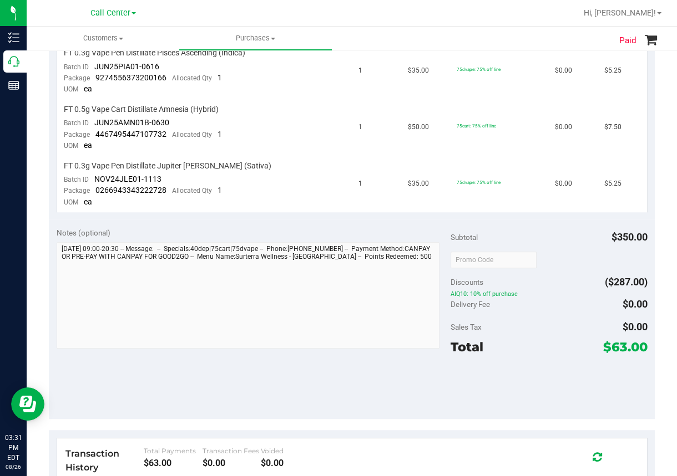
scroll to position [552, 0]
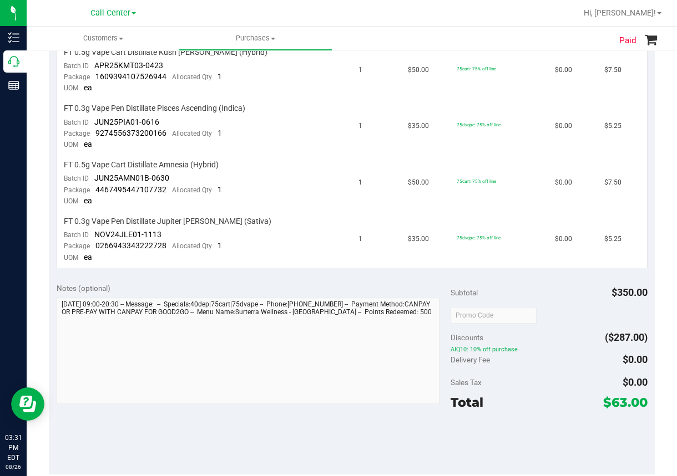
drag, startPoint x: 550, startPoint y: 395, endPoint x: 498, endPoint y: 399, distance: 52.3
click at [546, 396] on div "Total $63.00" at bounding box center [548, 403] width 197 height 20
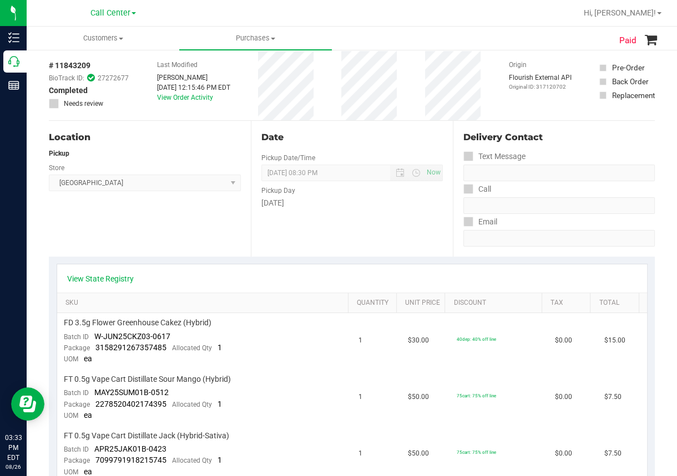
scroll to position [0, 0]
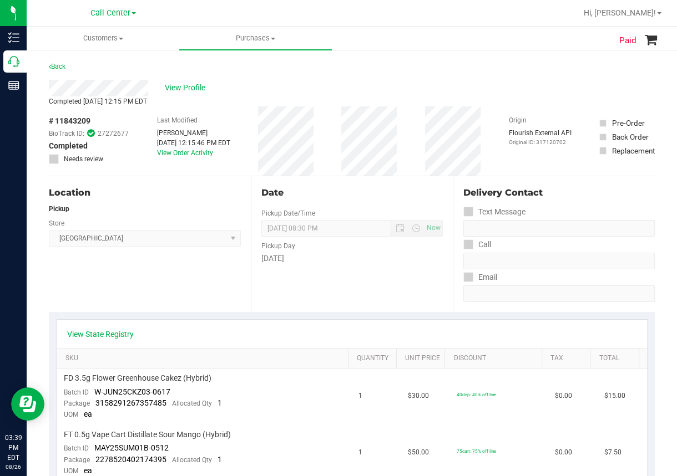
click at [67, 281] on div "Location Pickup Store [GEOGRAPHIC_DATA] WC Select Store [PERSON_NAME][GEOGRAPHI…" at bounding box center [150, 244] width 202 height 136
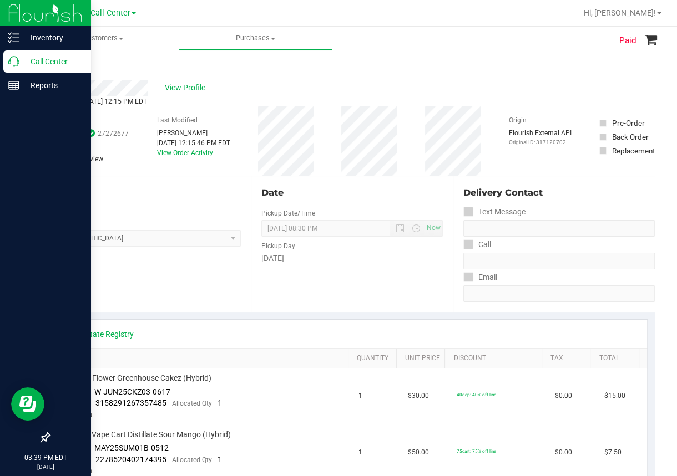
click at [13, 56] on icon at bounding box center [13, 61] width 11 height 11
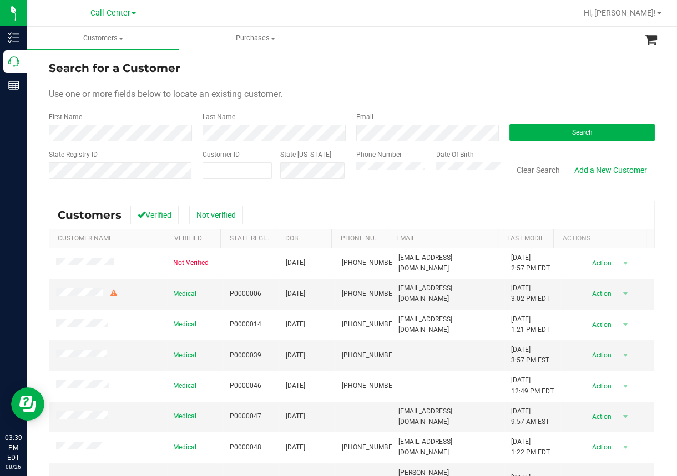
click at [361, 18] on div at bounding box center [388, 13] width 378 height 22
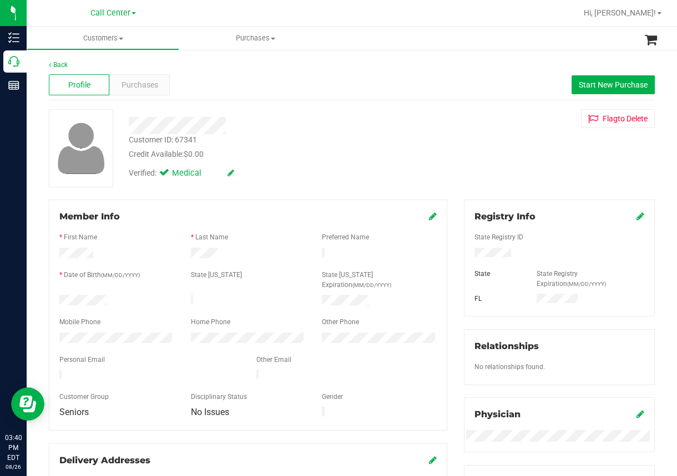
click at [250, 197] on div "Back Profile Purchases Start New Purchase Customer ID: 67341 Credit Available: …" at bounding box center [352, 445] width 606 height 770
click at [486, 248] on div at bounding box center [559, 254] width 186 height 12
click at [192, 67] on div "Back" at bounding box center [352, 65] width 606 height 10
click at [159, 85] on div "Purchases" at bounding box center [139, 84] width 60 height 21
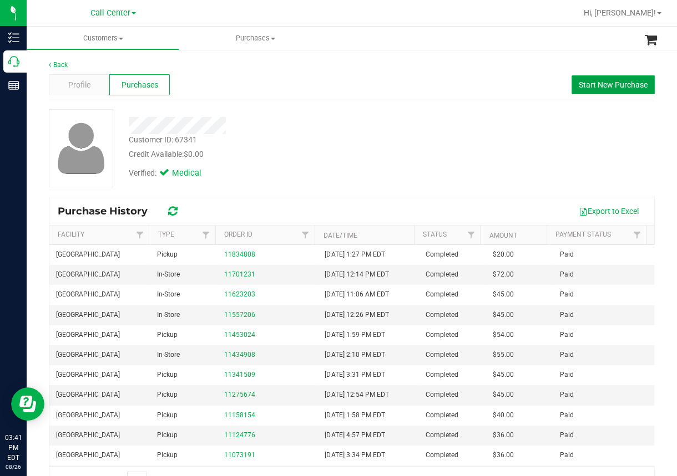
click at [584, 84] on span "Start New Purchase" at bounding box center [613, 84] width 69 height 9
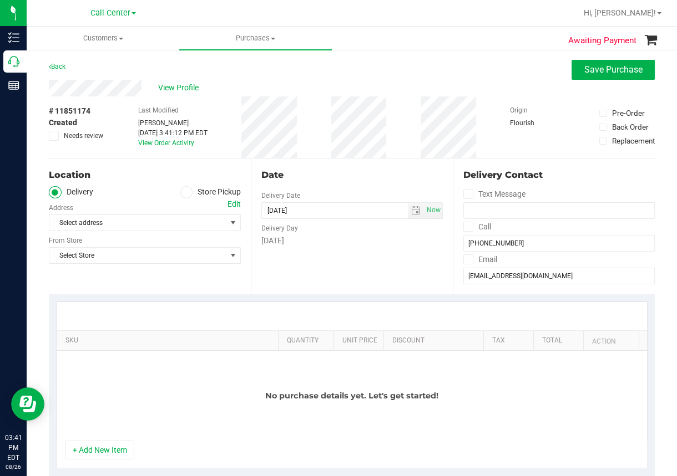
click at [185, 192] on icon at bounding box center [186, 192] width 7 height 0
click at [0, 0] on input "Store Pickup" at bounding box center [0, 0] width 0 height 0
click at [134, 224] on span "Select Store" at bounding box center [137, 223] width 177 height 16
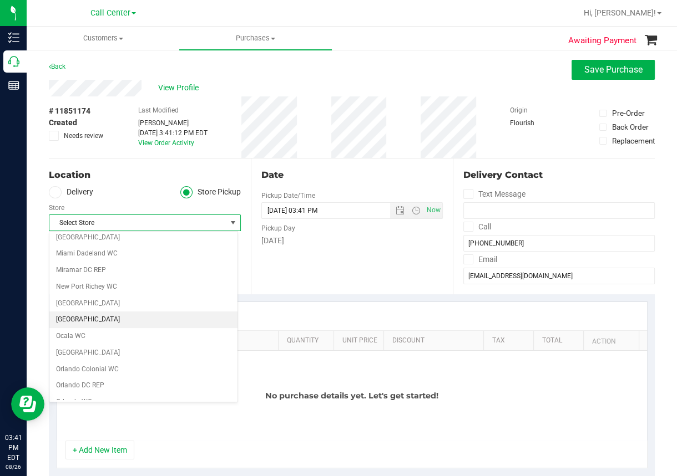
scroll to position [388, 0]
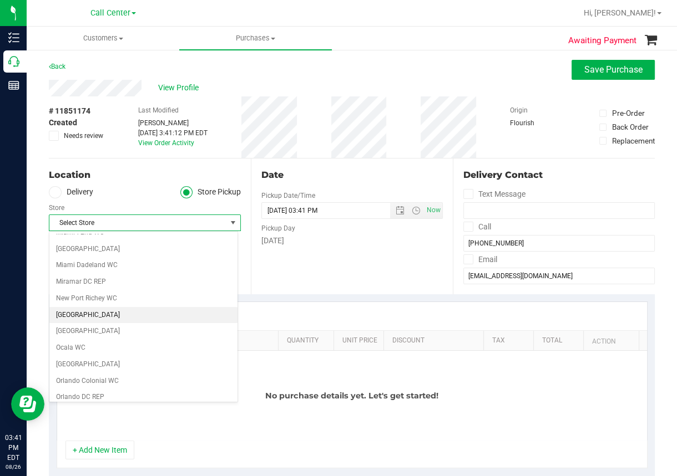
click at [87, 313] on li "[GEOGRAPHIC_DATA]" at bounding box center [143, 315] width 188 height 17
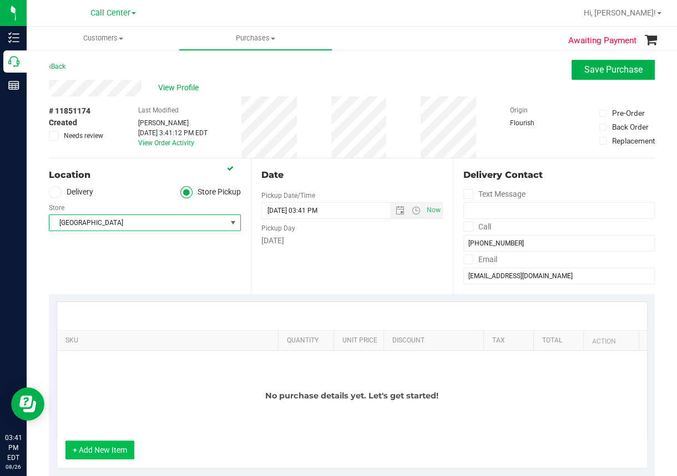
click at [112, 449] on button "+ Add New Item" at bounding box center [99, 450] width 69 height 19
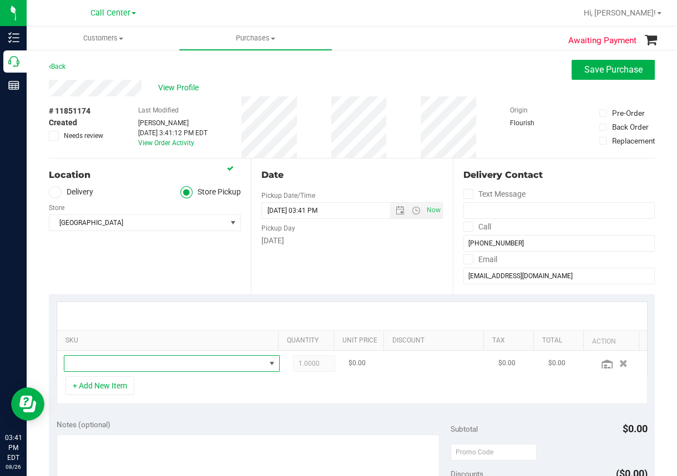
click at [99, 358] on span "NO DATA FOUND" at bounding box center [164, 364] width 201 height 16
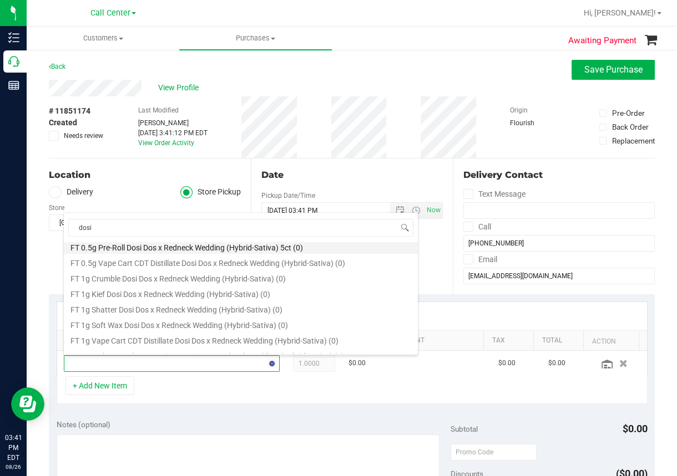
scroll to position [0, 0]
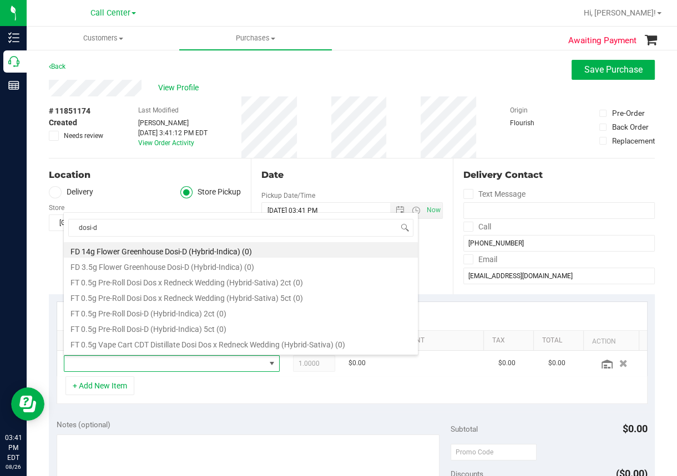
type input "dosi-do"
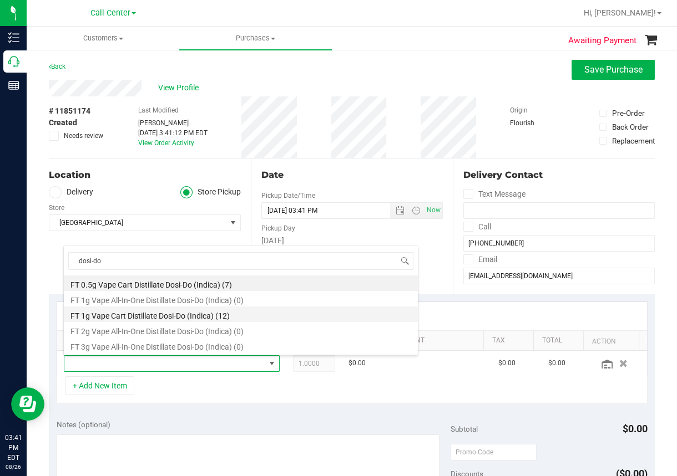
click at [148, 312] on li "FT 1g Vape Cart Distillate Dosi-Do (Indica) (12)" at bounding box center [241, 315] width 354 height 16
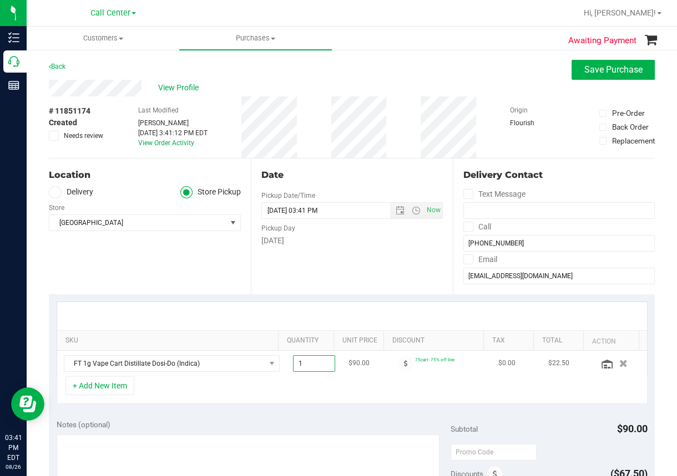
drag, startPoint x: 306, startPoint y: 365, endPoint x: 286, endPoint y: 367, distance: 20.0
click at [293, 367] on span "1.00 1" at bounding box center [314, 364] width 42 height 17
drag, startPoint x: 286, startPoint y: 367, endPoint x: 272, endPoint y: 368, distance: 14.5
click at [286, 368] on td "1.00 1" at bounding box center [313, 364] width 55 height 26
type input "2"
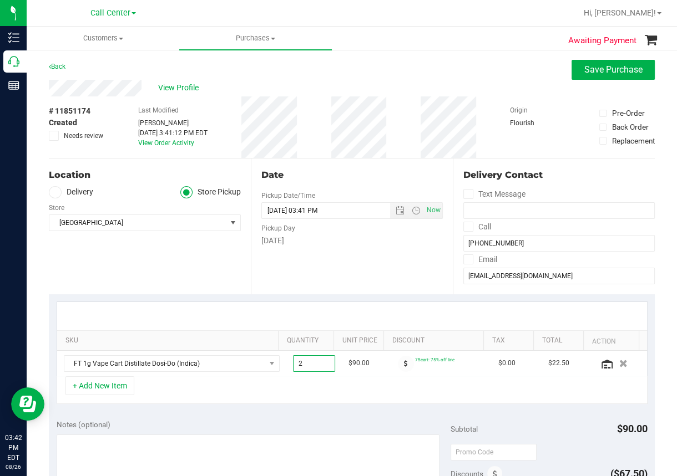
type input "2.00"
click at [325, 276] on div "Date Pickup Date/Time 08/26/2025 Now 08/26/2025 03:41 PM Now Pickup Day Tuesday" at bounding box center [352, 227] width 202 height 136
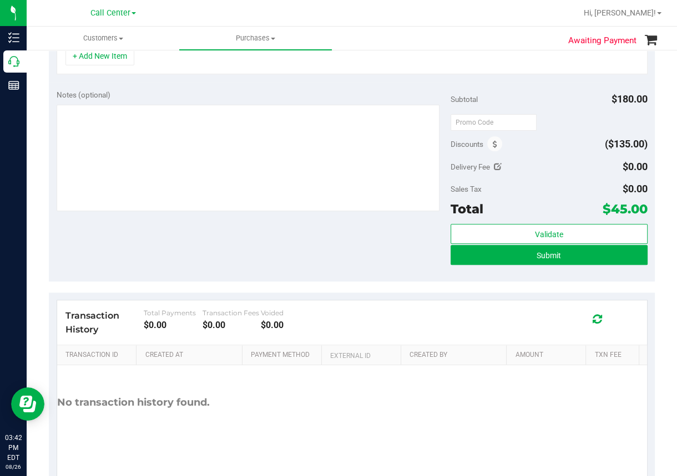
scroll to position [333, 0]
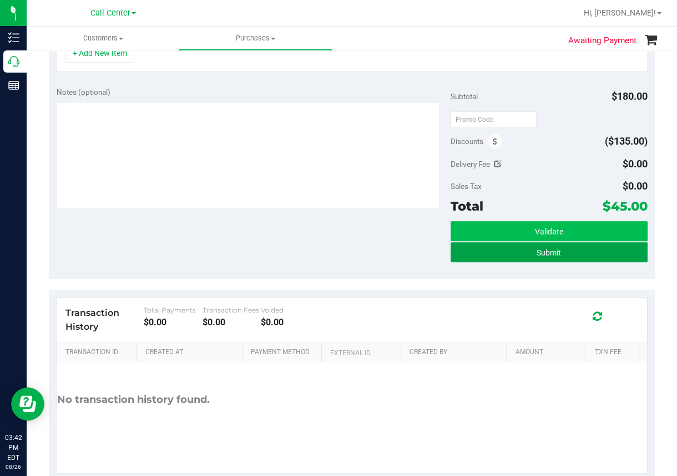
click at [550, 250] on span "Submit" at bounding box center [548, 253] width 24 height 9
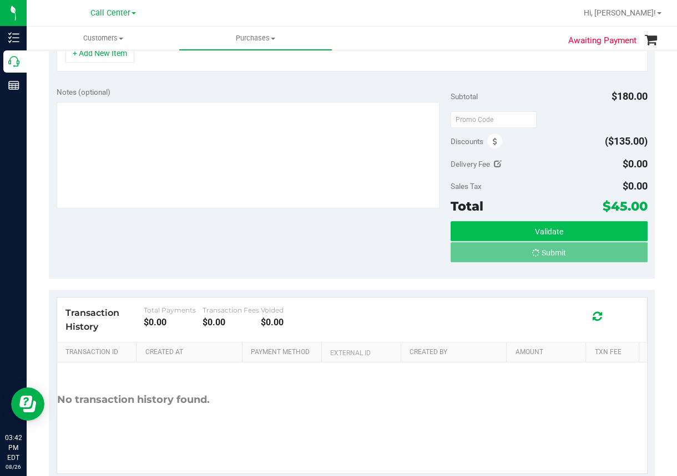
scroll to position [315, 0]
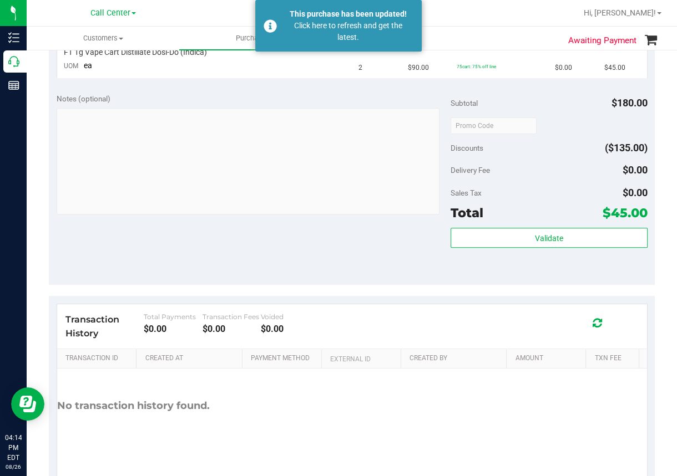
click at [35, 208] on div "Awaiting Payment Back Cancel Purchase View Profile # 11851174 BioTrack ID: - Su…" at bounding box center [352, 122] width 650 height 777
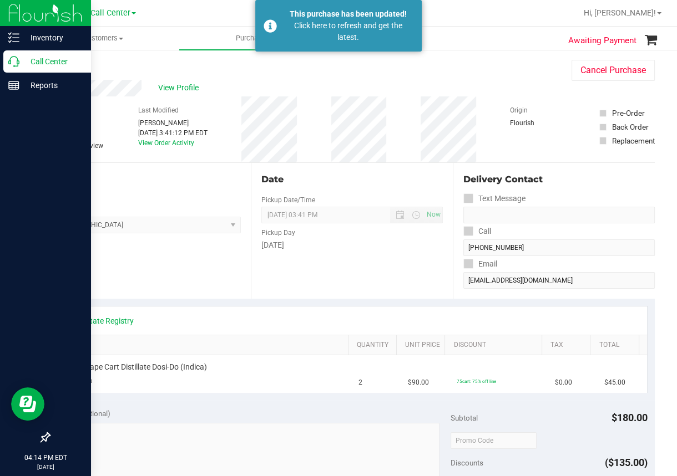
click at [12, 62] on icon at bounding box center [13, 61] width 11 height 11
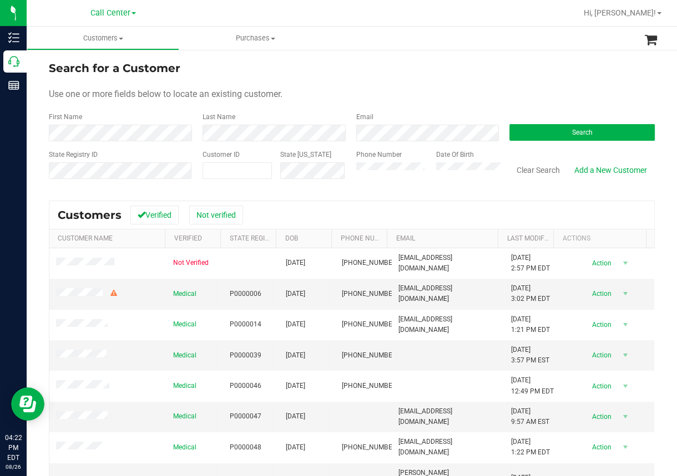
click at [45, 193] on div "Search for a Customer Use one or more fields below to locate an existing custom…" at bounding box center [352, 318] width 650 height 538
click at [216, 173] on input "text" at bounding box center [237, 171] width 68 height 16
paste input "281996"
type input "281996"
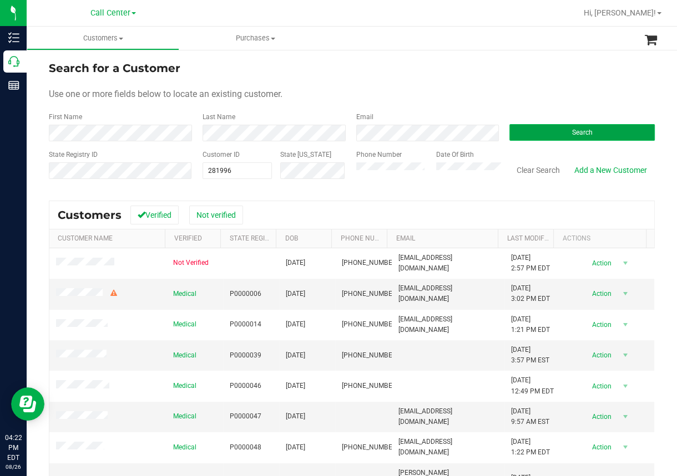
click at [572, 130] on span "Search" at bounding box center [582, 133] width 21 height 8
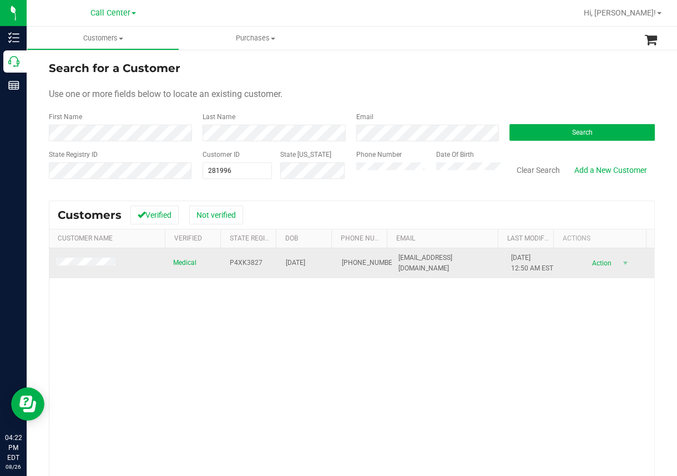
click at [346, 268] on span "(407) 488-6406" at bounding box center [369, 263] width 55 height 11
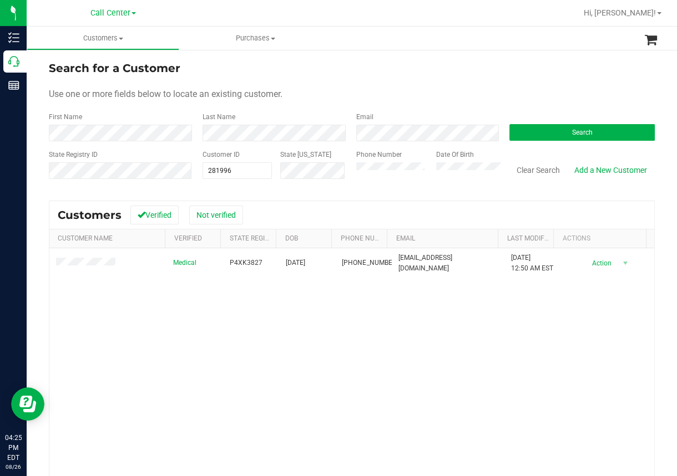
click at [34, 224] on div "Search for a Customer Use one or more fields below to locate an existing custom…" at bounding box center [352, 318] width 650 height 538
click at [539, 168] on button "Clear Search" at bounding box center [538, 170] width 58 height 19
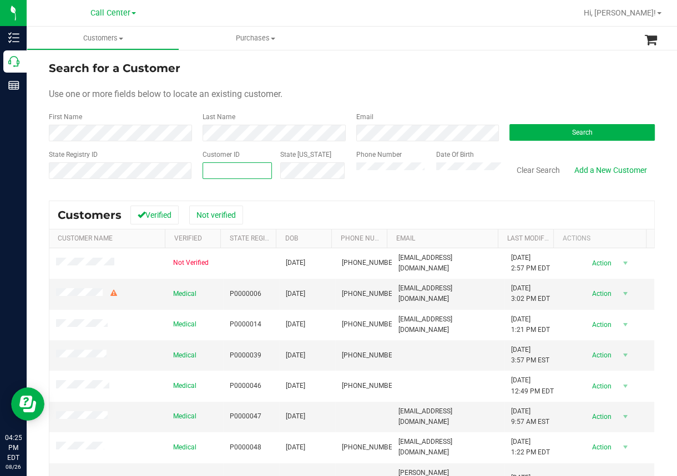
click at [216, 171] on input "text" at bounding box center [237, 171] width 68 height 16
paste input "255527"
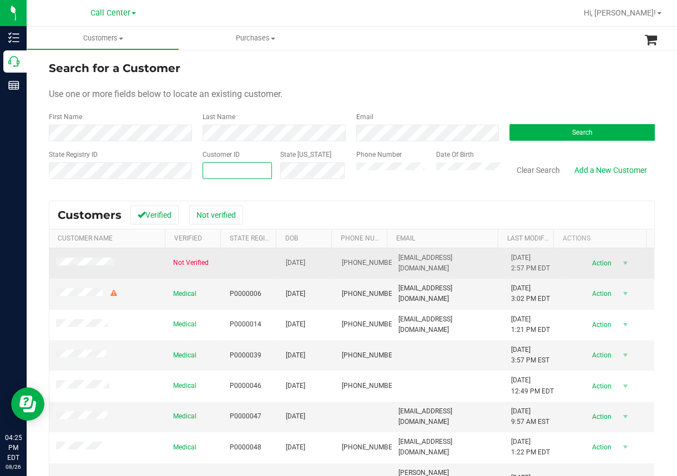
type input "255527"
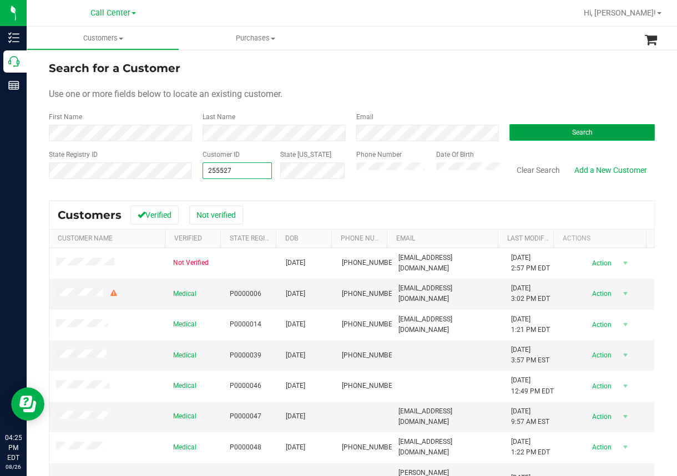
type input "255527"
click at [523, 127] on button "Search" at bounding box center [581, 132] width 145 height 17
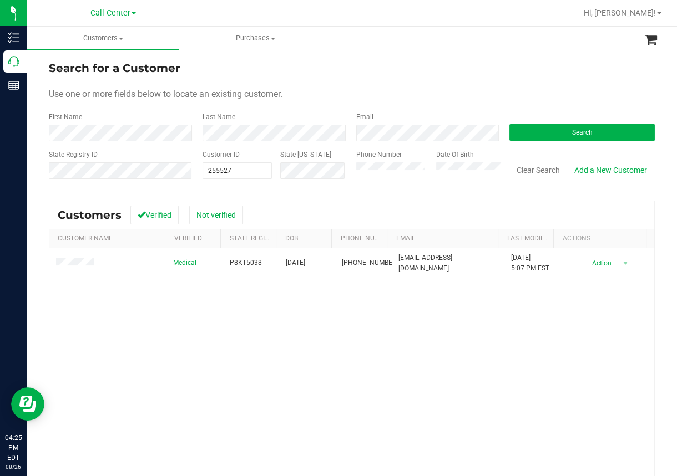
drag, startPoint x: 92, startPoint y: 342, endPoint x: 95, endPoint y: 328, distance: 14.1
click at [92, 342] on div "Medical P8KT5038 08/08/1989 (386) 215-6993 kroej001@gmail.com 2/25/2025 5:07 PM…" at bounding box center [351, 399] width 605 height 300
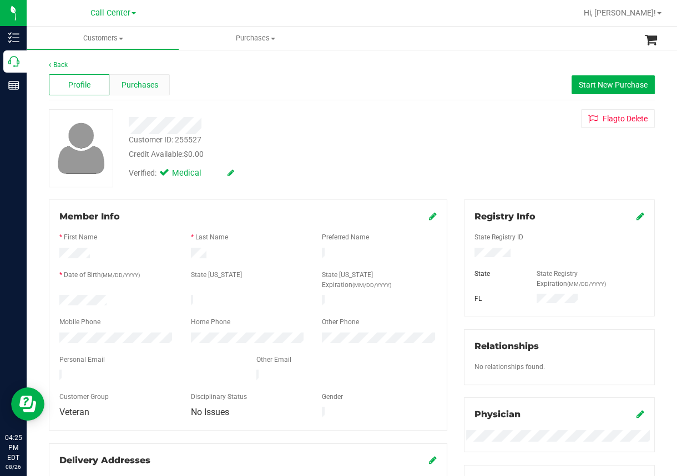
click at [144, 89] on span "Purchases" at bounding box center [139, 85] width 37 height 12
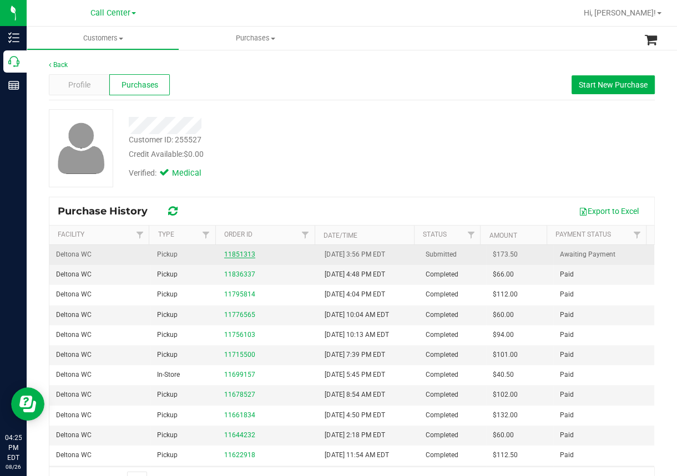
click at [231, 251] on link "11851313" at bounding box center [239, 255] width 31 height 8
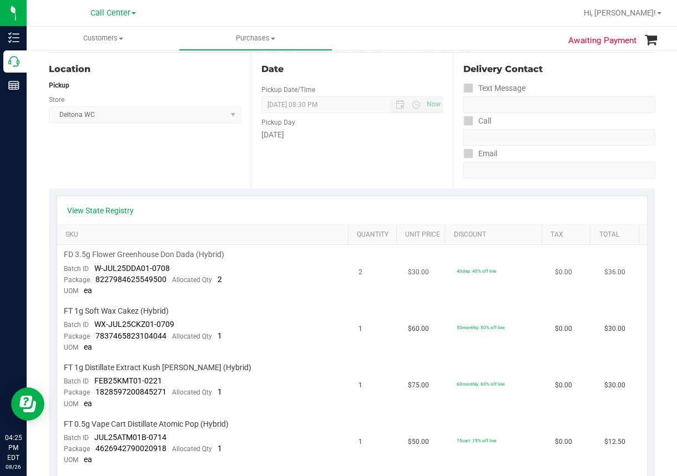
scroll to position [111, 0]
click at [57, 180] on div "Location Pickup Store Deltona WC Select Store Bonita Springs WC Boynton Beach W…" at bounding box center [150, 120] width 202 height 136
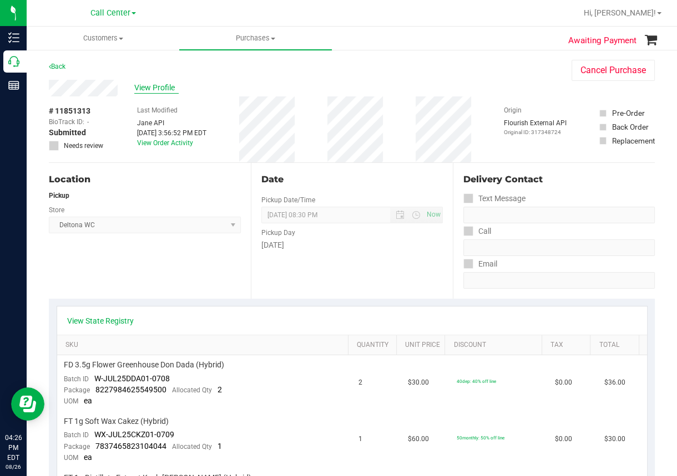
click at [161, 89] on span "View Profile" at bounding box center [156, 88] width 44 height 12
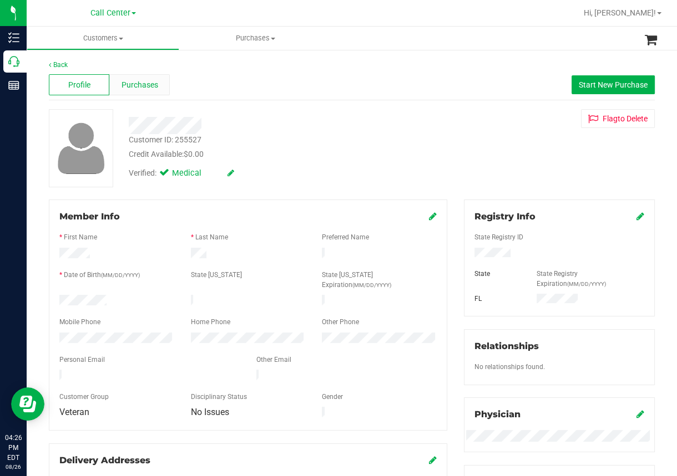
click at [145, 83] on span "Purchases" at bounding box center [139, 85] width 37 height 12
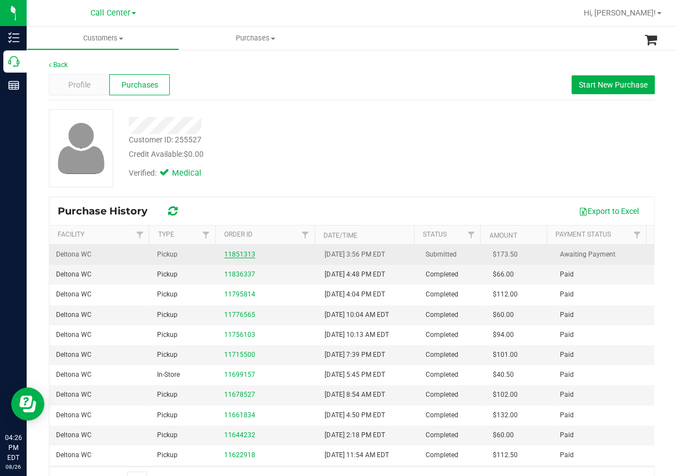
click at [233, 252] on link "11851313" at bounding box center [239, 255] width 31 height 8
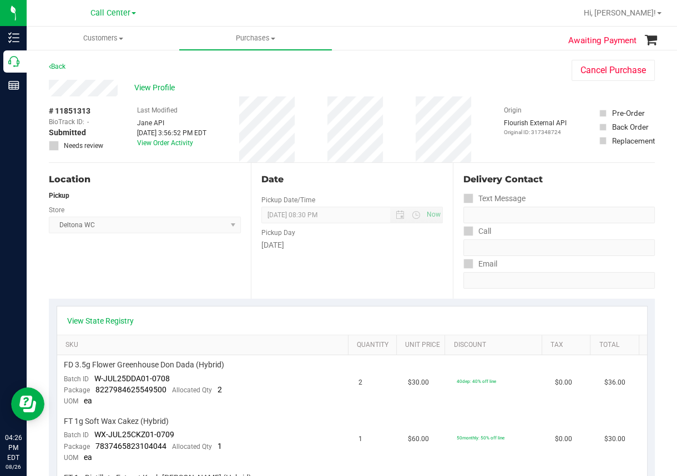
click at [96, 265] on div "Location Pickup Store Deltona WC Select Store Bonita Springs WC Boynton Beach W…" at bounding box center [150, 231] width 202 height 136
click at [46, 43] on uib-tab-heading "Customers All customers Add a new customer All physicians" at bounding box center [102, 38] width 151 height 22
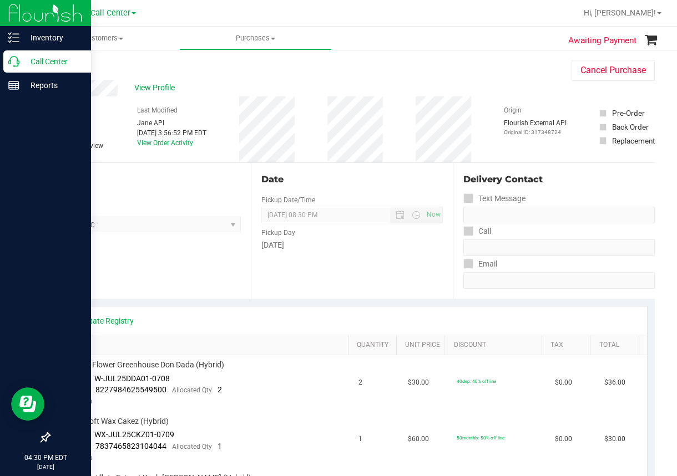
click at [23, 61] on p "Call Center" at bounding box center [52, 61] width 67 height 13
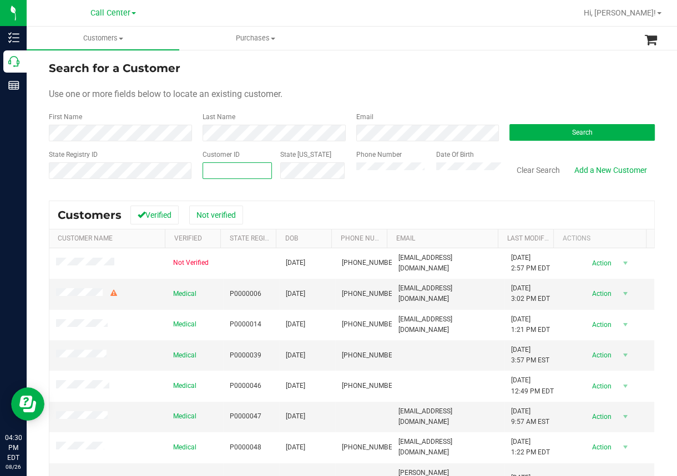
click at [217, 169] on span at bounding box center [236, 171] width 69 height 17
paste input "1441082"
type input "1441082"
click at [529, 135] on button "Search" at bounding box center [581, 132] width 145 height 17
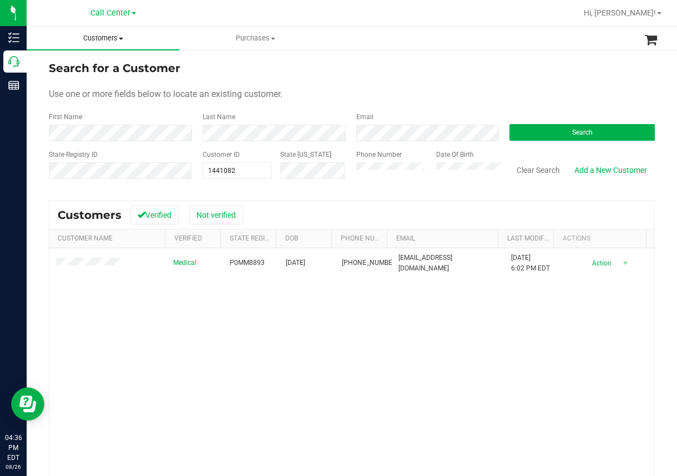
click at [174, 31] on uib-tab-heading "Customers All customers Add a new customer All physicians" at bounding box center [103, 38] width 153 height 23
click at [236, 168] on span "1441082 1441082" at bounding box center [236, 171] width 69 height 17
type input "1"
click at [575, 131] on span "Search" at bounding box center [582, 133] width 21 height 8
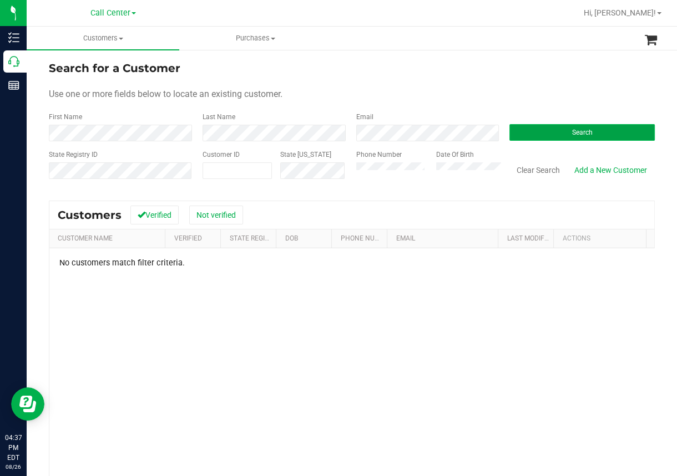
click at [572, 133] on span "Search" at bounding box center [582, 133] width 21 height 8
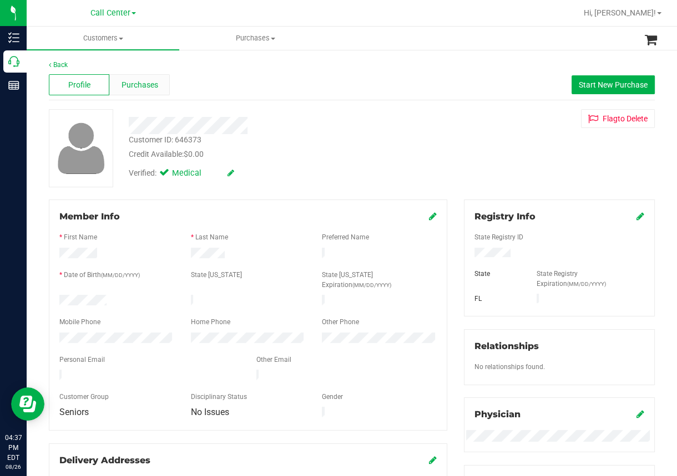
click at [148, 82] on span "Purchases" at bounding box center [139, 85] width 37 height 12
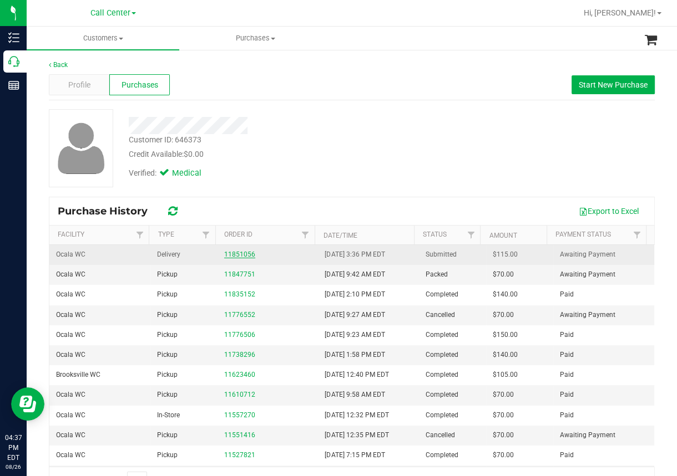
click at [235, 254] on link "11851056" at bounding box center [239, 255] width 31 height 8
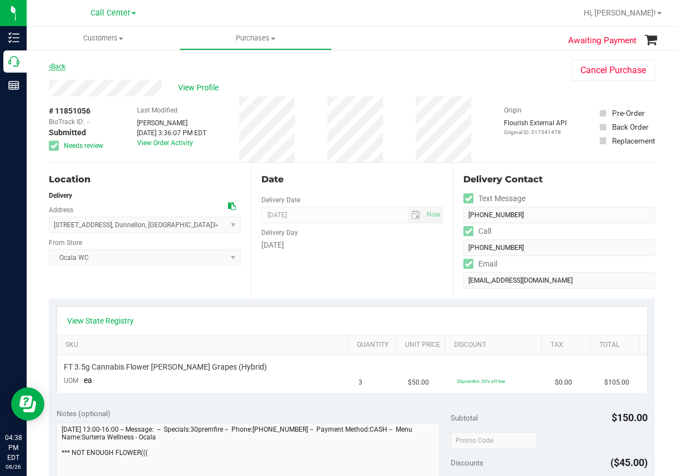
click at [58, 65] on link "Back" at bounding box center [57, 67] width 17 height 8
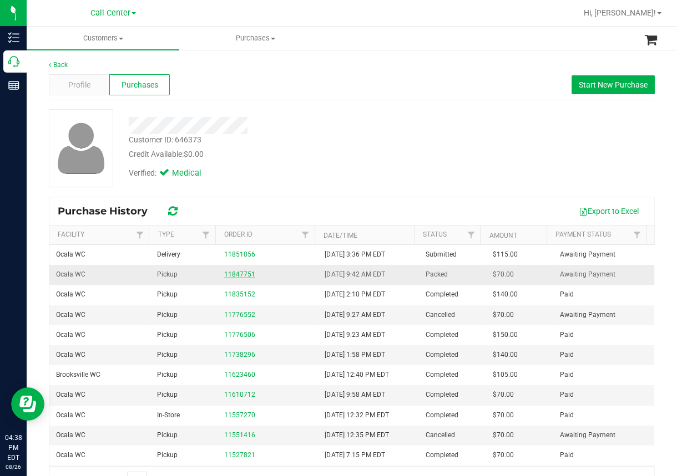
click at [236, 275] on link "11847751" at bounding box center [239, 275] width 31 height 8
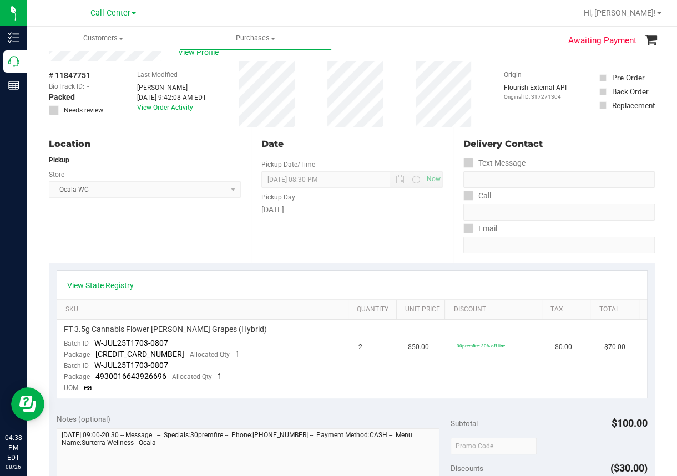
scroll to position [55, 0]
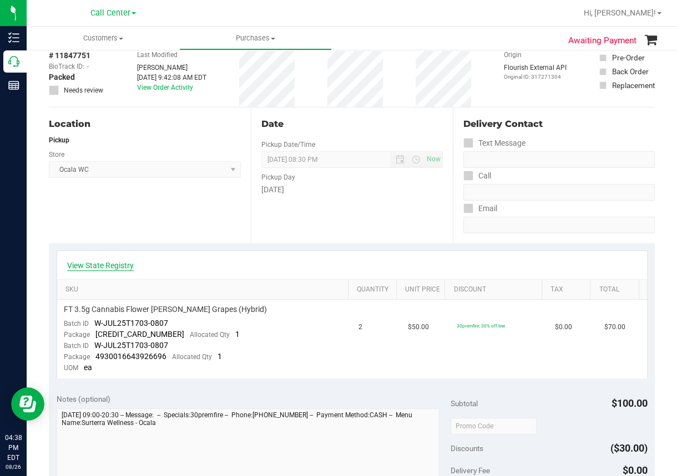
click at [115, 270] on link "View State Registry" at bounding box center [100, 265] width 67 height 11
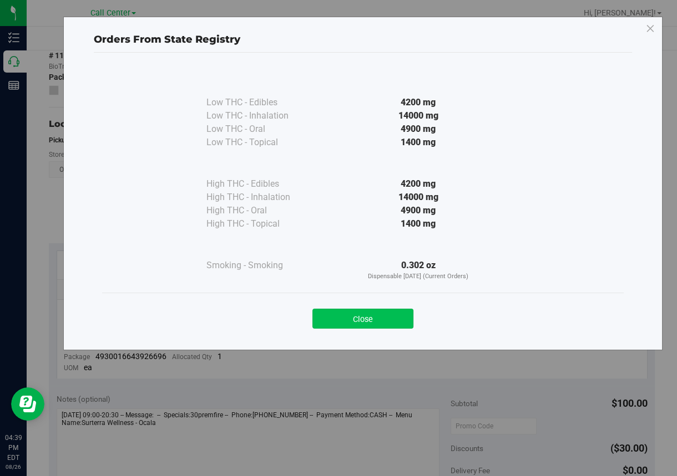
click at [351, 315] on button "Close" at bounding box center [362, 319] width 101 height 20
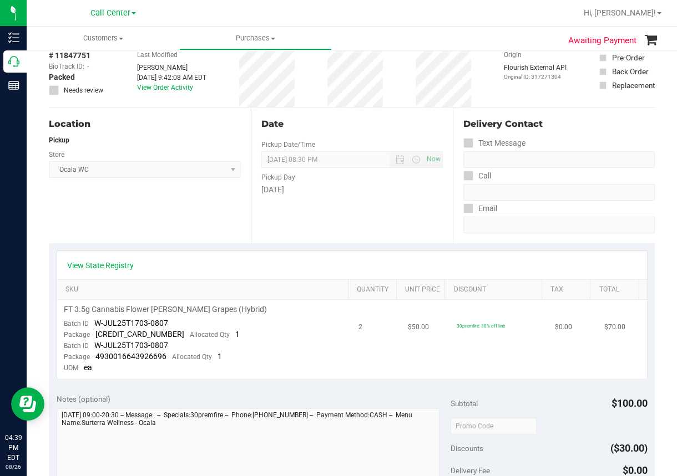
scroll to position [0, 0]
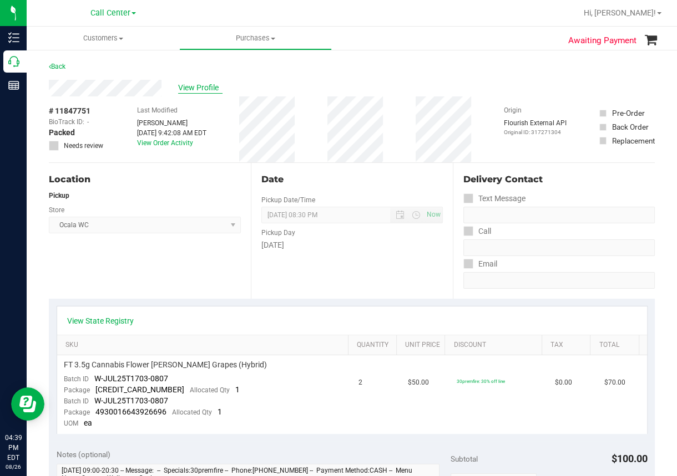
click at [207, 88] on span "View Profile" at bounding box center [200, 88] width 44 height 12
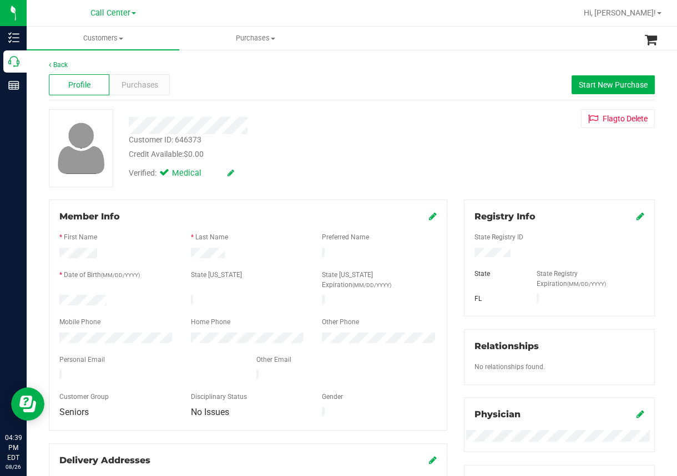
click at [358, 100] on div "Back Profile Purchases Start New Purchase Customer ID: 646373 Credit Available:…" at bounding box center [352, 418] width 606 height 717
click at [144, 85] on span "Purchases" at bounding box center [139, 85] width 37 height 12
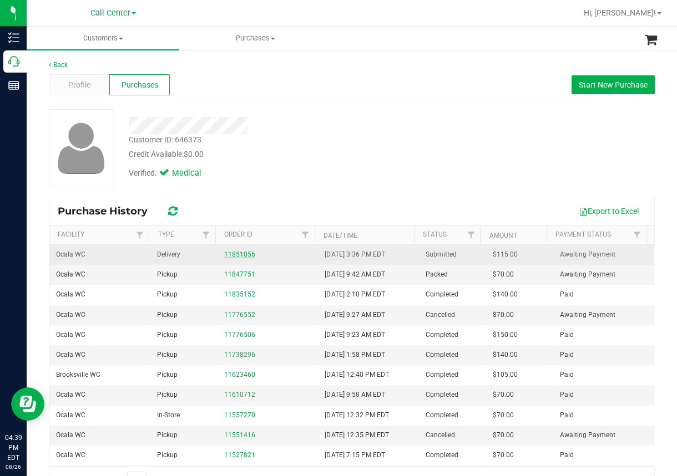
click at [239, 253] on link "11851056" at bounding box center [239, 255] width 31 height 8
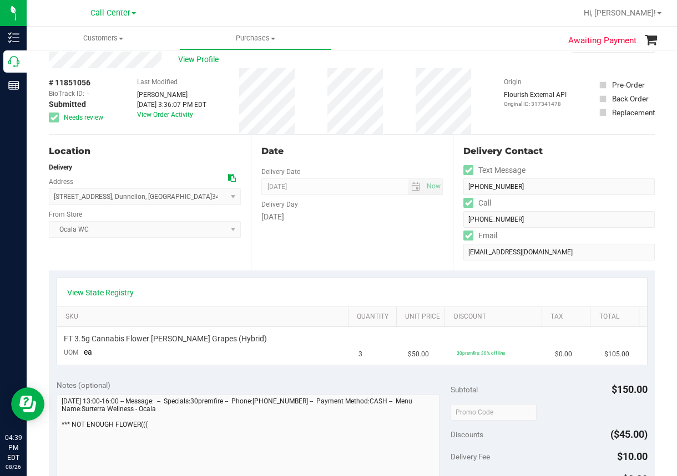
scroll to position [55, 0]
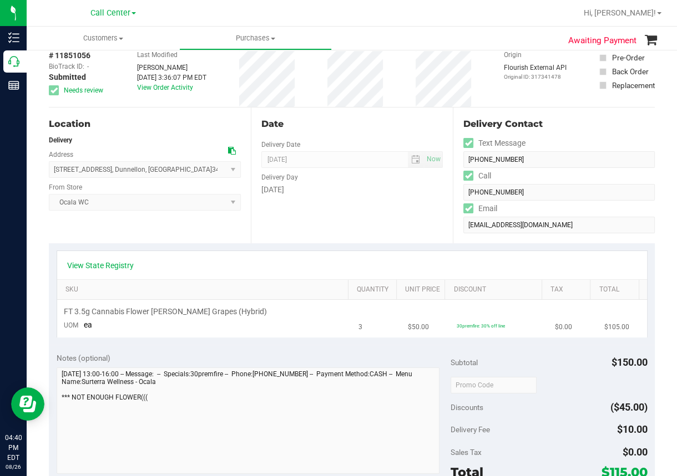
drag, startPoint x: 345, startPoint y: 320, endPoint x: 344, endPoint y: 330, distance: 10.0
click at [352, 330] on td "3" at bounding box center [376, 318] width 49 height 37
click at [361, 333] on td "3" at bounding box center [376, 318] width 49 height 37
click at [359, 337] on div "View State Registry SKU Quantity Unit Price Discount Tax Total FT 3.5g Cannabis…" at bounding box center [352, 295] width 606 height 102
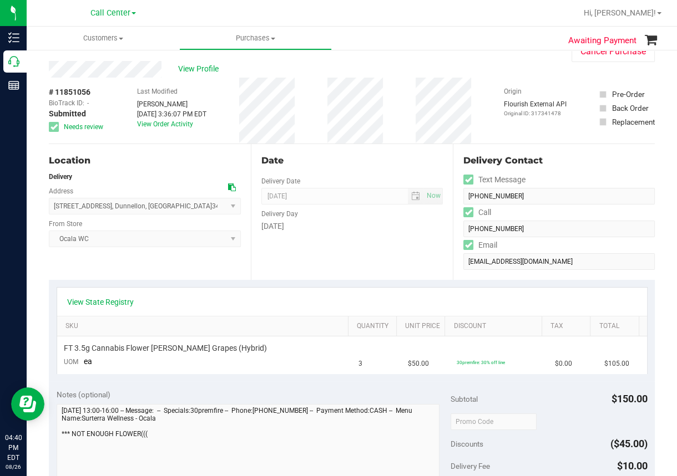
scroll to position [0, 0]
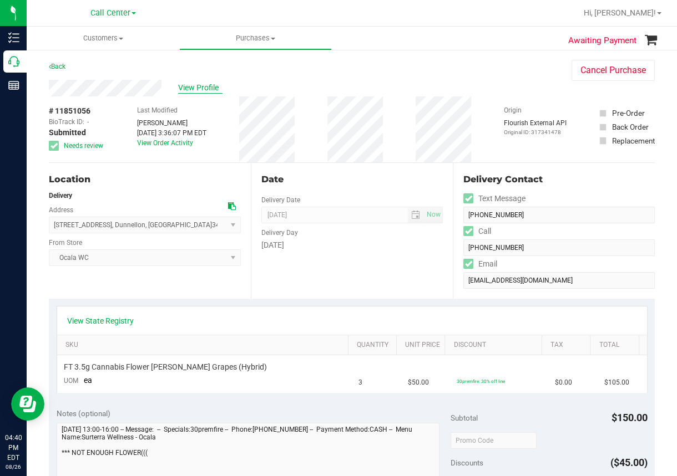
click at [198, 92] on span "View Profile" at bounding box center [200, 88] width 44 height 12
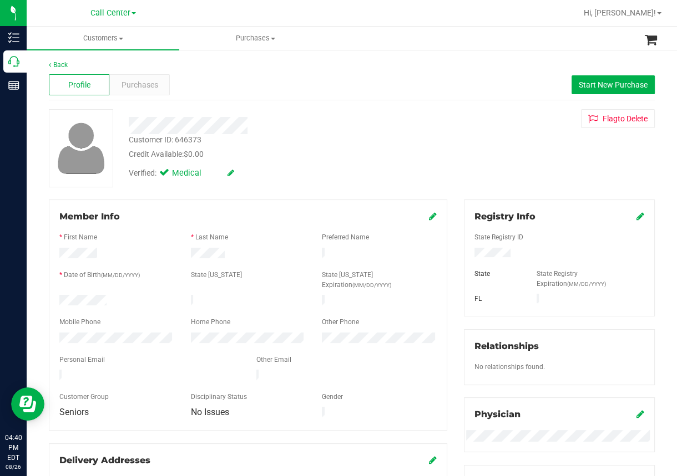
click at [226, 81] on div "Profile Purchases Start New Purchase" at bounding box center [352, 85] width 606 height 31
click at [214, 76] on div "Profile Purchases Start New Purchase" at bounding box center [352, 85] width 606 height 31
click at [148, 87] on span "Purchases" at bounding box center [139, 85] width 37 height 12
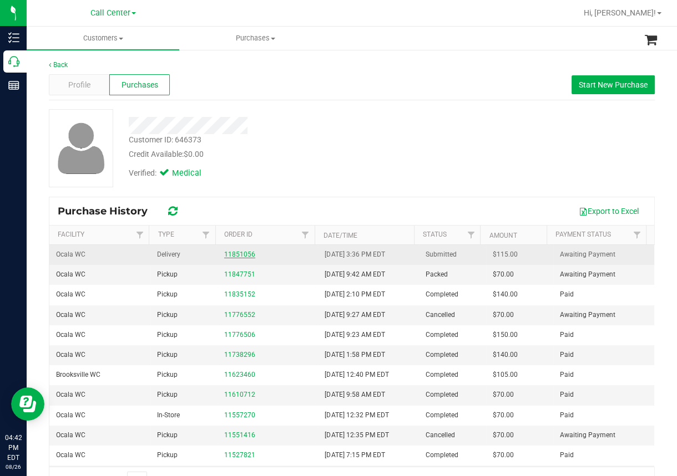
click at [243, 253] on link "11851056" at bounding box center [239, 255] width 31 height 8
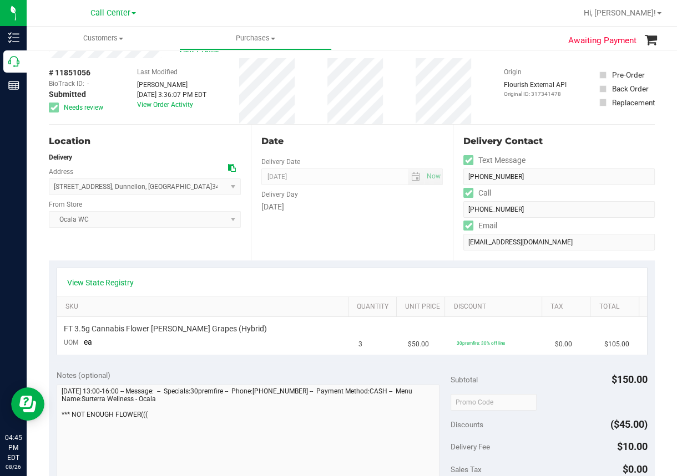
scroll to position [55, 0]
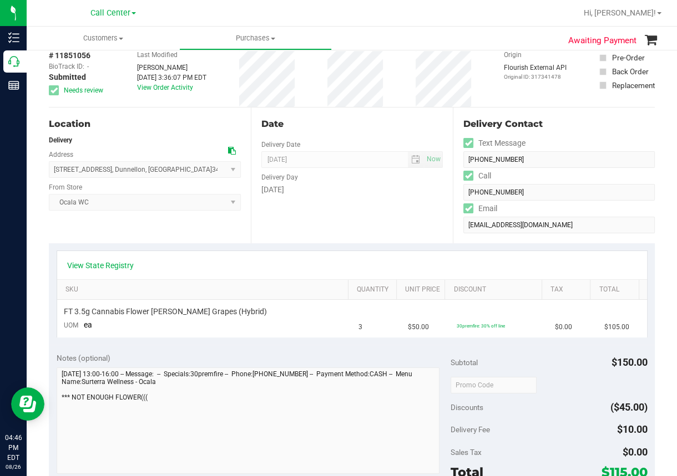
click at [234, 16] on div at bounding box center [388, 13] width 378 height 22
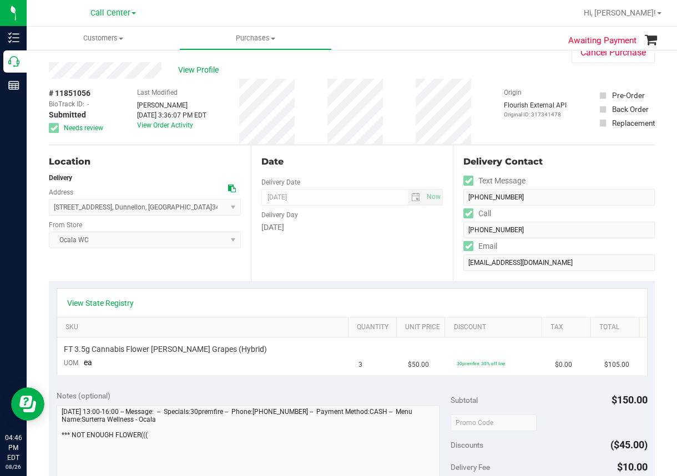
scroll to position [0, 0]
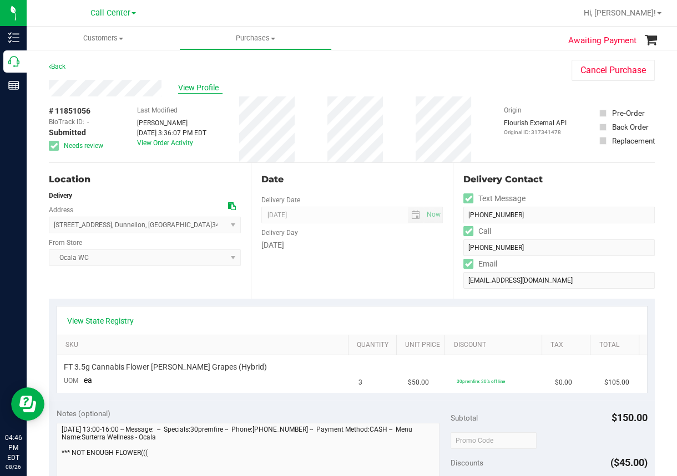
click at [202, 89] on span "View Profile" at bounding box center [200, 88] width 44 height 12
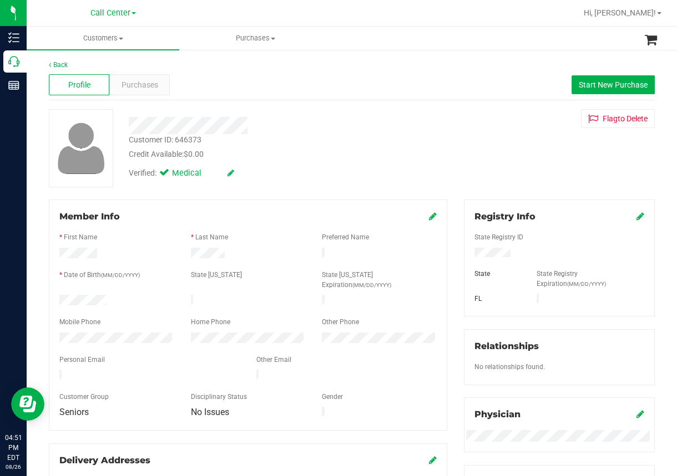
click at [45, 178] on div at bounding box center [80, 148] width 80 height 78
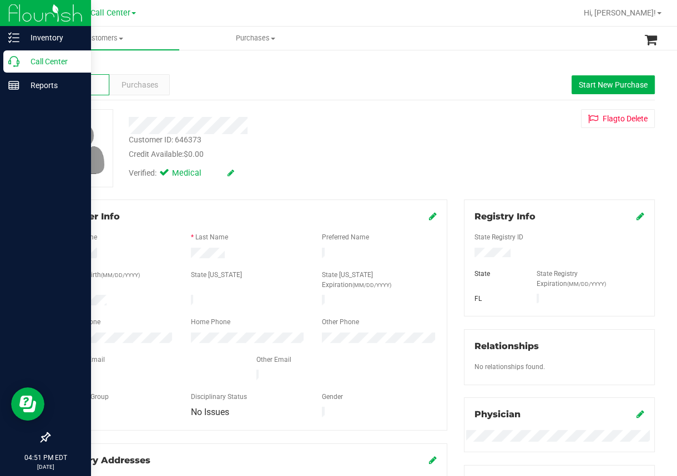
click at [13, 61] on icon at bounding box center [13, 61] width 11 height 11
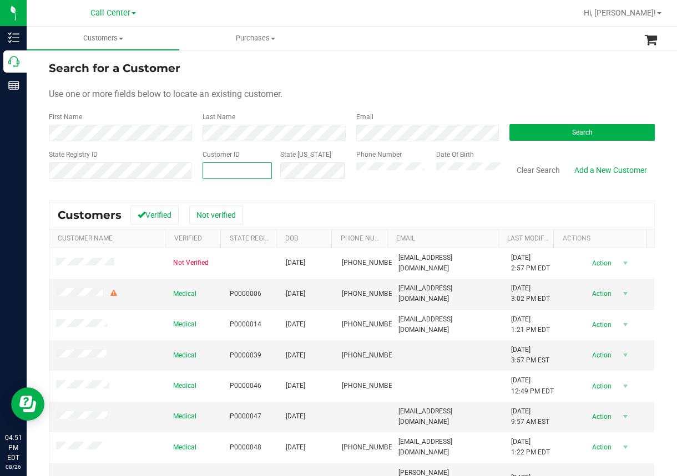
click at [215, 171] on input "text" at bounding box center [237, 171] width 68 height 16
paste input "255527"
type input "255527"
click at [540, 142] on form "Search for a Customer Use one or more fields below to locate an existing custom…" at bounding box center [352, 124] width 606 height 129
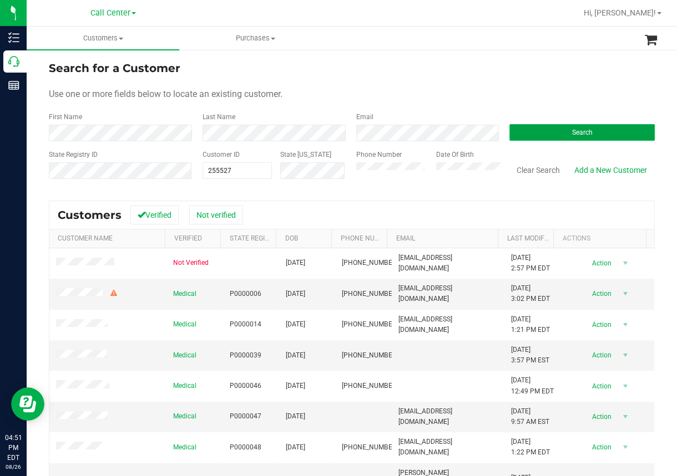
click at [545, 133] on button "Search" at bounding box center [581, 132] width 145 height 17
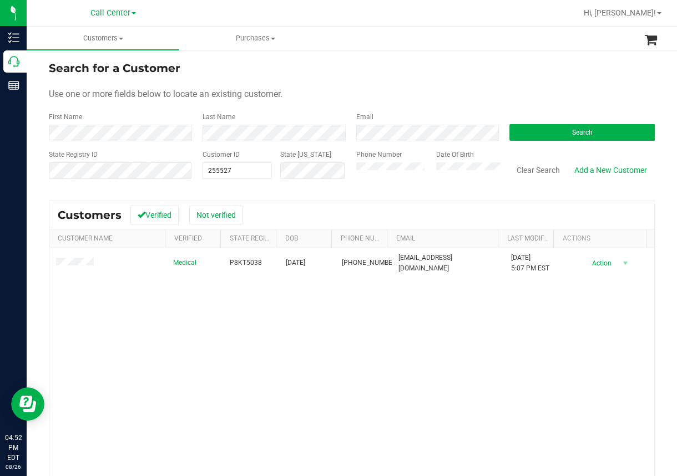
click at [88, 349] on div "Medical P8KT5038 08/08/1989 (386) 215-6993 kroej001@gmail.com 2/25/2025 5:07 PM…" at bounding box center [351, 399] width 605 height 300
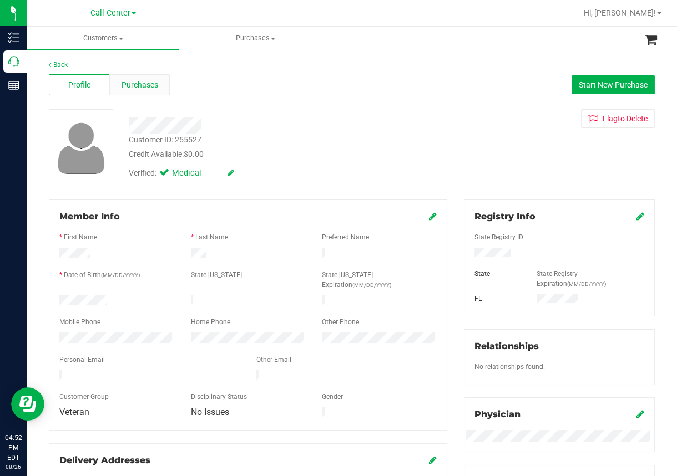
click at [150, 83] on span "Purchases" at bounding box center [139, 85] width 37 height 12
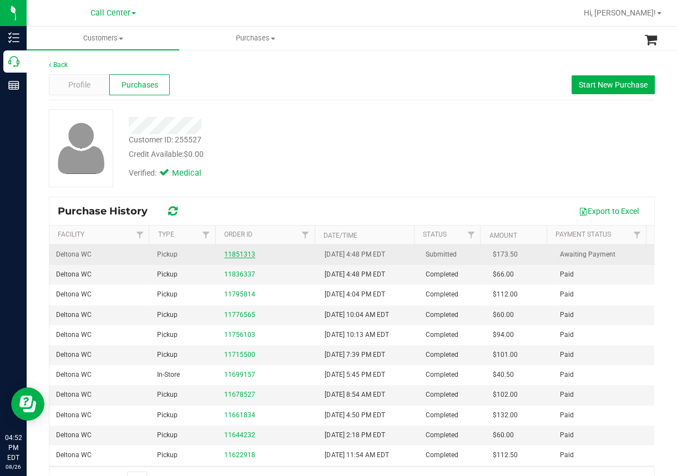
click at [231, 256] on link "11851313" at bounding box center [239, 255] width 31 height 8
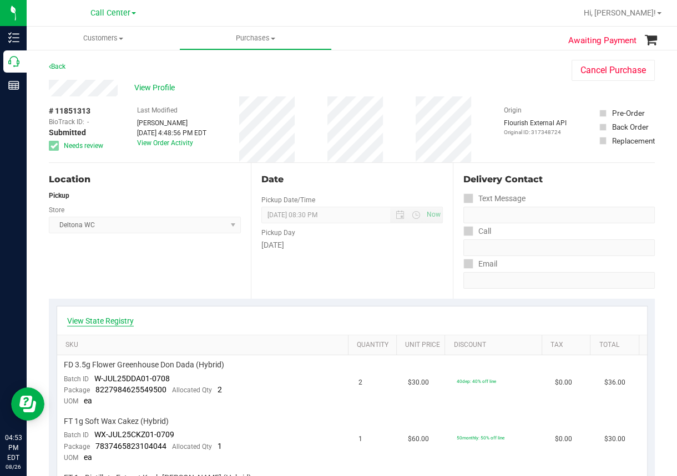
click at [103, 323] on link "View State Registry" at bounding box center [100, 321] width 67 height 11
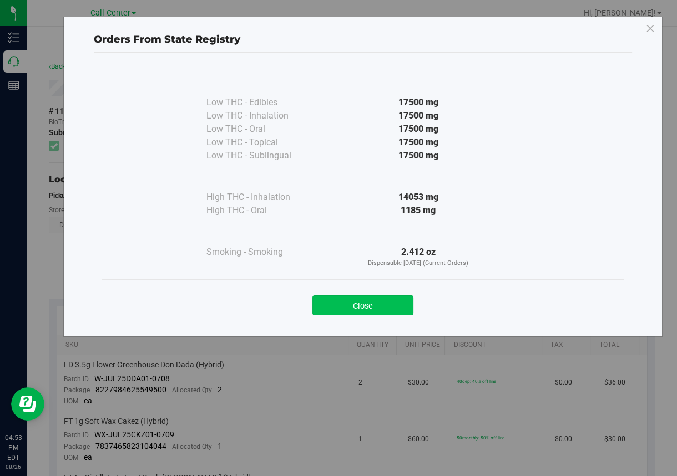
click at [391, 301] on button "Close" at bounding box center [362, 306] width 101 height 20
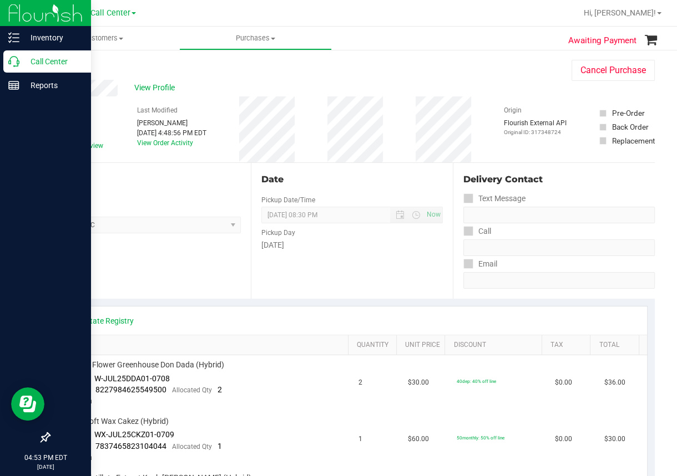
click at [8, 62] on icon at bounding box center [13, 61] width 11 height 11
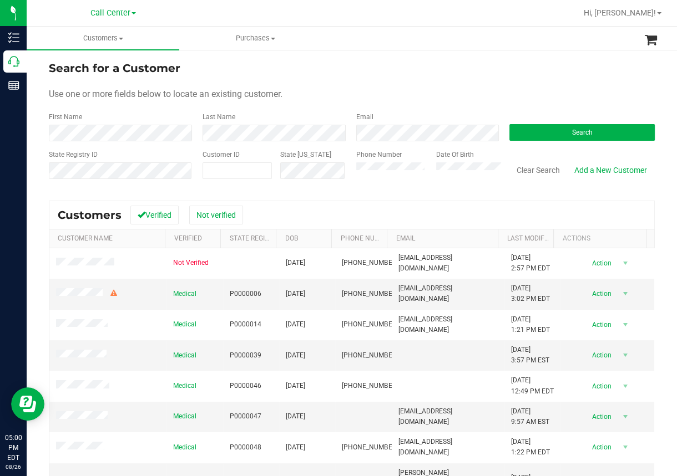
click at [348, 6] on div at bounding box center [388, 13] width 378 height 22
click at [266, 118] on div "Last Name" at bounding box center [271, 126] width 154 height 29
click at [527, 127] on button "Search" at bounding box center [581, 132] width 145 height 17
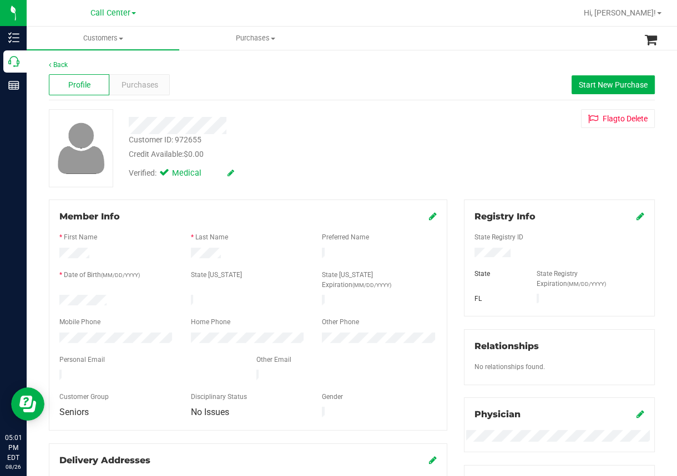
click at [235, 87] on div "Profile Purchases Start New Purchase" at bounding box center [352, 85] width 606 height 31
drag, startPoint x: 242, startPoint y: 102, endPoint x: 249, endPoint y: 111, distance: 12.3
click at [243, 102] on div "Back Profile Purchases Start New Purchase Customer ID: 972655 Credit Available:…" at bounding box center [352, 418] width 606 height 717
click at [217, 72] on div "Profile Purchases Start New Purchase" at bounding box center [352, 85] width 606 height 31
click at [592, 82] on span "Start New Purchase" at bounding box center [613, 84] width 69 height 9
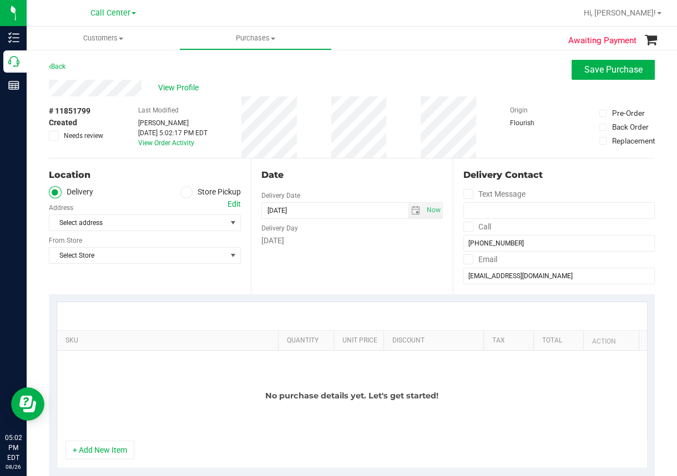
click at [184, 196] on span at bounding box center [186, 192] width 13 height 13
click at [0, 0] on input "Store Pickup" at bounding box center [0, 0] width 0 height 0
click at [119, 226] on span "Select Store" at bounding box center [137, 223] width 177 height 16
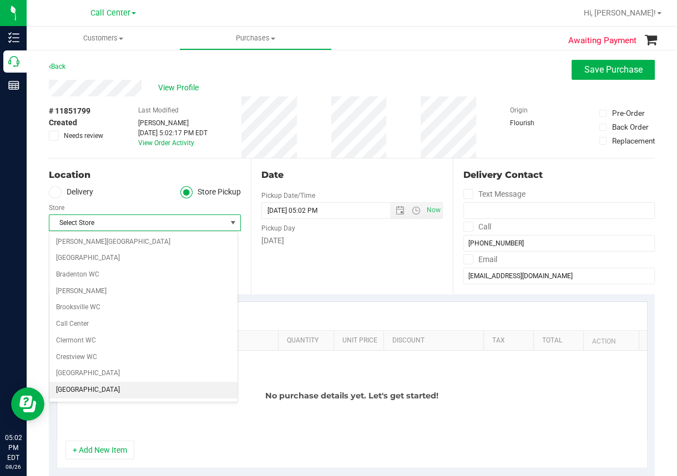
click at [78, 389] on li "[GEOGRAPHIC_DATA]" at bounding box center [143, 390] width 188 height 17
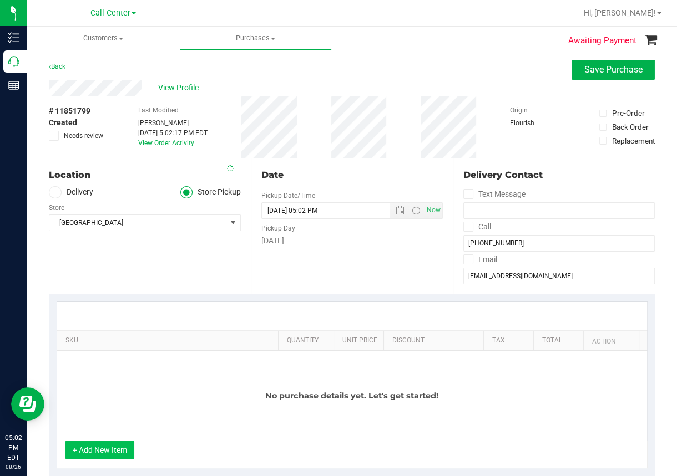
click at [88, 445] on button "+ Add New Item" at bounding box center [99, 450] width 69 height 19
click at [98, 450] on button "+ Add New Item" at bounding box center [99, 450] width 69 height 19
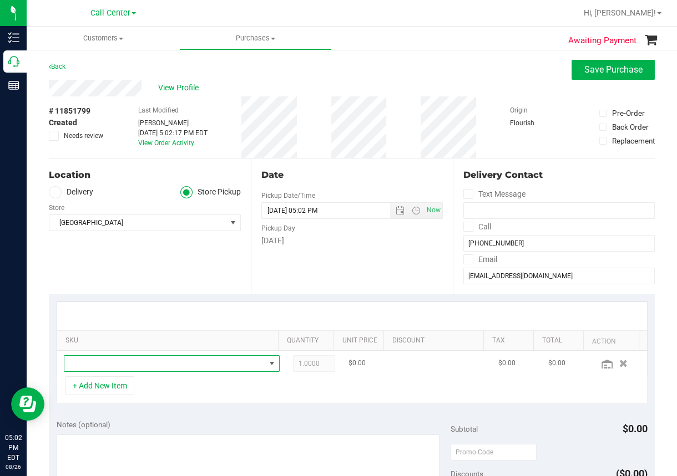
click at [91, 363] on span "NO DATA FOUND" at bounding box center [164, 364] width 201 height 16
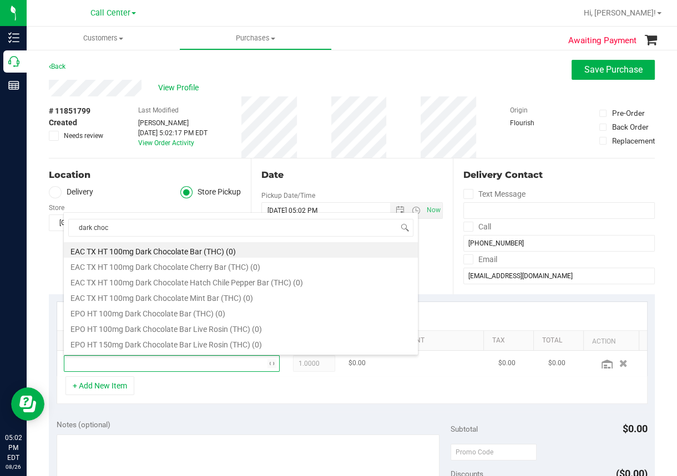
type input "dark choco"
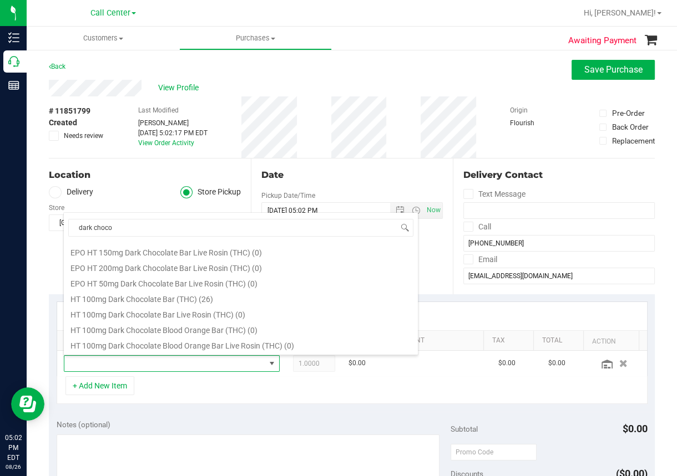
scroll to position [111, 0]
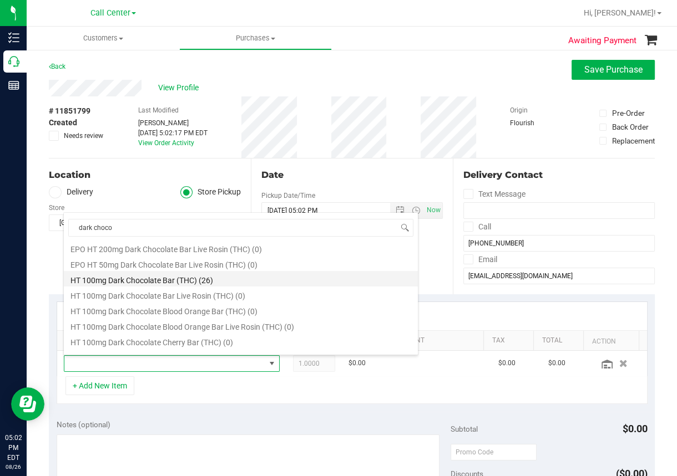
click at [141, 275] on li "HT 100mg Dark Chocolate Bar (THC) (26)" at bounding box center [241, 279] width 354 height 16
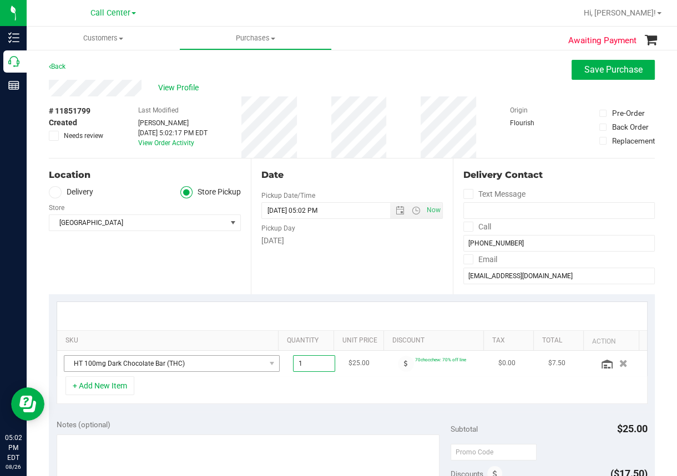
drag, startPoint x: 302, startPoint y: 363, endPoint x: 261, endPoint y: 368, distance: 41.4
click at [261, 368] on tr "HT 100mg Dark Chocolate Bar (THC) 1.00 1 $25.00 70chocchew: 70% off line $0.00 …" at bounding box center [352, 364] width 590 height 26
type input "2"
type input "2.00"
click at [248, 375] on td "HT 100mg Dark Chocolate Bar (THC)" at bounding box center [171, 364] width 229 height 26
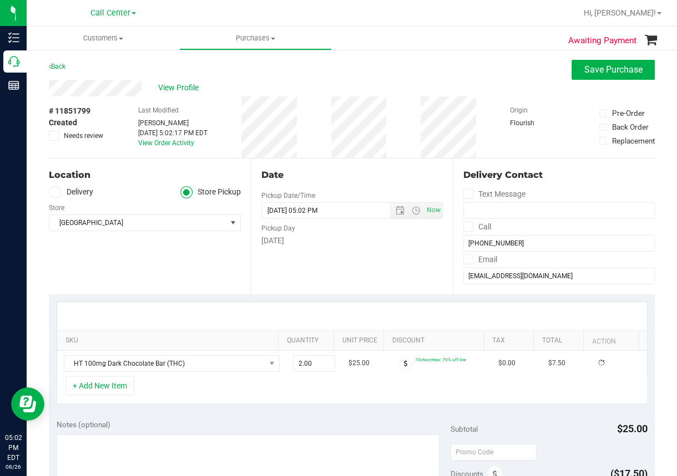
drag, startPoint x: 238, startPoint y: 393, endPoint x: 190, endPoint y: 388, distance: 48.5
click at [227, 393] on div "+ Add New Item" at bounding box center [352, 391] width 591 height 28
click at [103, 384] on button "+ Add New Item" at bounding box center [99, 386] width 69 height 19
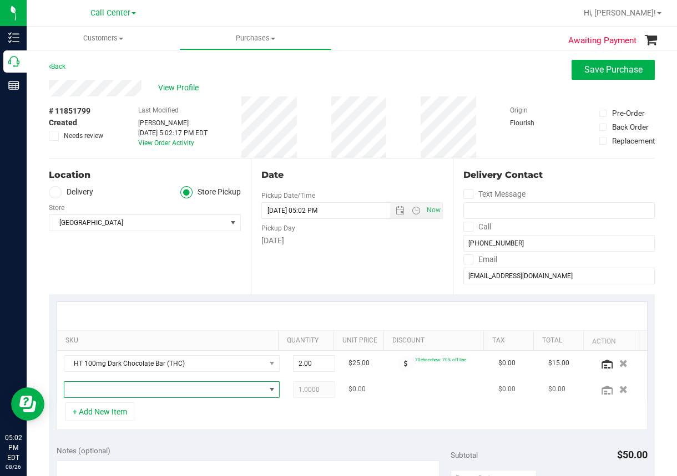
click at [93, 388] on span "NO DATA FOUND" at bounding box center [164, 390] width 201 height 16
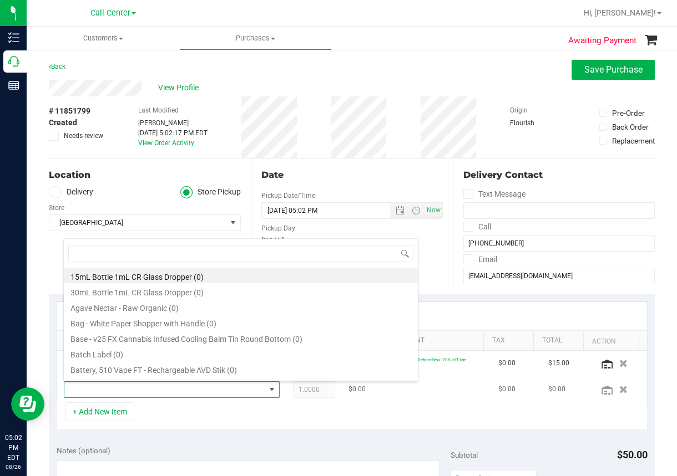
scroll to position [16, 191]
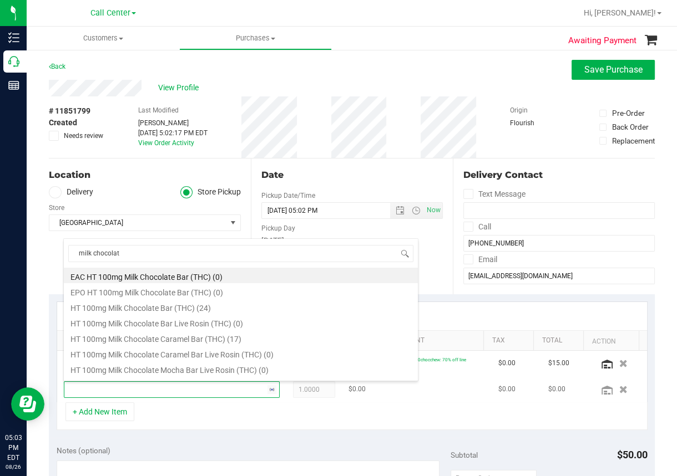
type input "milk chocolate"
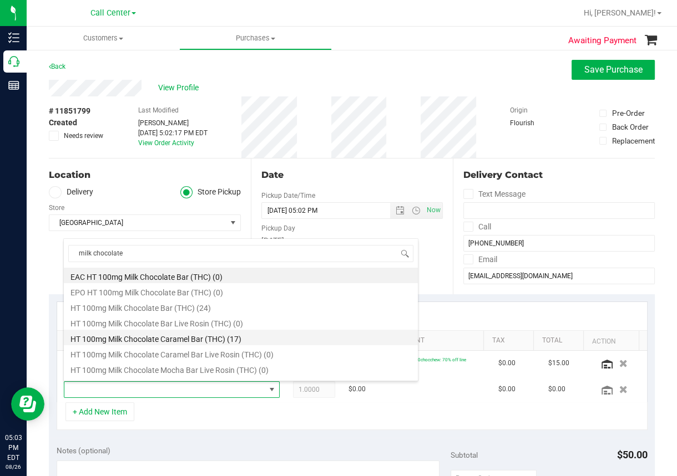
click at [174, 338] on li "HT 100mg Milk Chocolate Caramel Bar (THC) (17)" at bounding box center [241, 338] width 354 height 16
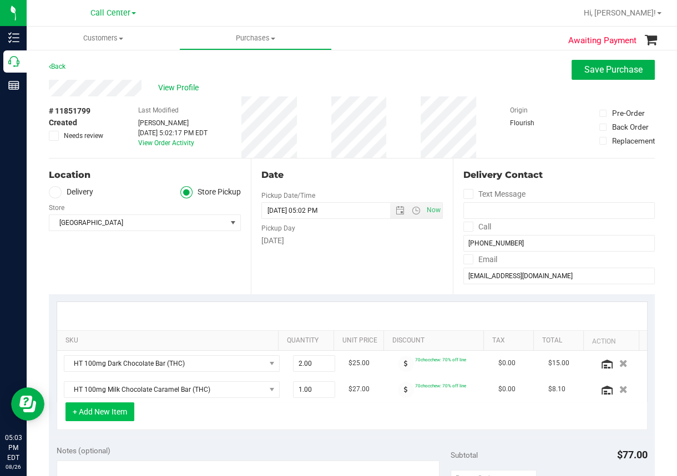
click at [126, 415] on button "+ Add New Item" at bounding box center [99, 412] width 69 height 19
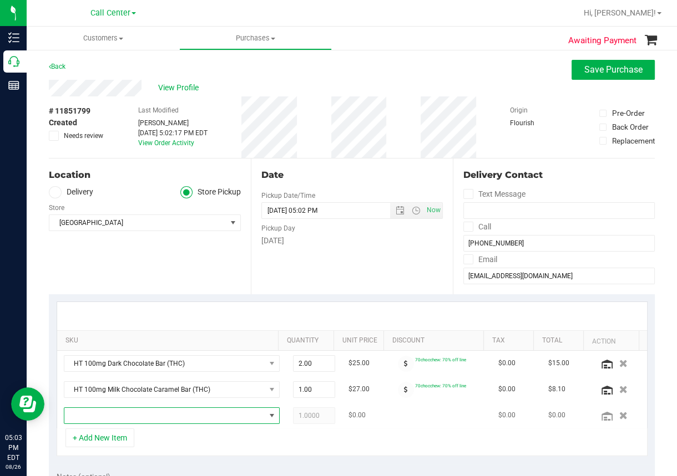
click at [111, 418] on span "NO DATA FOUND" at bounding box center [164, 416] width 201 height 16
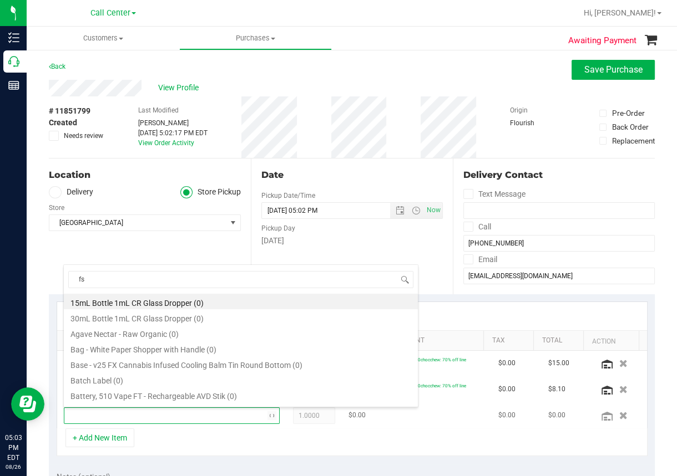
type input "fso"
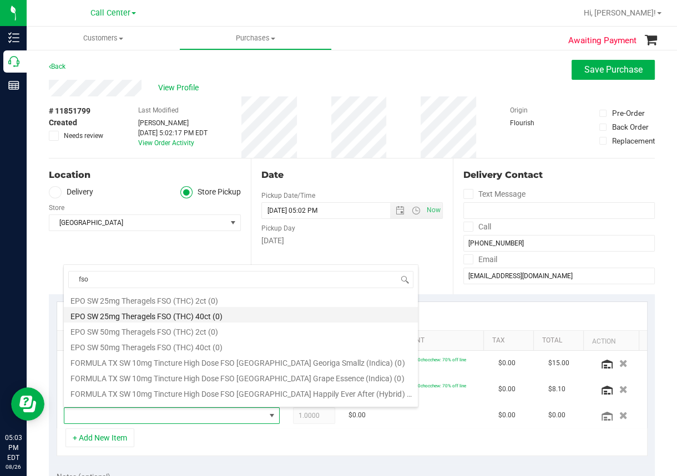
scroll to position [166, 0]
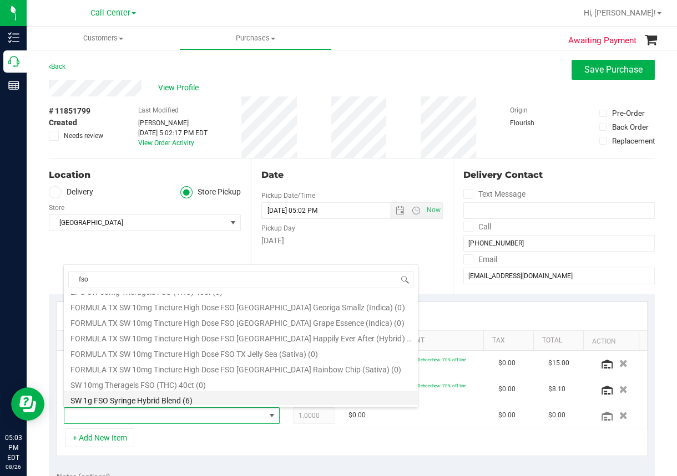
click at [144, 399] on li "SW 1g FSO Syringe Hybrid Blend (6)" at bounding box center [241, 400] width 354 height 16
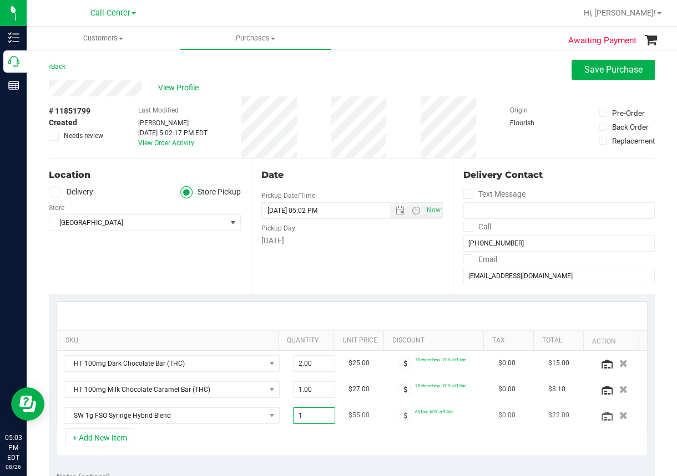
drag, startPoint x: 303, startPoint y: 413, endPoint x: 278, endPoint y: 427, distance: 28.8
click at [286, 427] on td "1.00 1" at bounding box center [313, 416] width 55 height 26
type input "2"
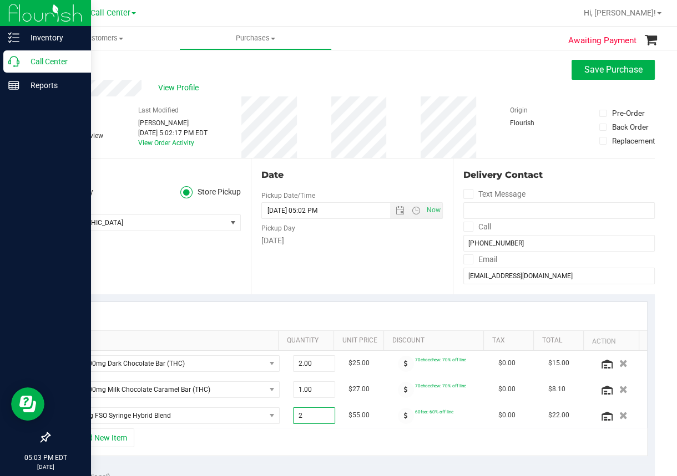
type input "2.00"
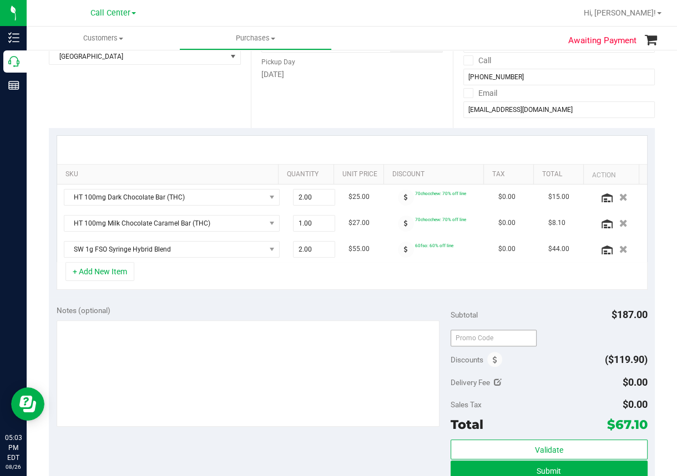
scroll to position [277, 0]
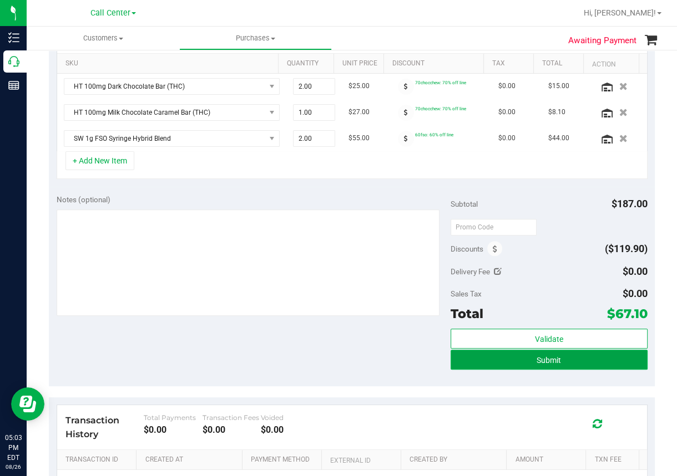
drag, startPoint x: 527, startPoint y: 359, endPoint x: 520, endPoint y: 361, distance: 7.5
click at [527, 359] on button "Submit" at bounding box center [548, 360] width 197 height 20
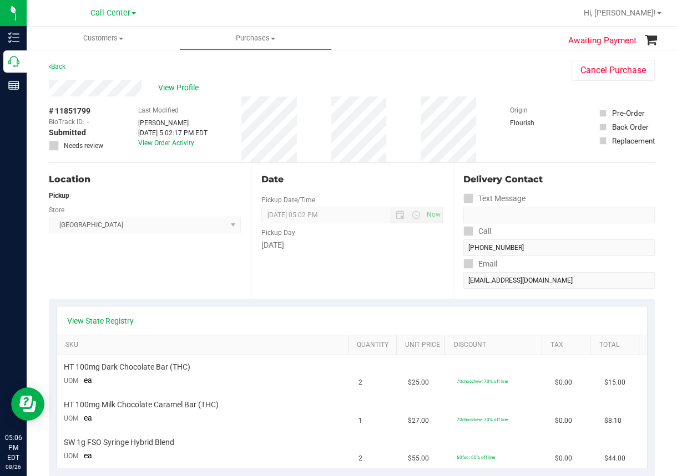
click at [157, 24] on nav "Call Center Hi, [PERSON_NAME]!" at bounding box center [352, 13] width 650 height 27
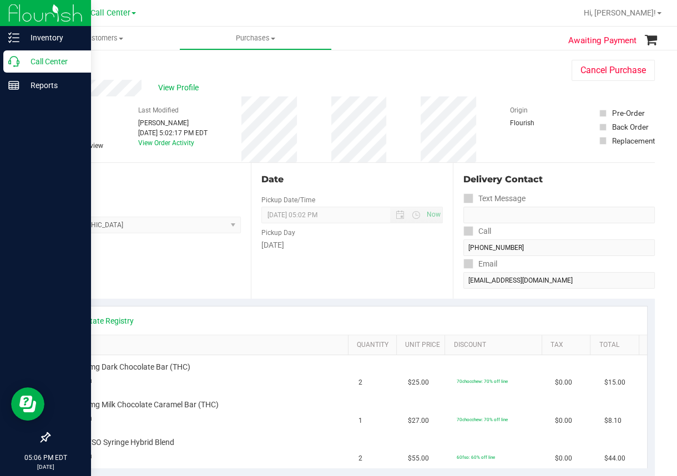
click at [7, 59] on div "Call Center" at bounding box center [47, 61] width 88 height 22
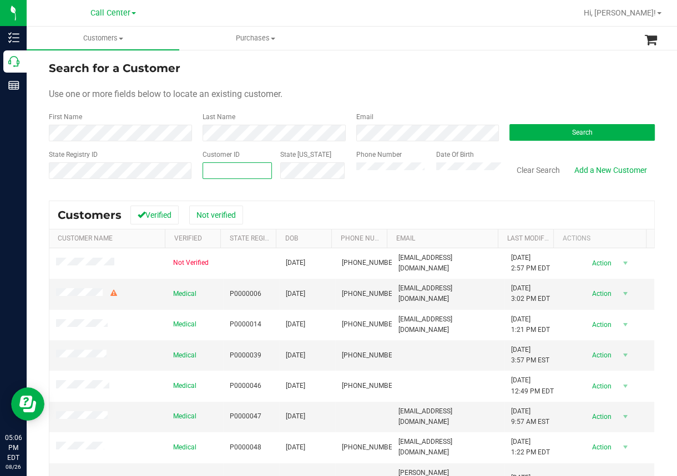
click at [212, 170] on input "text" at bounding box center [237, 171] width 68 height 16
paste input "646373"
type input "646373"
click at [579, 135] on span "Search" at bounding box center [582, 133] width 21 height 8
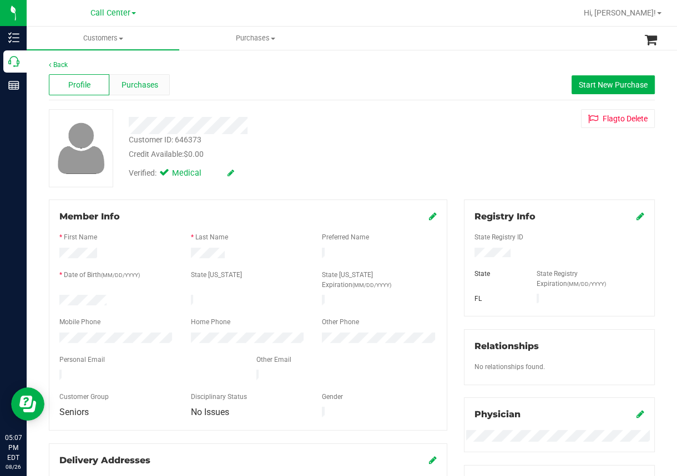
click at [141, 83] on span "Purchases" at bounding box center [139, 85] width 37 height 12
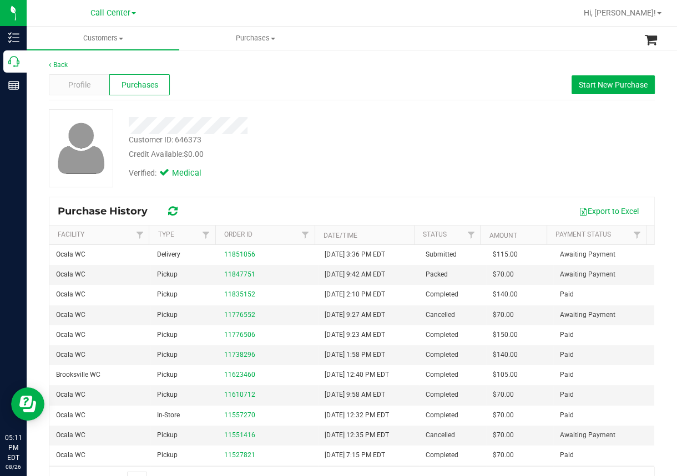
click at [203, 13] on div at bounding box center [388, 13] width 378 height 22
click at [229, 78] on div "Profile Purchases Start New Purchase" at bounding box center [352, 85] width 606 height 31
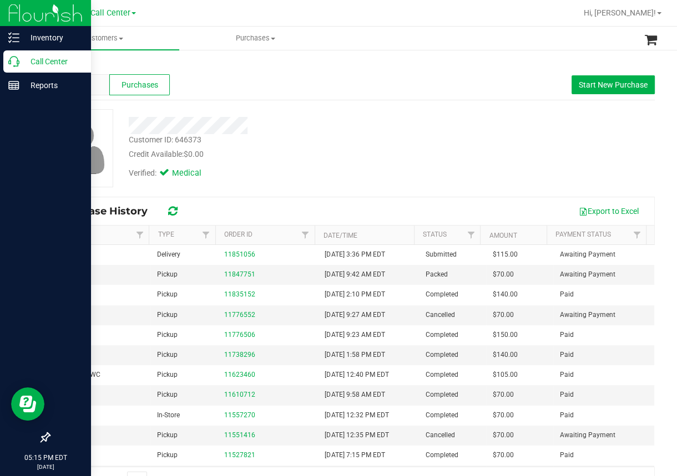
click at [18, 64] on icon at bounding box center [13, 61] width 11 height 11
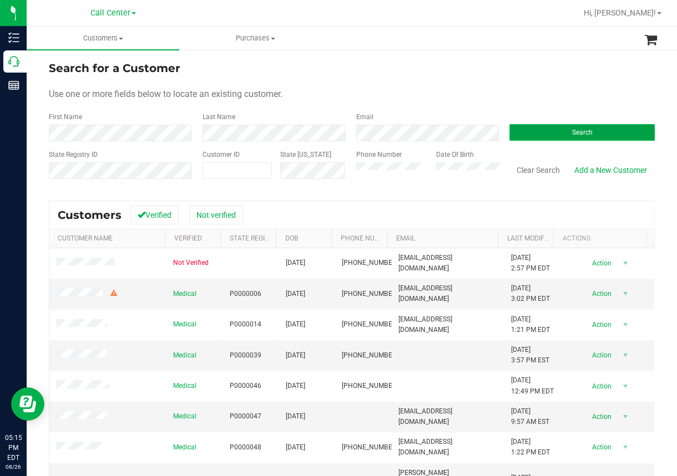
click at [551, 127] on button "Search" at bounding box center [581, 132] width 145 height 17
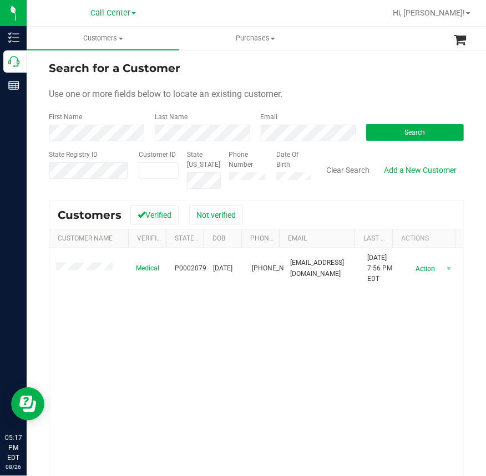
click at [241, 403] on div "Medical P0002079 [DATE] (772) 342-1509 [EMAIL_ADDRESS][DOMAIN_NAME] [DATE] 7:56…" at bounding box center [256, 399] width 414 height 300
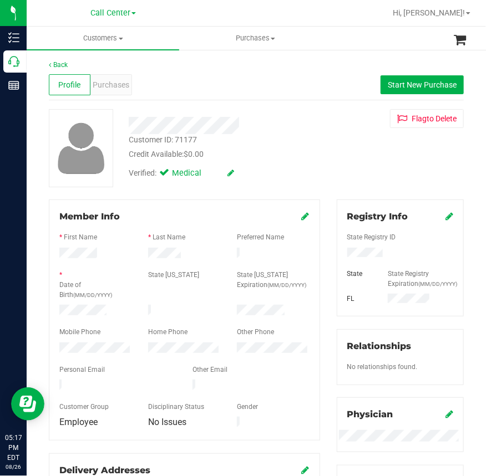
click at [275, 136] on div "Customer ID: 71177 Credit Available: $0.00" at bounding box center [228, 147] width 216 height 26
click at [35, 115] on div "Back Profile Purchases Start New Purchase Customer ID: 71177 Credit Available: …" at bounding box center [256, 431] width 459 height 764
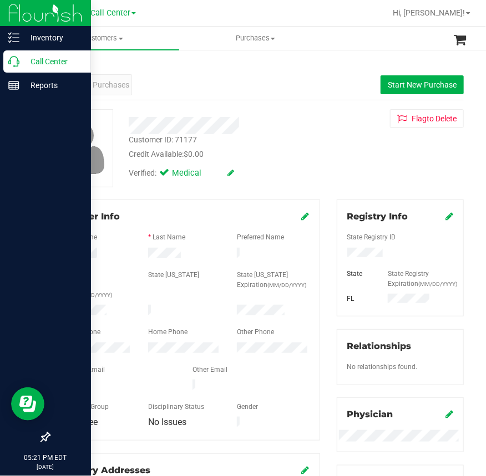
click at [19, 61] on p "Call Center" at bounding box center [52, 61] width 67 height 13
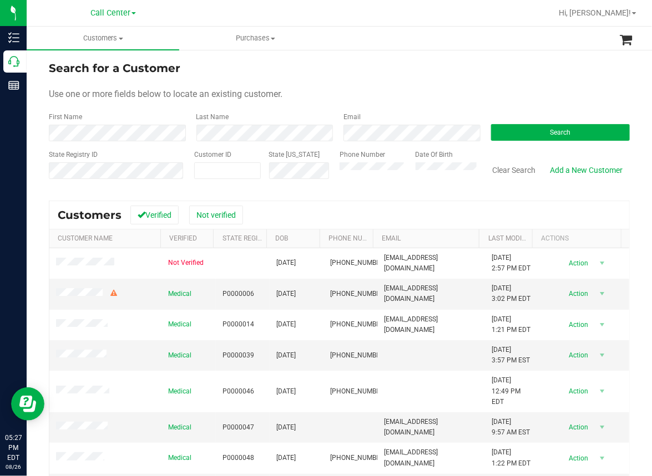
click at [313, 88] on div "Use one or more fields below to locate an existing customer." at bounding box center [339, 94] width 581 height 13
click at [550, 130] on span "Search" at bounding box center [560, 133] width 21 height 8
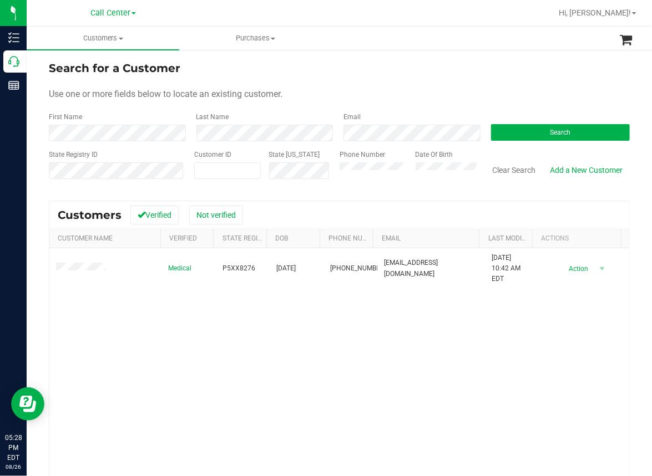
drag, startPoint x: 205, startPoint y: 334, endPoint x: 215, endPoint y: 308, distance: 28.2
click at [205, 334] on div "Medical P5XX8276 02/12/1947 (404) 205-2449 snormaniii@gmail.com 4/9/2025 10:42 …" at bounding box center [339, 399] width 580 height 300
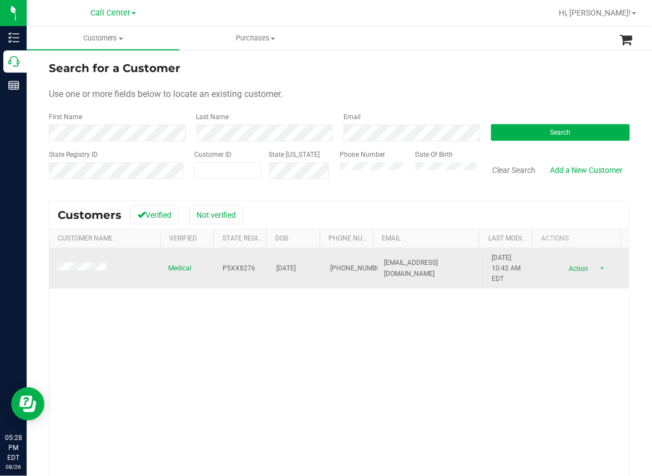
click at [227, 264] on span "P5XX8276" at bounding box center [238, 268] width 33 height 11
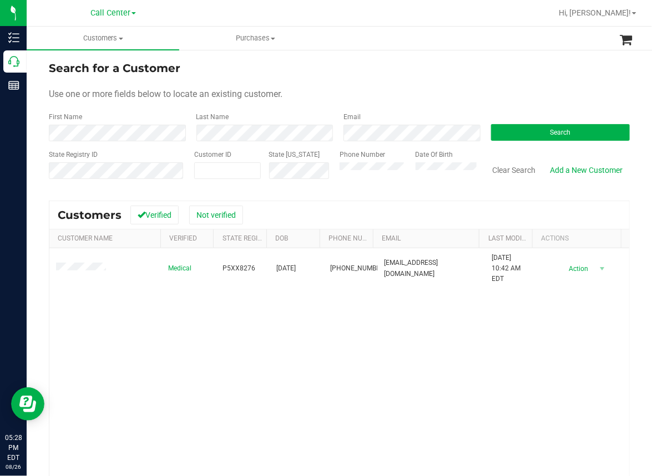
click at [242, 330] on div "Medical P5XX8276 02/12/1947 (404) 205-2449 snormaniii@gmail.com 4/9/2025 10:42 …" at bounding box center [339, 399] width 580 height 300
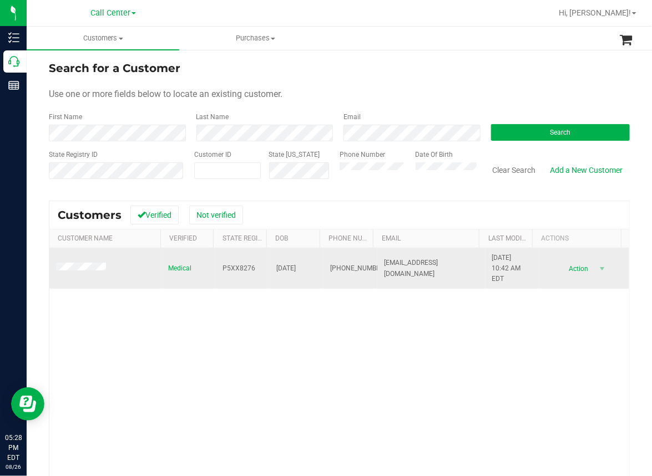
click at [277, 268] on span "02/12/1947" at bounding box center [285, 268] width 19 height 11
copy span "02/12/1947"
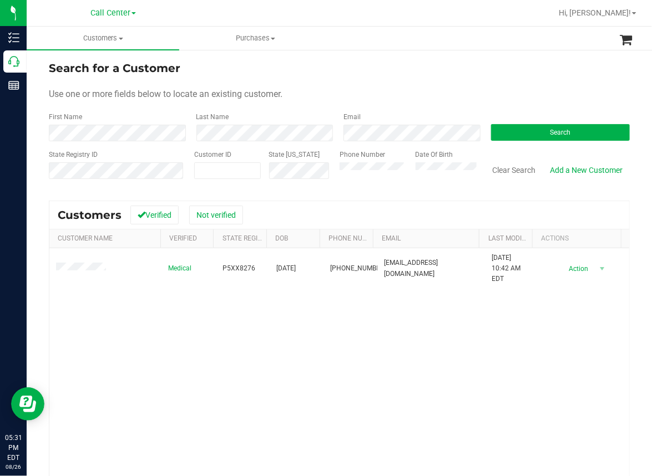
click at [197, 352] on div "Medical P5XX8276 02/12/1947 (404) 205-2449 snormaniii@gmail.com 4/9/2025 10:42 …" at bounding box center [339, 399] width 580 height 300
click at [510, 168] on button "Clear Search" at bounding box center [514, 170] width 58 height 19
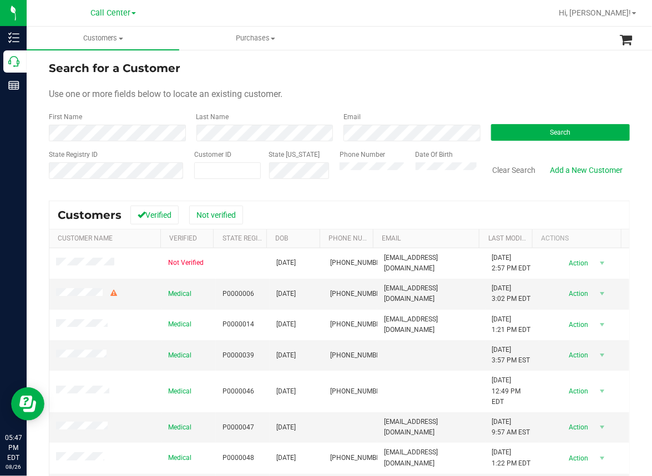
click at [212, 21] on div at bounding box center [375, 13] width 353 height 22
click at [551, 139] on button "Search" at bounding box center [560, 132] width 139 height 17
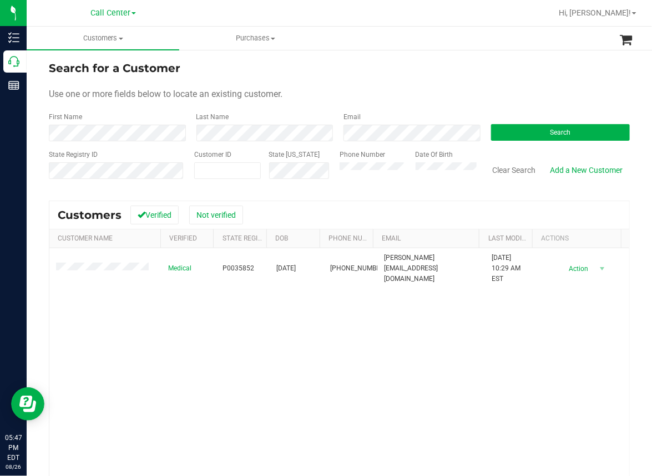
click at [551, 362] on div "Medical P0035852 11/21/2007 (939) 599-4727 pedro.c1121@gmail.com 1/28/2025 10:2…" at bounding box center [339, 399] width 580 height 300
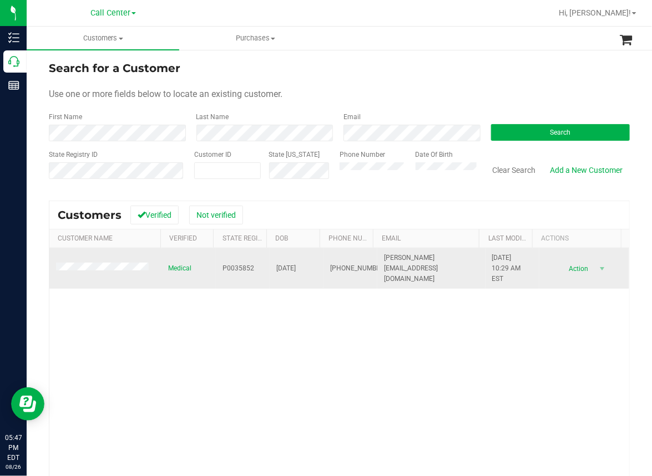
click at [225, 270] on span "P0035852" at bounding box center [238, 268] width 32 height 11
click at [227, 268] on span "P0035852" at bounding box center [238, 268] width 32 height 11
click at [227, 267] on span "P0035852" at bounding box center [238, 268] width 32 height 11
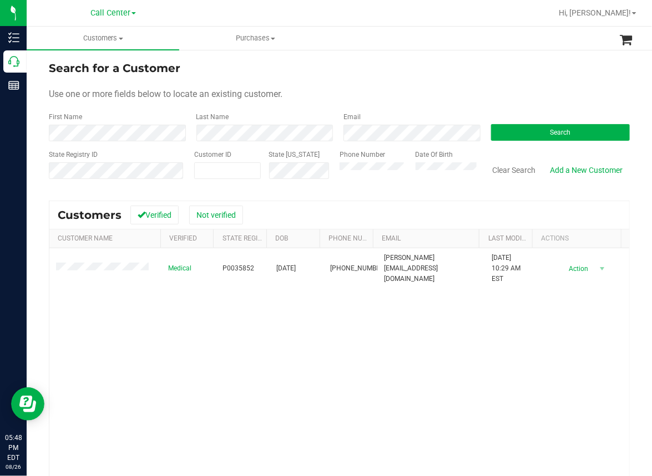
click at [227, 335] on div "Medical P0035852 11/21/2007 (939) 599-4727 pedro.c1121@gmail.com 1/28/2025 10:2…" at bounding box center [339, 399] width 580 height 300
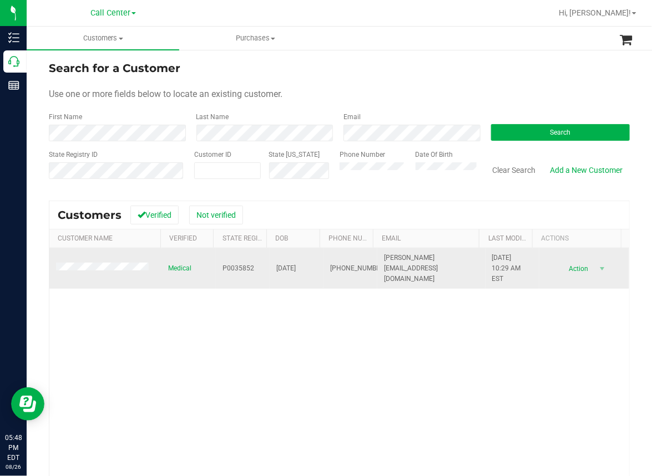
click at [283, 269] on span "11/21/2007" at bounding box center [285, 268] width 19 height 11
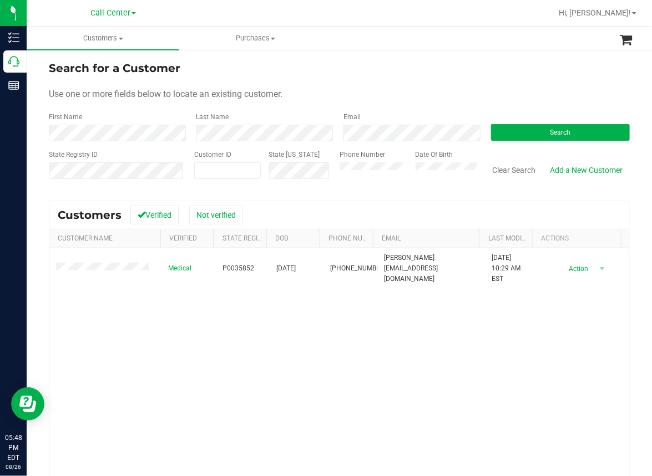
click at [244, 318] on div "Medical P0035852 11/21/2007 (939) 599-4727 pedro.c1121@gmail.com 1/28/2025 10:2…" at bounding box center [339, 399] width 580 height 300
click at [234, 351] on div "Medical P0035852 11/21/2007 (939) 599-4727 pedro.c1121@gmail.com 1/28/2025 10:2…" at bounding box center [339, 399] width 580 height 300
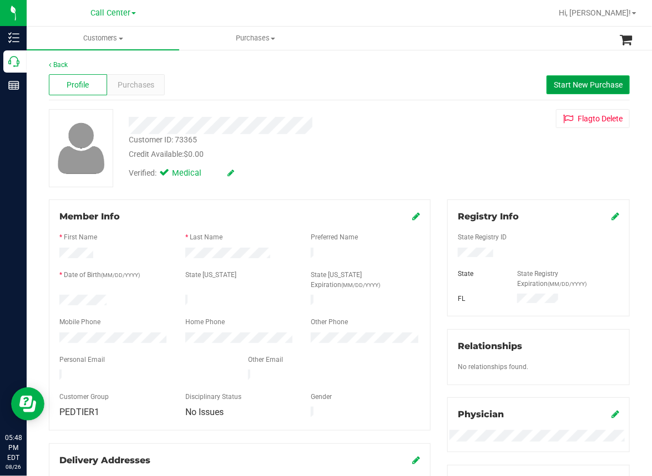
click at [579, 85] on span "Start New Purchase" at bounding box center [588, 84] width 69 height 9
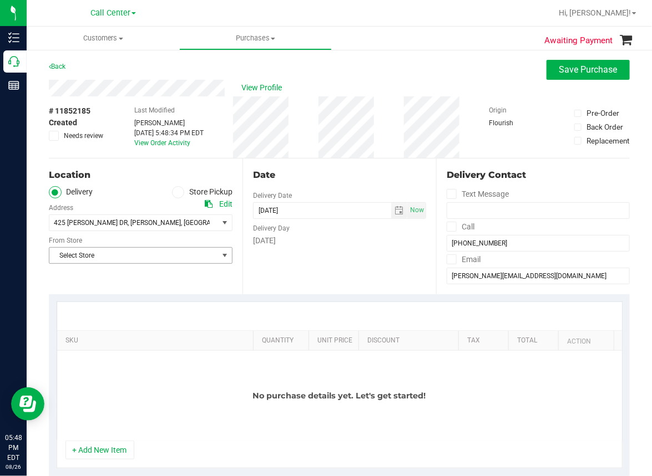
click at [95, 255] on span "Select Store" at bounding box center [133, 256] width 169 height 16
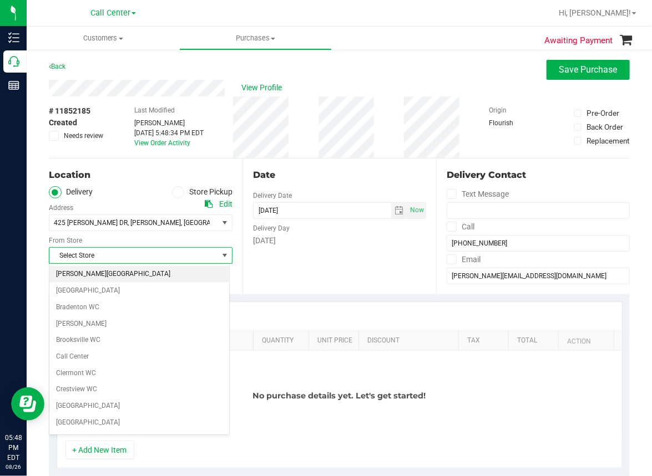
click at [84, 273] on li "[PERSON_NAME][GEOGRAPHIC_DATA]" at bounding box center [139, 274] width 180 height 17
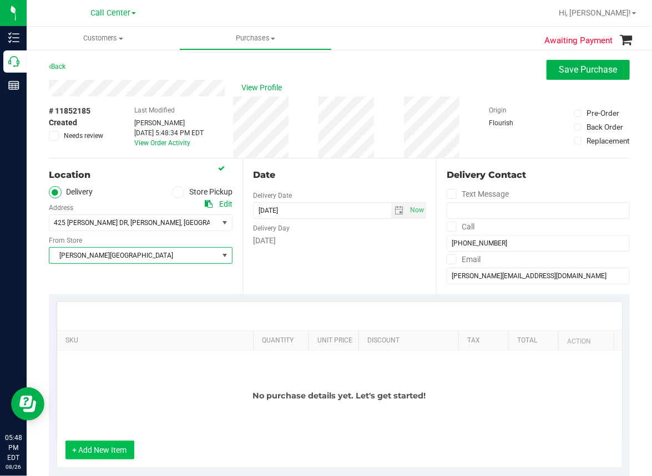
click at [98, 449] on button "+ Add New Item" at bounding box center [99, 450] width 69 height 19
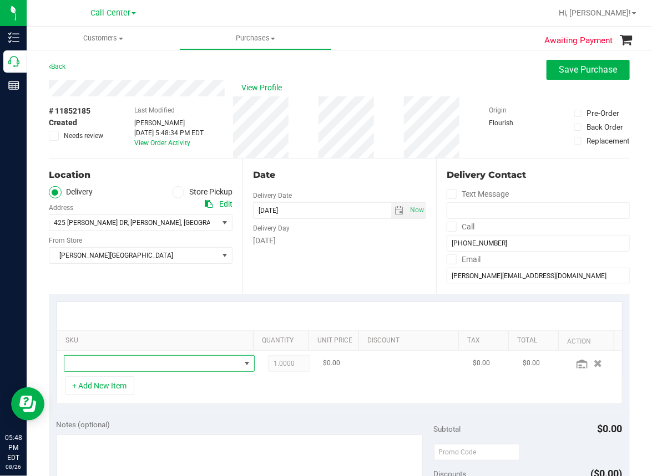
click at [121, 367] on span "NO DATA FOUND" at bounding box center [152, 364] width 176 height 16
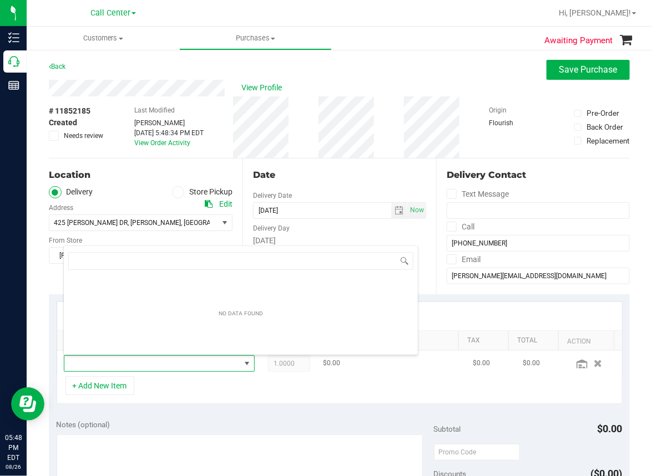
scroll to position [16, 166]
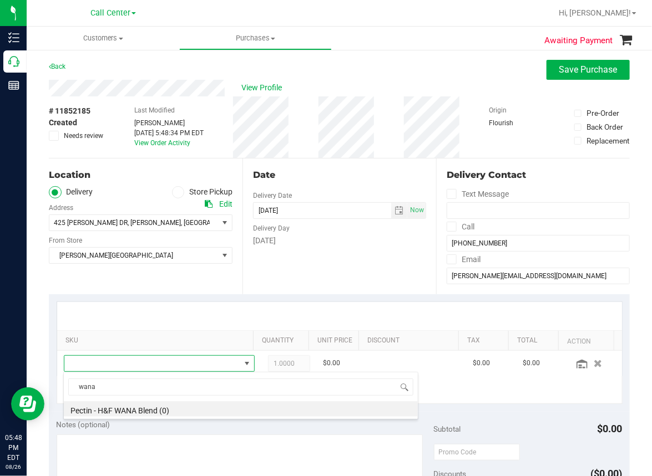
type input "wana"
click at [180, 192] on span at bounding box center [178, 192] width 13 height 13
click at [0, 0] on input "Store Pickup" at bounding box center [0, 0] width 0 height 0
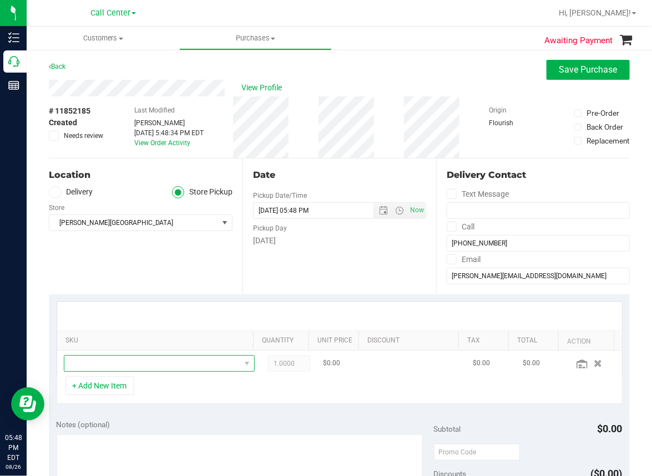
click at [99, 366] on span "NO DATA FOUND" at bounding box center [152, 364] width 176 height 16
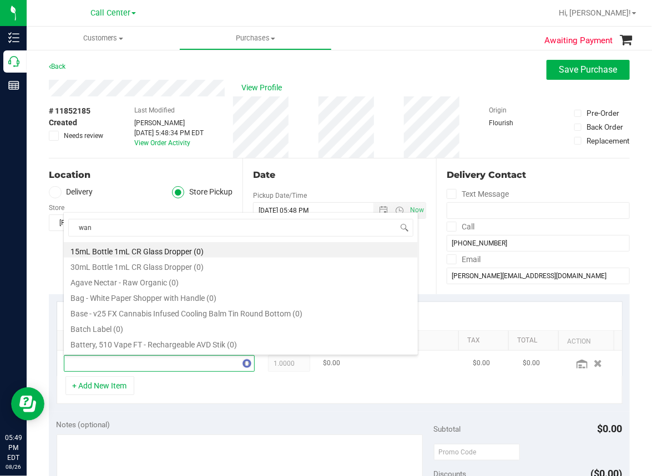
type input "wana"
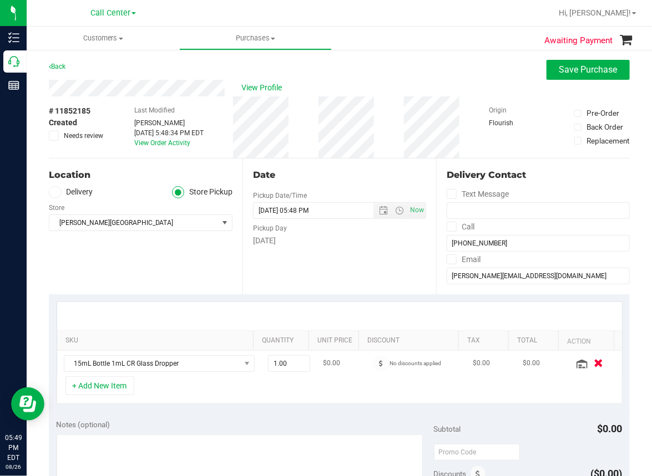
click at [594, 366] on icon "button" at bounding box center [598, 363] width 9 height 8
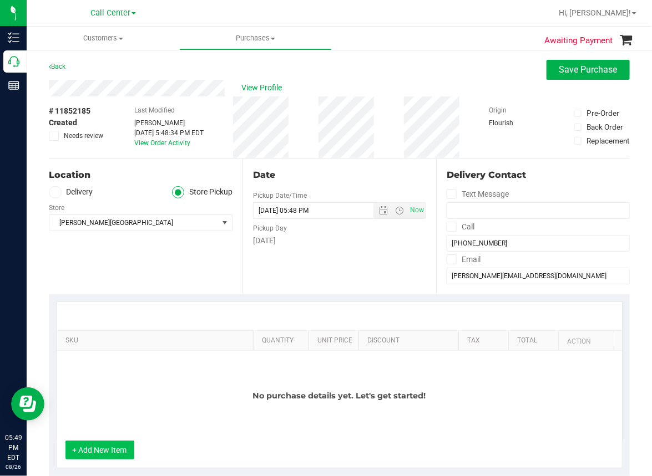
click at [94, 448] on button "+ Add New Item" at bounding box center [99, 450] width 69 height 19
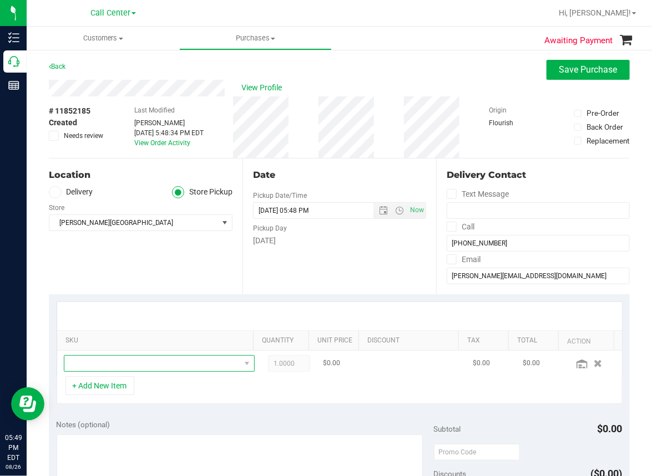
click at [102, 363] on span "NO DATA FOUND" at bounding box center [152, 364] width 176 height 16
type input "w"
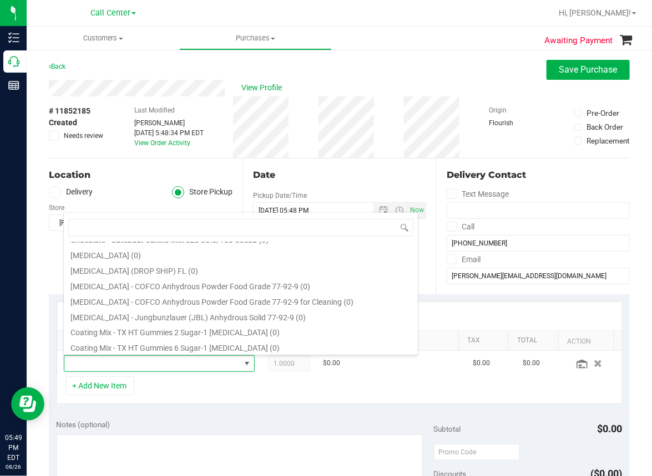
scroll to position [499, 0]
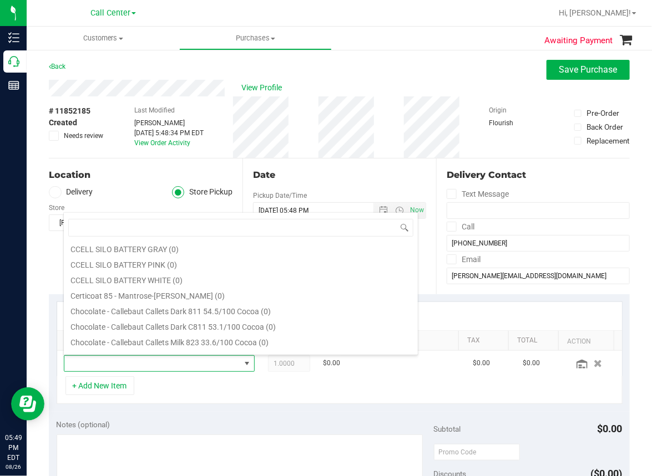
click at [444, 4] on div at bounding box center [375, 13] width 353 height 22
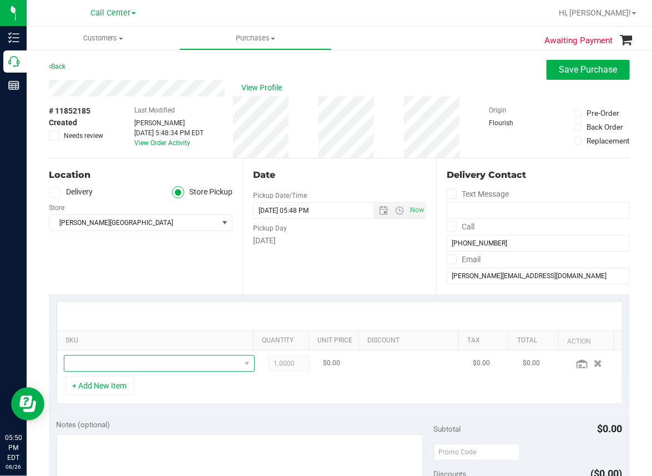
click at [111, 364] on span "NO DATA FOUND" at bounding box center [152, 364] width 176 height 16
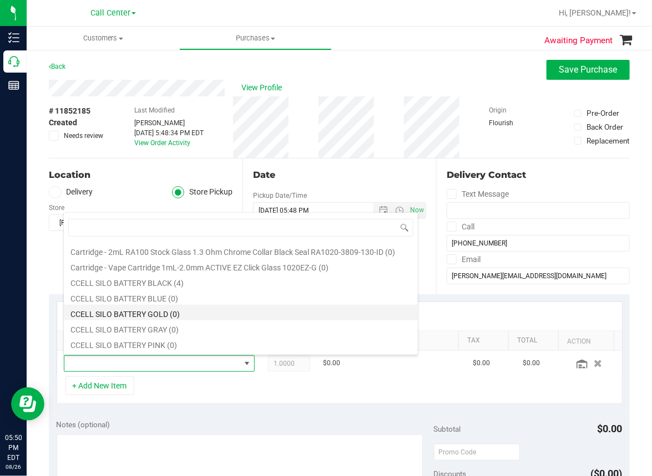
scroll to position [444, 0]
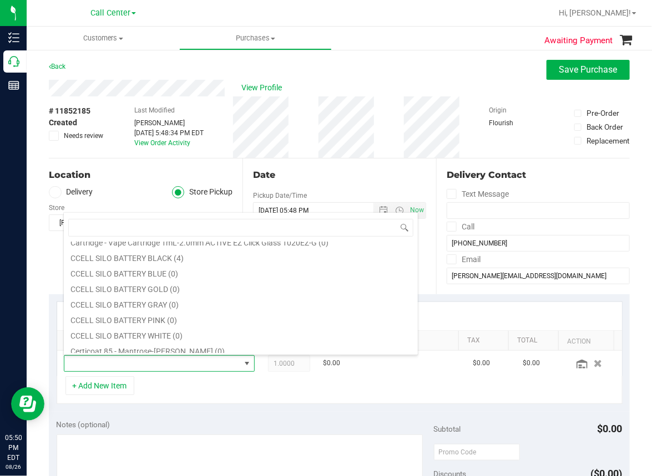
click at [405, 27] on ul "Customers All customers Add a new customer All physicians Purchases All purchas…" at bounding box center [353, 39] width 652 height 24
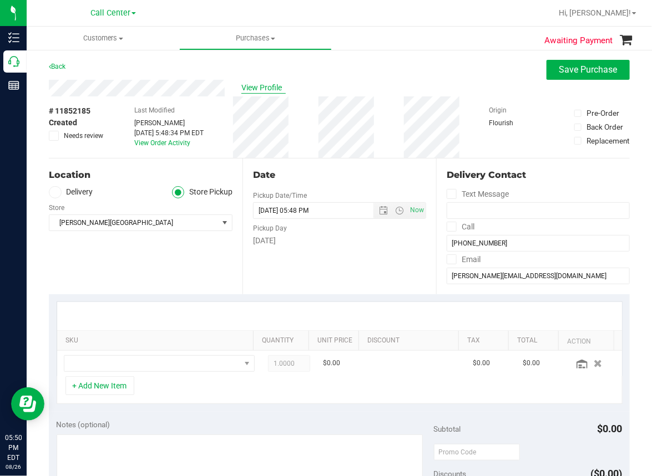
click at [256, 86] on span "View Profile" at bounding box center [263, 88] width 44 height 12
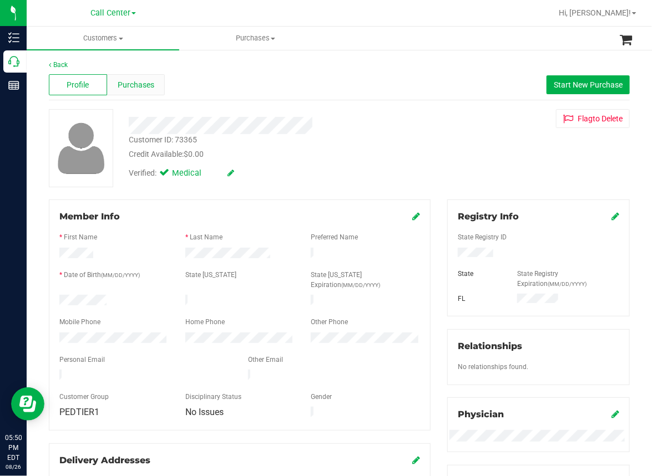
click at [134, 90] on div "Purchases" at bounding box center [136, 84] width 58 height 21
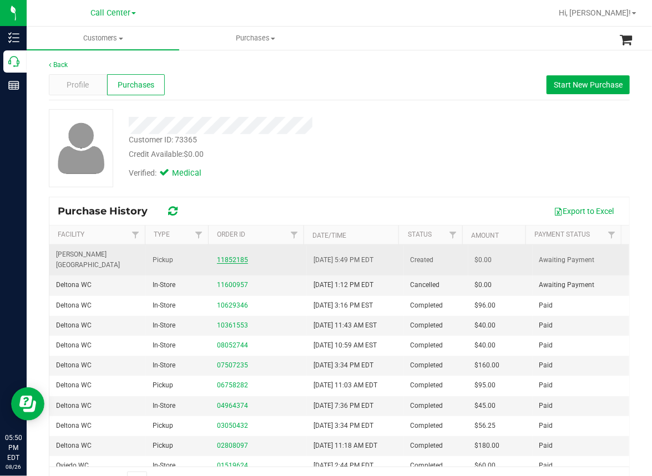
click at [220, 256] on link "11852185" at bounding box center [232, 260] width 31 height 8
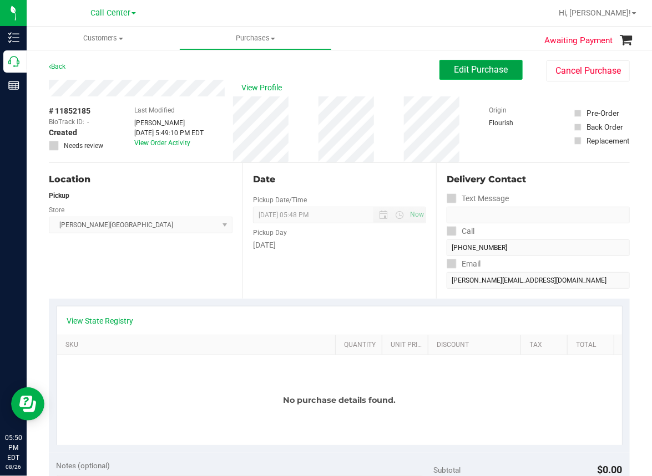
click at [475, 74] on span "Edit Purchase" at bounding box center [481, 69] width 54 height 11
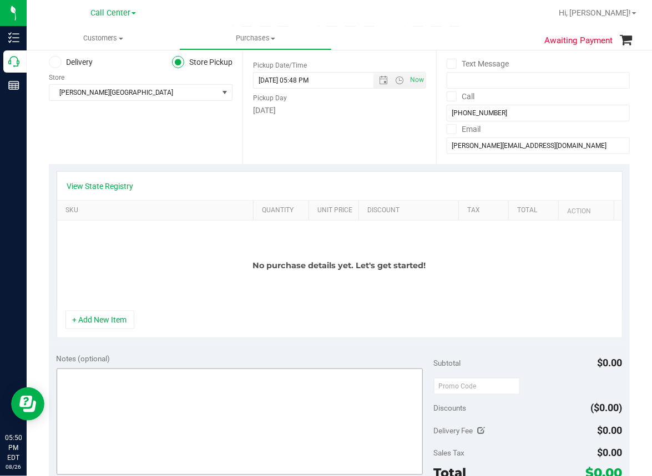
scroll to position [166, 0]
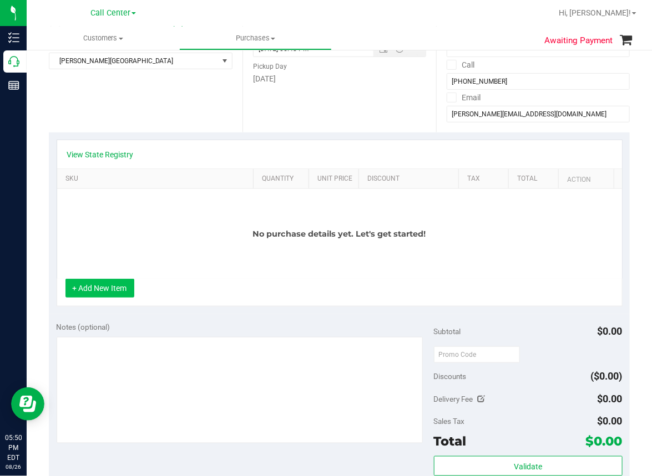
click at [102, 290] on button "+ Add New Item" at bounding box center [99, 288] width 69 height 19
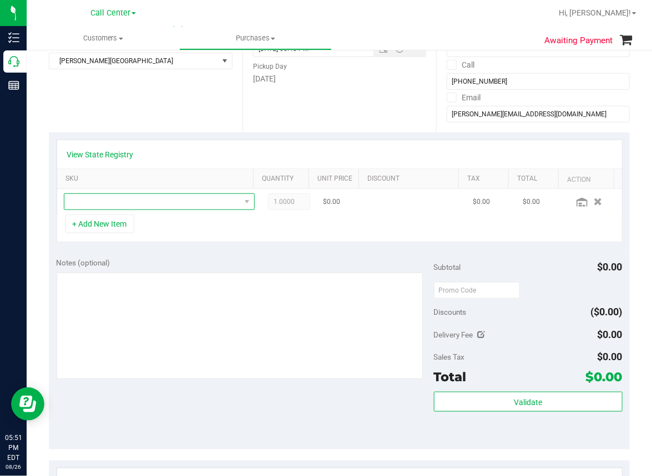
click at [83, 196] on span "NO DATA FOUND" at bounding box center [152, 202] width 176 height 16
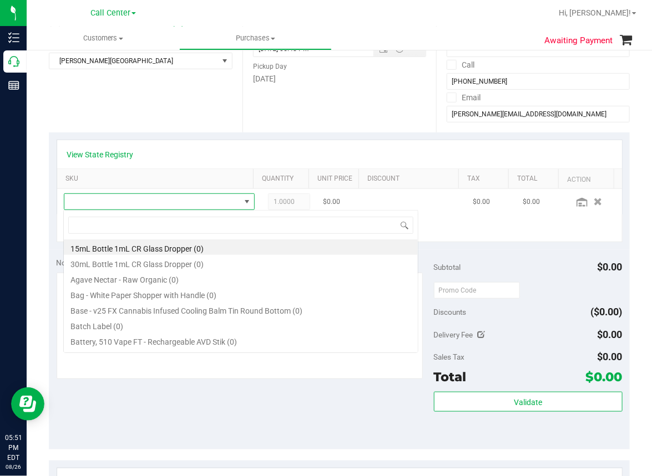
scroll to position [16, 175]
type input "serene"
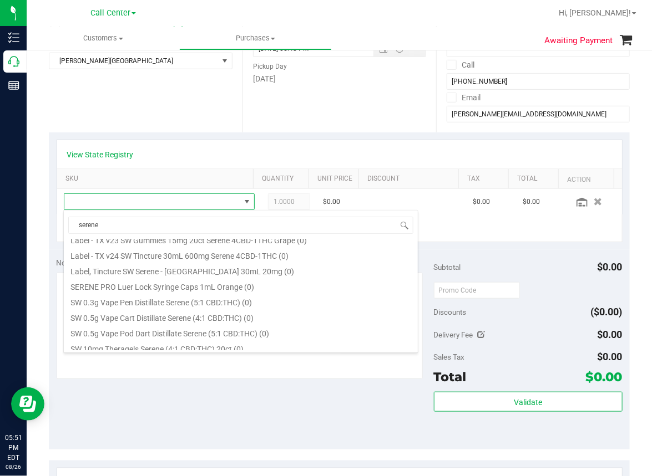
scroll to position [166, 0]
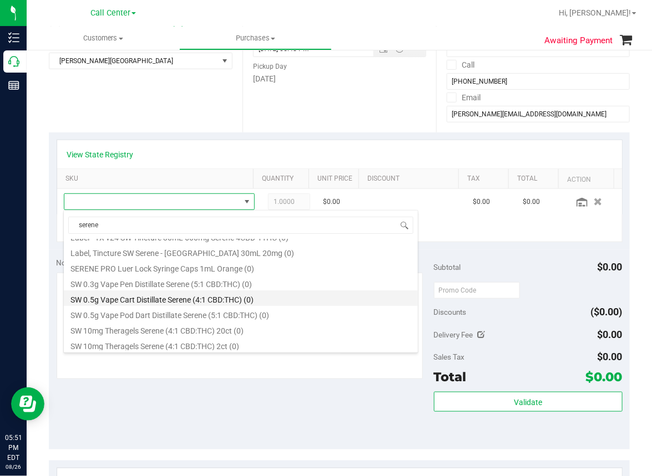
click at [155, 297] on li "SW 0.5g Vape Cart Distillate Serene (4:1 CBD:THC) (0)" at bounding box center [241, 299] width 354 height 16
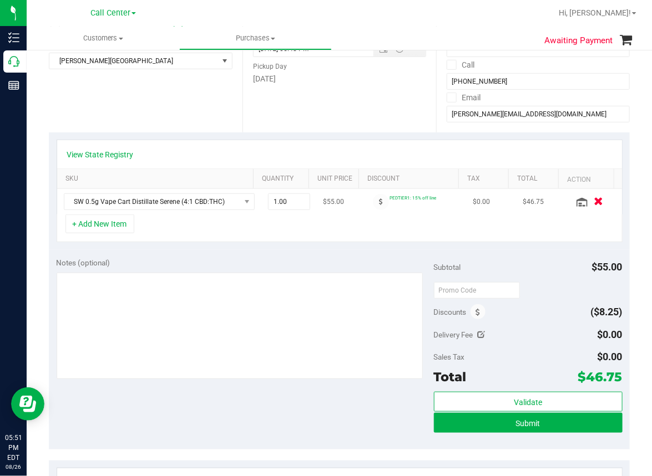
click at [594, 199] on icon "button" at bounding box center [598, 202] width 9 height 8
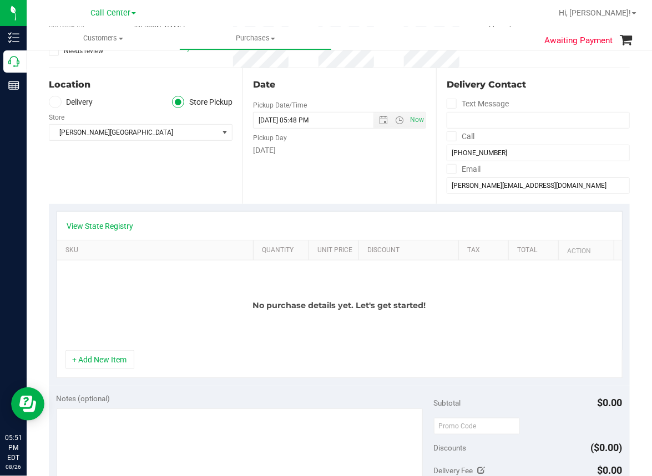
scroll to position [0, 0]
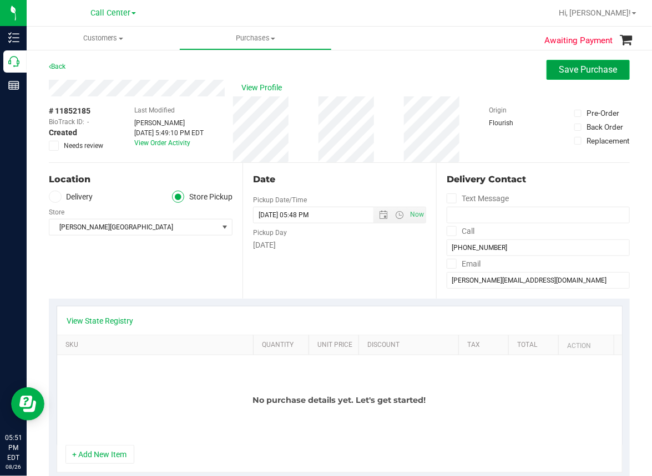
click at [570, 65] on span "Save Purchase" at bounding box center [588, 69] width 58 height 11
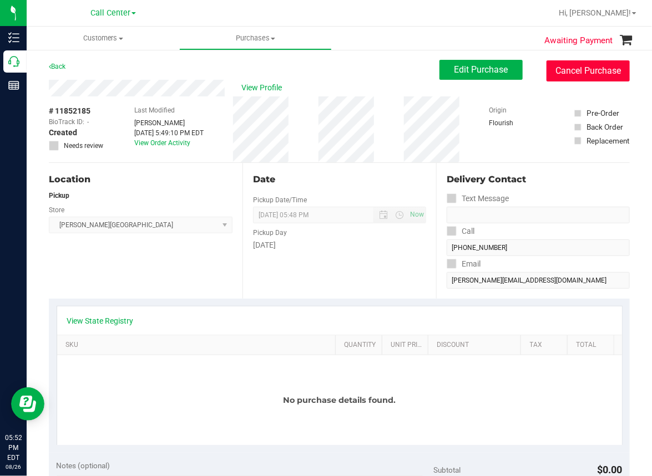
click at [571, 68] on button "Cancel Purchase" at bounding box center [587, 70] width 83 height 21
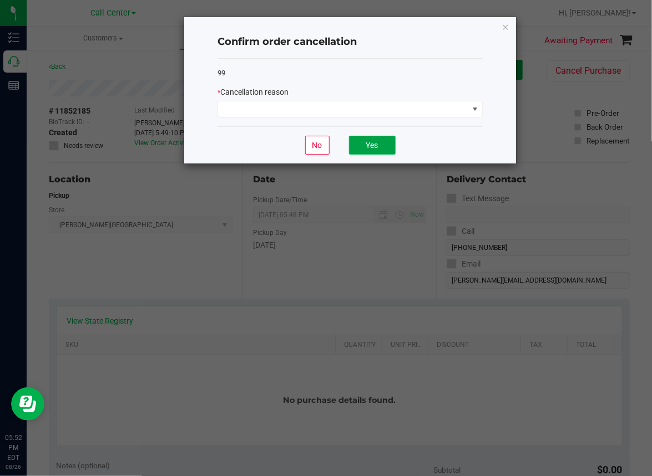
click at [373, 139] on button "Yes" at bounding box center [372, 145] width 47 height 19
click at [346, 109] on span at bounding box center [343, 110] width 250 height 16
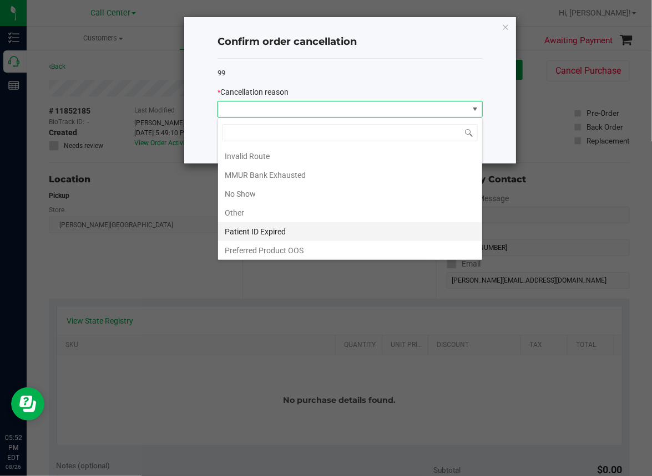
scroll to position [58, 0]
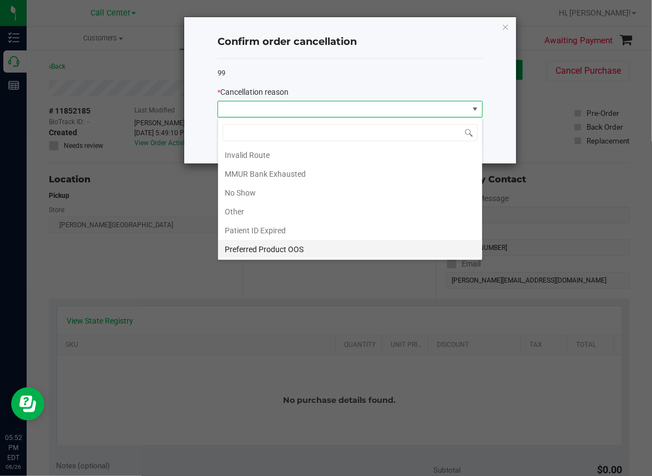
click at [253, 246] on li "Preferred Product OOS" at bounding box center [350, 249] width 264 height 19
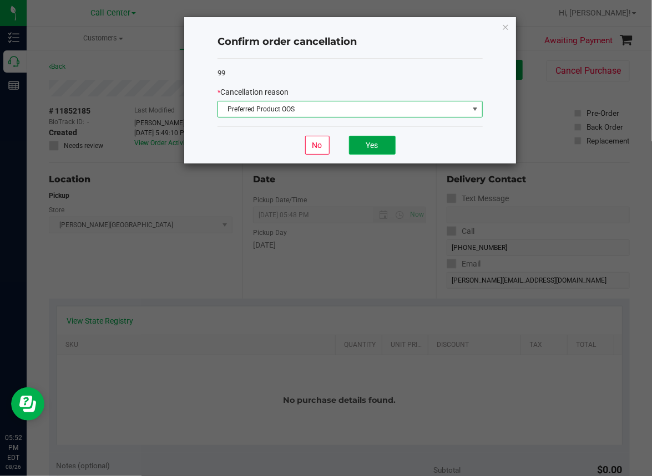
click at [385, 142] on button "Yes" at bounding box center [372, 145] width 47 height 19
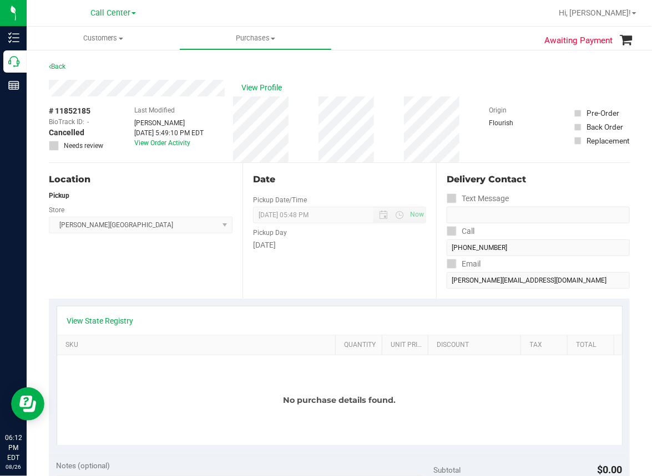
click at [63, 268] on div "Location Pickup Store [PERSON_NAME][GEOGRAPHIC_DATA] WC Select Store [PERSON_NA…" at bounding box center [146, 231] width 194 height 136
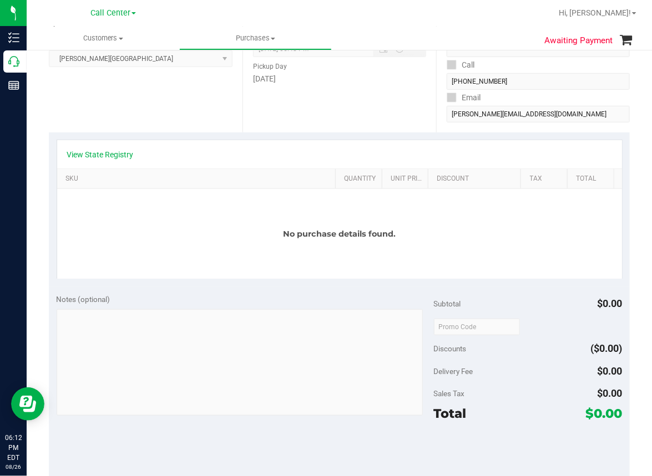
scroll to position [0, 0]
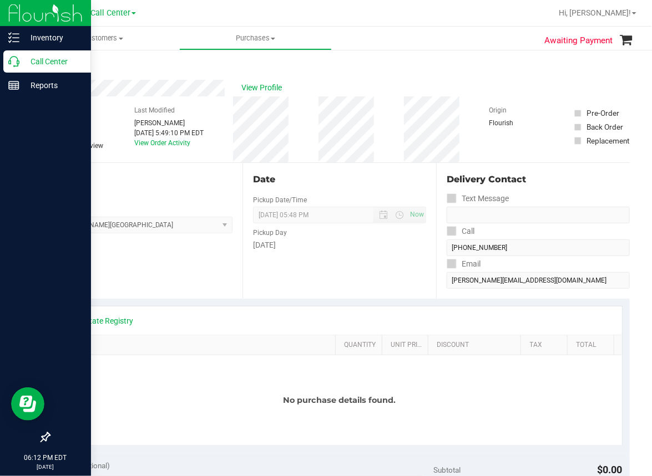
click at [9, 62] on icon at bounding box center [13, 61] width 11 height 11
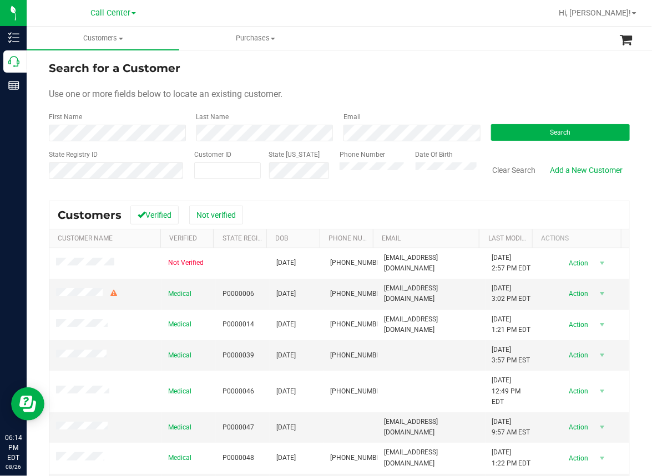
click at [197, 70] on div "Search for a Customer" at bounding box center [339, 68] width 581 height 17
click at [37, 190] on div "Search for a Customer Use one or more fields below to locate an existing custom…" at bounding box center [339, 318] width 625 height 538
click at [223, 172] on span at bounding box center [227, 171] width 67 height 17
paste input "1398005"
type input "1398005"
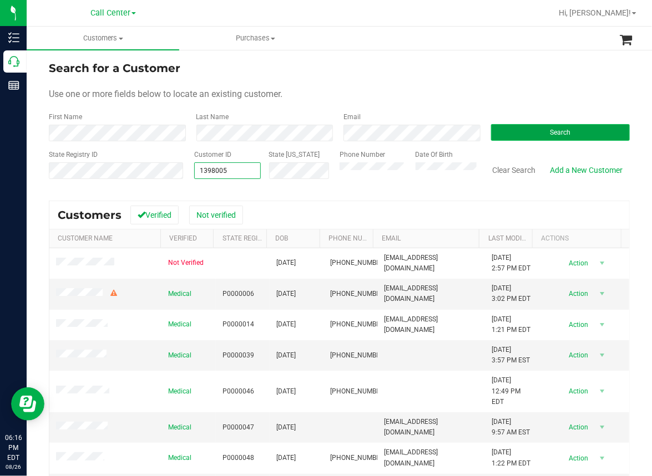
type input "1398005"
click at [509, 133] on button "Search" at bounding box center [560, 132] width 139 height 17
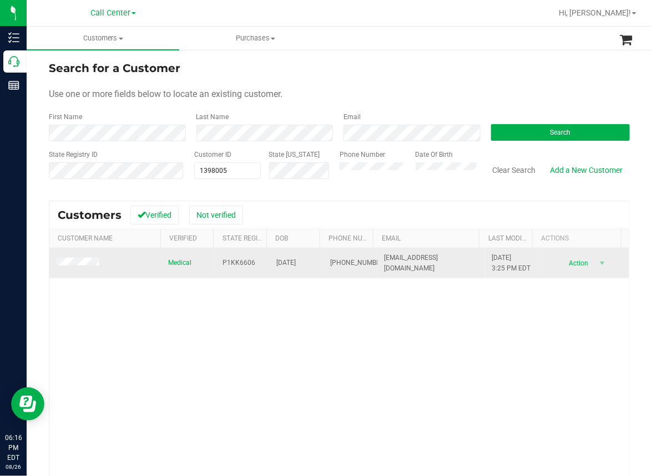
click at [330, 261] on span "(518) 852-4710" at bounding box center [357, 263] width 55 height 11
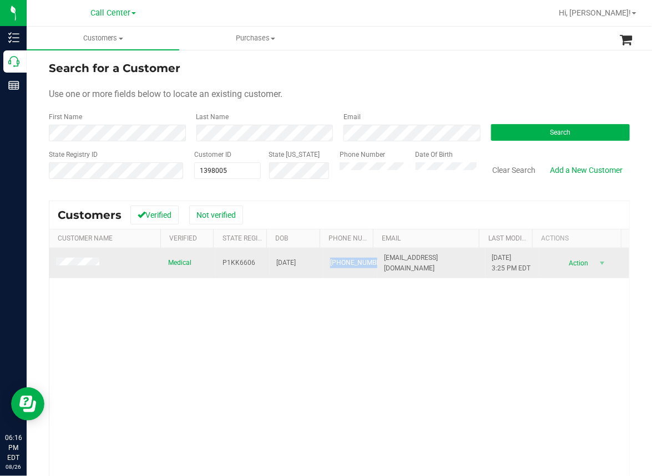
click at [330, 261] on span "(518) 852-4710" at bounding box center [357, 263] width 55 height 11
copy span "(518) 852-4710"
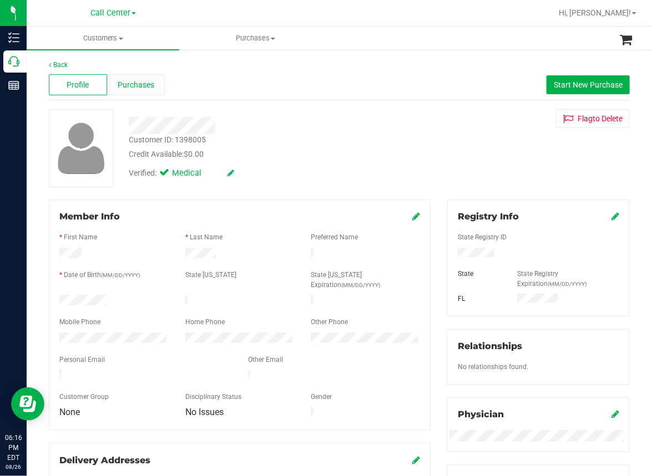
click at [141, 83] on span "Purchases" at bounding box center [136, 85] width 37 height 12
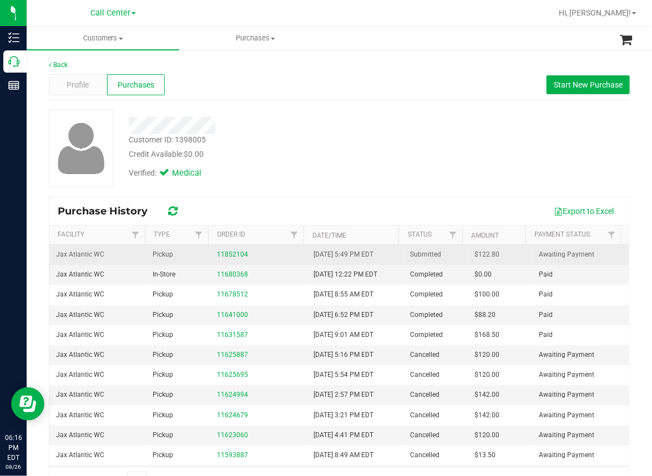
click at [217, 261] on td "11852104" at bounding box center [258, 255] width 97 height 20
click at [237, 251] on link "11852104" at bounding box center [232, 255] width 31 height 8
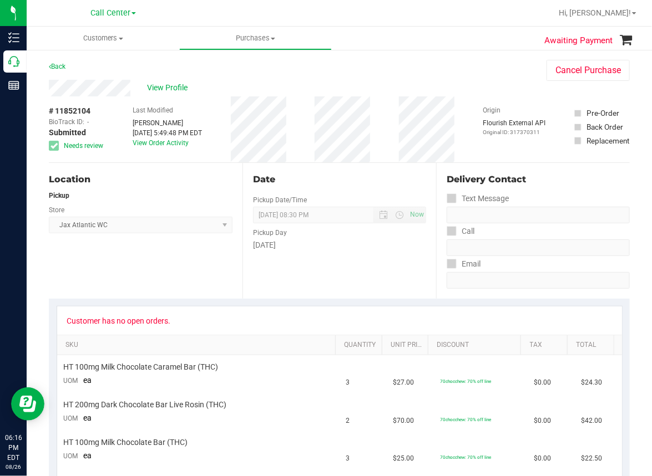
click at [89, 265] on div "Location Pickup Store Jax Atlantic WC Select Store Bonita Springs WC Boynton Be…" at bounding box center [146, 231] width 194 height 136
click at [207, 19] on div at bounding box center [375, 13] width 353 height 22
click at [80, 267] on div "Location Pickup Store Jax Atlantic WC Select Store Bonita Springs WC Boynton Be…" at bounding box center [146, 231] width 194 height 136
click at [157, 255] on div "Location Pickup Store Jax Atlantic WC Select Store Bonita Springs WC Boynton Be…" at bounding box center [146, 231] width 194 height 136
click at [236, 28] on uib-tab-heading "Purchases All purchases" at bounding box center [255, 38] width 151 height 22
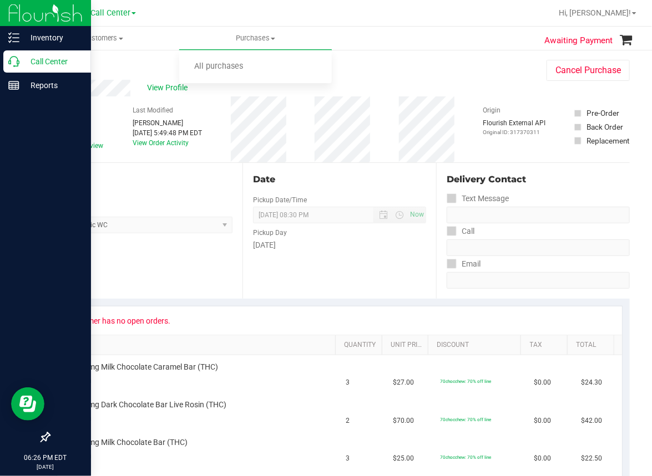
click at [23, 62] on p "Call Center" at bounding box center [52, 61] width 67 height 13
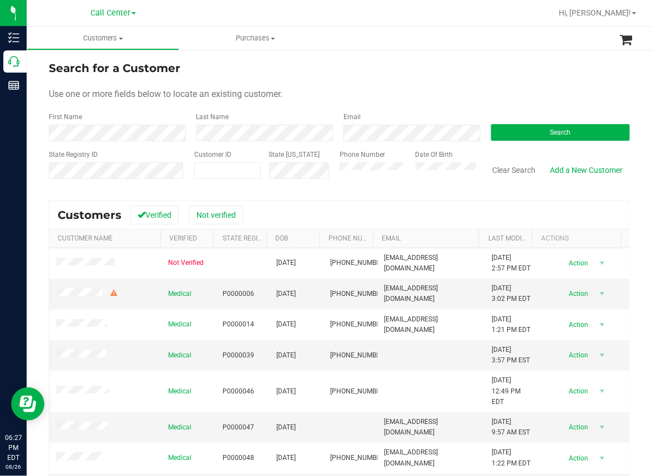
click at [238, 62] on div "Search for a Customer" at bounding box center [339, 68] width 581 height 17
click at [508, 128] on button "Search" at bounding box center [560, 132] width 139 height 17
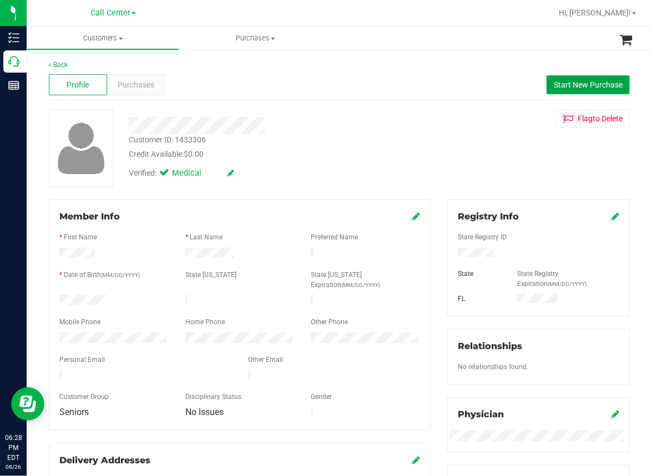
click at [566, 81] on span "Start New Purchase" at bounding box center [588, 84] width 69 height 9
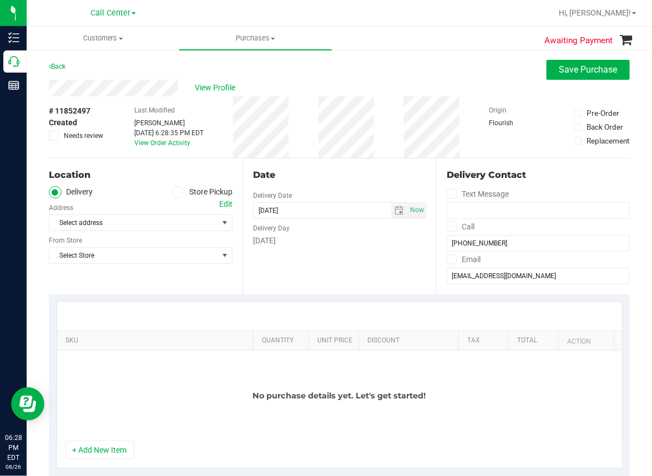
click at [175, 192] on icon at bounding box center [178, 192] width 7 height 0
click at [0, 0] on input "Store Pickup" at bounding box center [0, 0] width 0 height 0
click at [116, 223] on span "Select Store" at bounding box center [133, 223] width 169 height 16
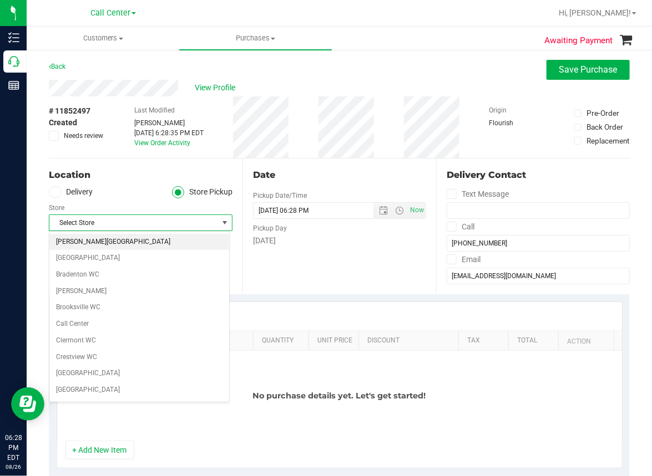
click at [82, 241] on li "[PERSON_NAME][GEOGRAPHIC_DATA]" at bounding box center [139, 242] width 180 height 17
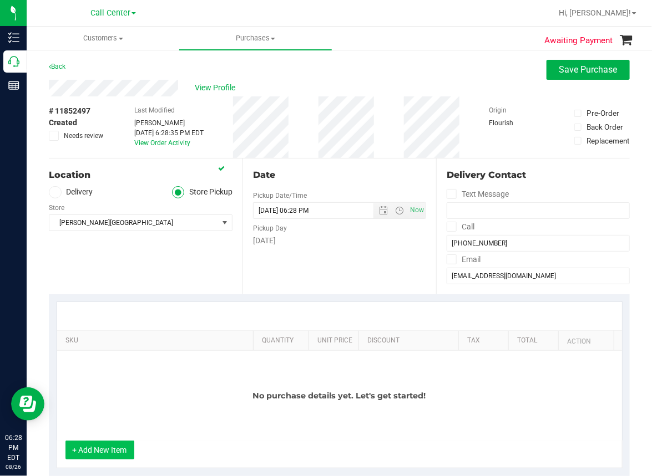
click at [103, 452] on button "+ Add New Item" at bounding box center [99, 450] width 69 height 19
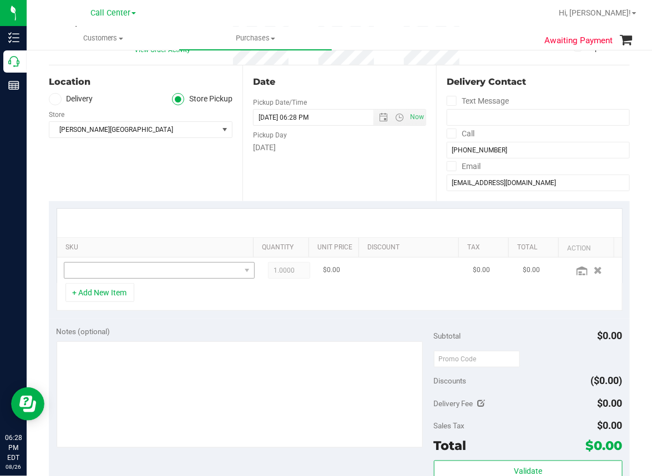
scroll to position [111, 0]
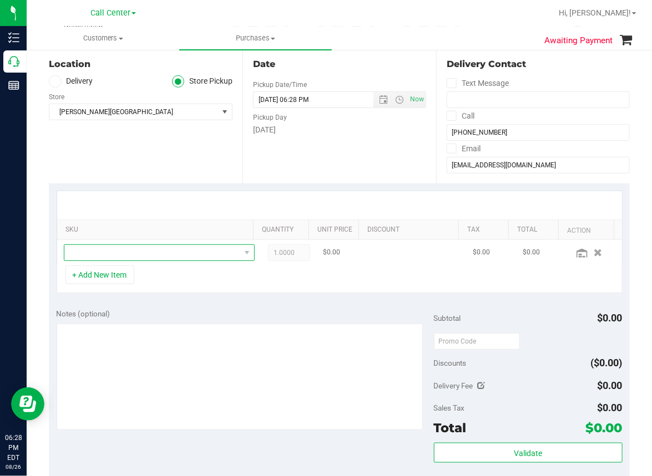
click at [120, 252] on span "NO DATA FOUND" at bounding box center [152, 253] width 176 height 16
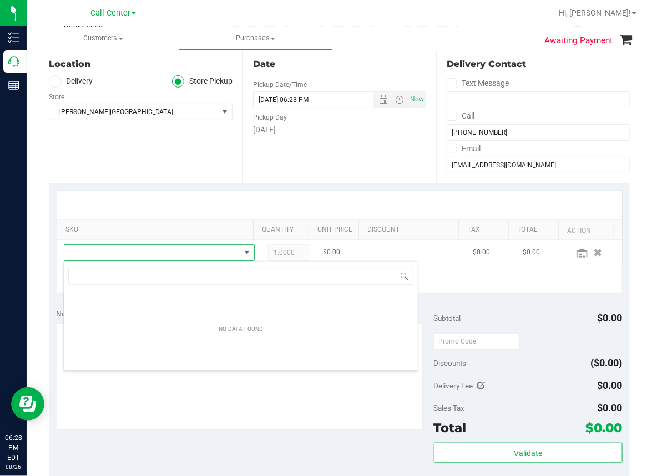
scroll to position [16, 166]
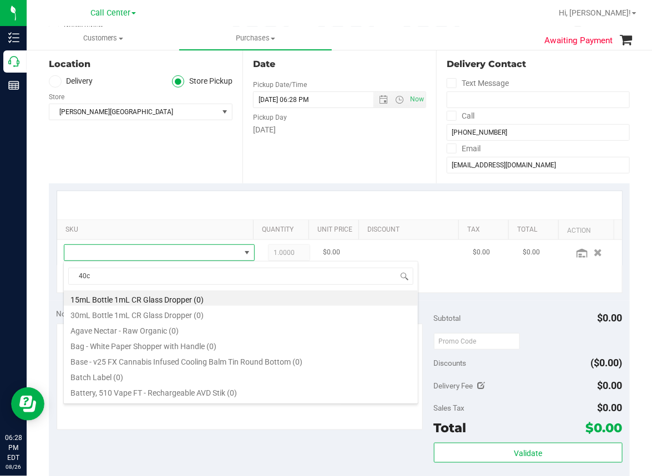
type input "40ct"
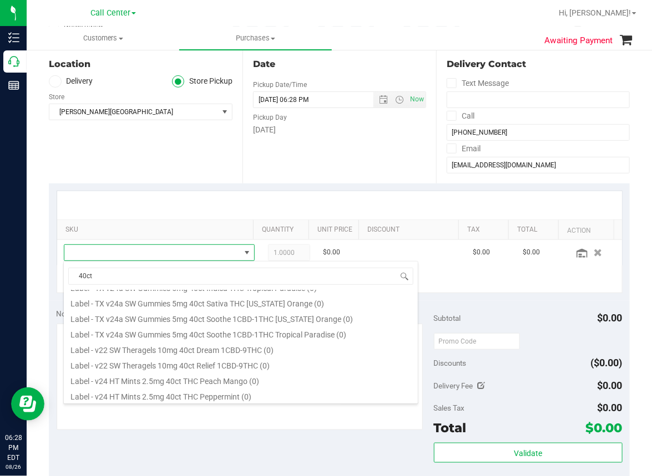
scroll to position [666, 0]
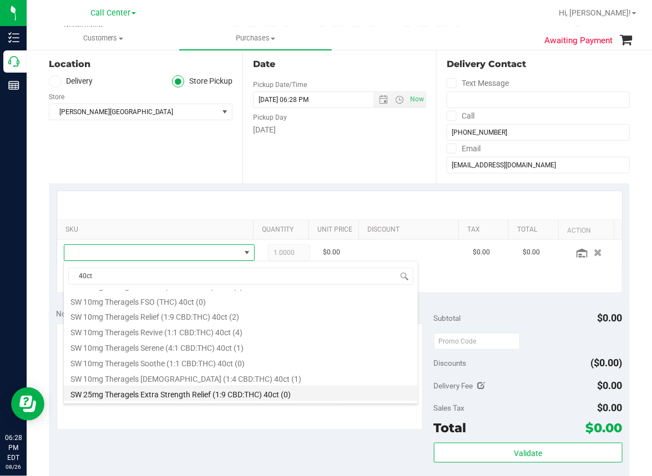
click at [178, 390] on li "SW 25mg Theragels Extra Strength Relief (1:9 CBD:THC) 40ct (0)" at bounding box center [241, 394] width 354 height 16
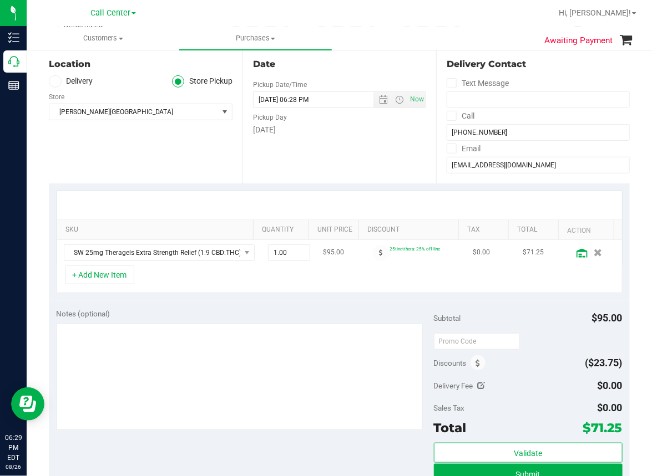
click at [576, 256] on icon at bounding box center [581, 253] width 11 height 9
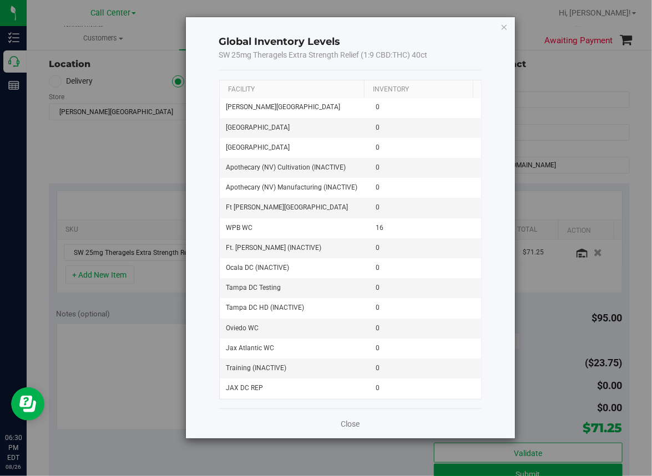
scroll to position [0, 0]
click at [502, 26] on icon "button" at bounding box center [504, 26] width 8 height 13
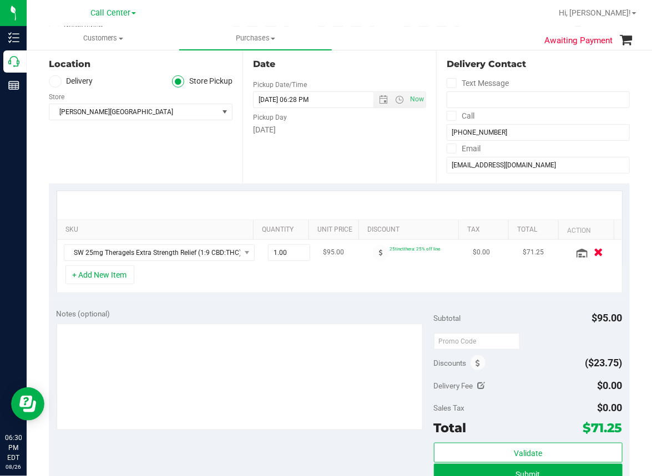
click at [594, 252] on icon "button" at bounding box center [598, 253] width 9 height 8
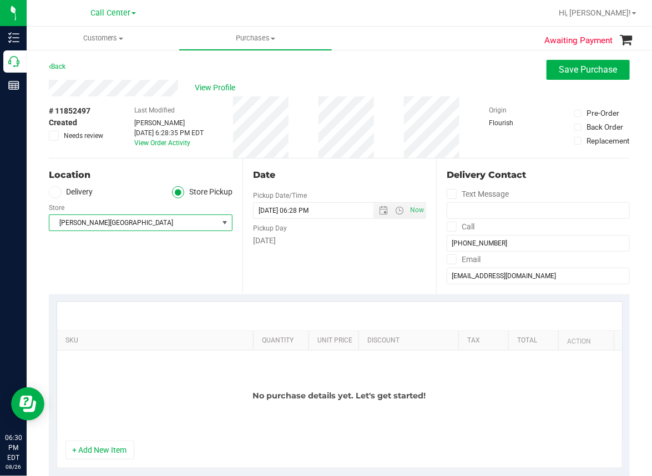
click at [113, 225] on span "[PERSON_NAME][GEOGRAPHIC_DATA]" at bounding box center [133, 223] width 169 height 16
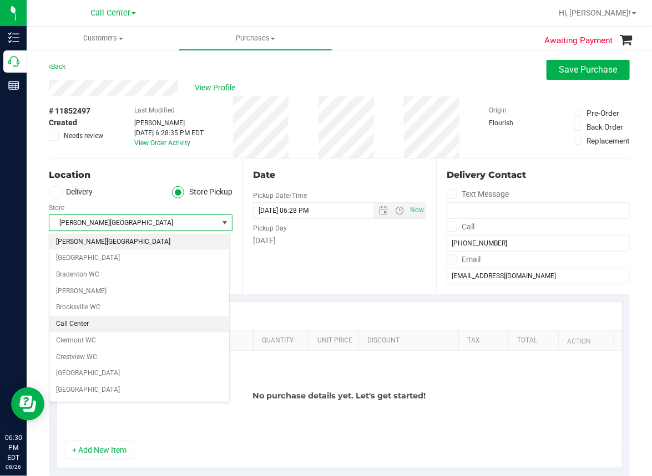
click at [68, 323] on li "Call Center" at bounding box center [139, 324] width 180 height 17
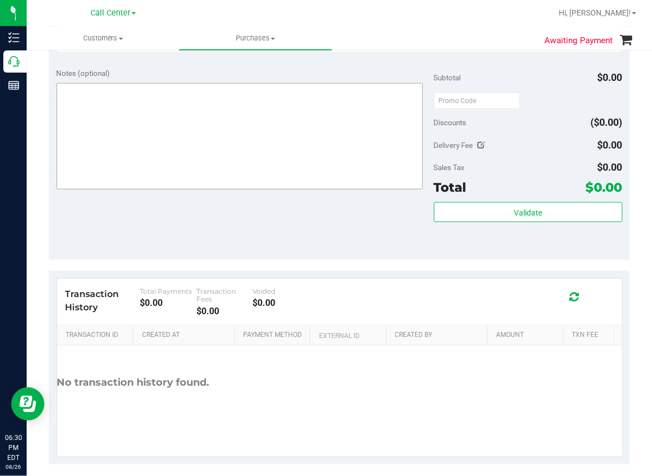
scroll to position [425, 0]
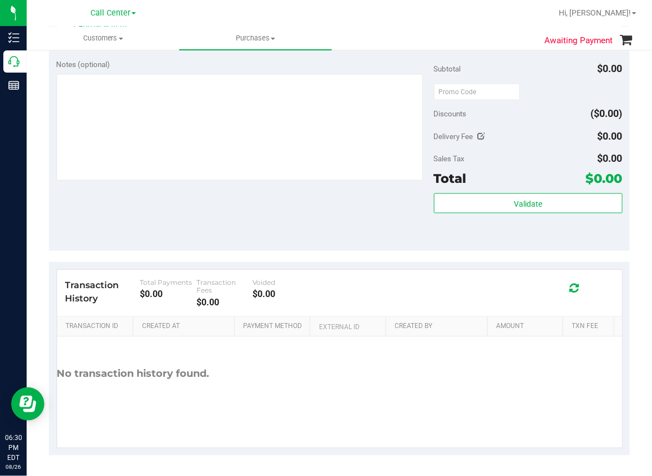
click at [175, 202] on div "Notes (optional) Subtotal $0.00 Discounts ($0.00) Delivery Fee $0.00 Sales Tax …" at bounding box center [339, 152] width 581 height 200
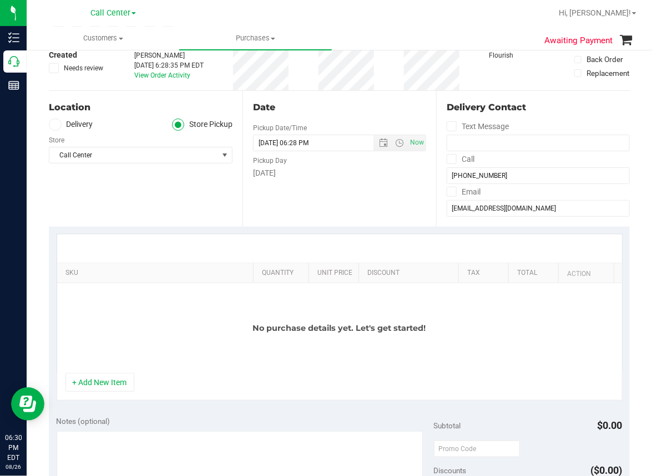
scroll to position [0, 0]
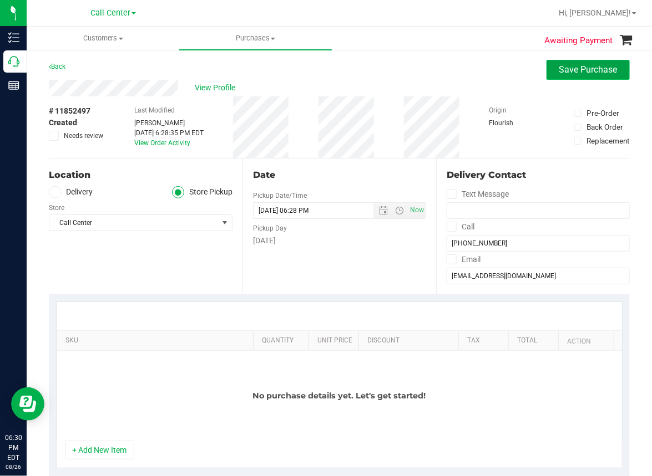
click at [574, 69] on span "Save Purchase" at bounding box center [588, 69] width 58 height 11
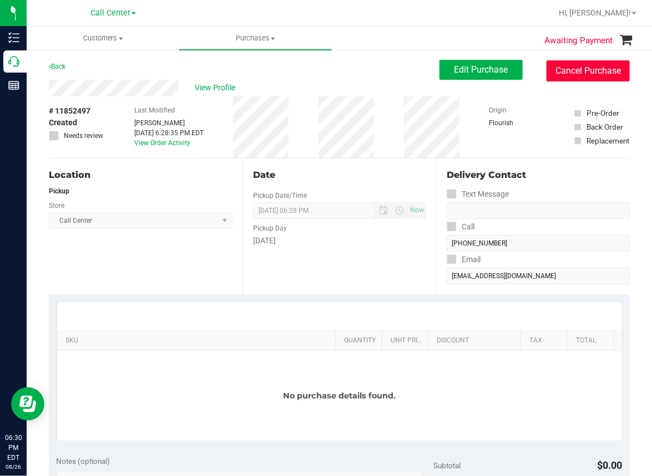
click at [574, 69] on button "Cancel Purchase" at bounding box center [587, 70] width 83 height 21
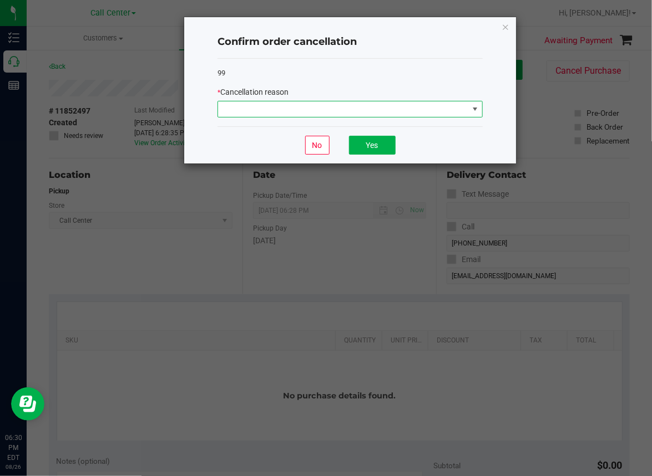
click at [306, 107] on span at bounding box center [343, 110] width 250 height 16
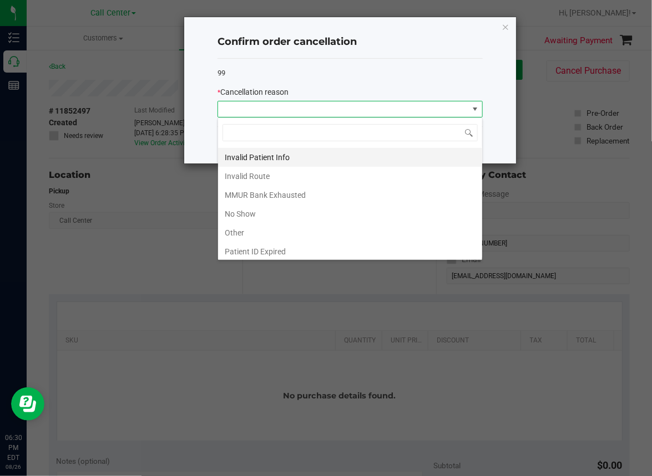
scroll to position [58, 0]
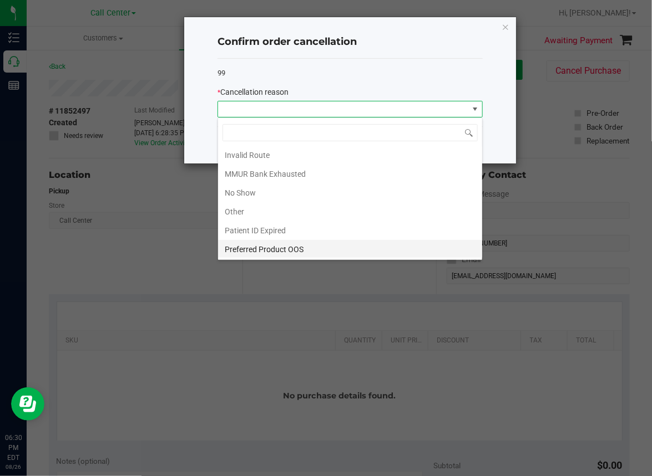
click at [275, 246] on li "Preferred Product OOS" at bounding box center [350, 249] width 264 height 19
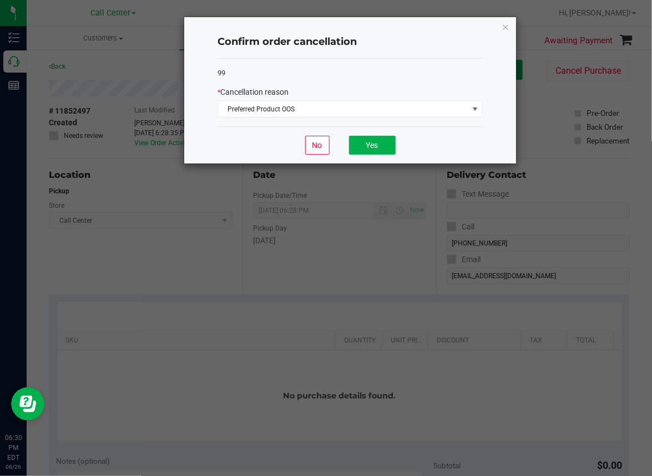
click at [275, 246] on ngb-modal-window "Confirm order cancellation 99 * Cancellation reason Preferred Product OOS No Yes" at bounding box center [330, 238] width 660 height 476
click at [271, 115] on span "Preferred Product OOS" at bounding box center [343, 110] width 250 height 16
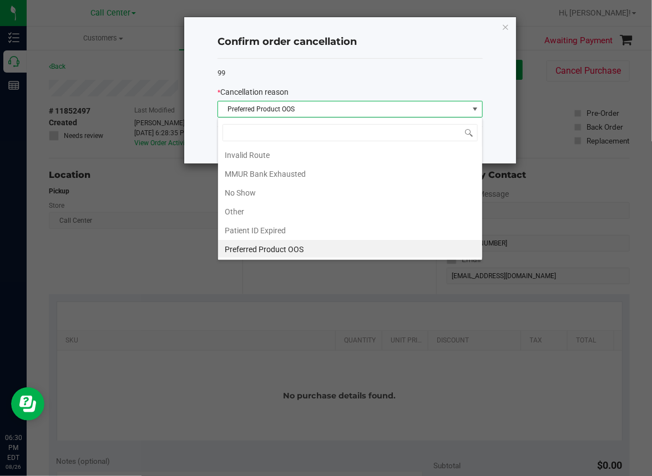
scroll to position [16, 265]
click at [270, 108] on span "Preferred Product OOS" at bounding box center [343, 110] width 250 height 16
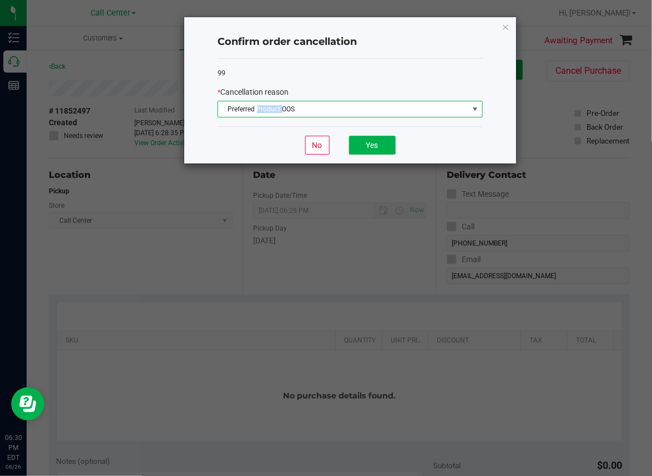
click at [270, 108] on span "Preferred Product OOS" at bounding box center [343, 110] width 250 height 16
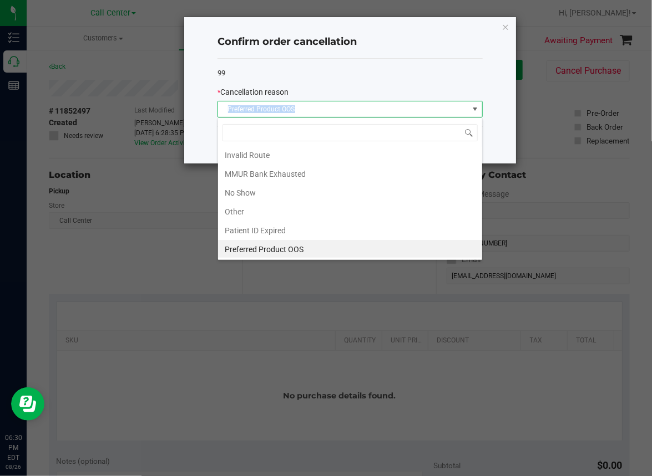
click at [270, 108] on span "Preferred Product OOS" at bounding box center [343, 110] width 250 height 16
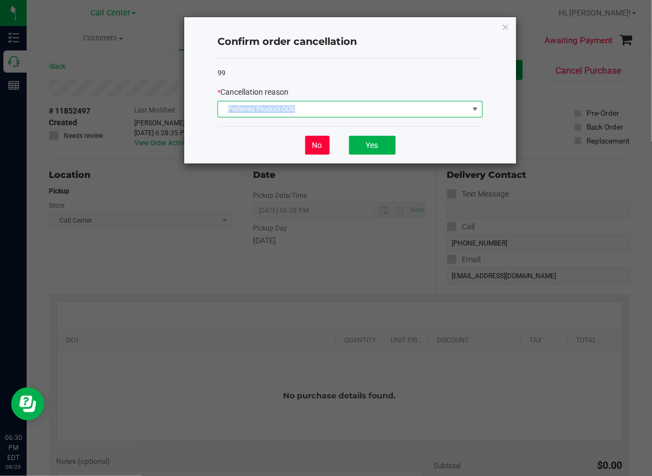
click at [313, 144] on button "No" at bounding box center [317, 145] width 24 height 19
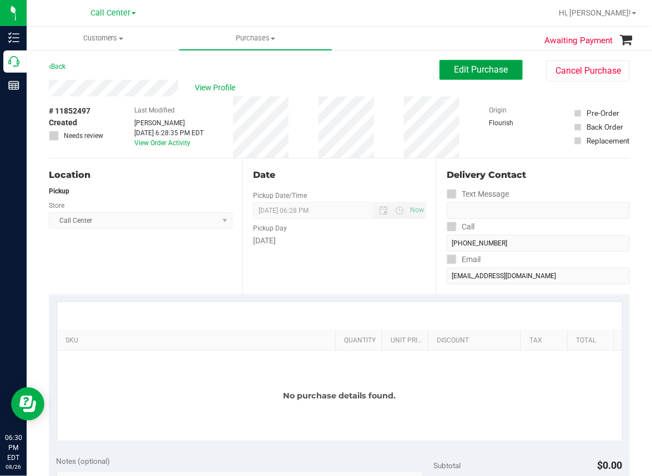
click at [470, 78] on button "Edit Purchase" at bounding box center [480, 70] width 83 height 20
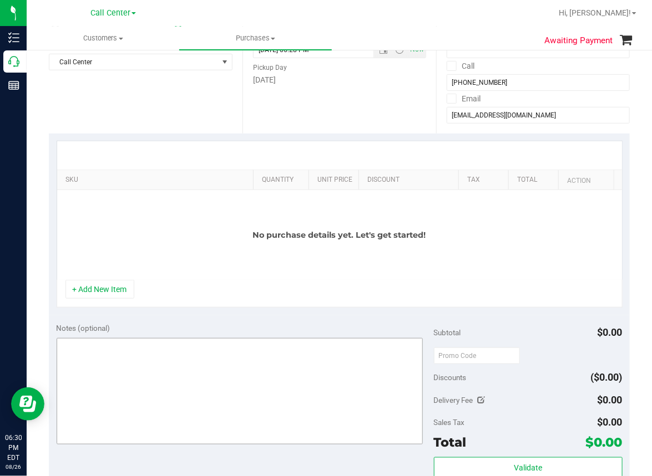
scroll to position [166, 0]
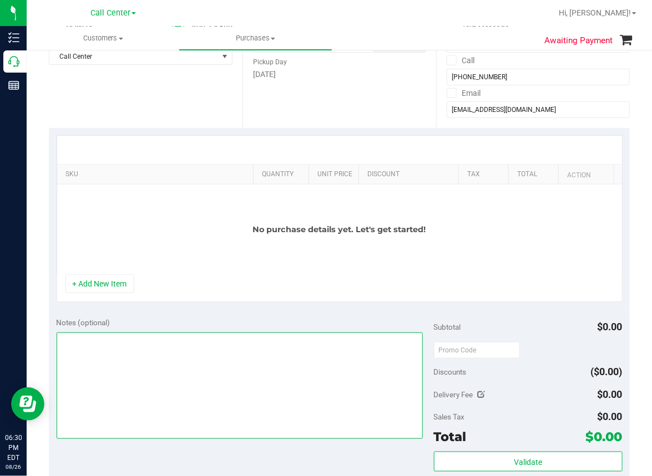
click at [77, 354] on textarea at bounding box center [240, 386] width 366 height 107
paste textarea "Preferred Product OOS"
click at [154, 339] on textarea at bounding box center [240, 386] width 366 height 107
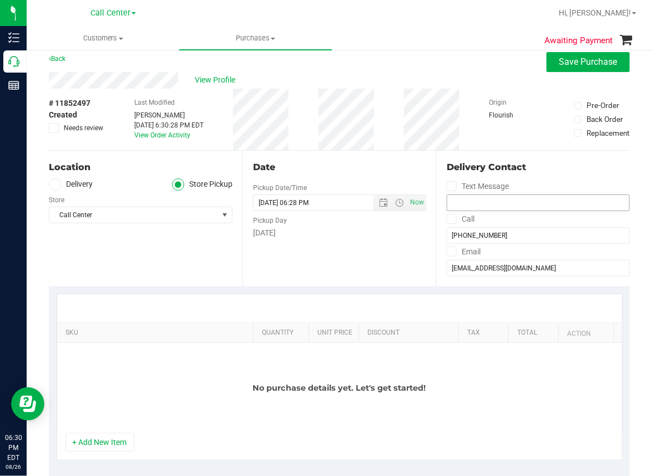
scroll to position [0, 0]
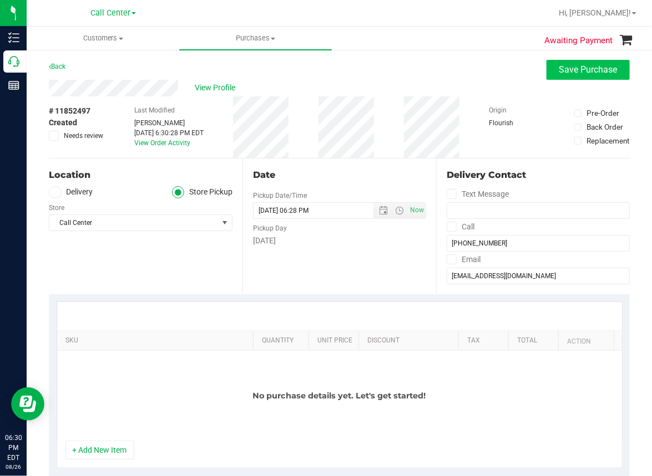
type textarea "Preferred Product OOS mjs"
click at [567, 67] on span "Save Purchase" at bounding box center [588, 69] width 58 height 11
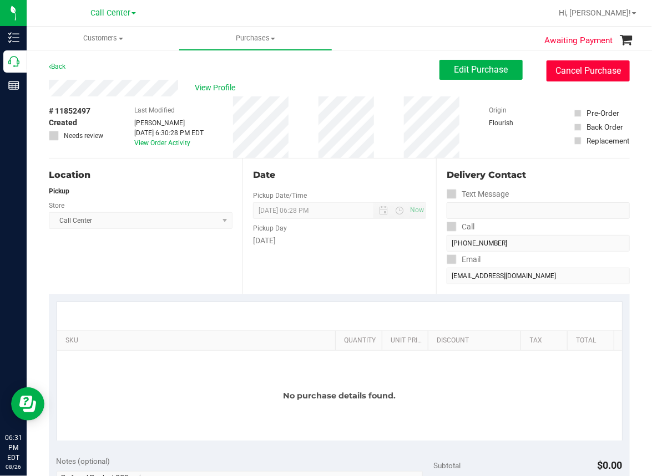
click at [567, 68] on button "Cancel Purchase" at bounding box center [587, 70] width 83 height 21
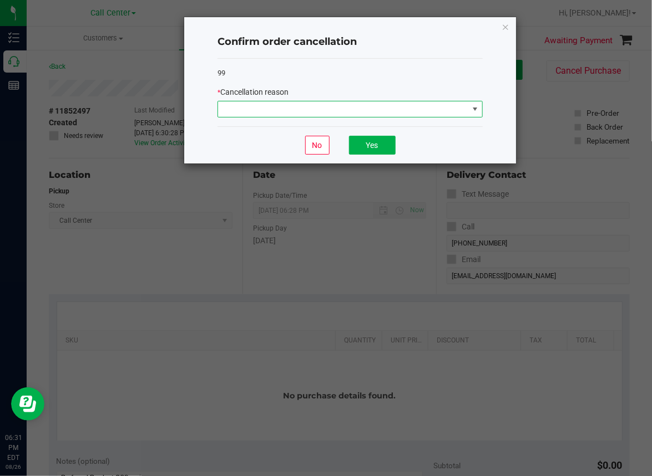
click at [286, 110] on span at bounding box center [343, 110] width 250 height 16
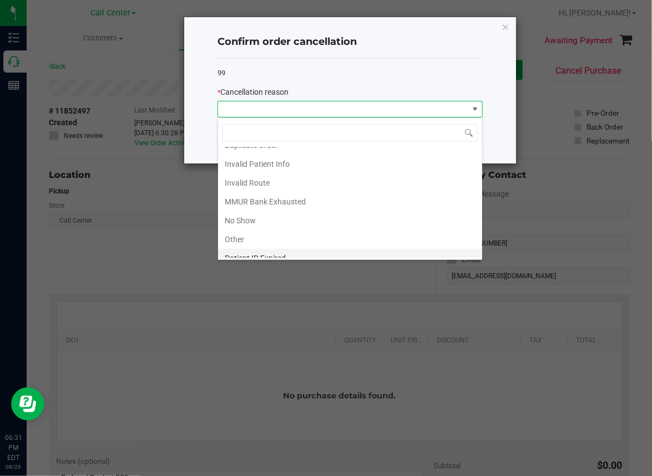
scroll to position [58, 0]
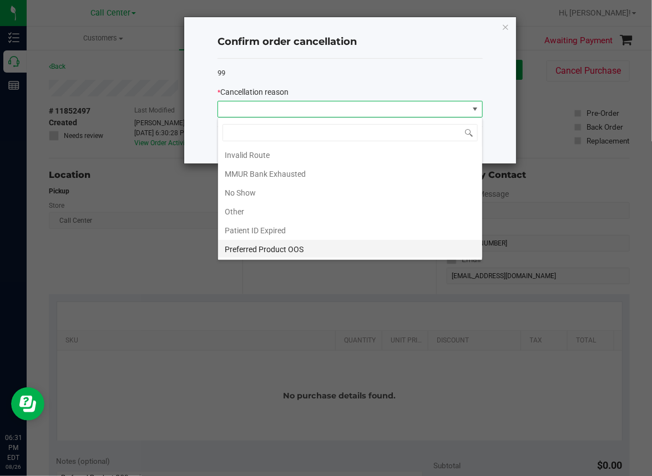
click at [270, 250] on li "Preferred Product OOS" at bounding box center [350, 249] width 264 height 19
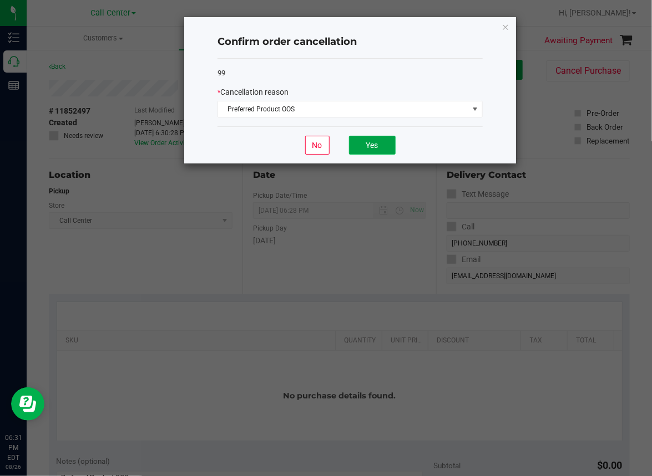
click at [368, 139] on button "Yes" at bounding box center [372, 145] width 47 height 19
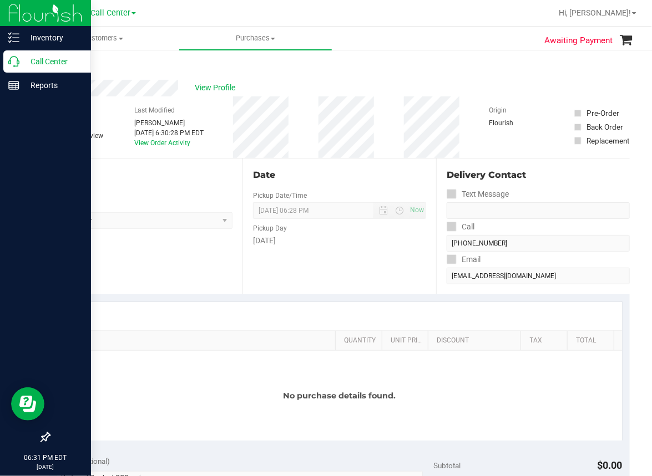
click at [22, 64] on p "Call Center" at bounding box center [52, 61] width 67 height 13
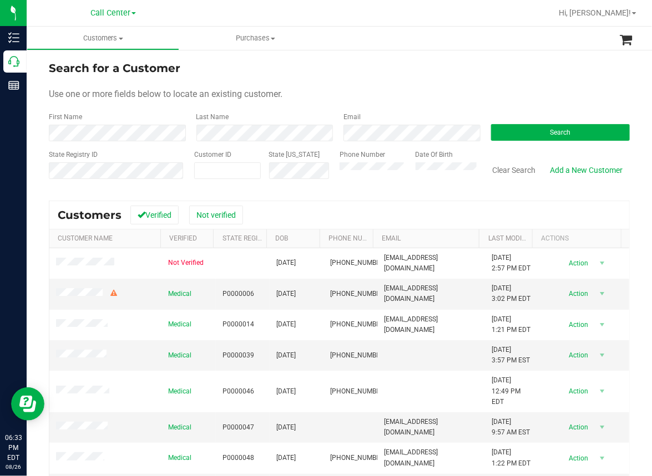
click at [341, 8] on div at bounding box center [375, 13] width 353 height 22
click at [44, 148] on div "Search for a Customer Use one or more fields below to locate an existing custom…" at bounding box center [339, 318] width 625 height 538
click at [538, 137] on button "Search" at bounding box center [560, 132] width 139 height 17
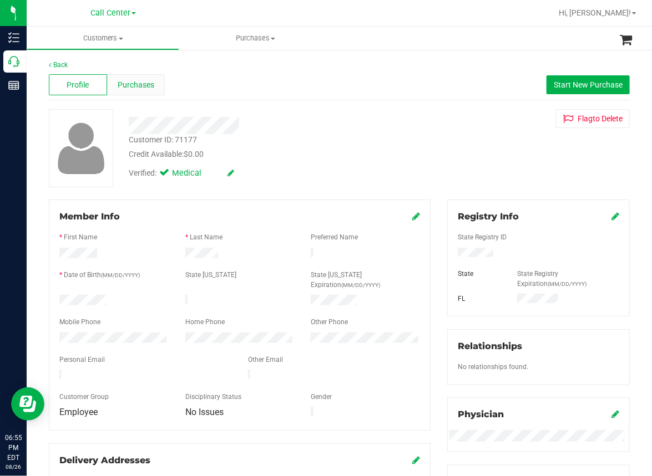
click at [139, 80] on span "Purchases" at bounding box center [136, 85] width 37 height 12
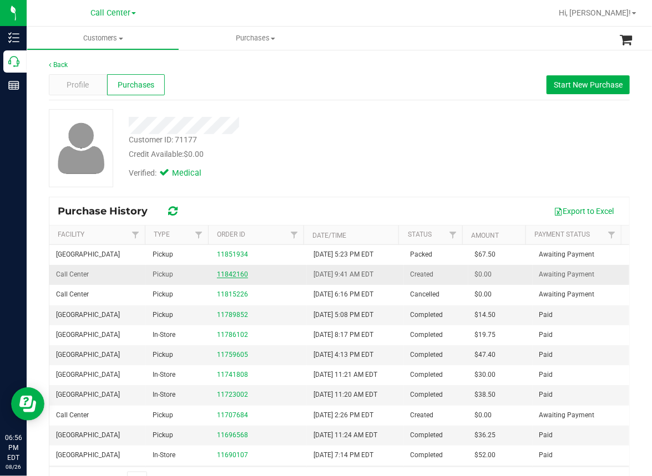
click at [226, 275] on link "11842160" at bounding box center [232, 275] width 31 height 8
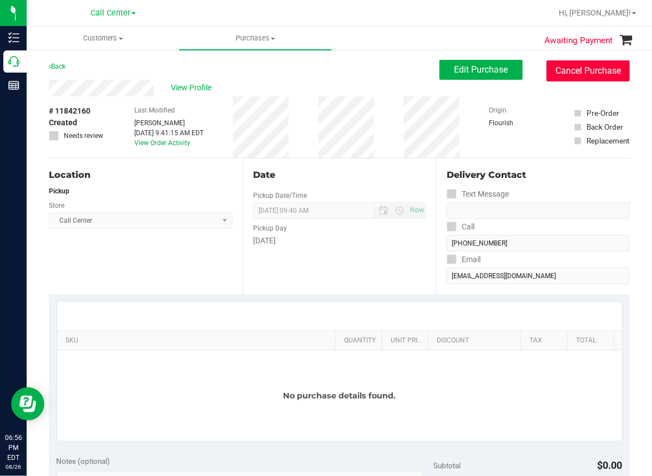
click at [580, 74] on button "Cancel Purchase" at bounding box center [587, 70] width 83 height 21
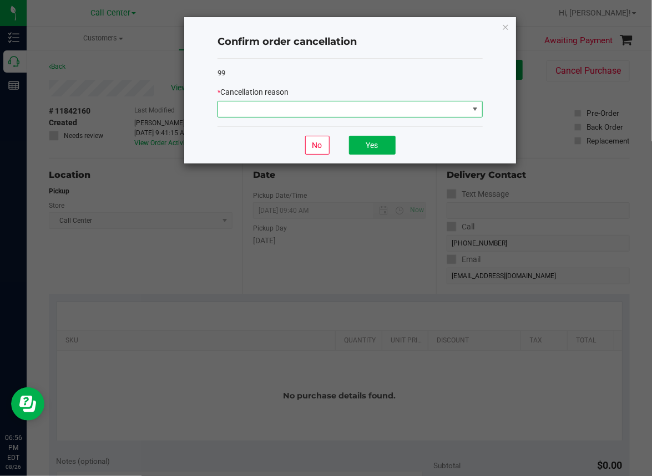
click at [308, 109] on span at bounding box center [343, 110] width 250 height 16
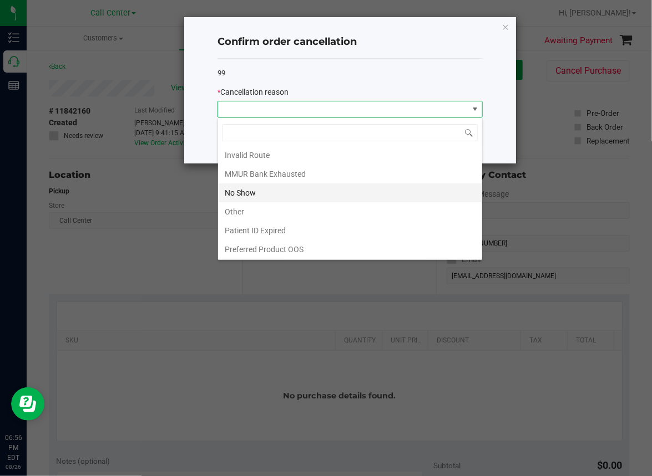
scroll to position [2, 0]
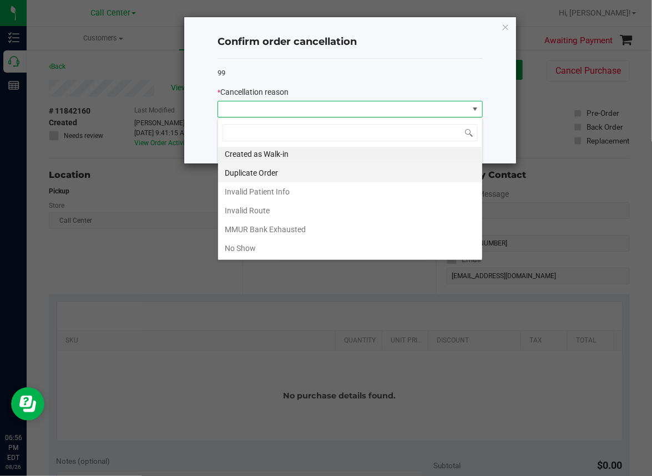
click at [261, 172] on li "Duplicate Order" at bounding box center [350, 173] width 264 height 19
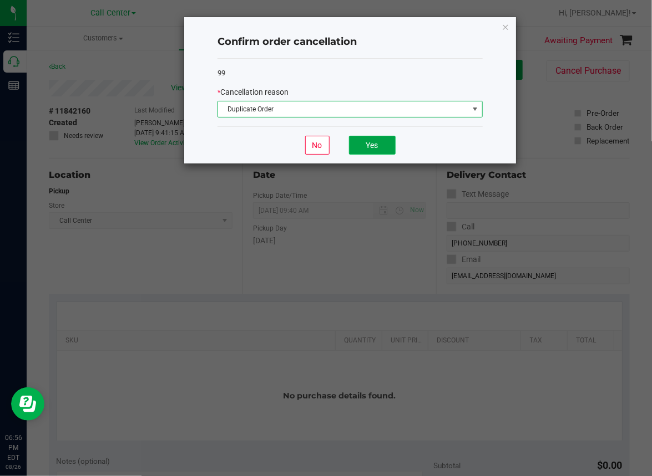
click at [360, 145] on button "Yes" at bounding box center [372, 145] width 47 height 19
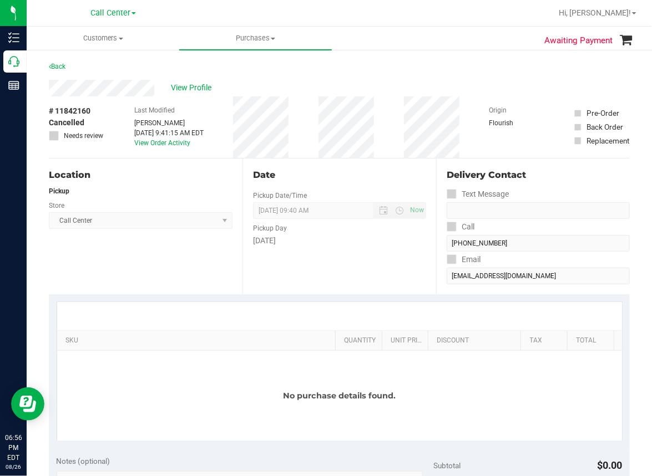
scroll to position [0, 0]
click at [54, 65] on link "Back" at bounding box center [57, 67] width 17 height 8
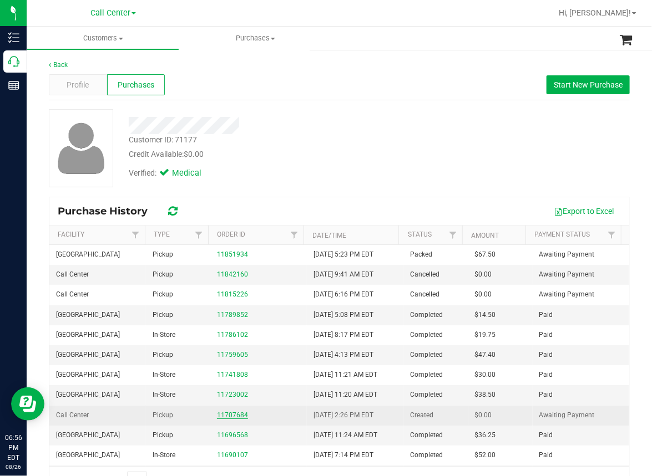
click at [231, 415] on link "11707684" at bounding box center [232, 416] width 31 height 8
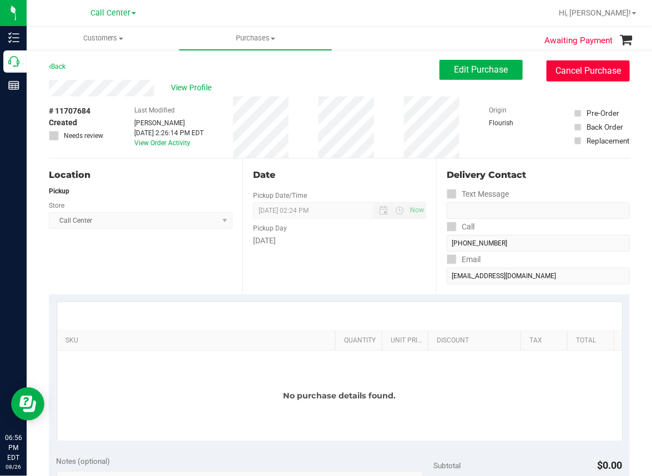
click at [577, 72] on button "Cancel Purchase" at bounding box center [587, 70] width 83 height 21
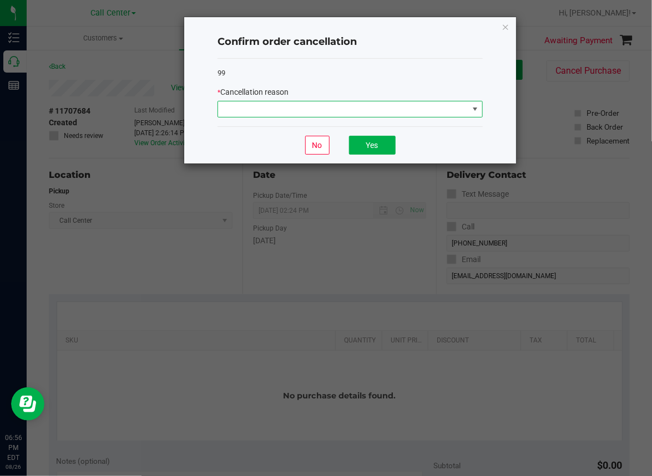
click at [323, 111] on span at bounding box center [343, 110] width 250 height 16
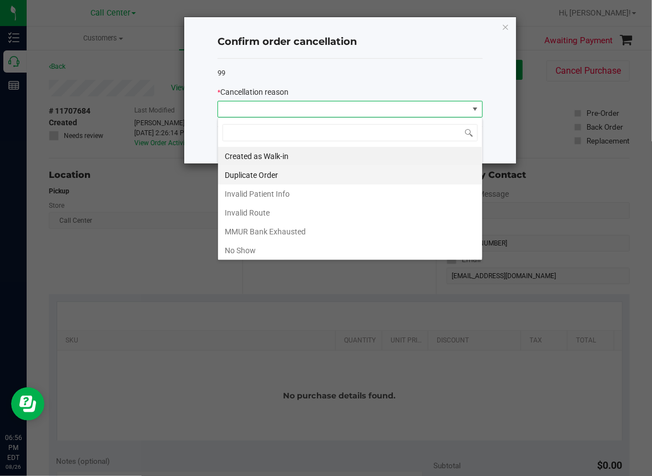
click at [255, 173] on li "Duplicate Order" at bounding box center [350, 175] width 264 height 19
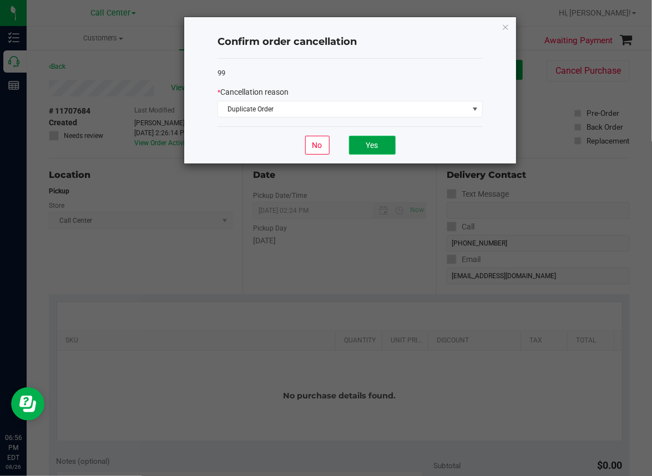
click at [387, 148] on button "Yes" at bounding box center [372, 145] width 47 height 19
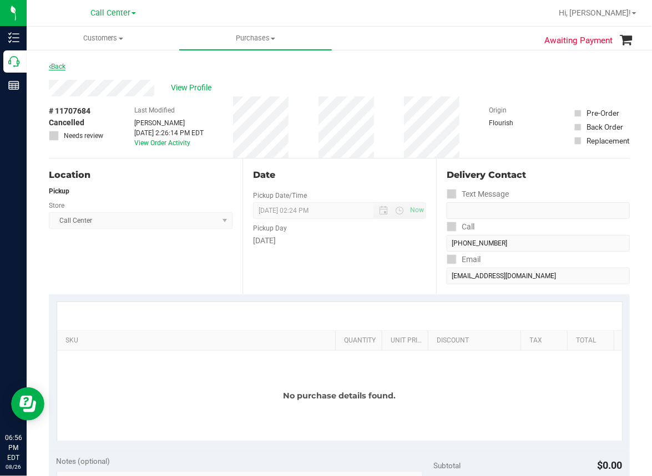
click at [57, 67] on link "Back" at bounding box center [57, 67] width 17 height 8
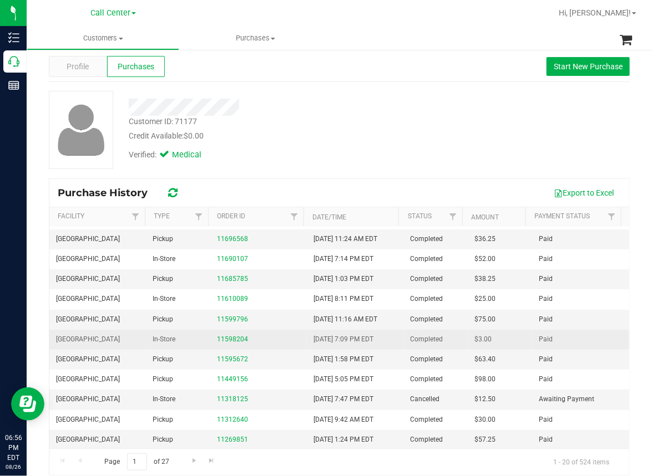
scroll to position [28, 0]
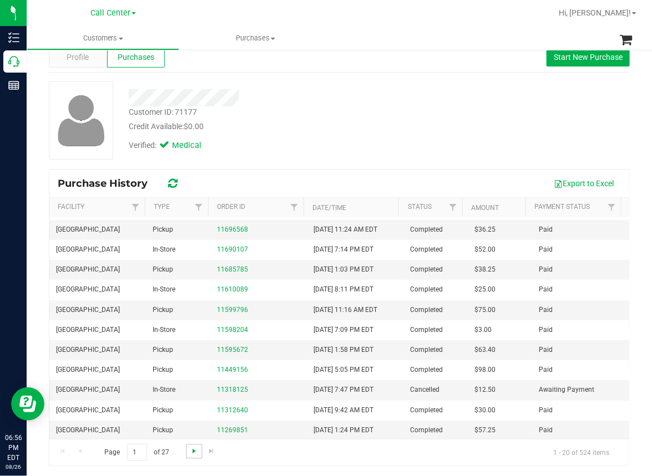
click at [192, 450] on span "Go to the next page" at bounding box center [194, 451] width 9 height 9
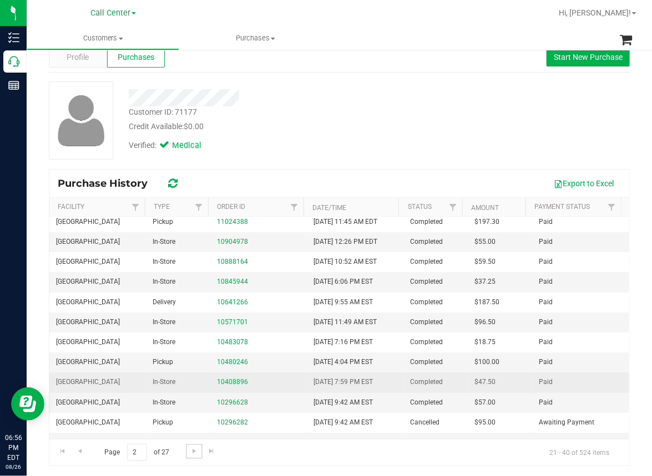
scroll to position [178, 0]
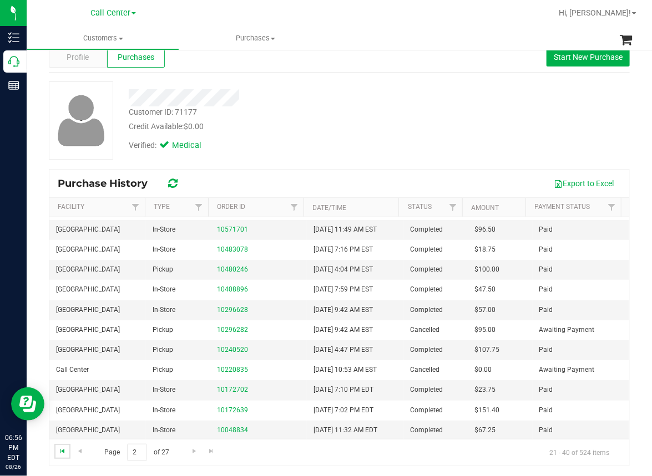
click at [60, 447] on span "Go to the first page" at bounding box center [62, 451] width 9 height 9
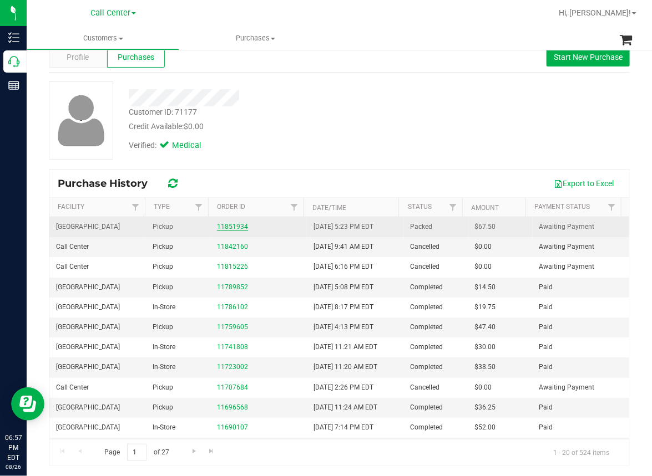
click at [229, 229] on link "11851934" at bounding box center [232, 227] width 31 height 8
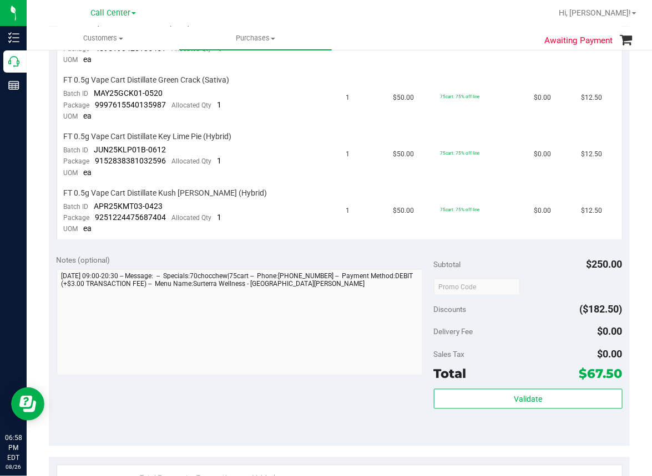
scroll to position [388, 0]
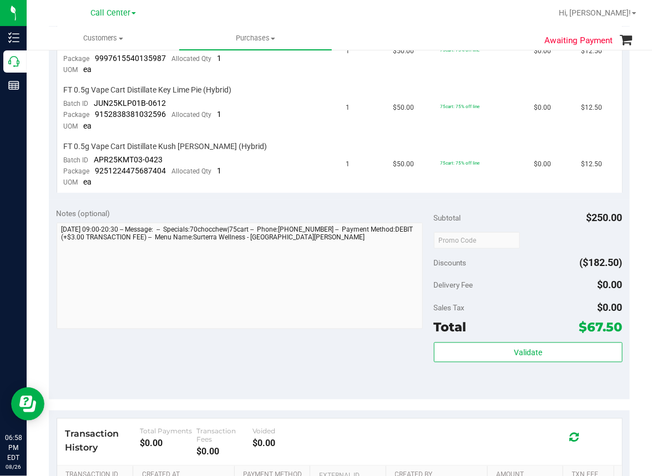
click at [290, 357] on div "Notes (optional) Subtotal $250.00 Discounts ($182.50) Delivery Fee $0.00 Sales …" at bounding box center [339, 300] width 581 height 200
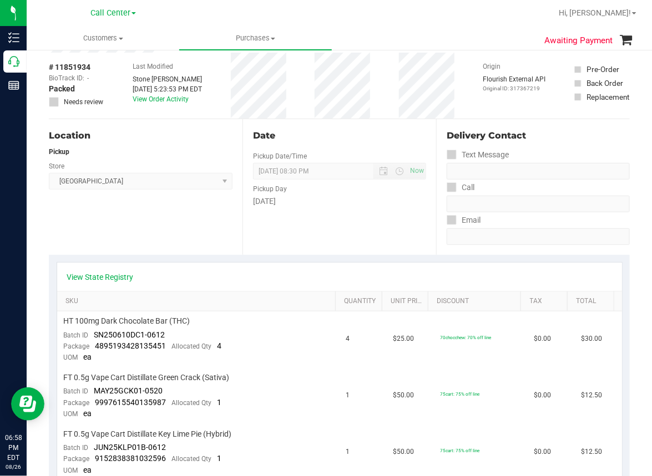
scroll to position [0, 0]
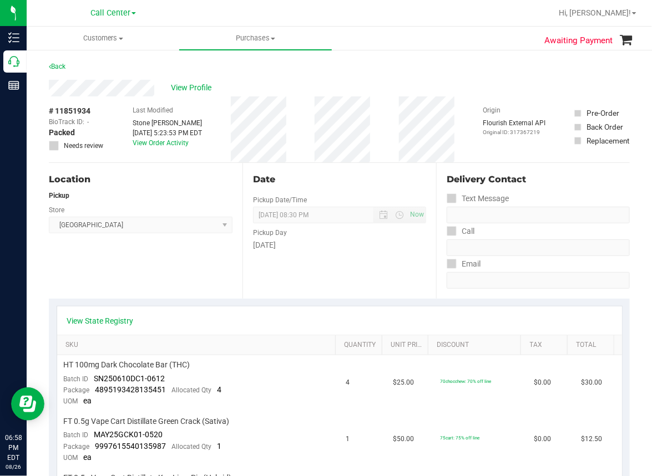
click at [487, 38] on ul "Customers All customers Add a new customer All physicians Purchases All purchas…" at bounding box center [353, 39] width 652 height 24
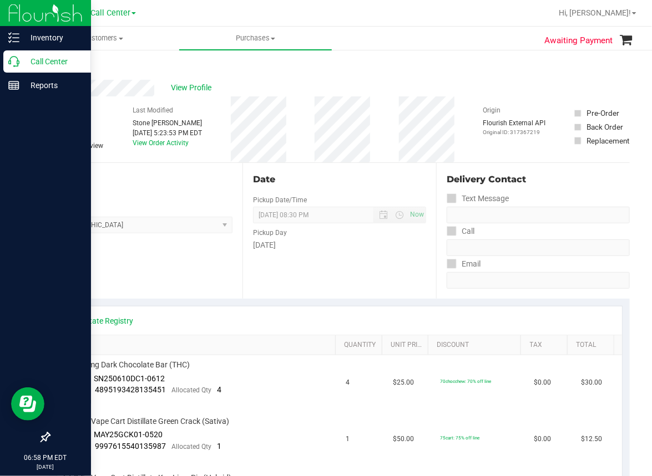
click at [20, 60] on p "Call Center" at bounding box center [52, 61] width 67 height 13
